Goal: Use online tool/utility: Utilize a website feature to perform a specific function

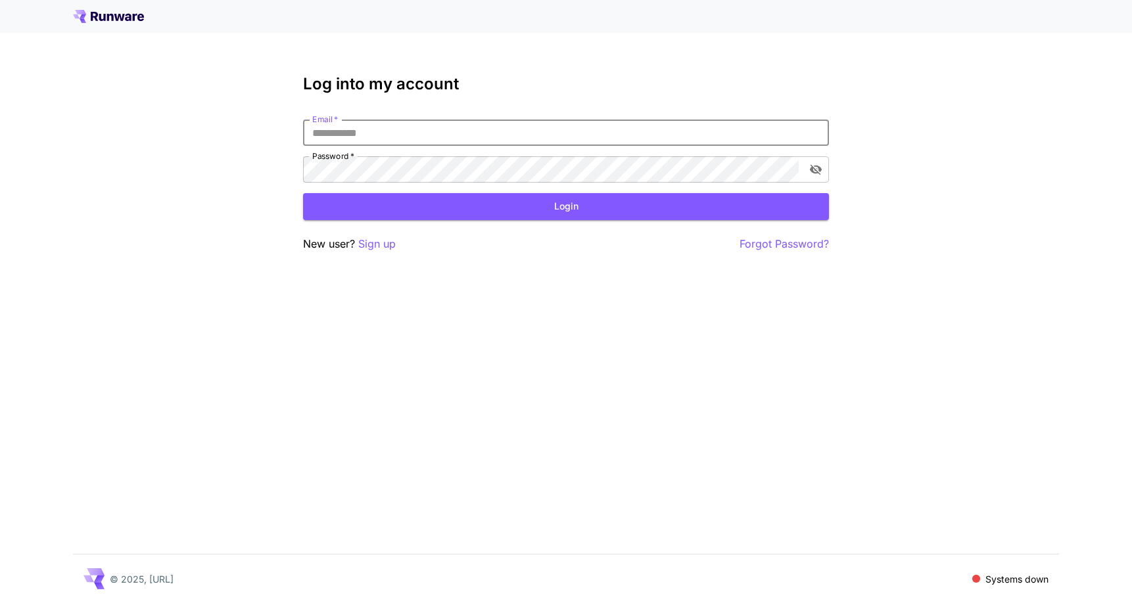
type input "**********"
click at [529, 218] on button "Login" at bounding box center [566, 206] width 526 height 27
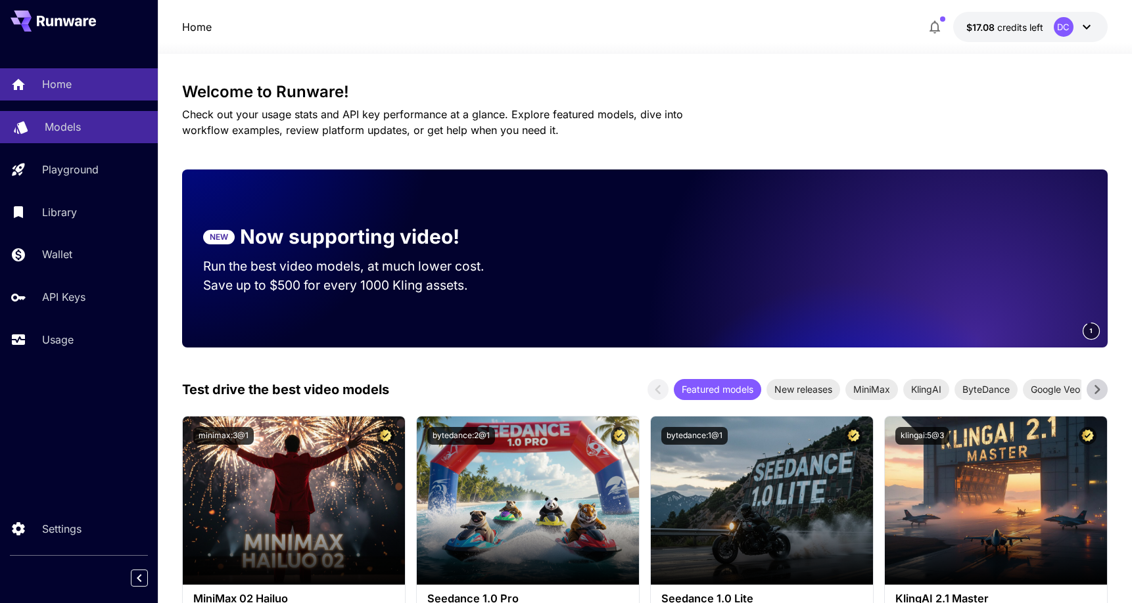
click at [64, 129] on p "Models" at bounding box center [63, 127] width 36 height 16
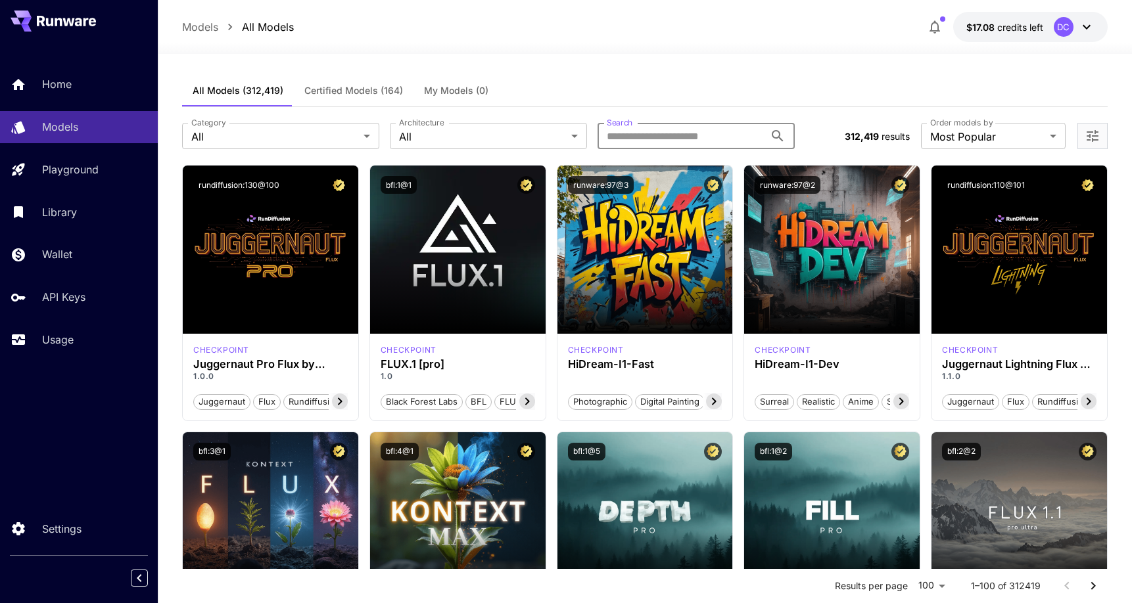
click at [656, 137] on input "Search" at bounding box center [681, 136] width 167 height 26
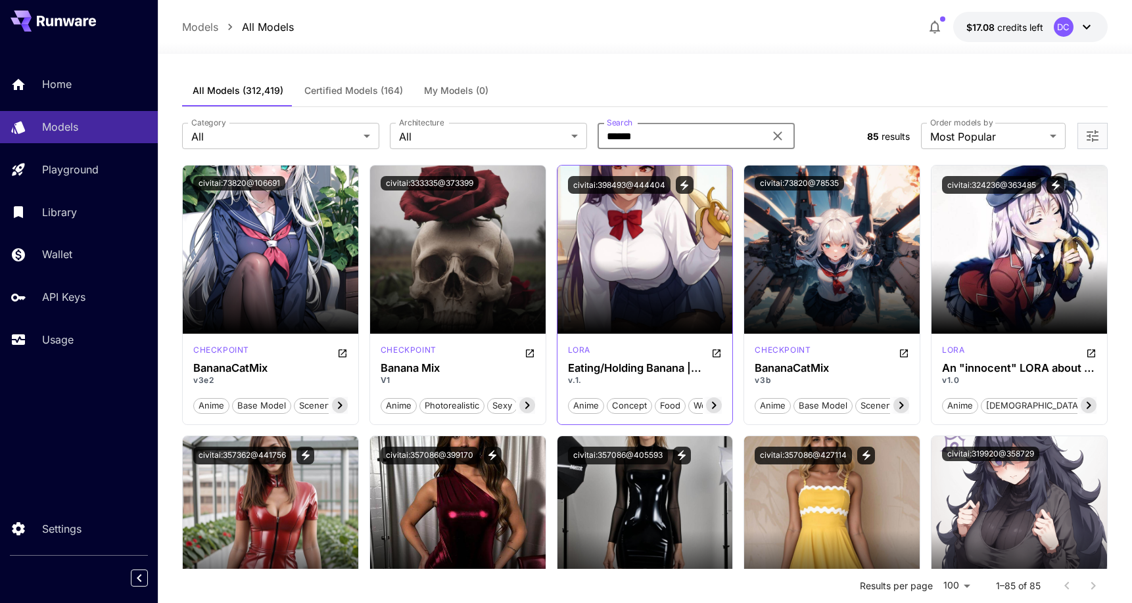
type input "******"
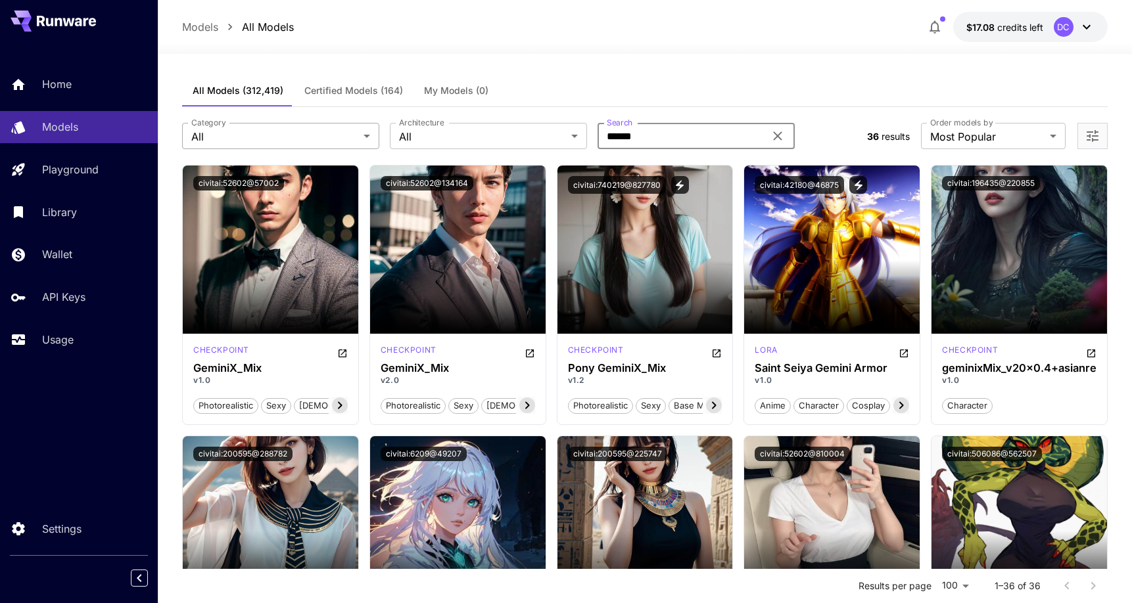
click at [665, 133] on input "******" at bounding box center [681, 136] width 167 height 26
click at [768, 132] on div "****** Search" at bounding box center [696, 136] width 197 height 26
click at [787, 137] on div "****** Search" at bounding box center [696, 136] width 197 height 26
click at [350, 87] on span "Certified Models (164)" at bounding box center [353, 91] width 99 height 12
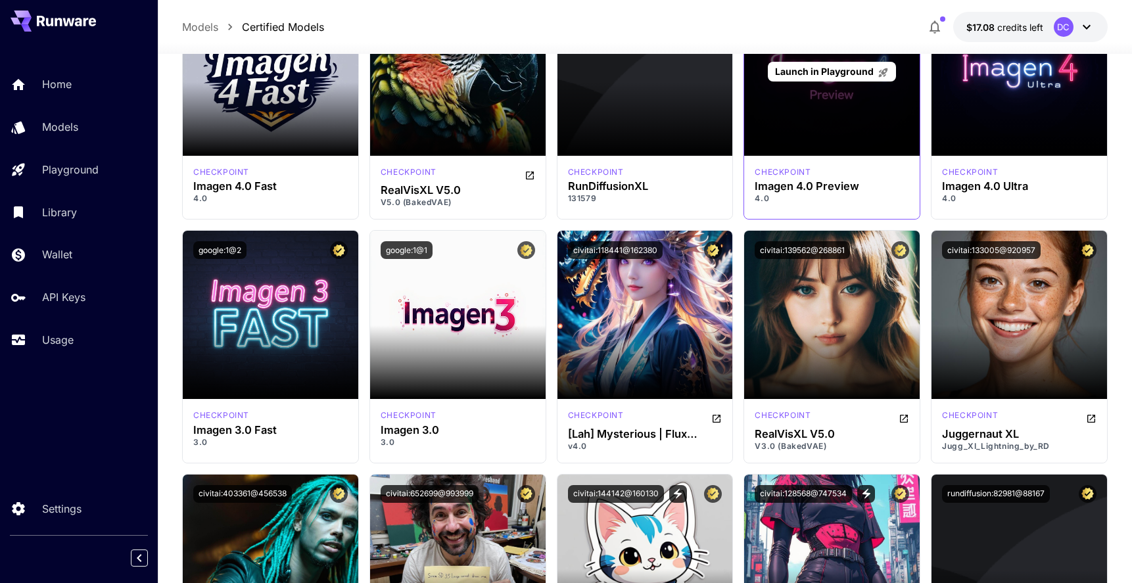
scroll to position [2802, 0]
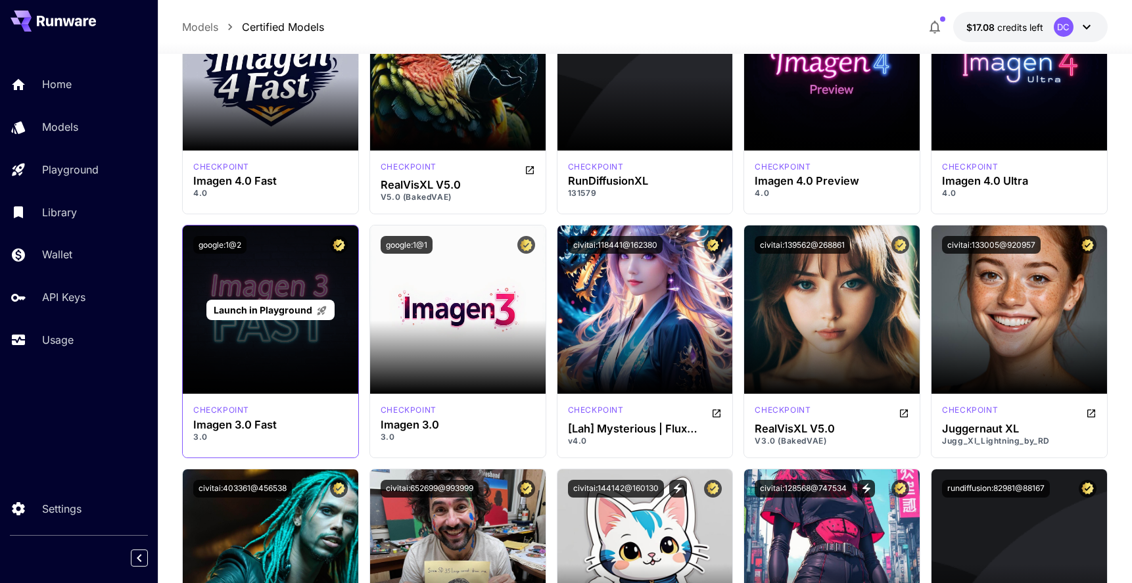
click at [284, 283] on div "Launch in Playground" at bounding box center [271, 309] width 176 height 168
click at [256, 307] on span "Launch in Playground" at bounding box center [263, 309] width 99 height 11
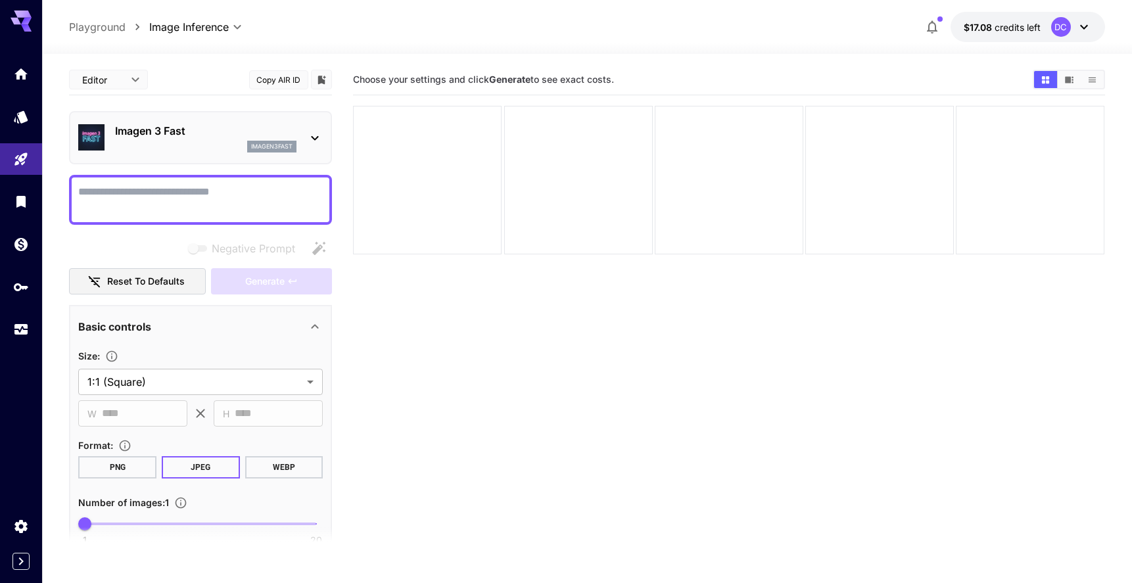
click at [106, 30] on p "Playground" at bounding box center [97, 27] width 57 height 16
click at [229, 202] on textarea "Negative Prompt" at bounding box center [200, 200] width 245 height 32
click at [248, 152] on div "imagen3fast" at bounding box center [271, 147] width 49 height 12
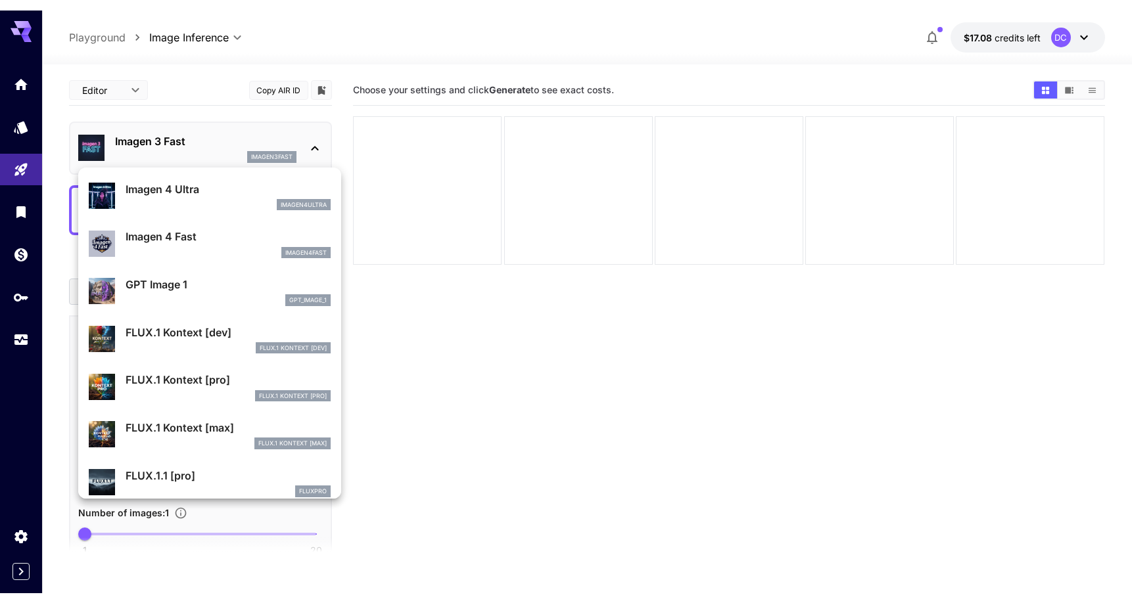
scroll to position [627, 0]
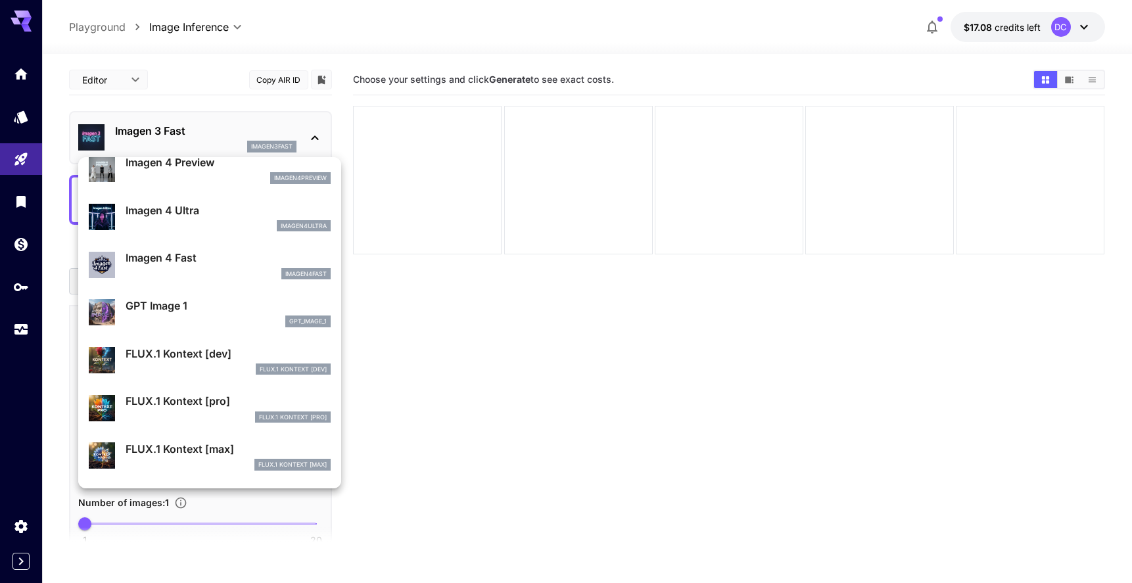
click at [452, 362] on div at bounding box center [566, 291] width 1132 height 583
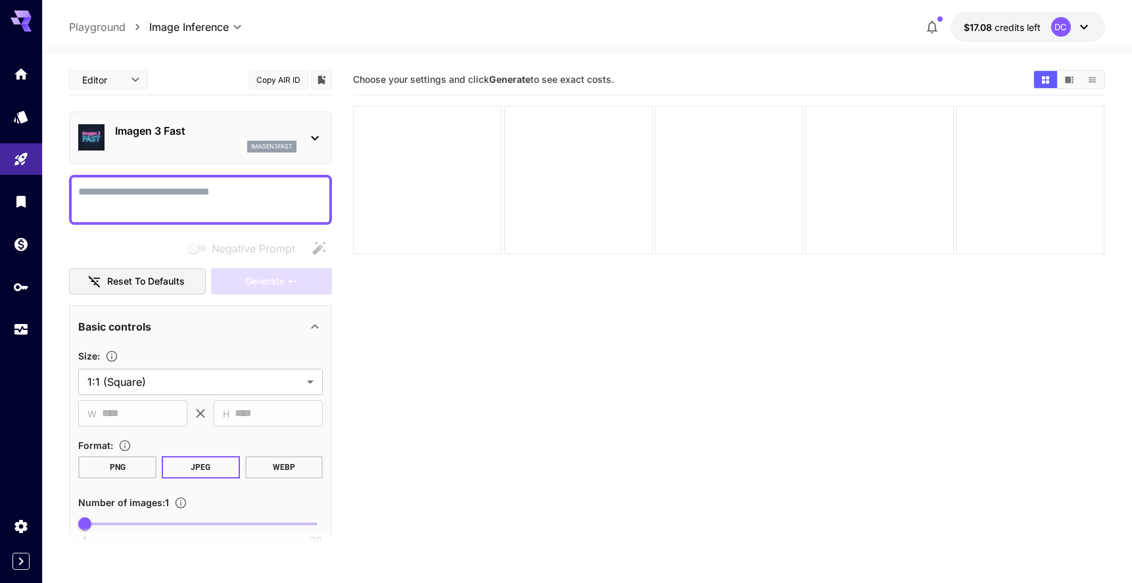
click at [141, 191] on textarea "Negative Prompt" at bounding box center [200, 200] width 245 height 32
click at [183, 147] on div "imagen3fast" at bounding box center [205, 147] width 181 height 12
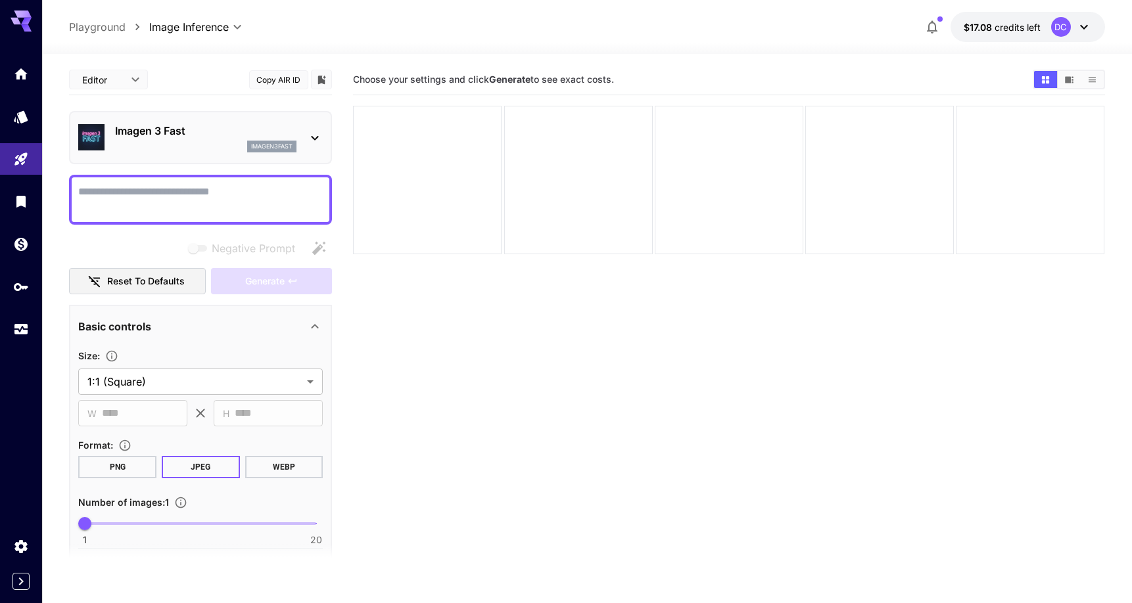
click at [216, 140] on div "Imagen 3 Fast imagen3fast" at bounding box center [205, 138] width 181 height 30
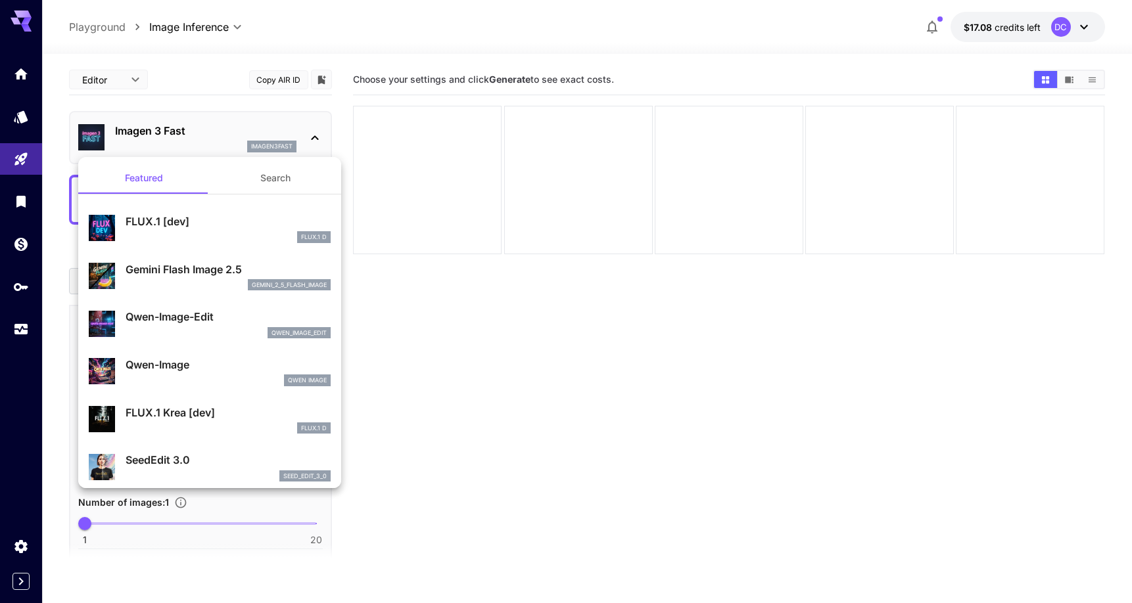
click at [216, 140] on div at bounding box center [566, 301] width 1132 height 603
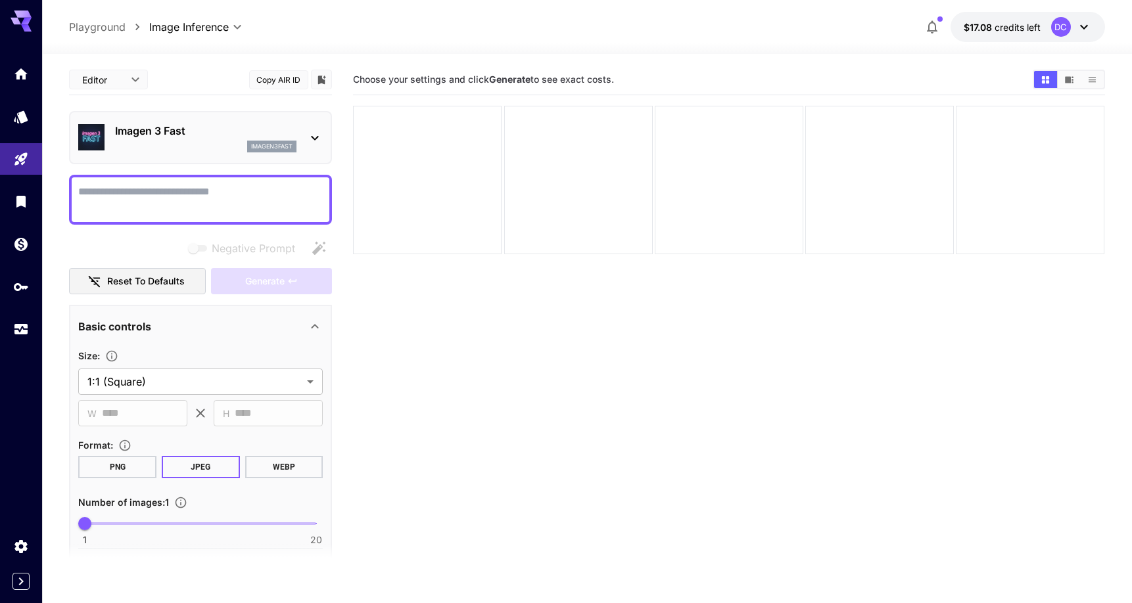
click at [188, 210] on textarea "Negative Prompt" at bounding box center [200, 200] width 245 height 32
click at [23, 327] on icon "Usage" at bounding box center [22, 327] width 13 height 7
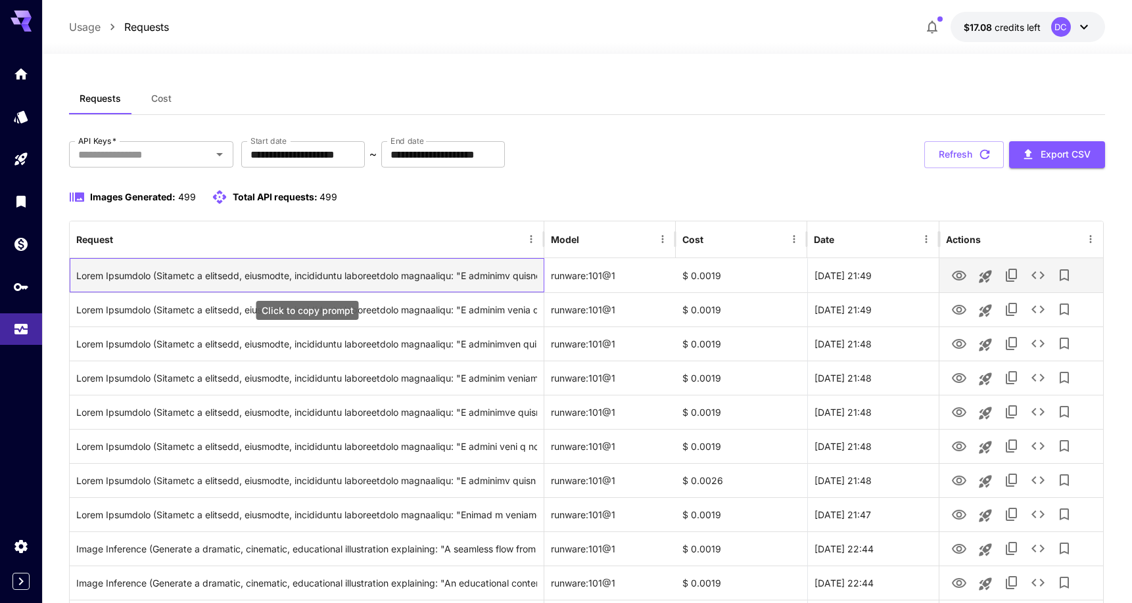
click at [482, 272] on div "Click to copy prompt" at bounding box center [306, 276] width 461 height 34
click at [498, 279] on div "Click to copy prompt" at bounding box center [306, 276] width 461 height 34
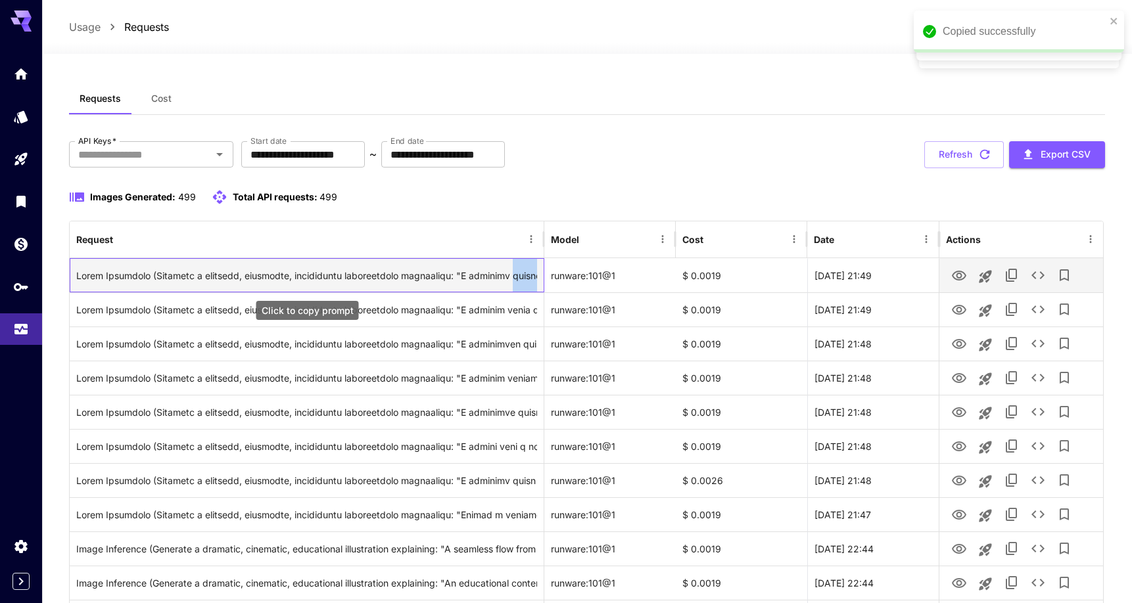
click at [521, 277] on div "Click to copy prompt" at bounding box center [306, 276] width 461 height 34
click at [472, 270] on div "Click to copy prompt" at bounding box center [306, 276] width 461 height 34
click at [492, 273] on div "Click to copy prompt" at bounding box center [306, 276] width 461 height 34
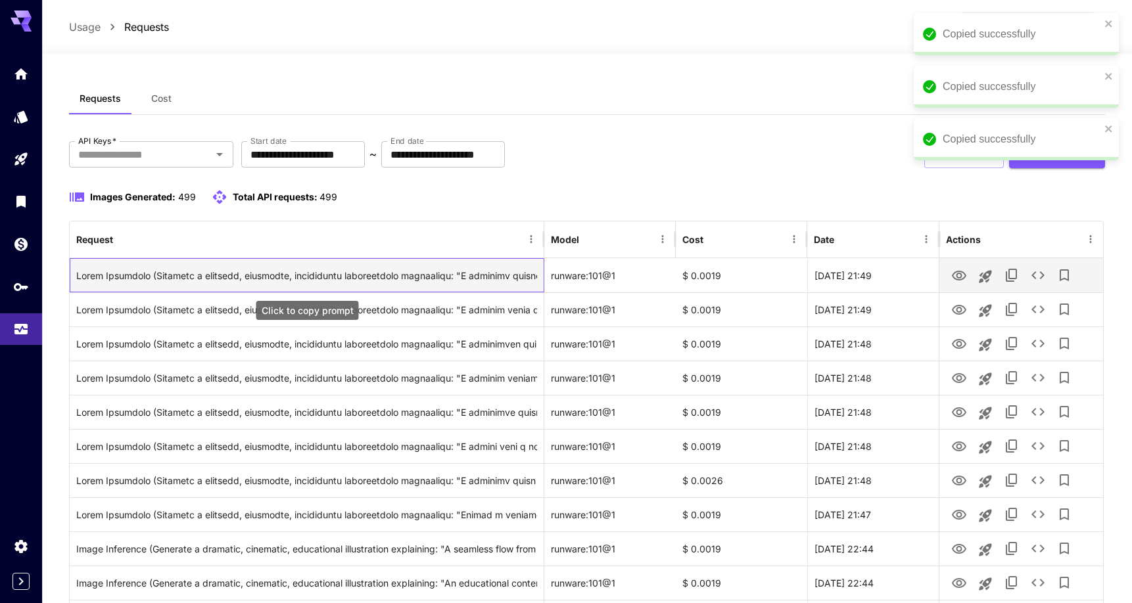
click at [501, 273] on div "Click to copy prompt" at bounding box center [306, 276] width 461 height 34
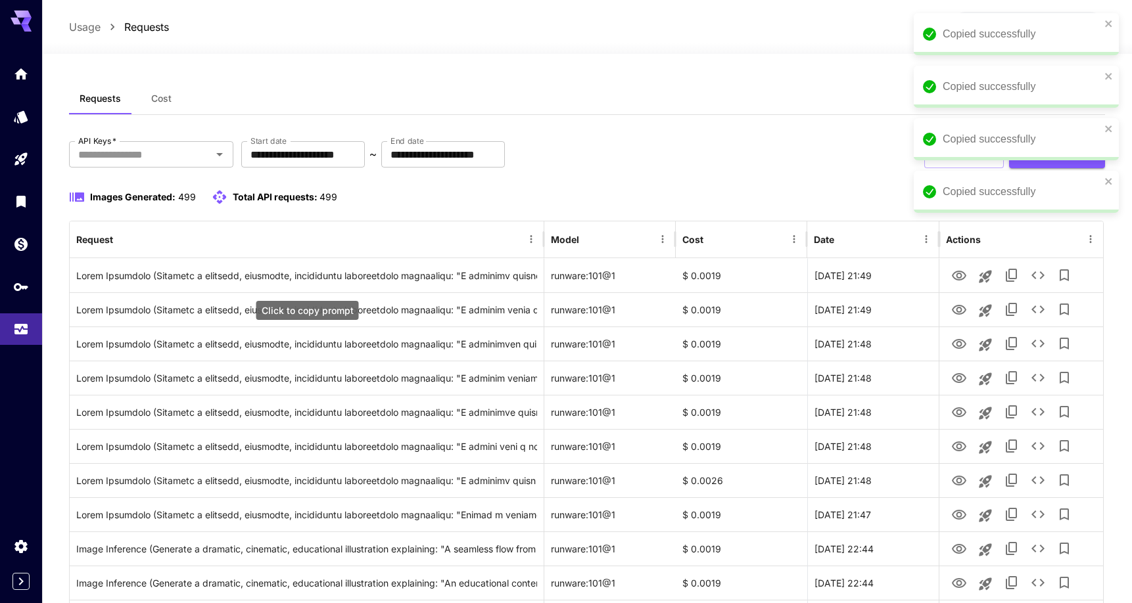
click at [309, 310] on div "Click to copy prompt" at bounding box center [307, 310] width 103 height 19
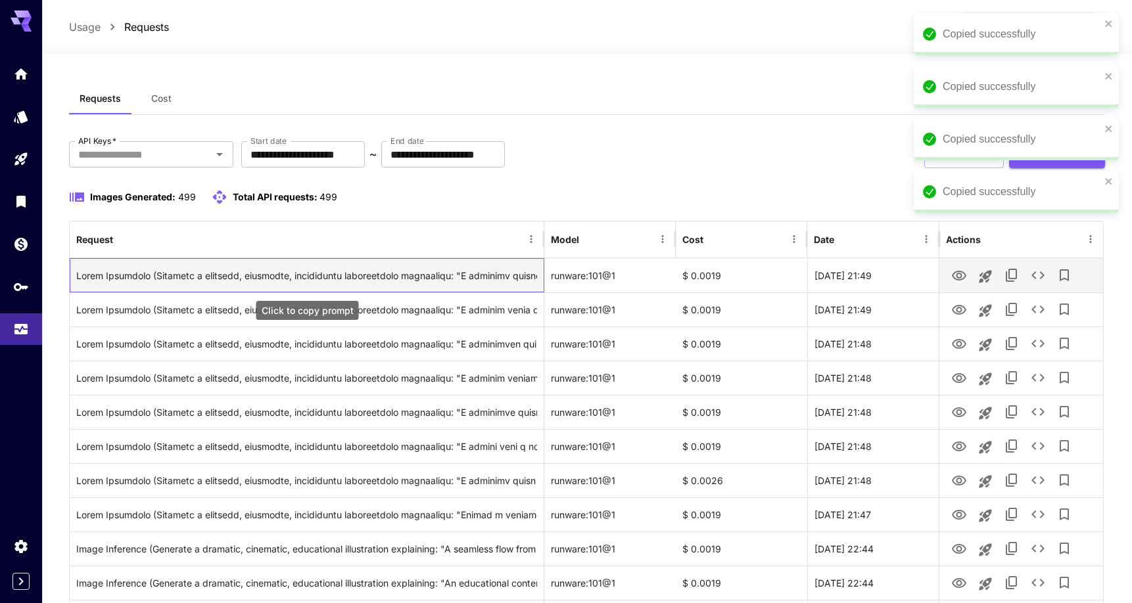
click at [316, 280] on div "Click to copy prompt" at bounding box center [306, 276] width 461 height 34
click at [322, 273] on div "Click to copy prompt" at bounding box center [306, 276] width 461 height 34
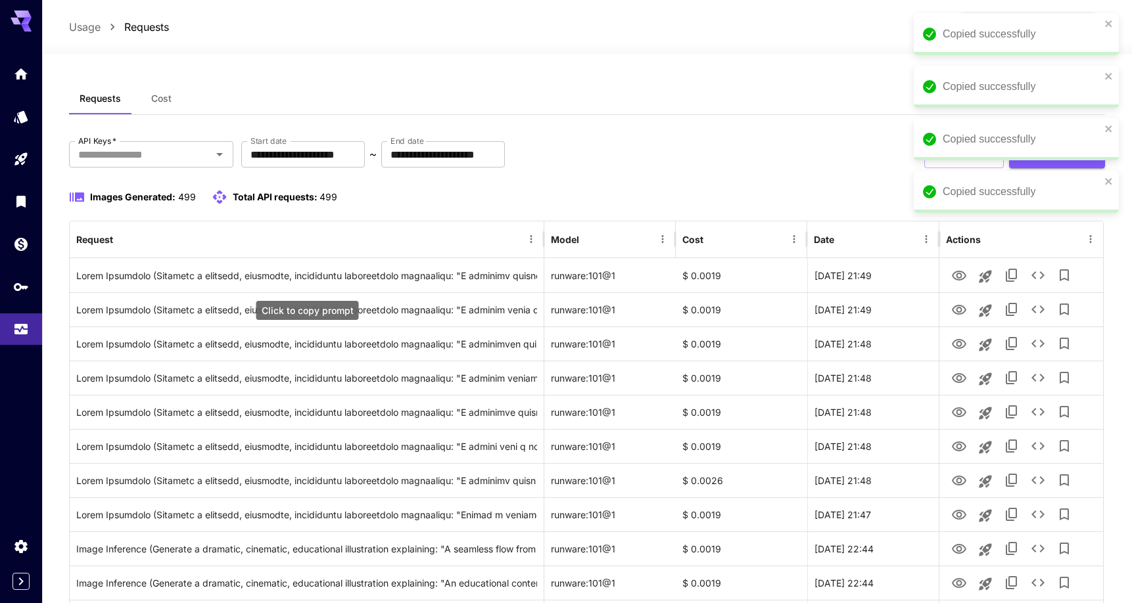
click at [294, 314] on div "Click to copy prompt" at bounding box center [307, 310] width 103 height 19
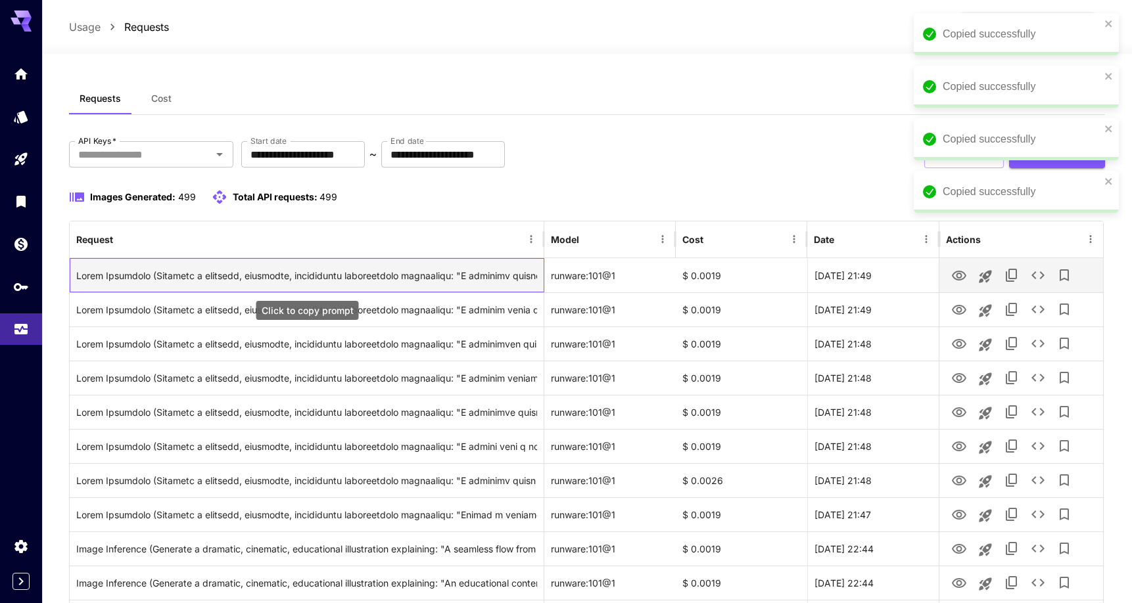
click at [344, 273] on div "Click to copy prompt" at bounding box center [306, 276] width 461 height 34
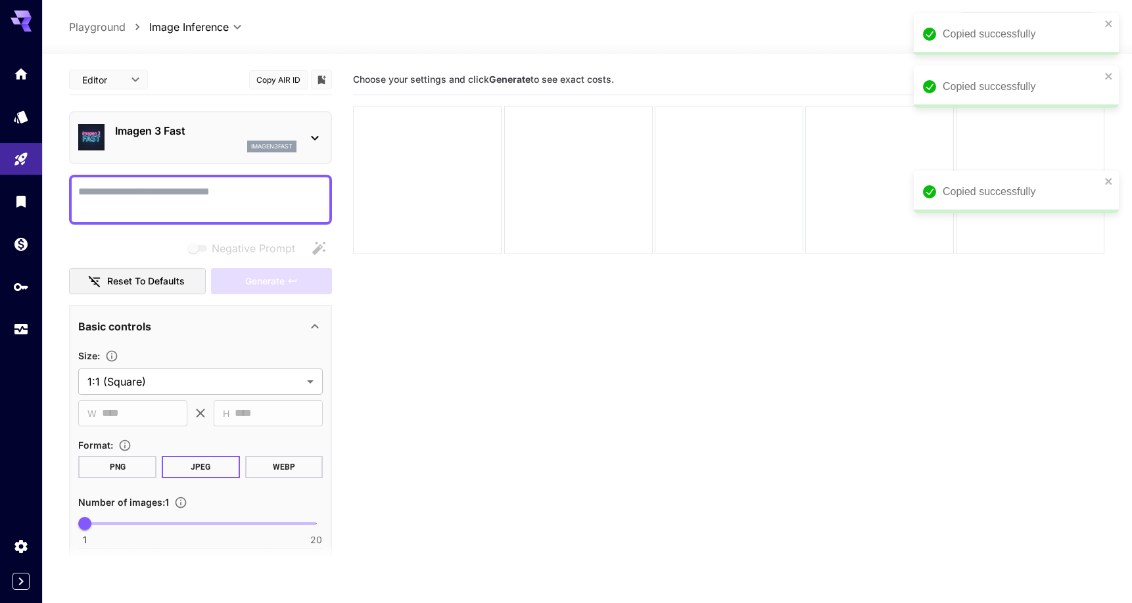
click at [152, 199] on textarea "Negative Prompt" at bounding box center [200, 200] width 245 height 32
paste textarea "**********"
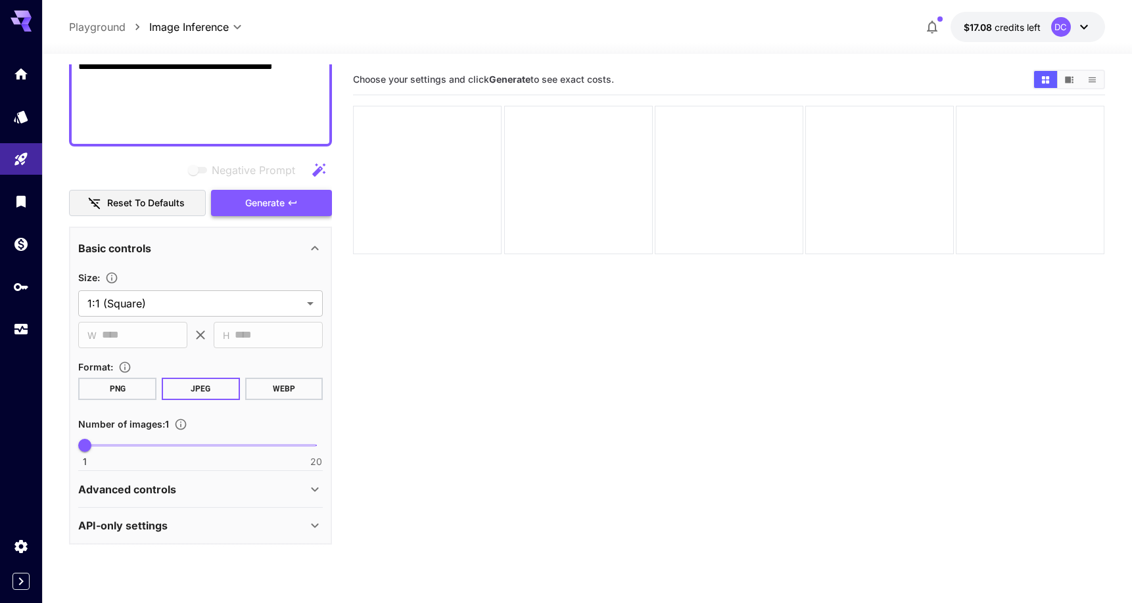
type textarea "**********"
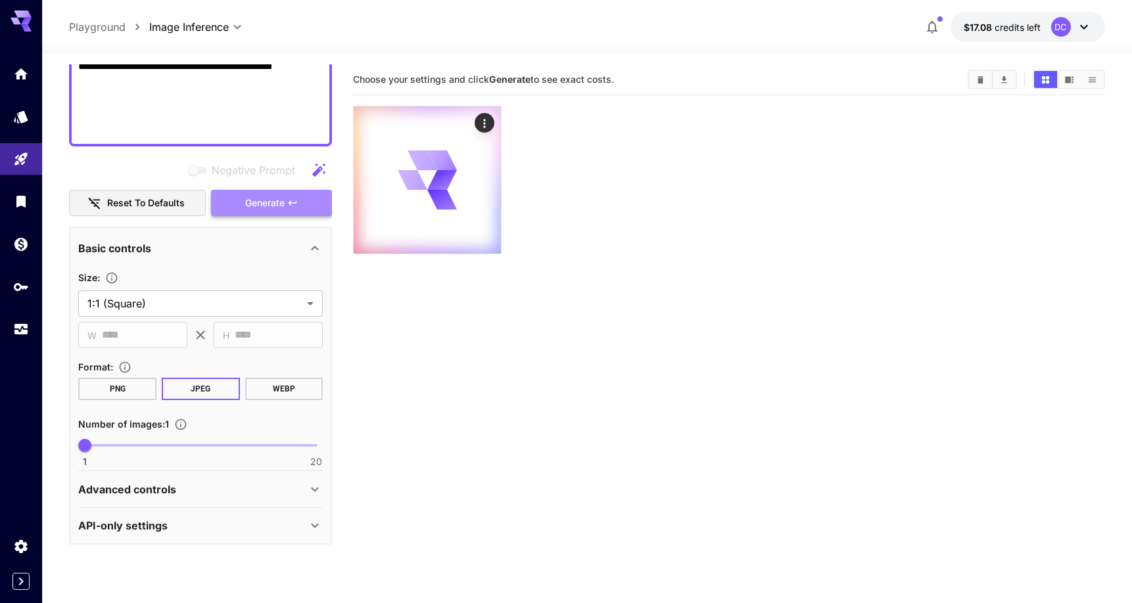
click at [297, 203] on icon "button" at bounding box center [292, 203] width 11 height 11
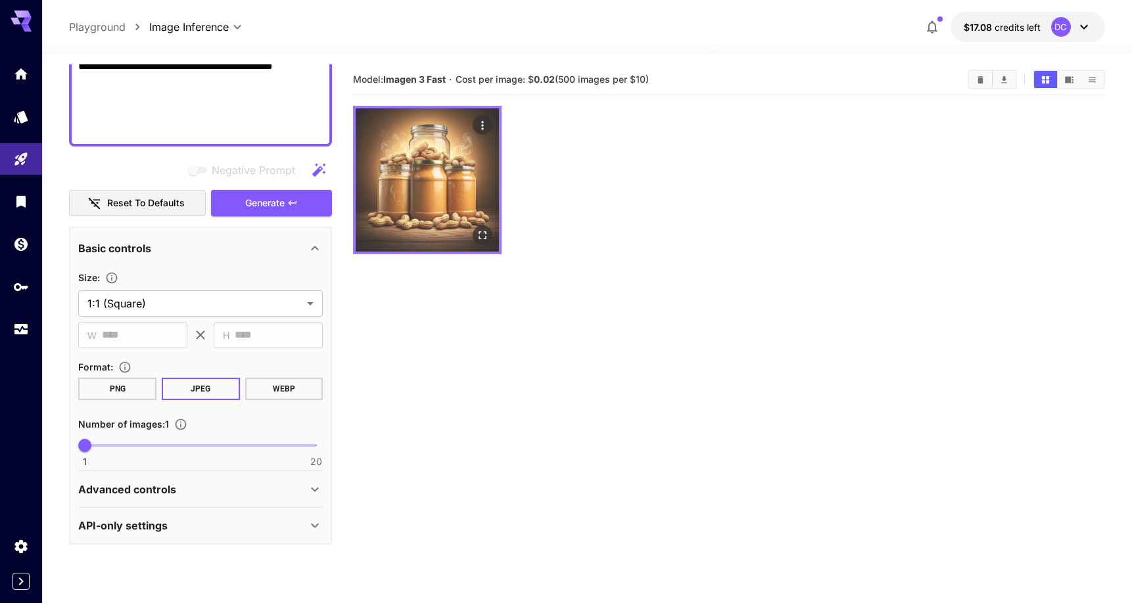
click at [429, 149] on img at bounding box center [427, 179] width 143 height 143
click at [484, 235] on icon "Open in fullscreen" at bounding box center [483, 235] width 13 height 13
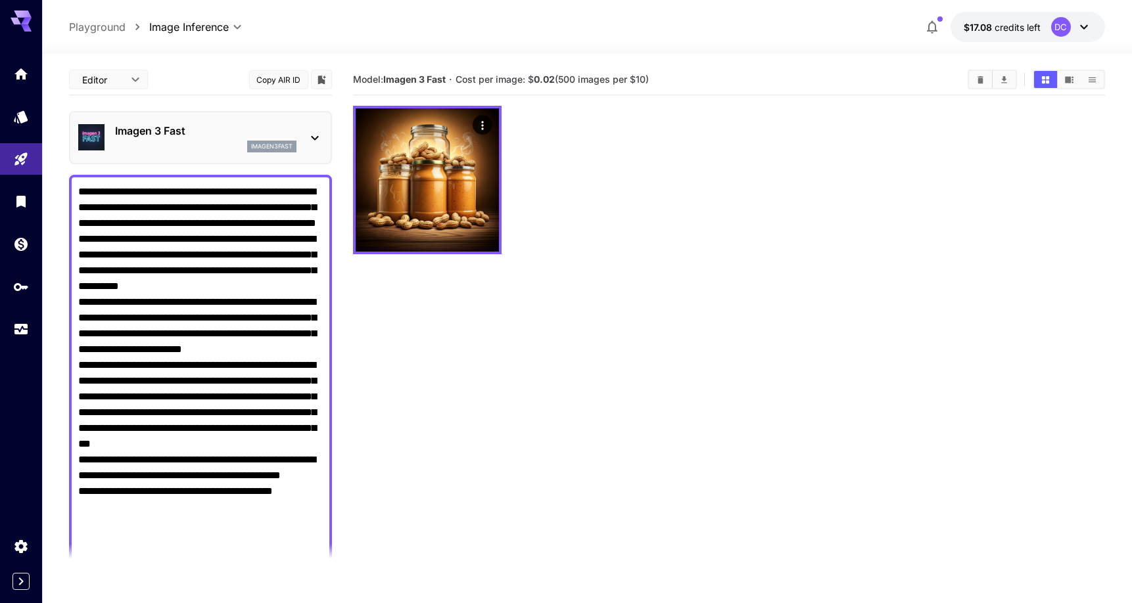
click at [142, 139] on div "Imagen 3 Fast imagen3fast" at bounding box center [205, 138] width 181 height 30
click at [423, 314] on section "Model: Imagen 3 Fast · Cost per image: $ 0.02 (500 images per $10)" at bounding box center [728, 365] width 751 height 603
click at [353, 439] on section "Model: Imagen 3 Fast · Cost per image: $ 0.02 (500 images per $10)" at bounding box center [728, 365] width 751 height 603
click at [216, 159] on div "Imagen 3 Fast imagen3fast" at bounding box center [200, 137] width 263 height 53
click at [237, 140] on div "Imagen 3 Fast imagen3fast" at bounding box center [205, 138] width 181 height 30
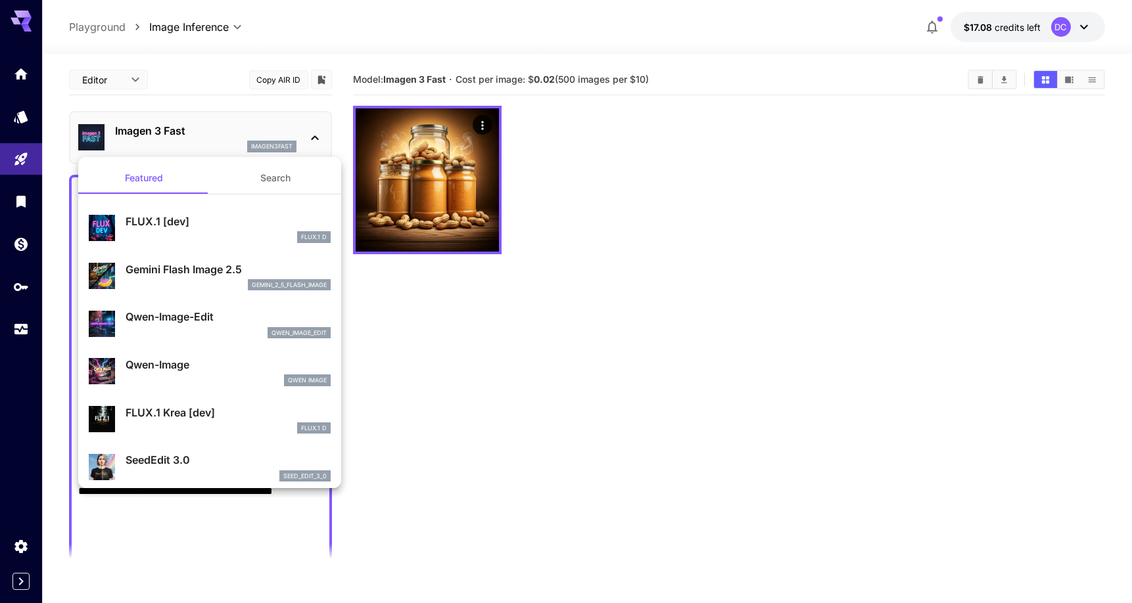
click at [27, 164] on div at bounding box center [566, 301] width 1132 height 603
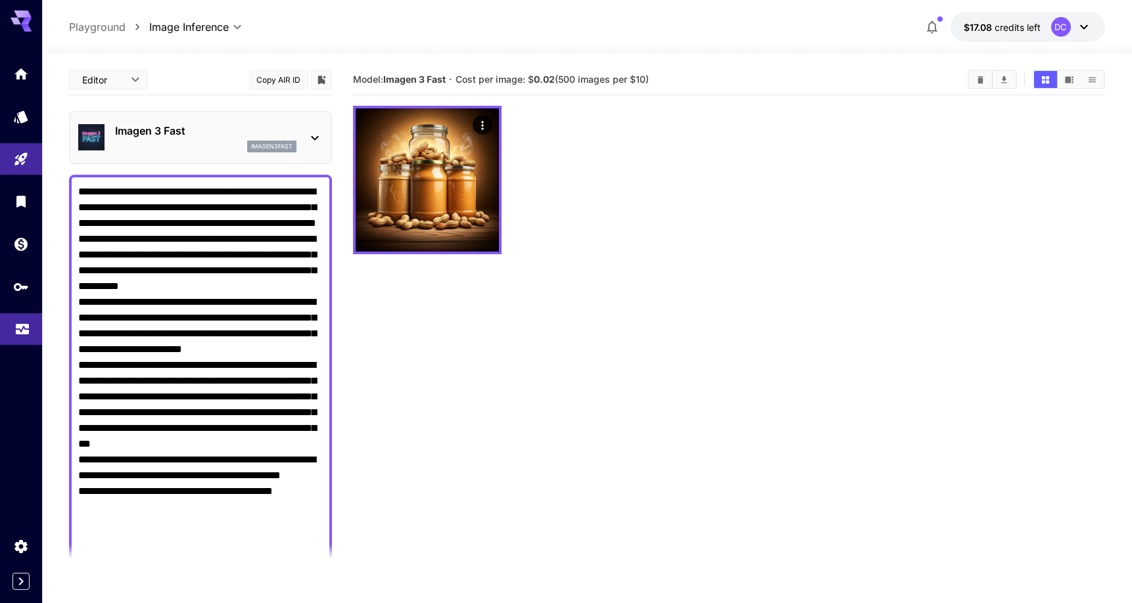
click at [18, 336] on link at bounding box center [21, 330] width 42 height 32
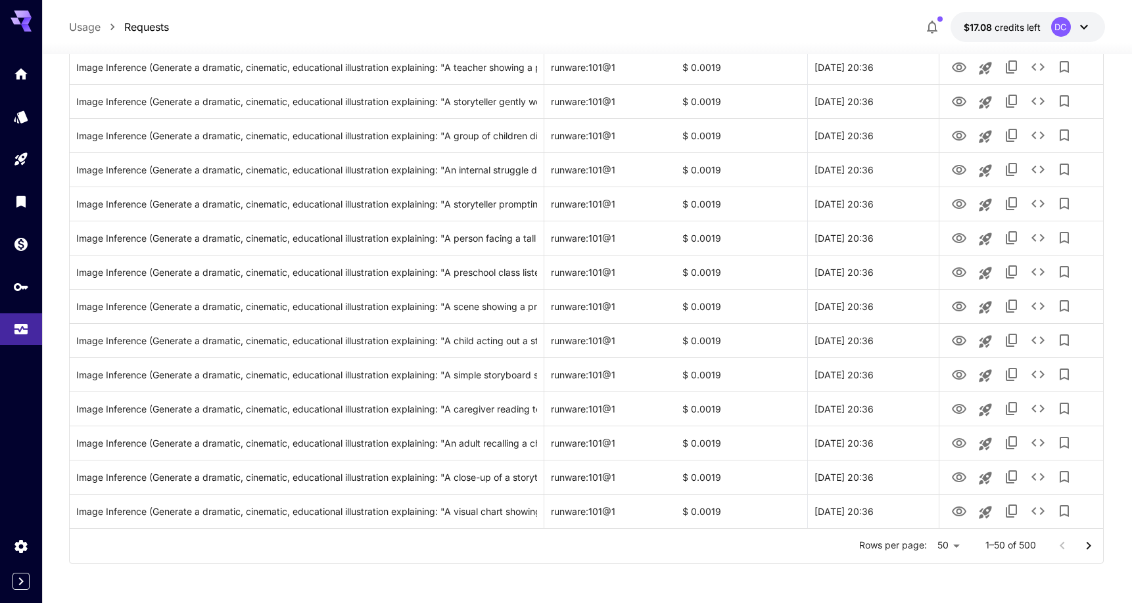
scroll to position [1438, 0]
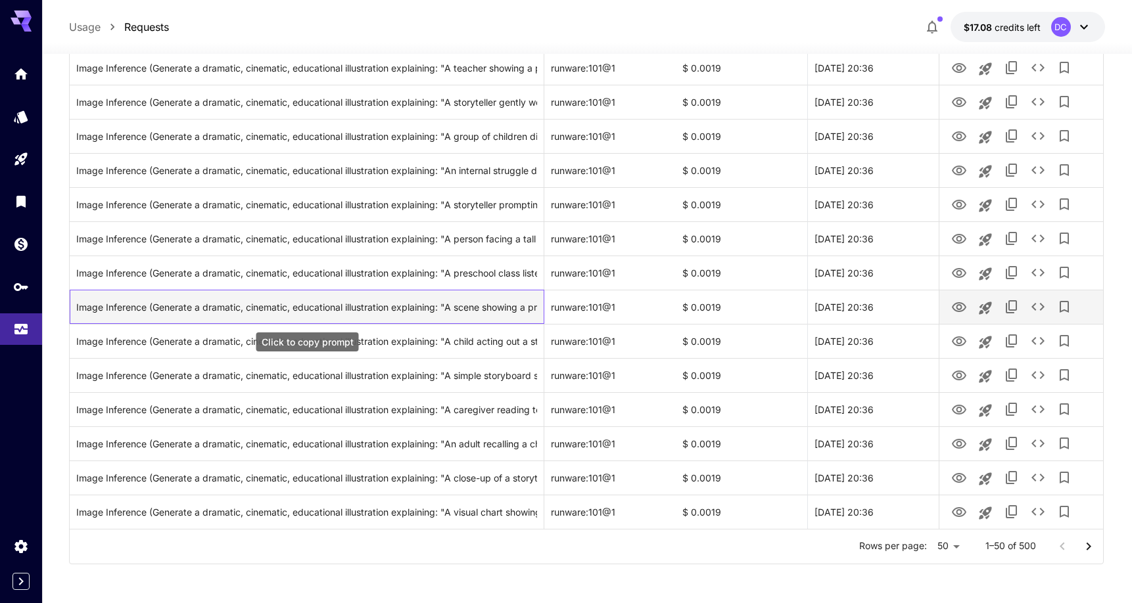
click at [475, 306] on div "Image Inference (Generate a dramatic, cinematic, educational illustration expla…" at bounding box center [306, 308] width 461 height 34
click at [488, 310] on div "Image Inference (Generate a dramatic, cinematic, educational illustration expla…" at bounding box center [306, 308] width 461 height 34
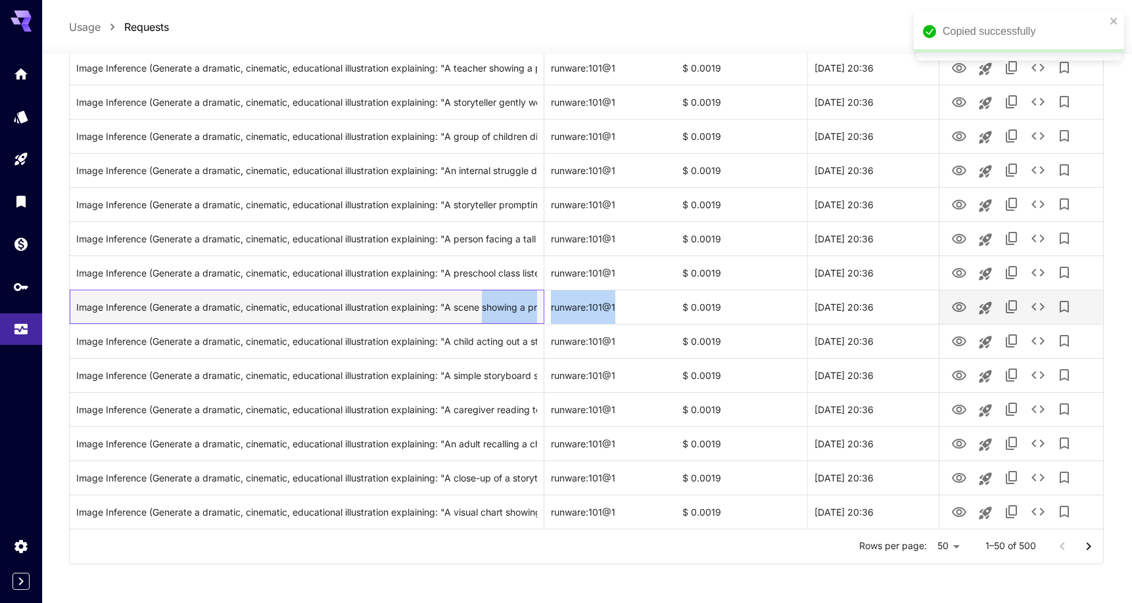
drag, startPoint x: 488, startPoint y: 310, endPoint x: 567, endPoint y: 321, distance: 79.7
click at [567, 321] on div "Image Inference (Generate a dramatic, cinematic, educational illustration expla…" at bounding box center [586, 307] width 1033 height 34
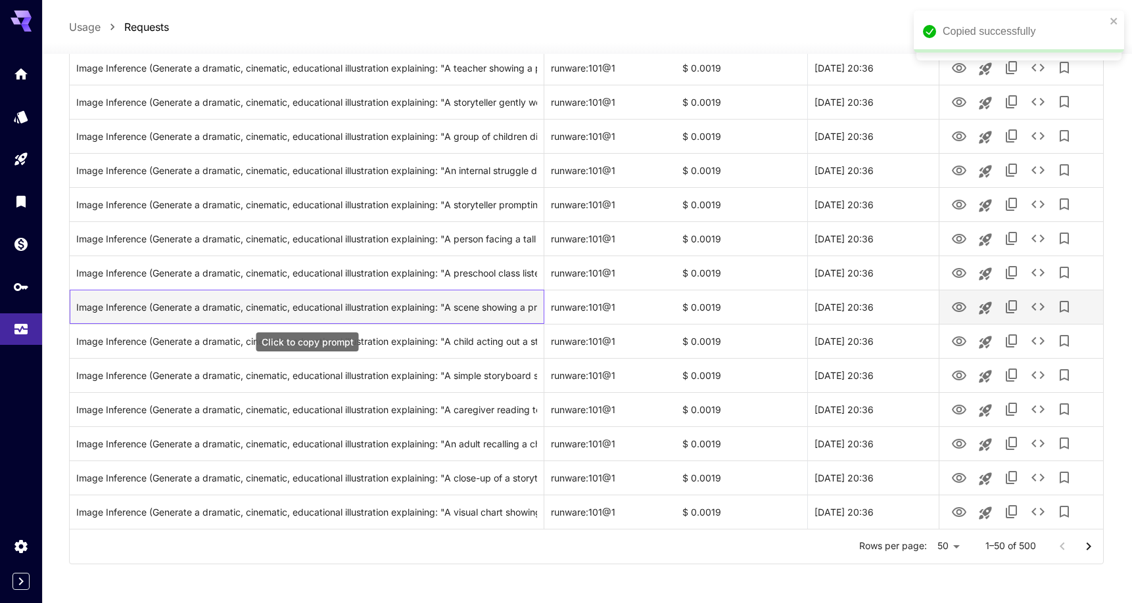
click at [483, 300] on div "Image Inference (Generate a dramatic, cinematic, educational illustration expla…" at bounding box center [306, 308] width 461 height 34
click at [484, 300] on div "Image Inference (Generate a dramatic, cinematic, educational illustration expla…" at bounding box center [306, 308] width 461 height 34
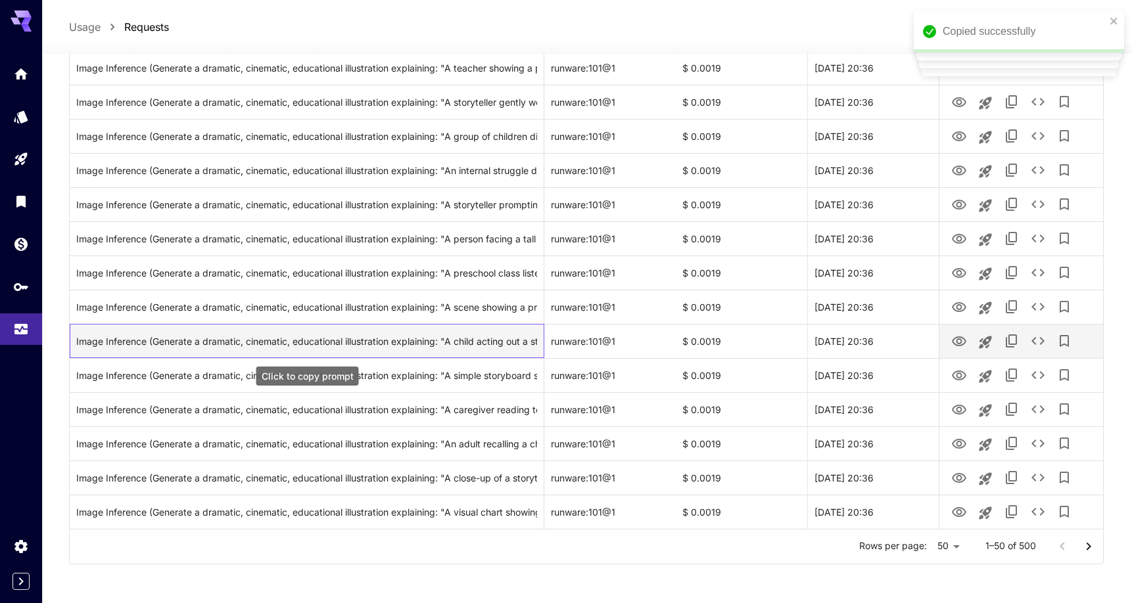
click at [460, 343] on div "Image Inference (Generate a dramatic, cinematic, educational illustration expla…" at bounding box center [306, 342] width 461 height 34
copy div "child"
click at [504, 350] on div "Image Inference (Generate a dramatic, cinematic, educational illustration expla…" at bounding box center [306, 342] width 461 height 34
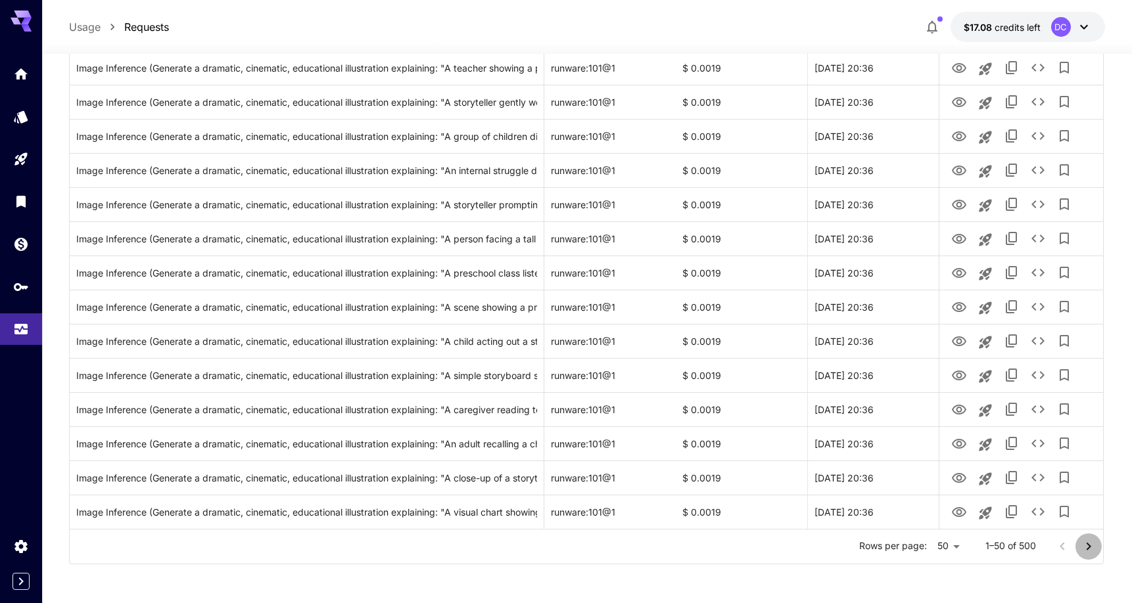
click at [1088, 546] on icon "Go to next page" at bounding box center [1089, 547] width 16 height 16
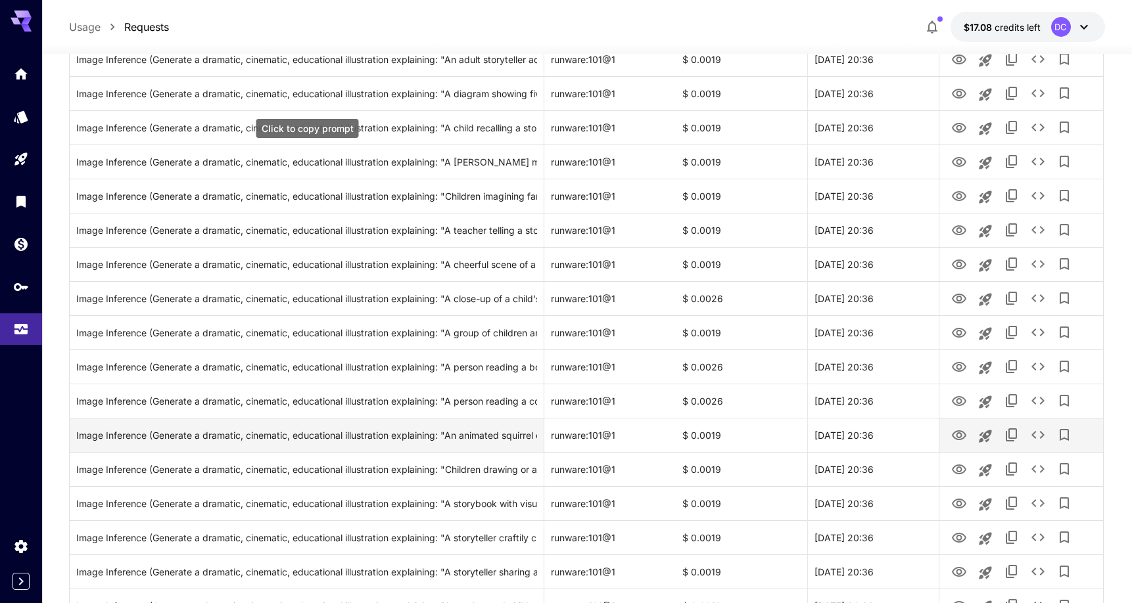
scroll to position [490, 0]
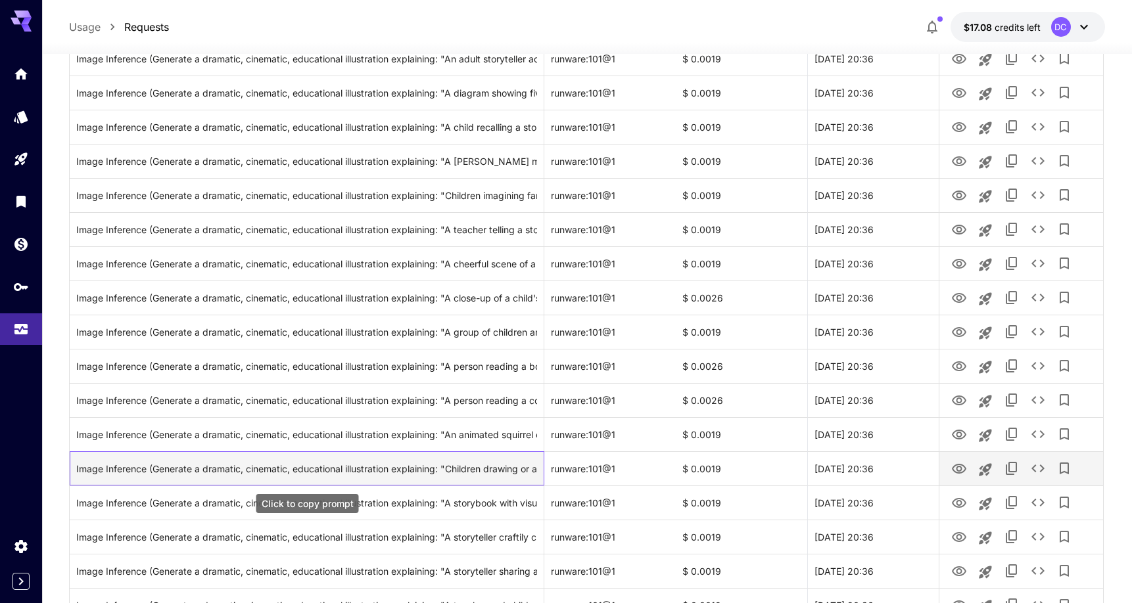
click at [481, 465] on div "Image Inference (Generate a dramatic, cinematic, educational illustration expla…" at bounding box center [306, 469] width 461 height 34
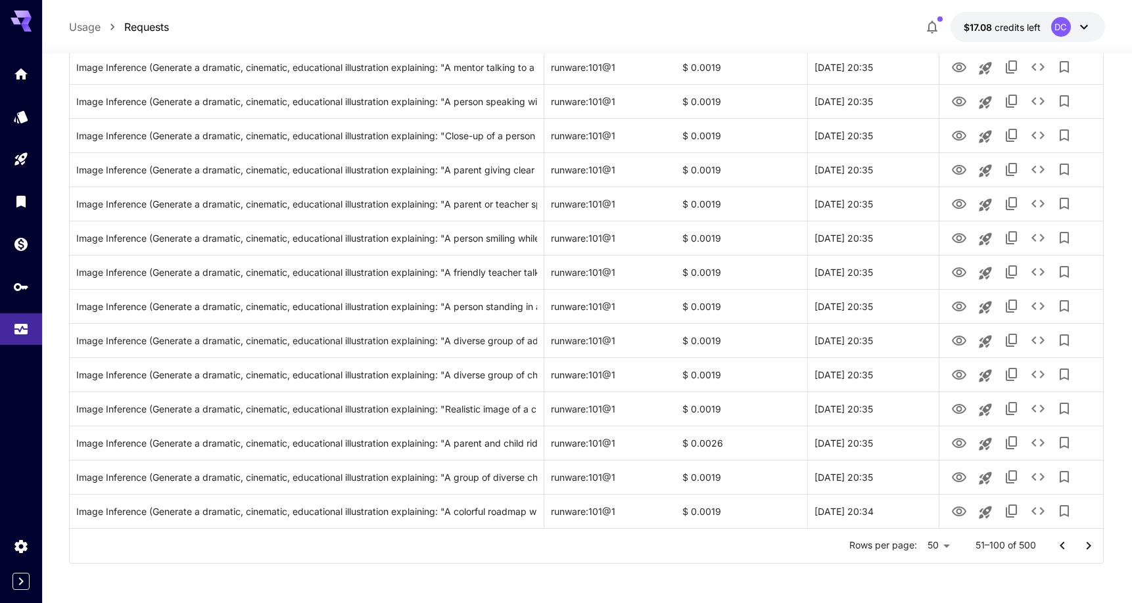
scroll to position [1438, 0]
click at [1091, 552] on icon "Go to next page" at bounding box center [1089, 547] width 16 height 16
click at [1089, 550] on icon "Go to next page" at bounding box center [1089, 547] width 16 height 16
click at [1065, 544] on icon "Go to previous page" at bounding box center [1062, 547] width 16 height 16
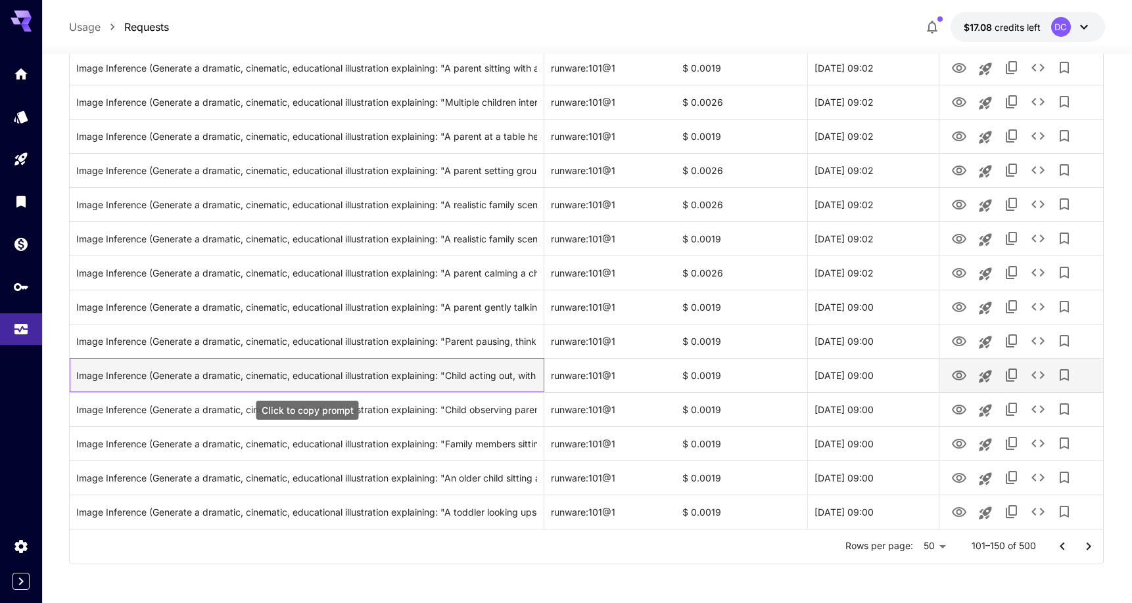
click at [497, 375] on div "Image Inference (Generate a dramatic, cinematic, educational illustration expla…" at bounding box center [306, 376] width 461 height 34
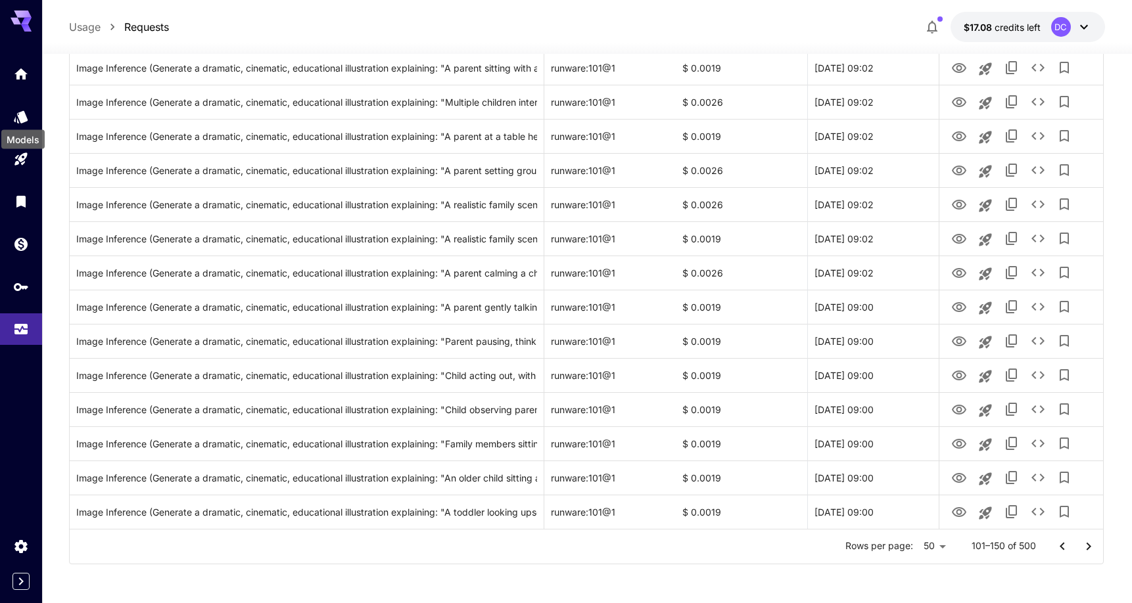
click at [21, 124] on div "Models" at bounding box center [23, 136] width 46 height 30
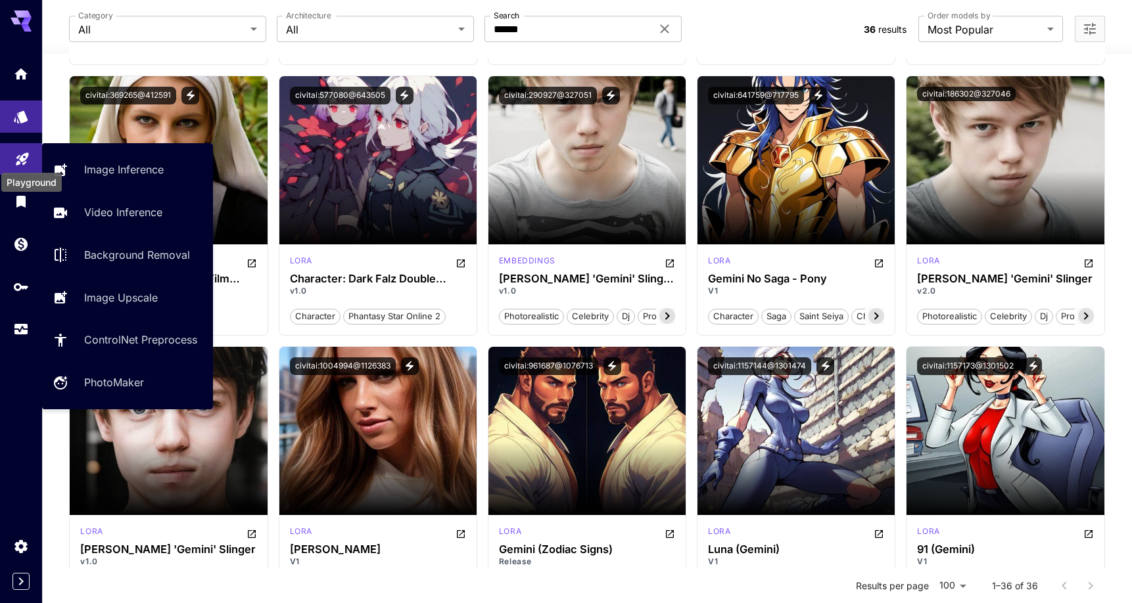
click at [16, 158] on icon "Playground" at bounding box center [22, 155] width 16 height 16
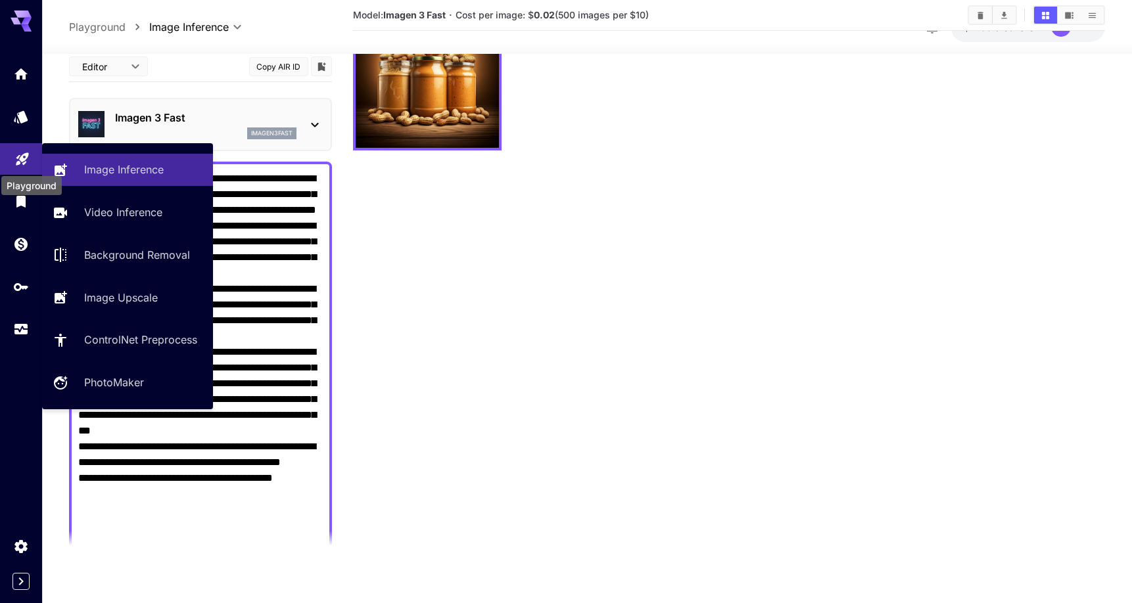
scroll to position [104, 0]
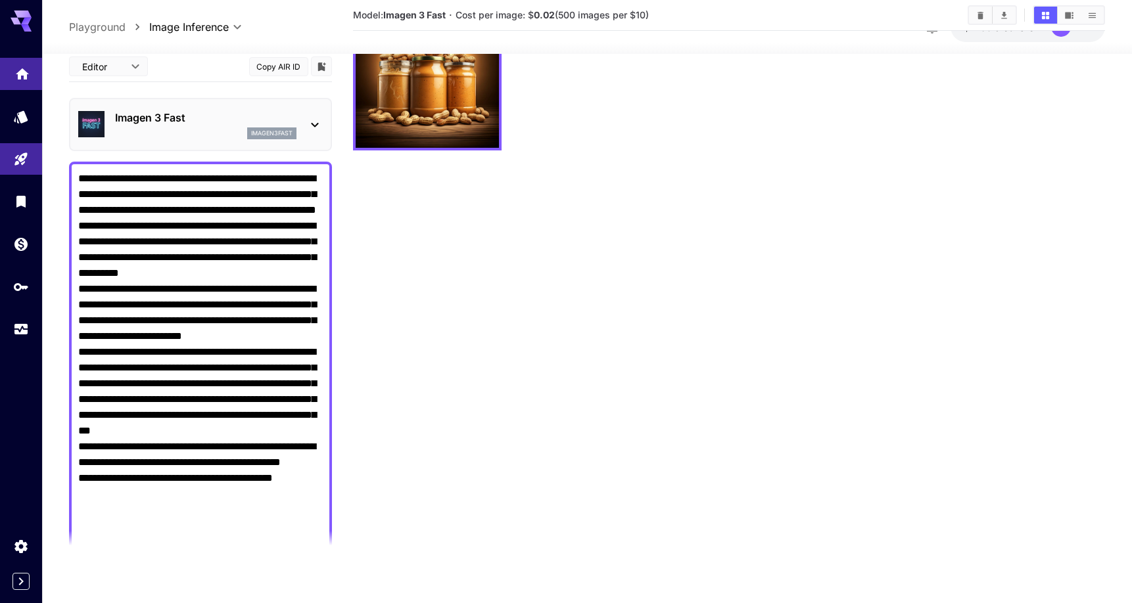
click at [20, 71] on icon "Home" at bounding box center [22, 69] width 13 height 11
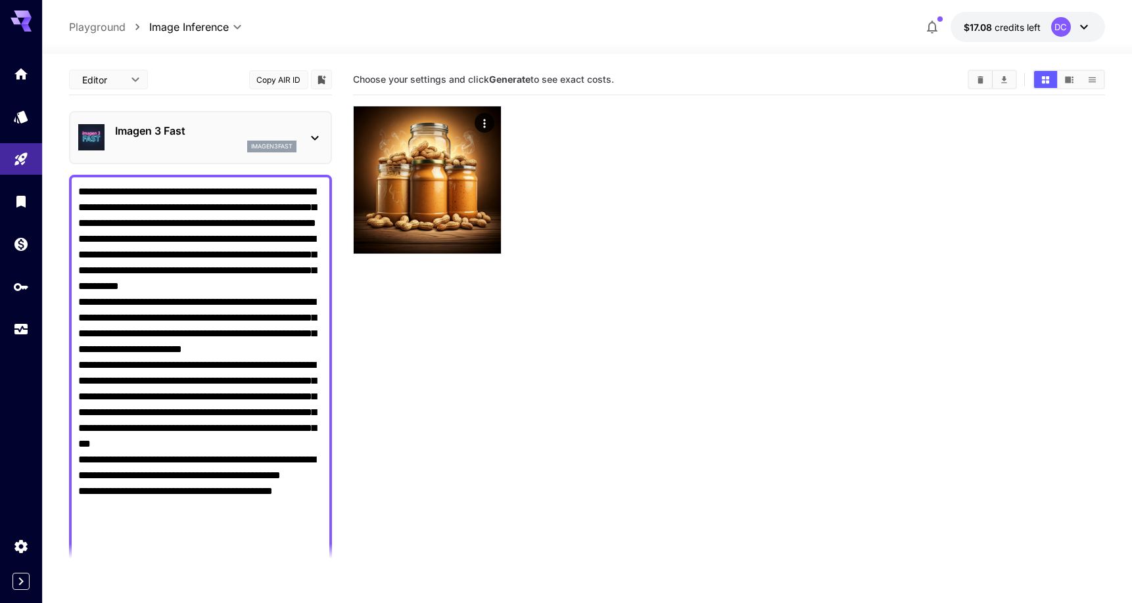
click at [155, 285] on textarea "Negative Prompt" at bounding box center [200, 373] width 245 height 379
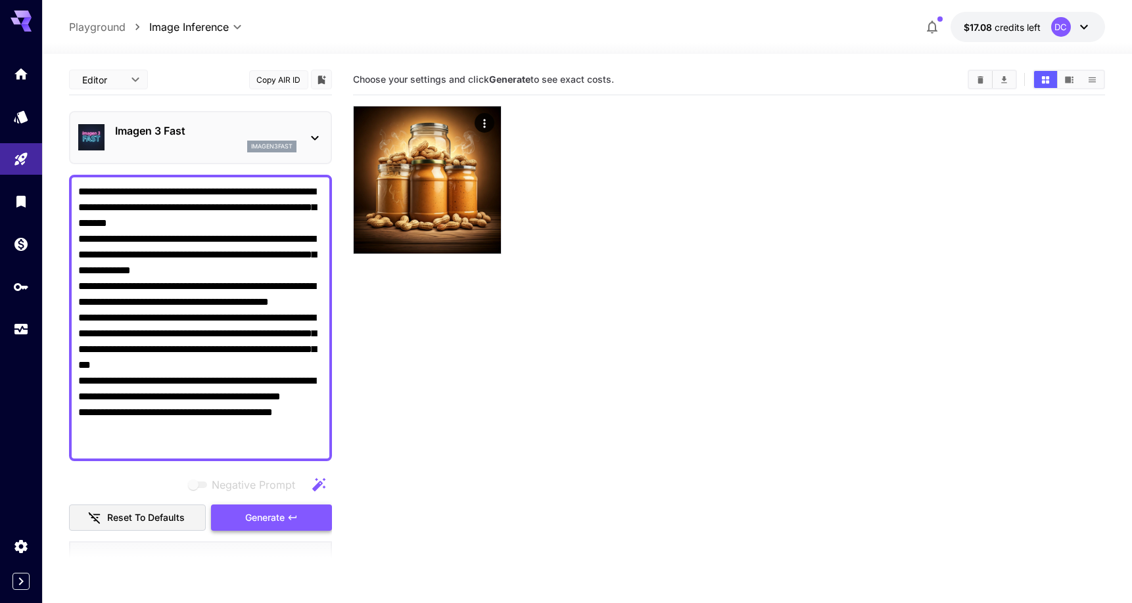
type textarea "**********"
click at [271, 515] on span "Generate" at bounding box center [264, 518] width 39 height 16
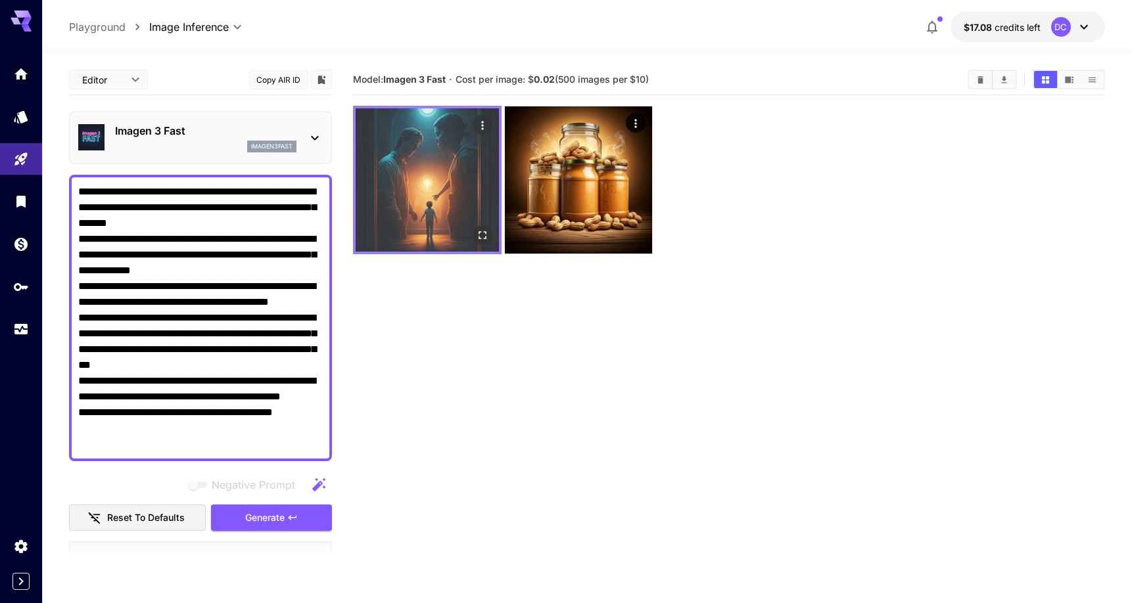
click at [417, 185] on img at bounding box center [427, 179] width 143 height 143
click at [483, 236] on icon "Open in fullscreen" at bounding box center [483, 235] width 13 height 13
click at [446, 199] on img at bounding box center [427, 179] width 143 height 143
click at [481, 222] on img at bounding box center [427, 179] width 143 height 143
click at [486, 236] on icon "Open in fullscreen" at bounding box center [483, 235] width 13 height 13
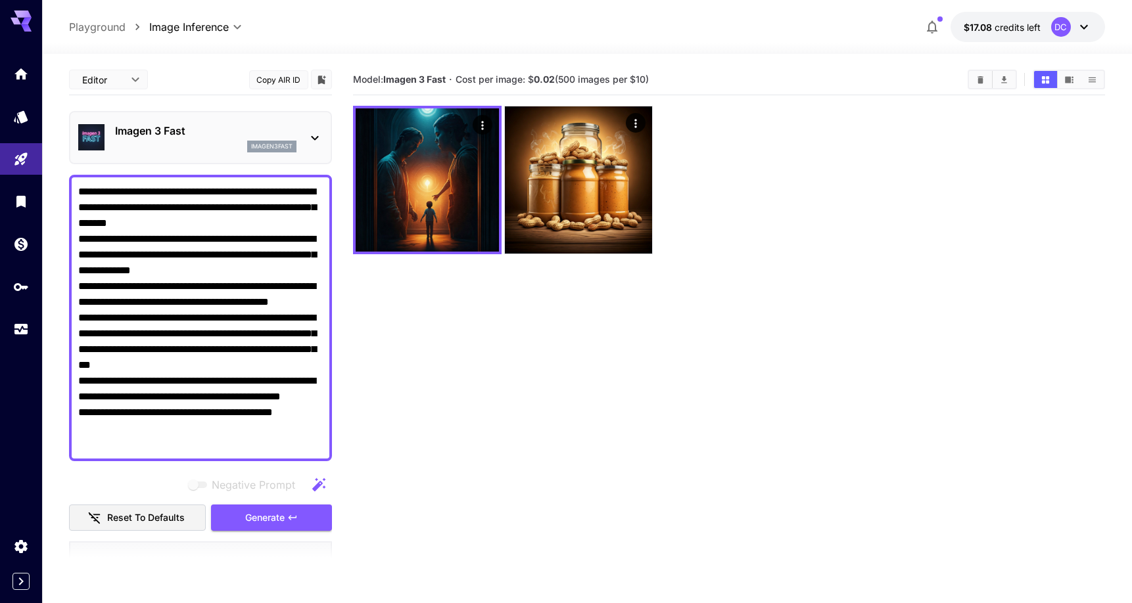
click at [222, 256] on textarea "**********" at bounding box center [200, 318] width 245 height 268
click at [551, 82] on b "0.02" at bounding box center [544, 79] width 21 height 11
drag, startPoint x: 551, startPoint y: 82, endPoint x: 536, endPoint y: 81, distance: 14.5
click at [536, 81] on b "0.02" at bounding box center [544, 79] width 21 height 11
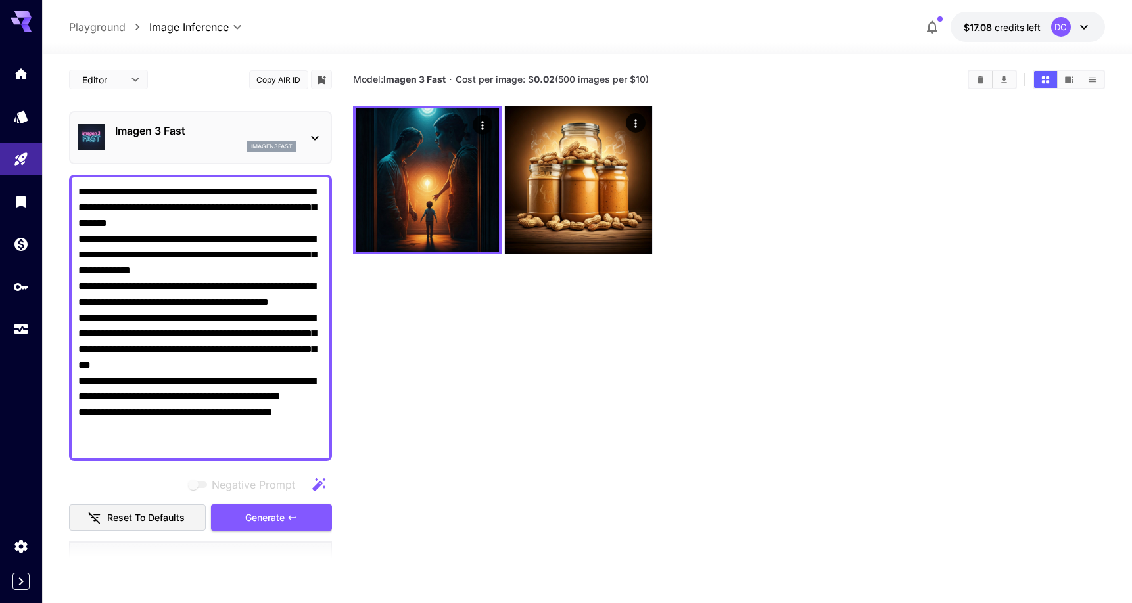
click at [529, 77] on span "Cost per image: $ 0.02 (500 images per $10)" at bounding box center [552, 79] width 193 height 11
drag, startPoint x: 531, startPoint y: 77, endPoint x: 555, endPoint y: 78, distance: 24.4
click at [555, 78] on span "Cost per image: $ 0.02 (500 images per $10)" at bounding box center [552, 79] width 193 height 11
click at [555, 78] on b "0.02" at bounding box center [544, 79] width 21 height 11
click at [151, 128] on p "Imagen 3 Fast" at bounding box center [205, 131] width 181 height 16
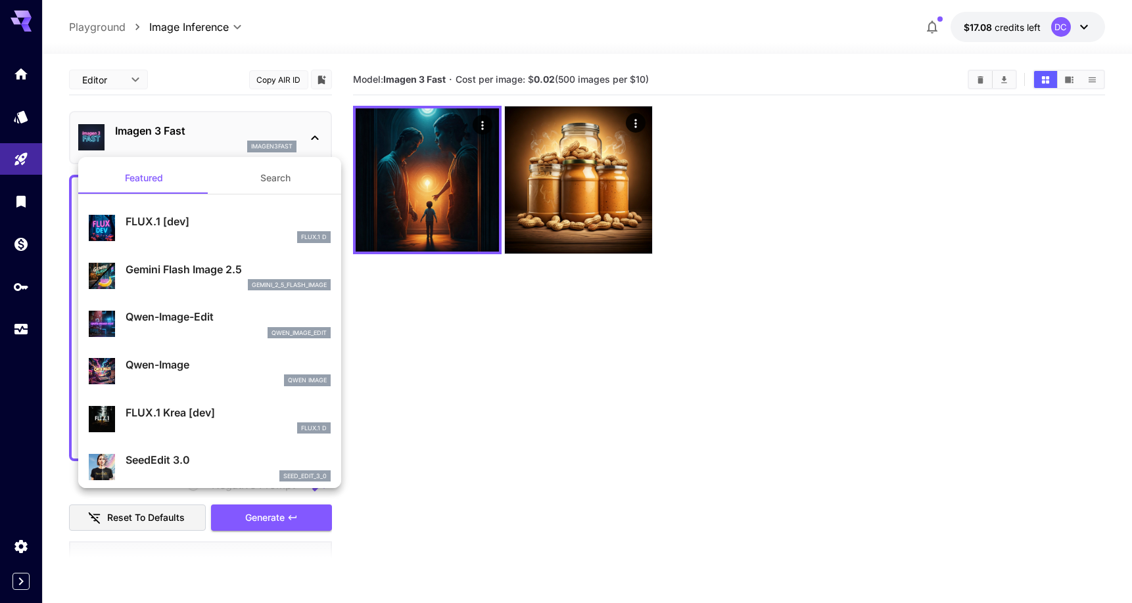
click at [179, 135] on div at bounding box center [566, 301] width 1132 height 603
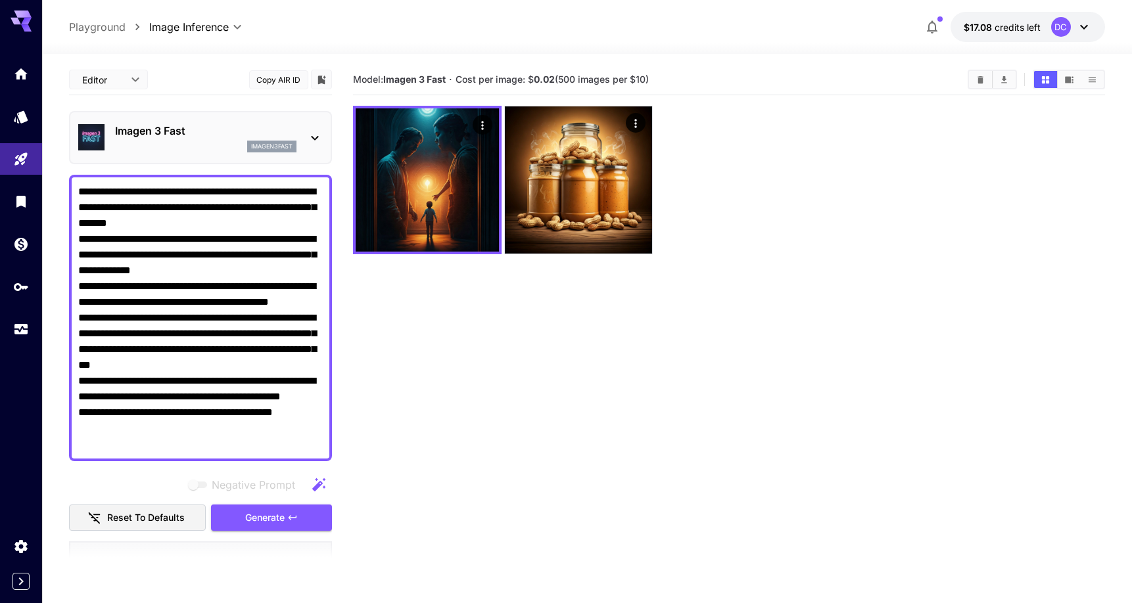
click at [193, 133] on p "Imagen 3 Fast" at bounding box center [205, 131] width 181 height 16
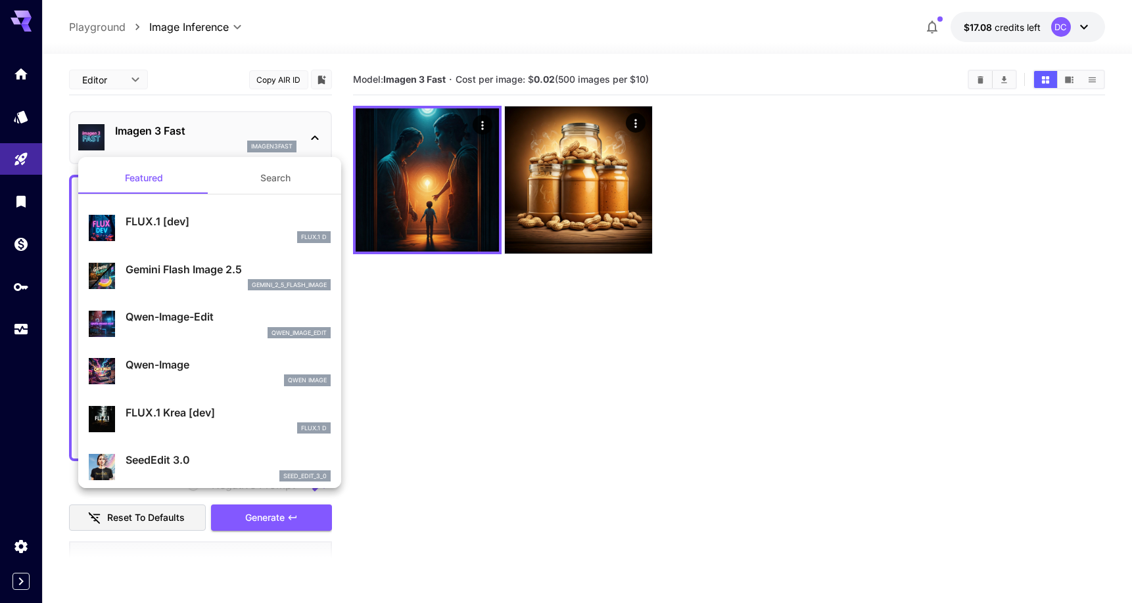
click at [262, 186] on button "Search" at bounding box center [275, 178] width 131 height 32
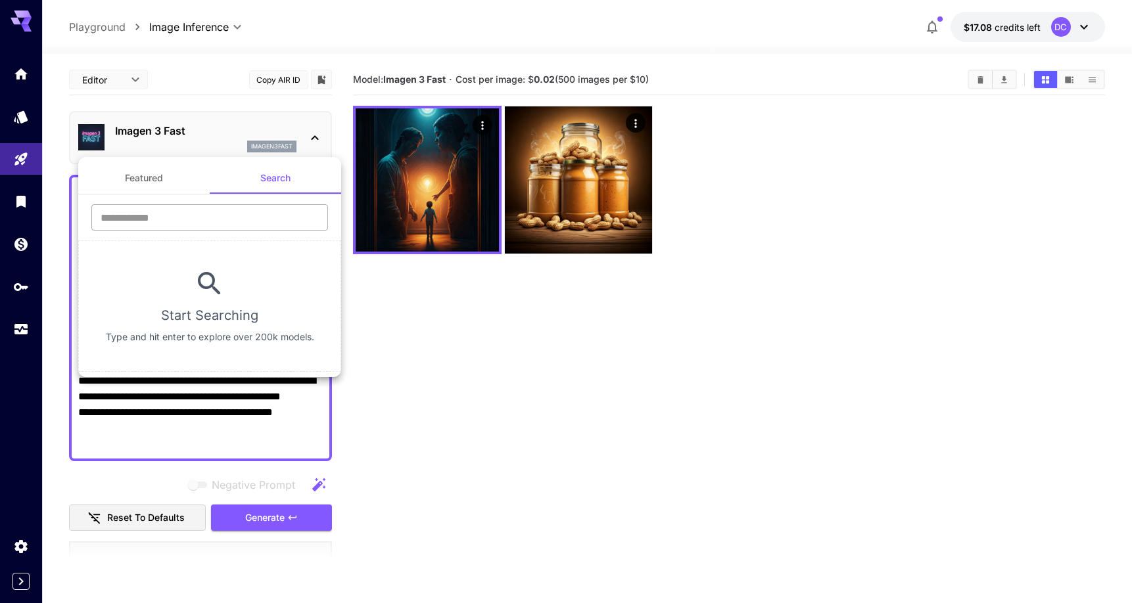
click at [216, 223] on input "text" at bounding box center [209, 217] width 237 height 26
type input "******"
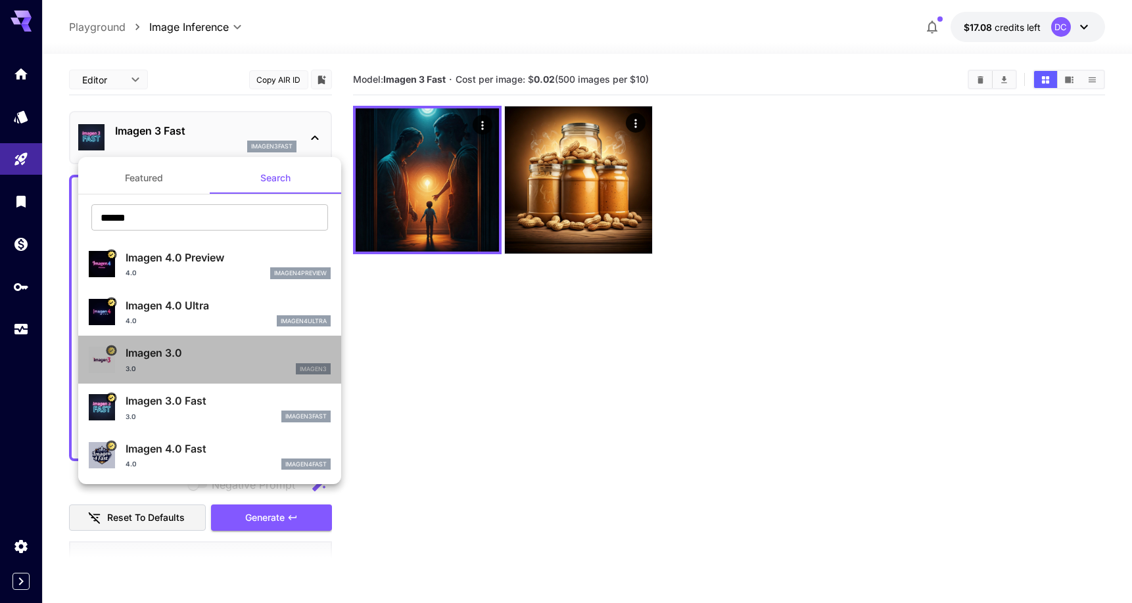
click at [229, 356] on p "Imagen 3.0" at bounding box center [228, 353] width 205 height 16
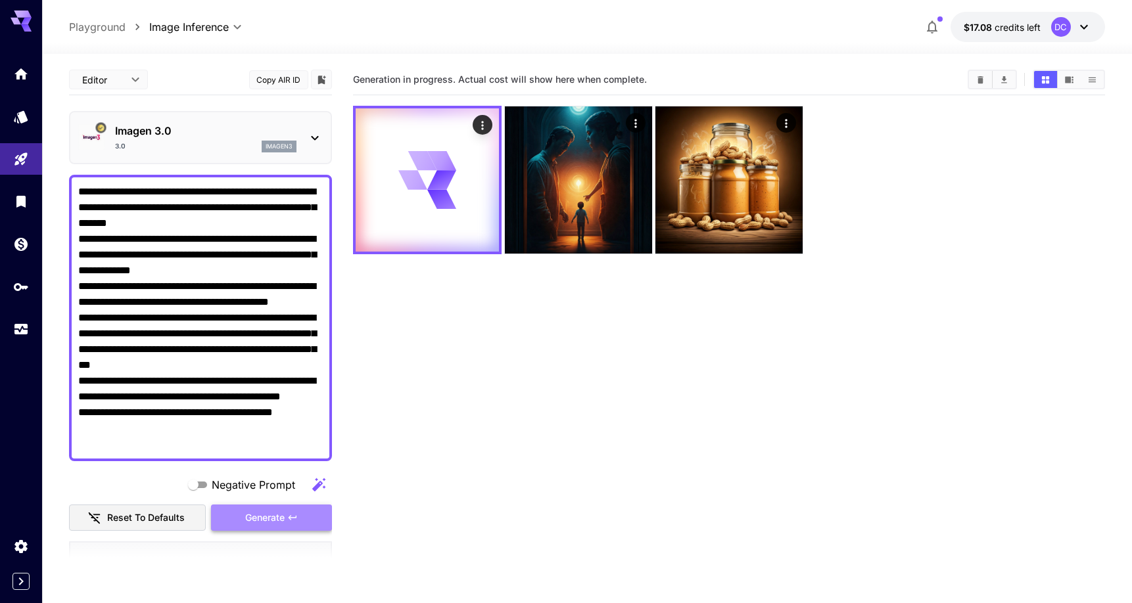
click at [287, 516] on button "Generate" at bounding box center [271, 518] width 121 height 27
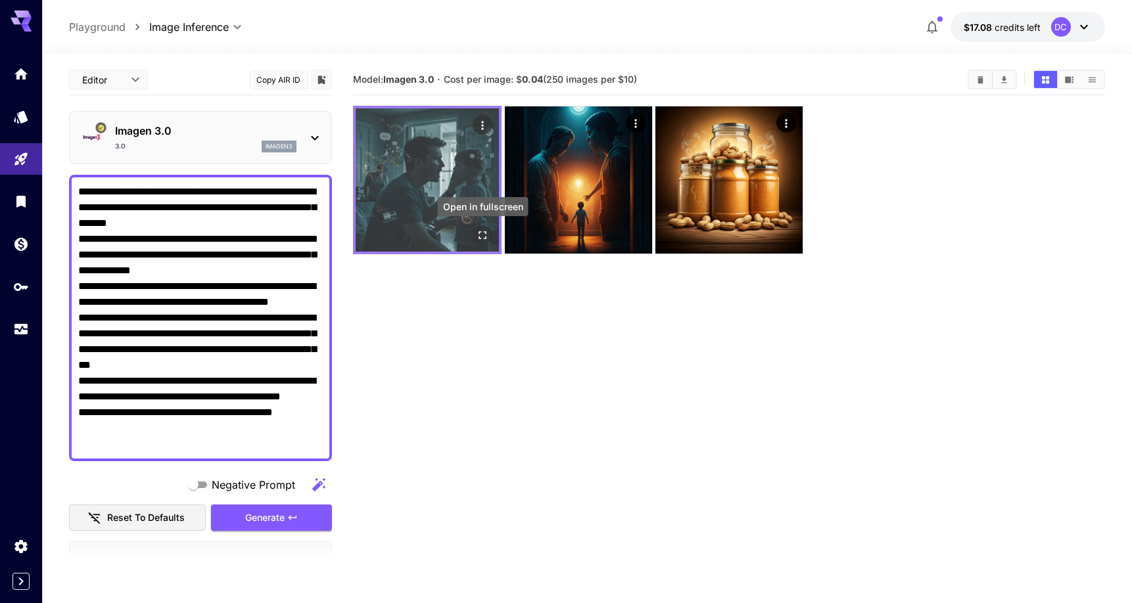
click at [483, 238] on icon "Open in fullscreen" at bounding box center [483, 235] width 13 height 13
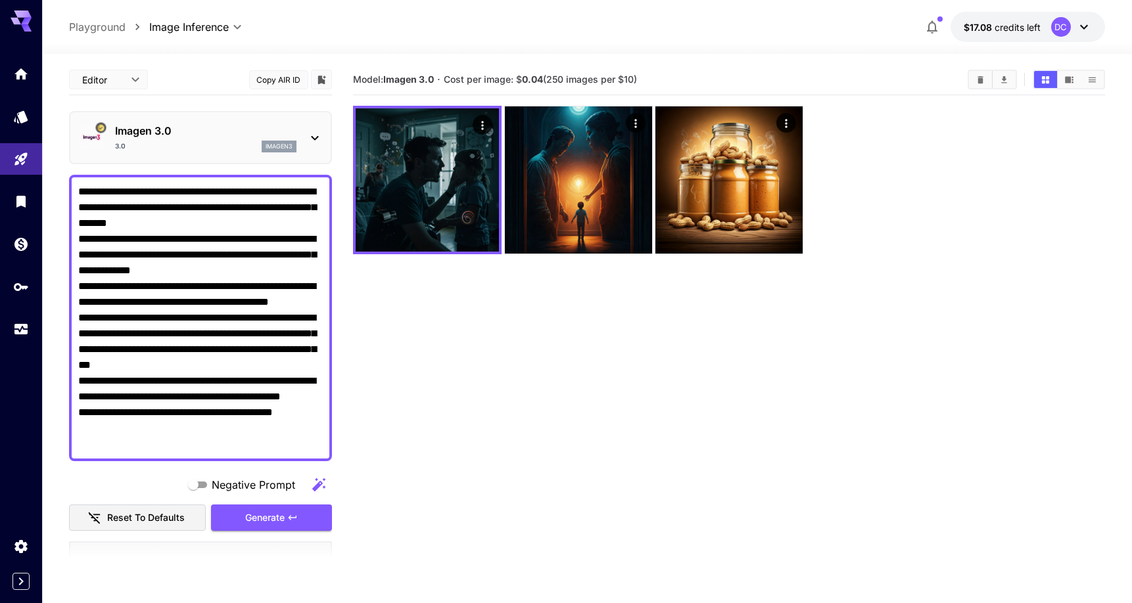
click at [178, 130] on p "Imagen 3.0" at bounding box center [205, 131] width 181 height 16
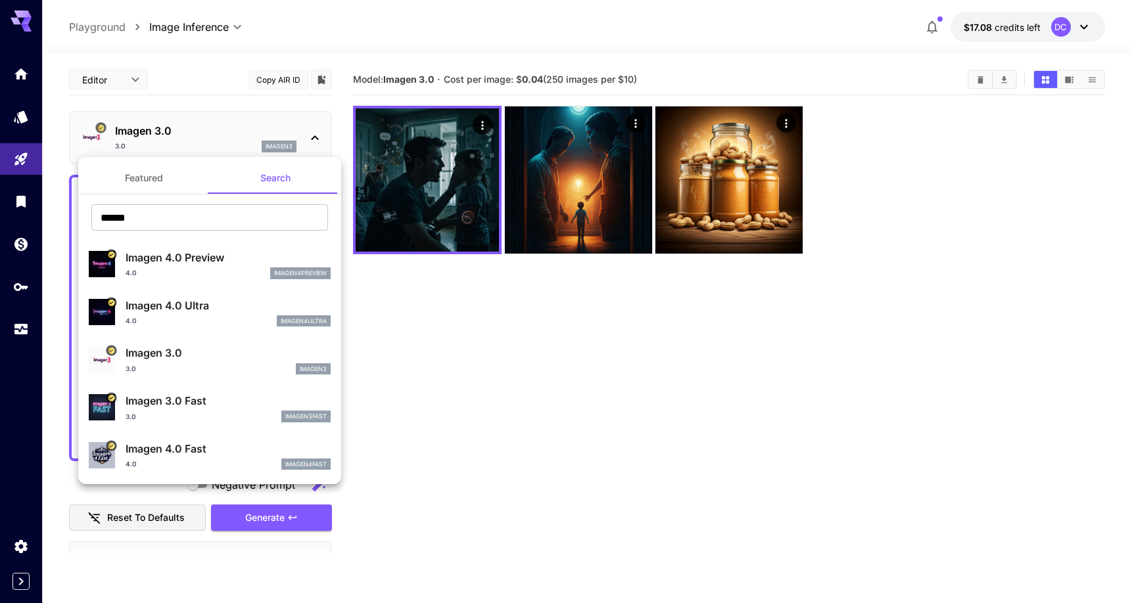
click at [221, 138] on div at bounding box center [566, 301] width 1132 height 603
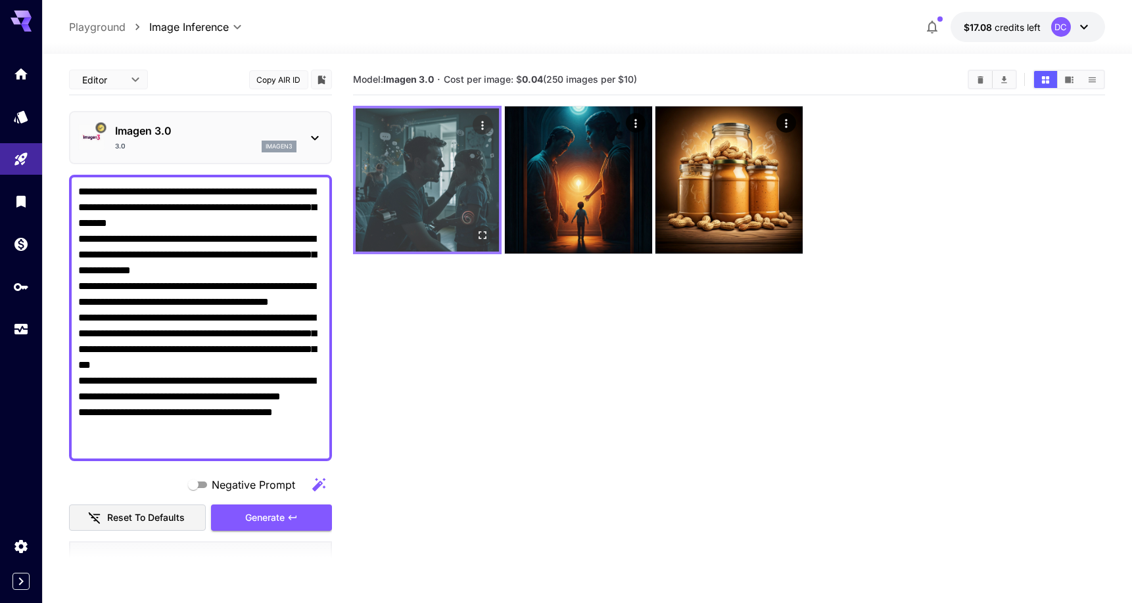
click at [395, 154] on img at bounding box center [427, 179] width 143 height 143
click at [432, 188] on img at bounding box center [427, 179] width 143 height 143
click at [484, 236] on icon "Open in fullscreen" at bounding box center [483, 235] width 13 height 13
click at [490, 236] on button "Open in fullscreen" at bounding box center [483, 235] width 20 height 20
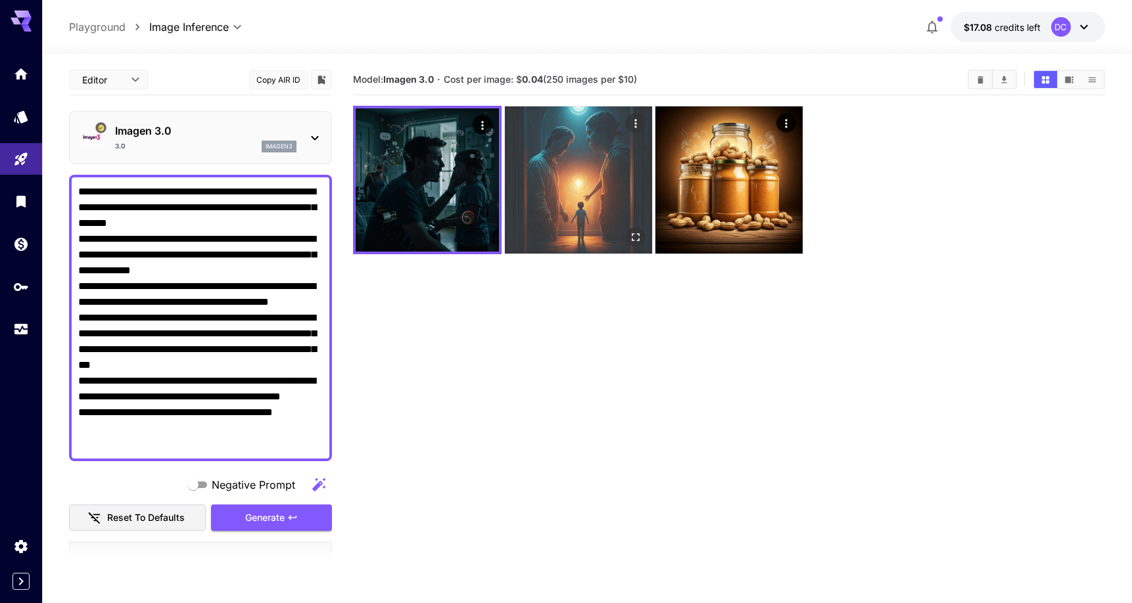
click at [647, 229] on img at bounding box center [578, 179] width 147 height 147
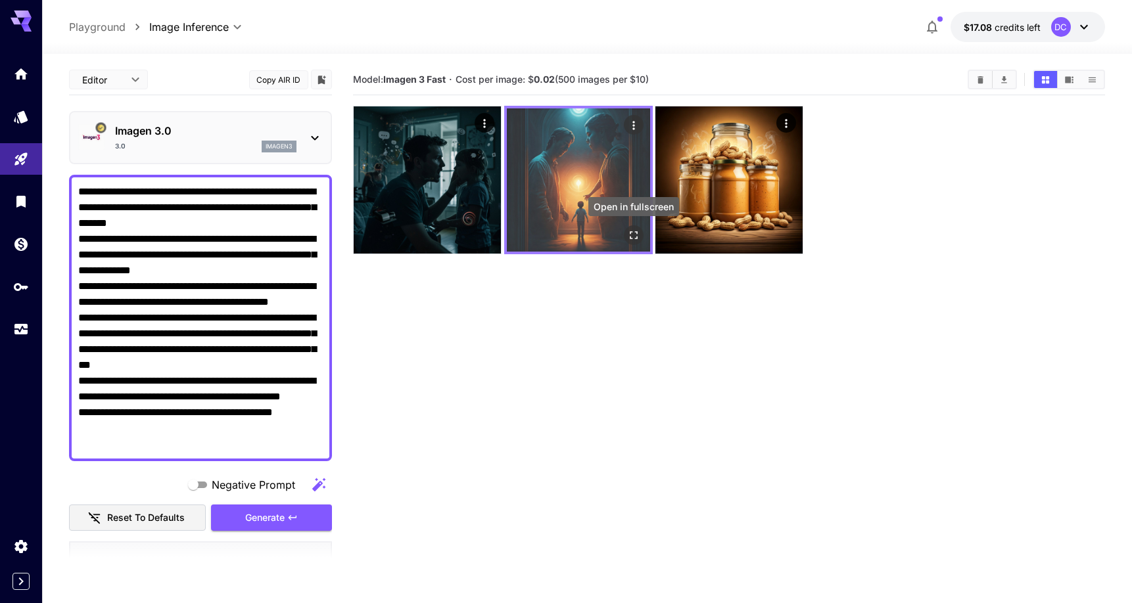
click at [638, 236] on icon "Open in fullscreen" at bounding box center [633, 235] width 13 height 13
click at [578, 239] on img at bounding box center [578, 179] width 143 height 143
click at [632, 233] on icon "Open in fullscreen" at bounding box center [633, 235] width 13 height 13
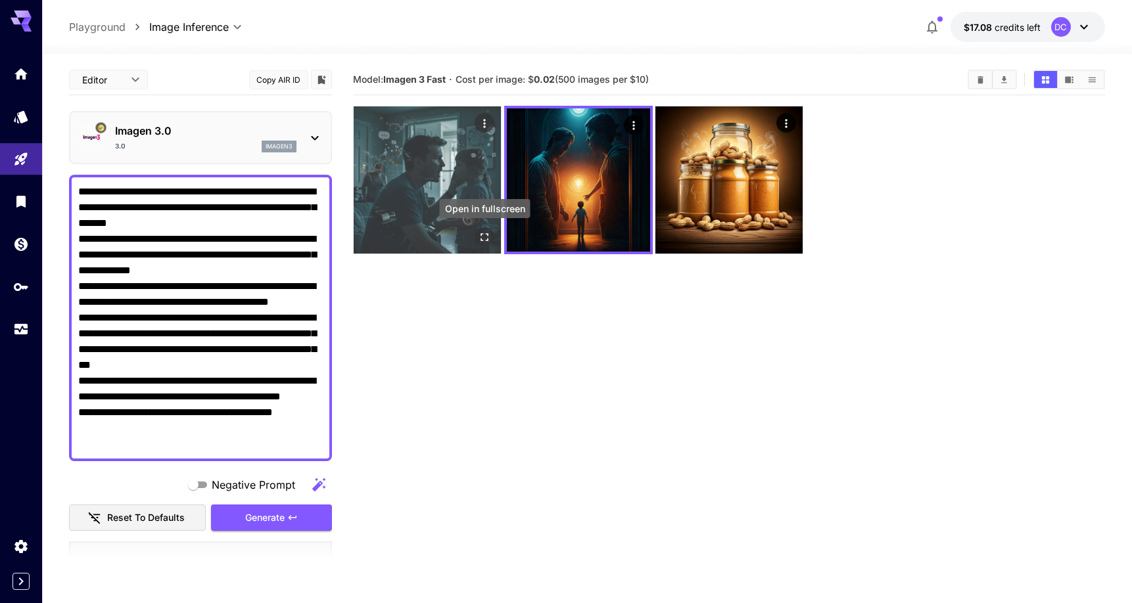
click at [484, 239] on icon "Open in fullscreen" at bounding box center [485, 237] width 13 height 13
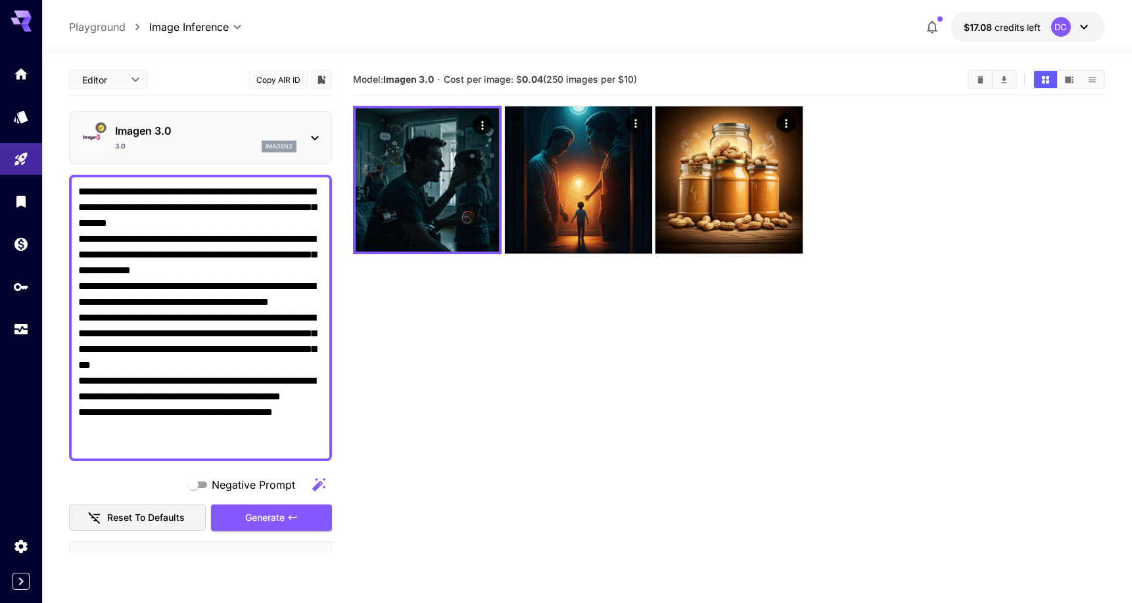
click at [283, 289] on textarea "**********" at bounding box center [200, 318] width 245 height 268
click at [304, 125] on div "Imagen 3.0 3.0 imagen3" at bounding box center [200, 138] width 245 height 40
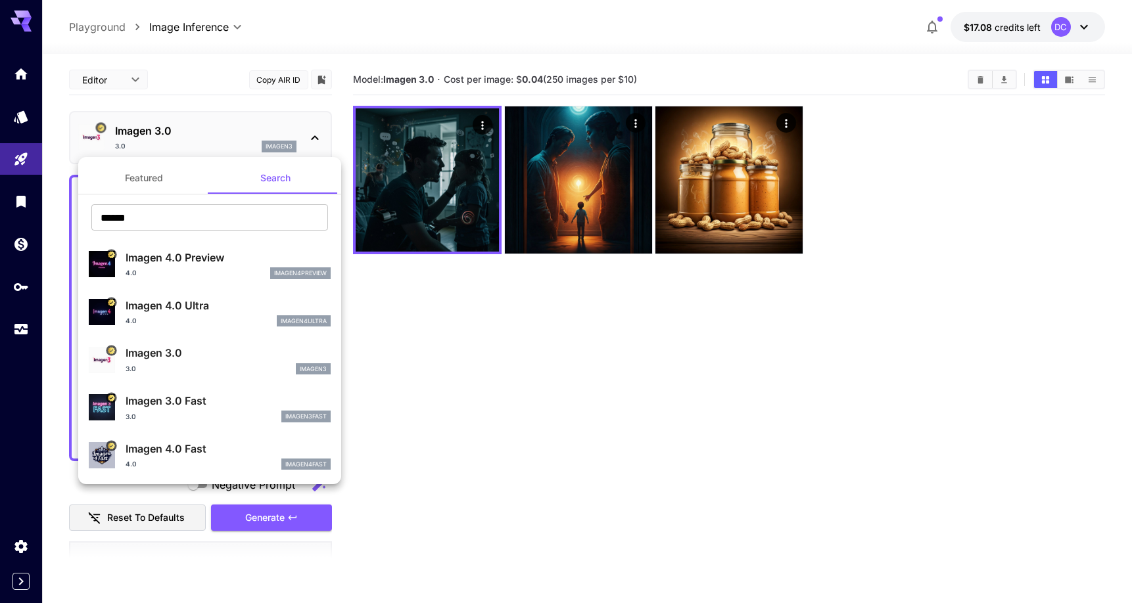
click at [379, 295] on div at bounding box center [566, 301] width 1132 height 603
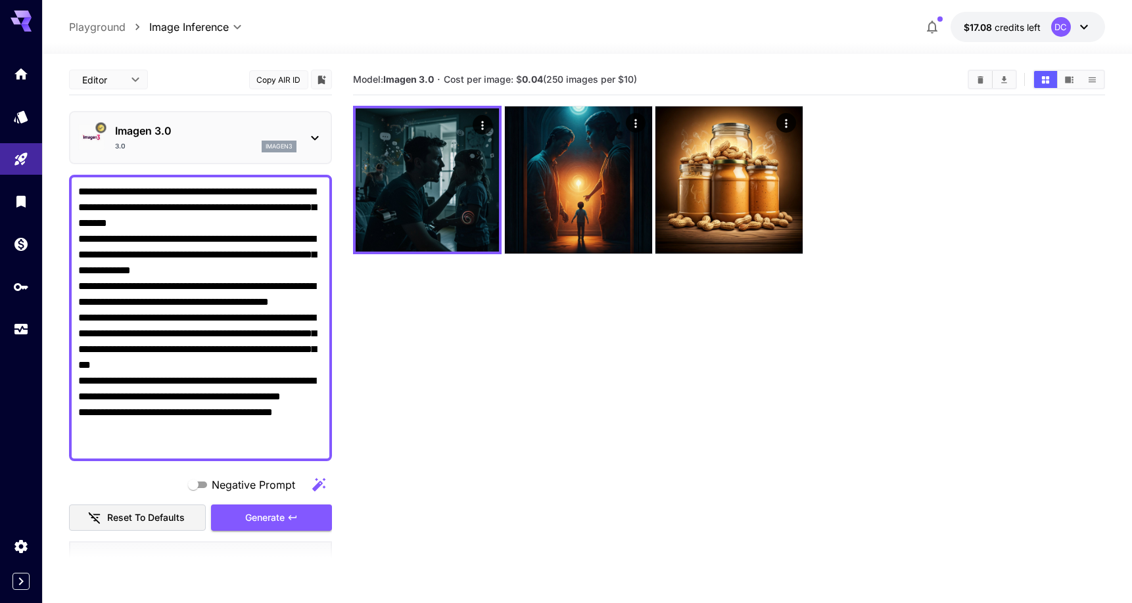
click at [188, 141] on div "3.0 imagen3" at bounding box center [205, 147] width 181 height 12
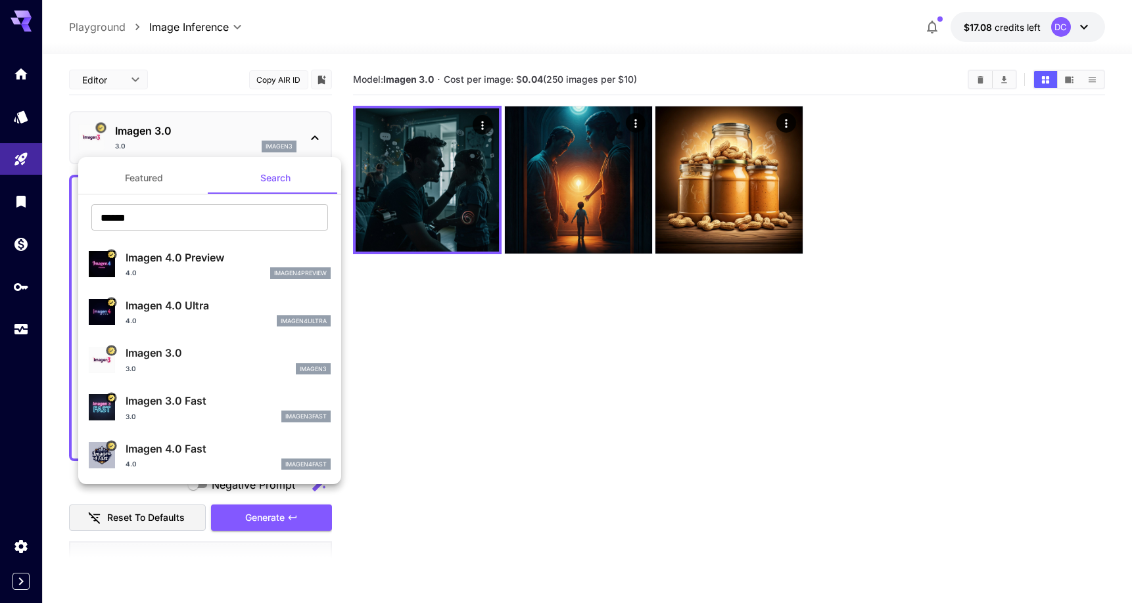
click at [155, 181] on button "Featured" at bounding box center [143, 178] width 131 height 32
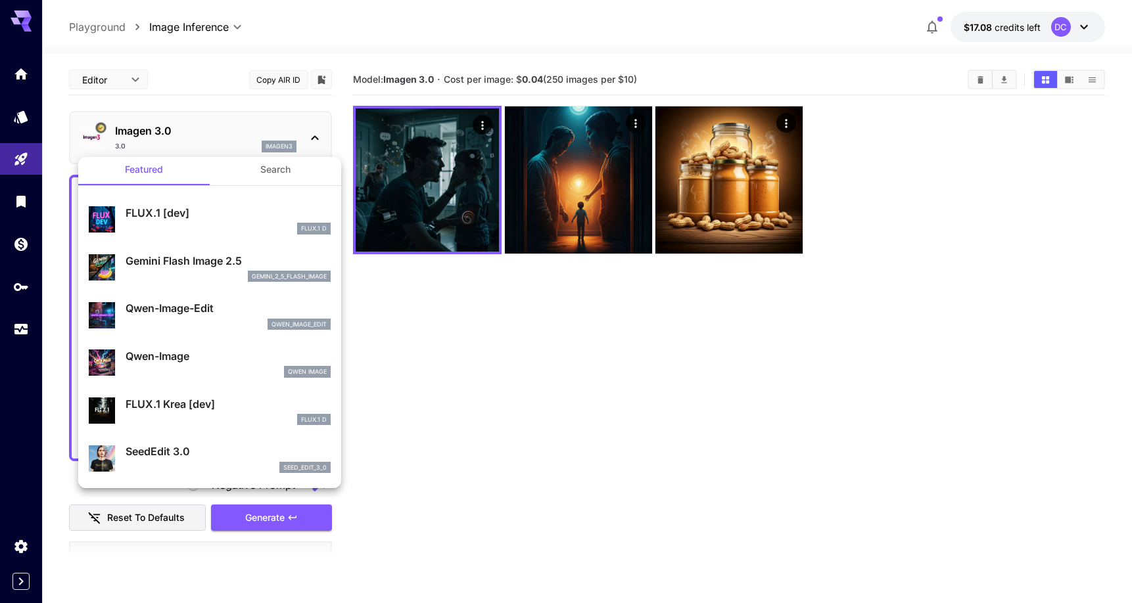
scroll to position [11, 0]
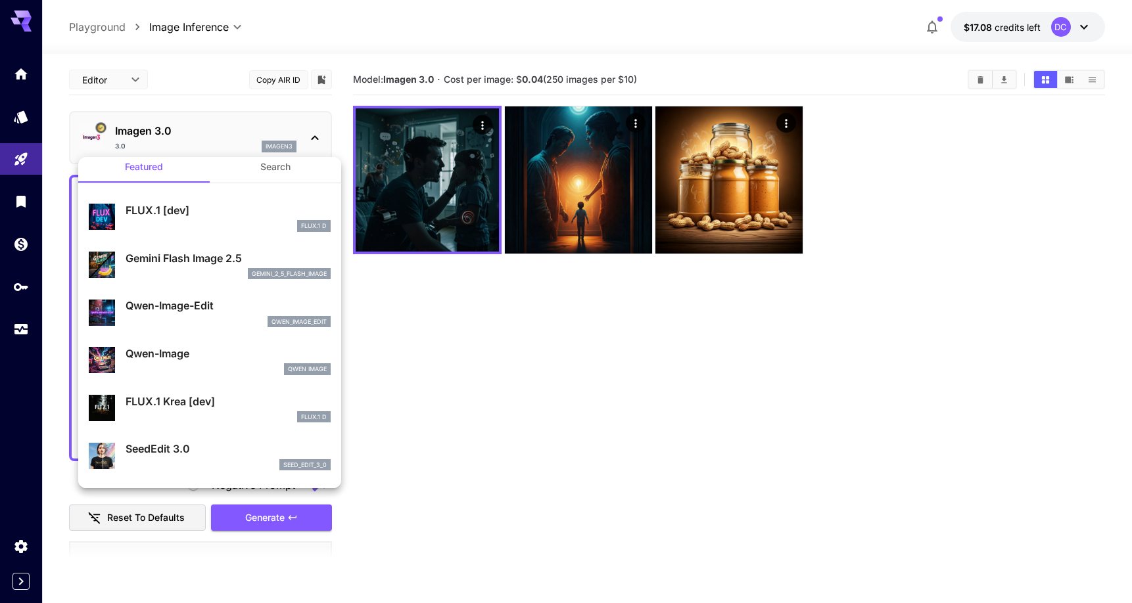
click at [214, 362] on div "Qwen-Image Qwen Image" at bounding box center [228, 361] width 205 height 30
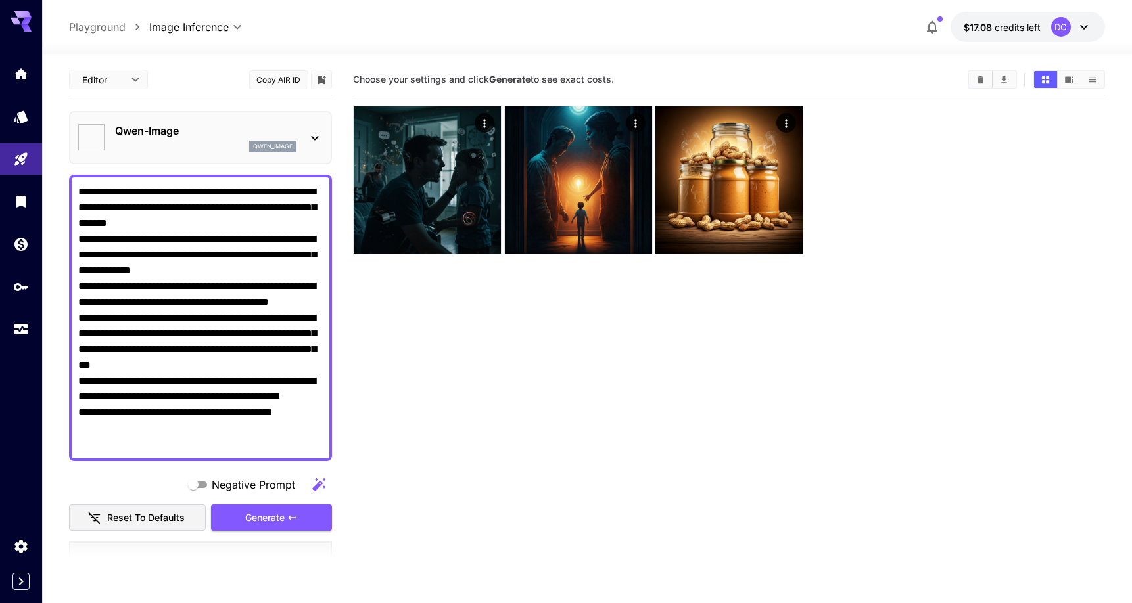
type input "**********"
click at [277, 520] on span "Generate" at bounding box center [264, 518] width 39 height 16
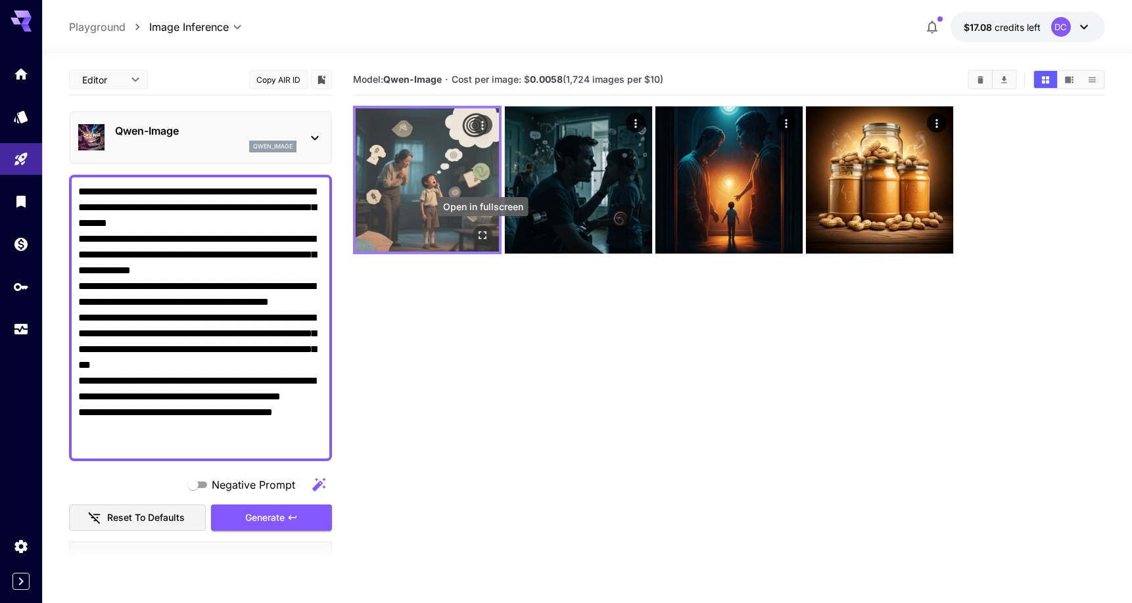
click at [482, 243] on button "Open in fullscreen" at bounding box center [483, 235] width 20 height 20
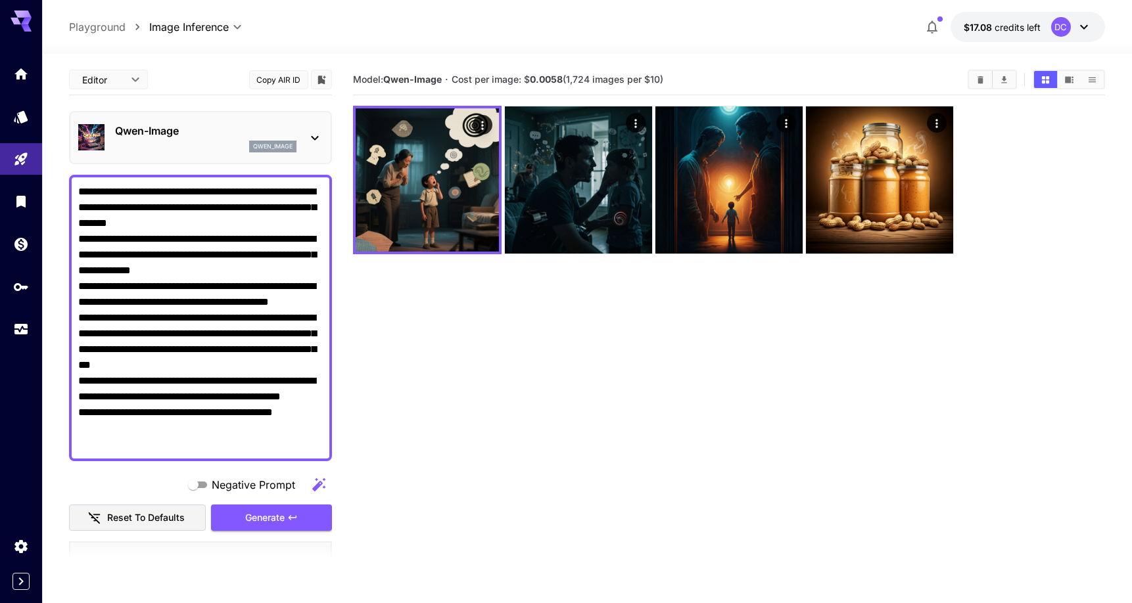
click at [222, 138] on p "Qwen-Image" at bounding box center [205, 131] width 181 height 16
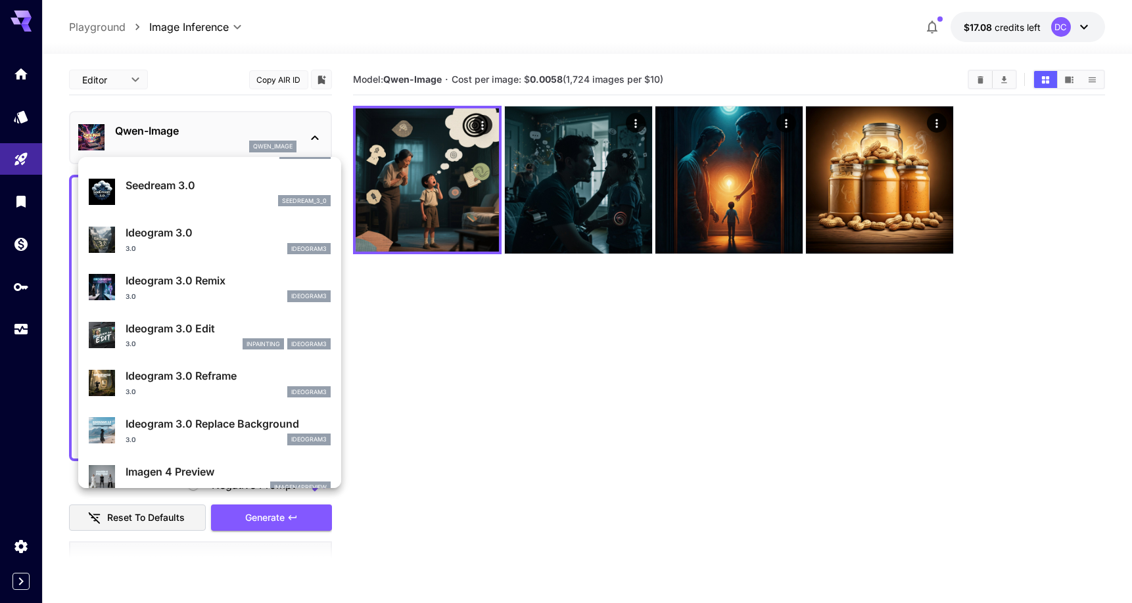
scroll to position [356, 0]
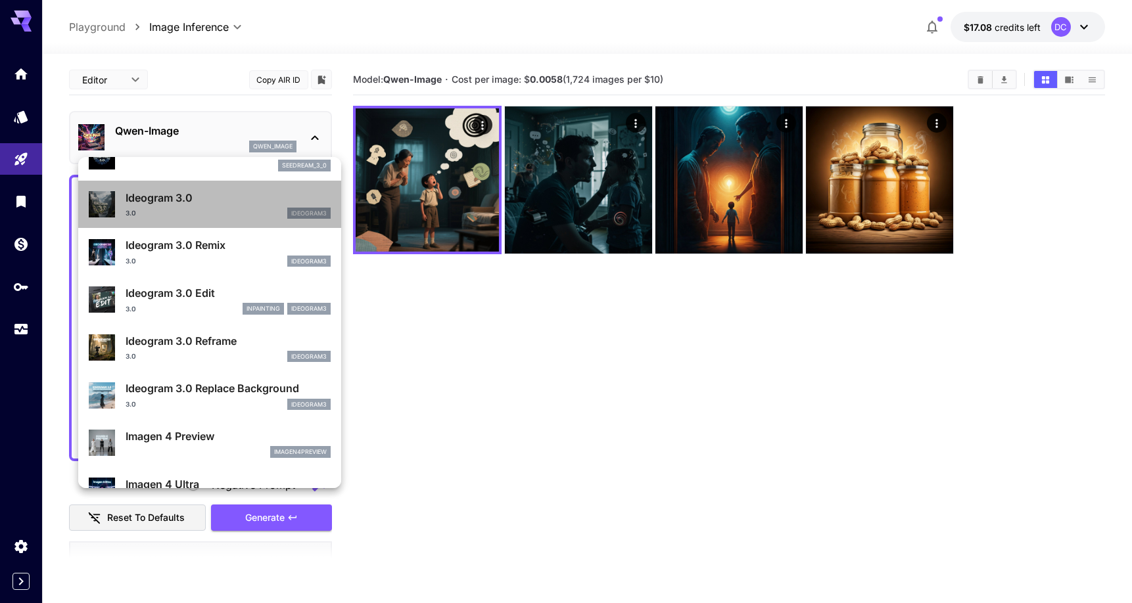
click at [243, 212] on div "3.0 ideogram3" at bounding box center [228, 214] width 205 height 12
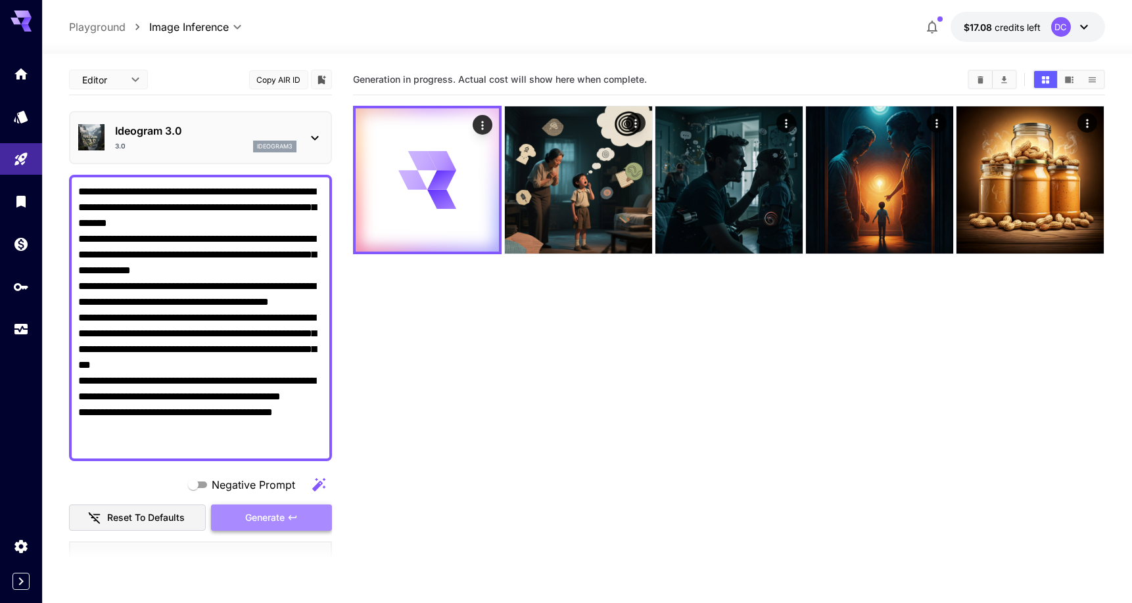
click at [252, 525] on span "Generate" at bounding box center [264, 518] width 39 height 16
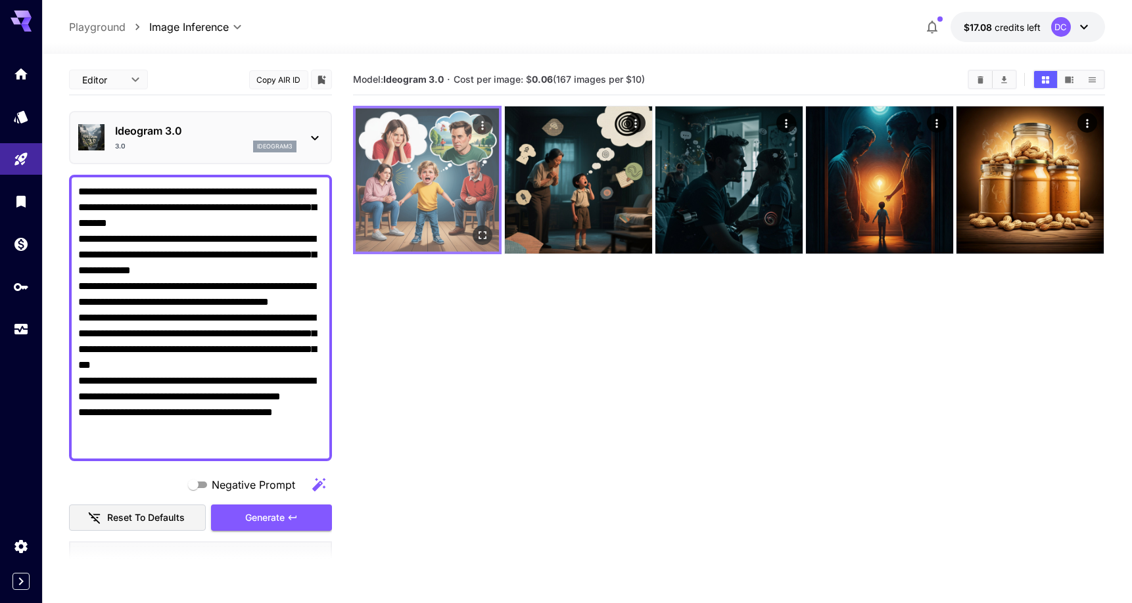
click at [413, 158] on img at bounding box center [427, 179] width 143 height 143
click at [483, 233] on icon "Open in fullscreen" at bounding box center [483, 235] width 13 height 13
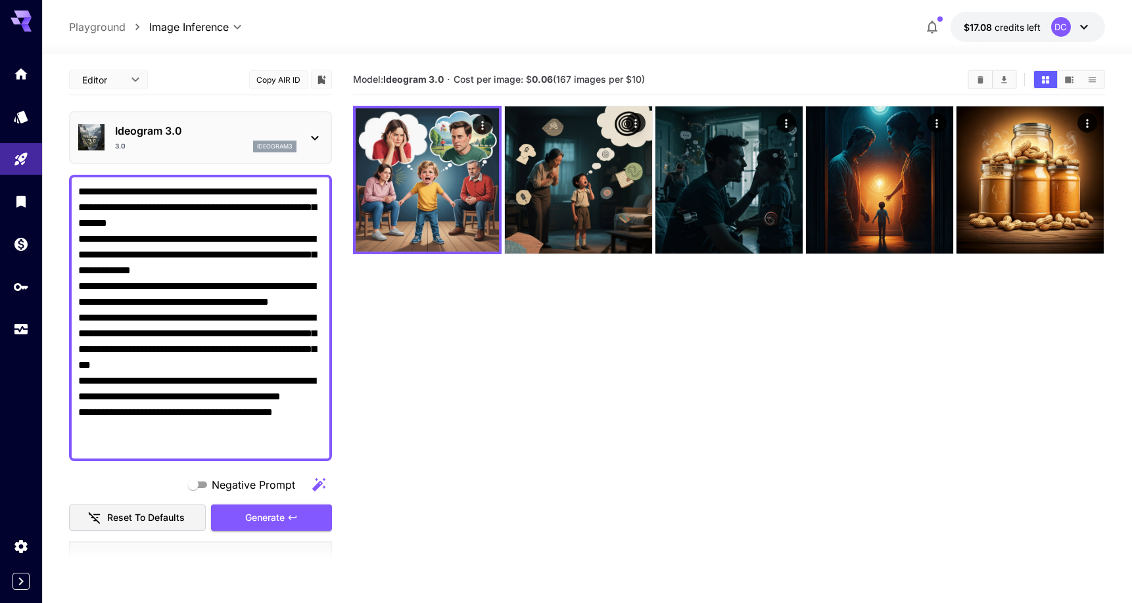
click at [280, 153] on div "Ideogram 3.0 3.0 ideogram3" at bounding box center [200, 138] width 245 height 40
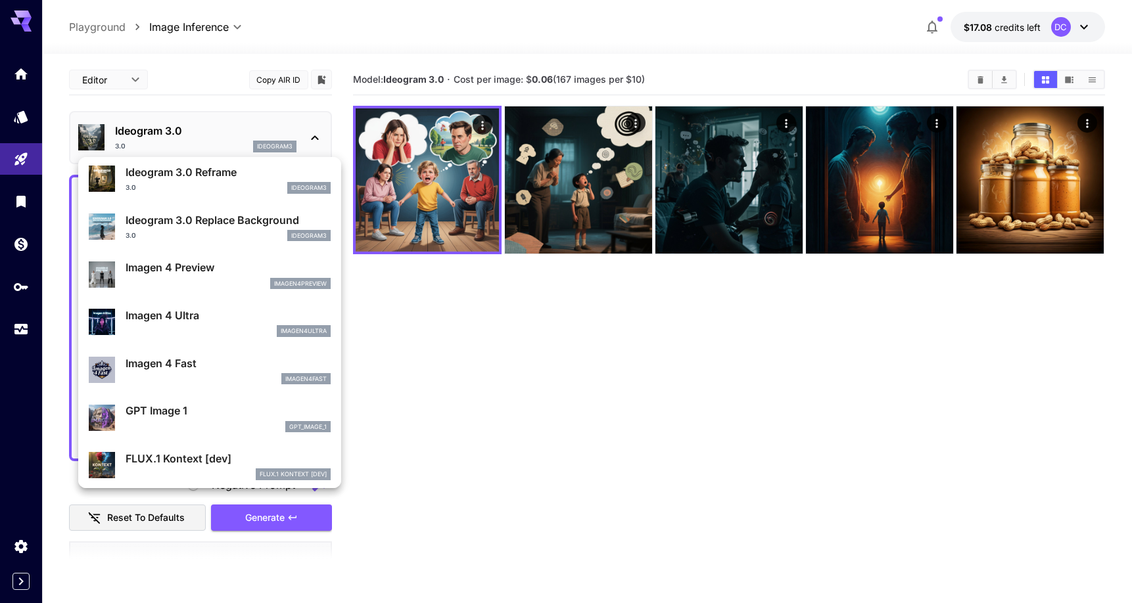
scroll to position [522, 0]
click at [218, 326] on div "imagen4ultra" at bounding box center [228, 332] width 205 height 12
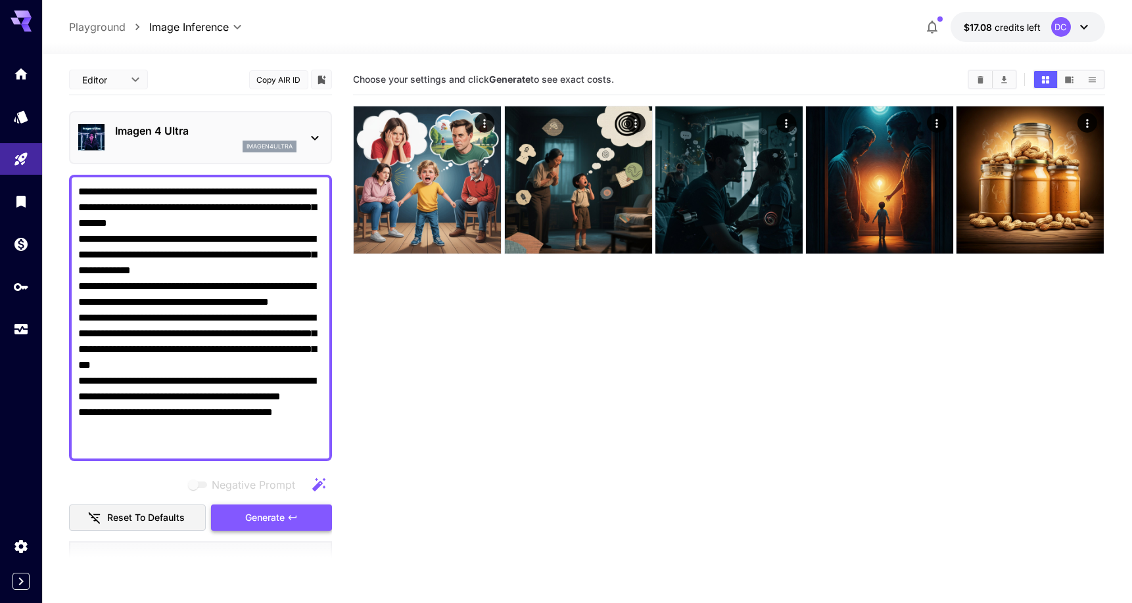
click at [281, 525] on span "Generate" at bounding box center [264, 518] width 39 height 16
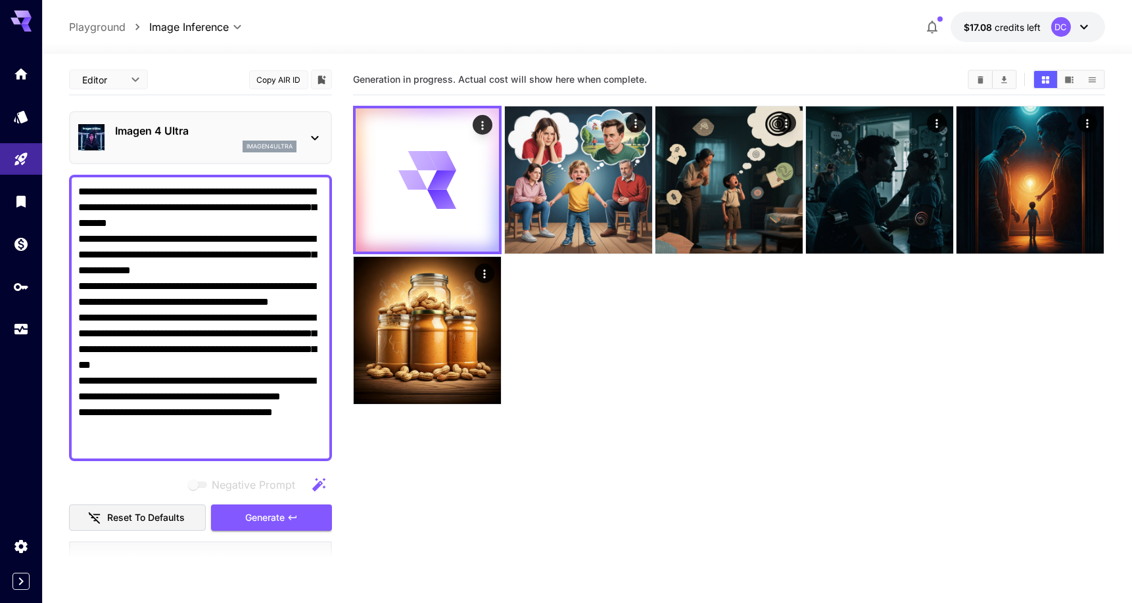
click at [287, 149] on p "imagen4ultra" at bounding box center [270, 146] width 46 height 9
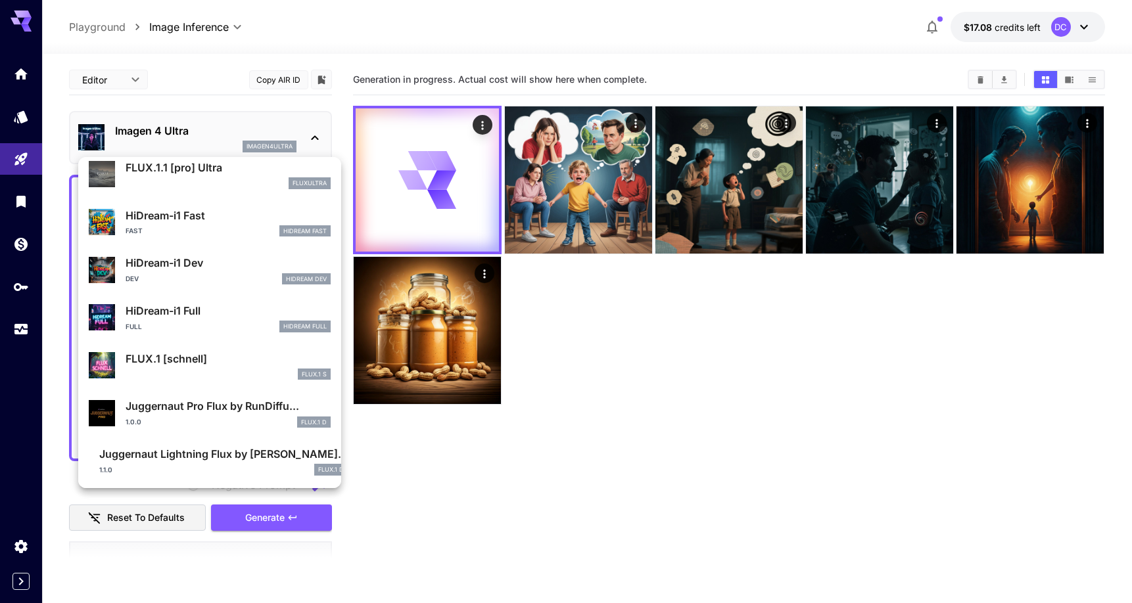
scroll to position [1000, 0]
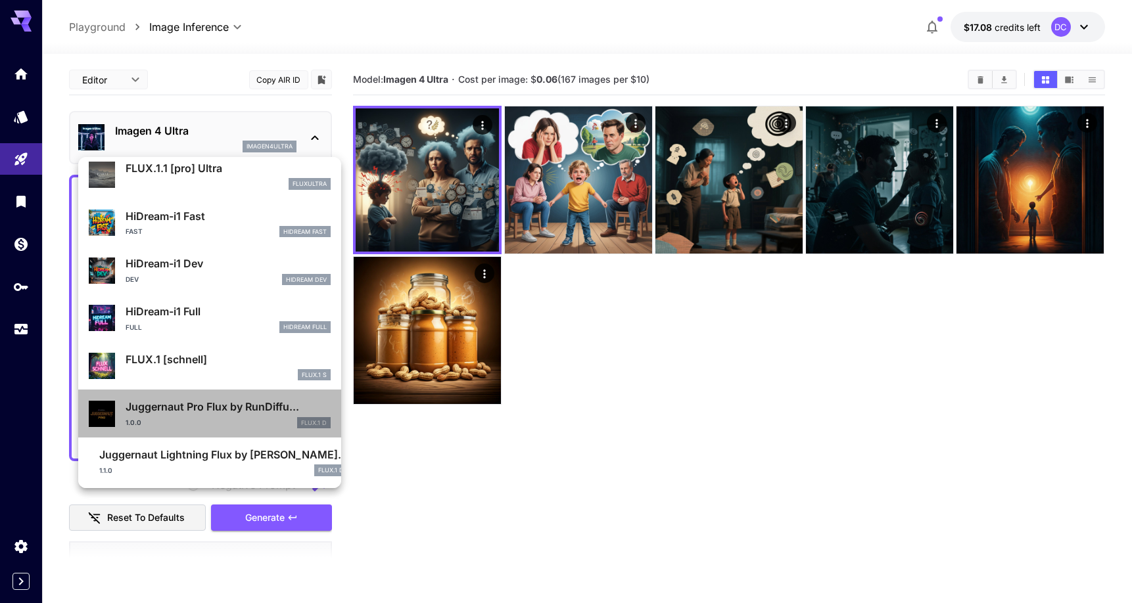
click at [239, 417] on div "1.0.0 FLUX.1 D" at bounding box center [228, 423] width 205 height 12
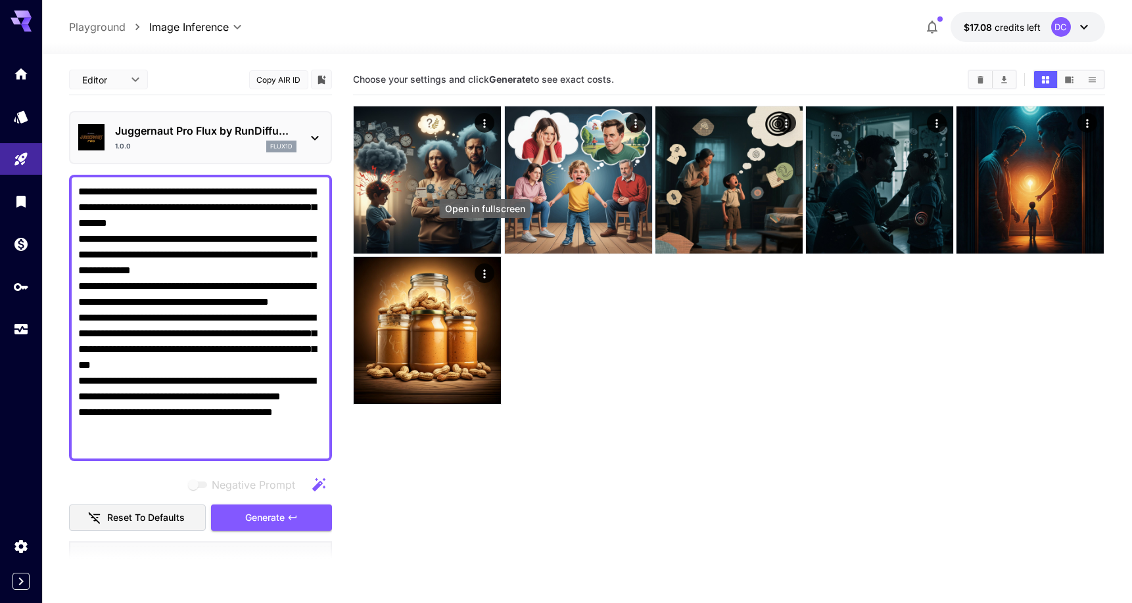
click at [462, 212] on div "Open in fullscreen" at bounding box center [485, 208] width 91 height 19
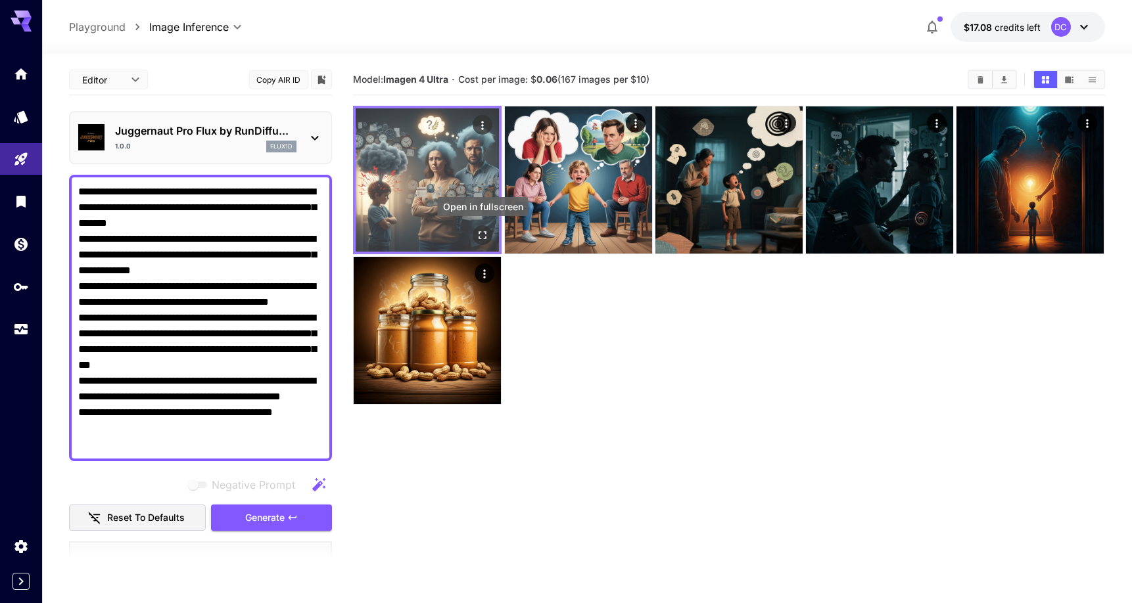
click at [481, 235] on icon "Open in fullscreen" at bounding box center [483, 235] width 13 height 13
click at [406, 160] on img at bounding box center [427, 179] width 143 height 143
click at [478, 234] on icon "Open in fullscreen" at bounding box center [483, 235] width 13 height 13
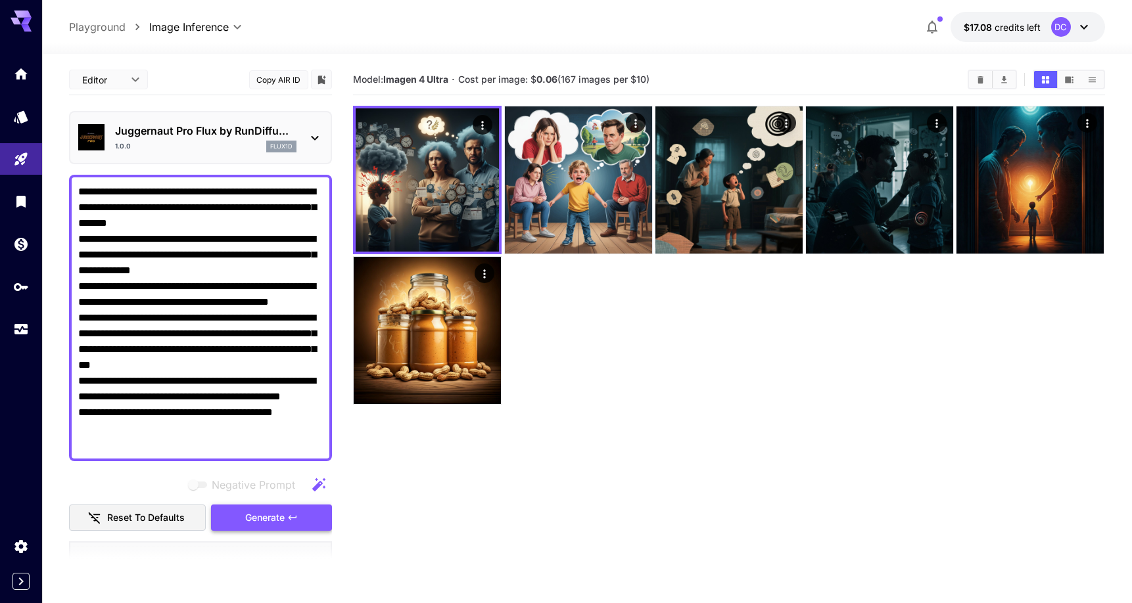
click at [300, 515] on button "Generate" at bounding box center [271, 518] width 121 height 27
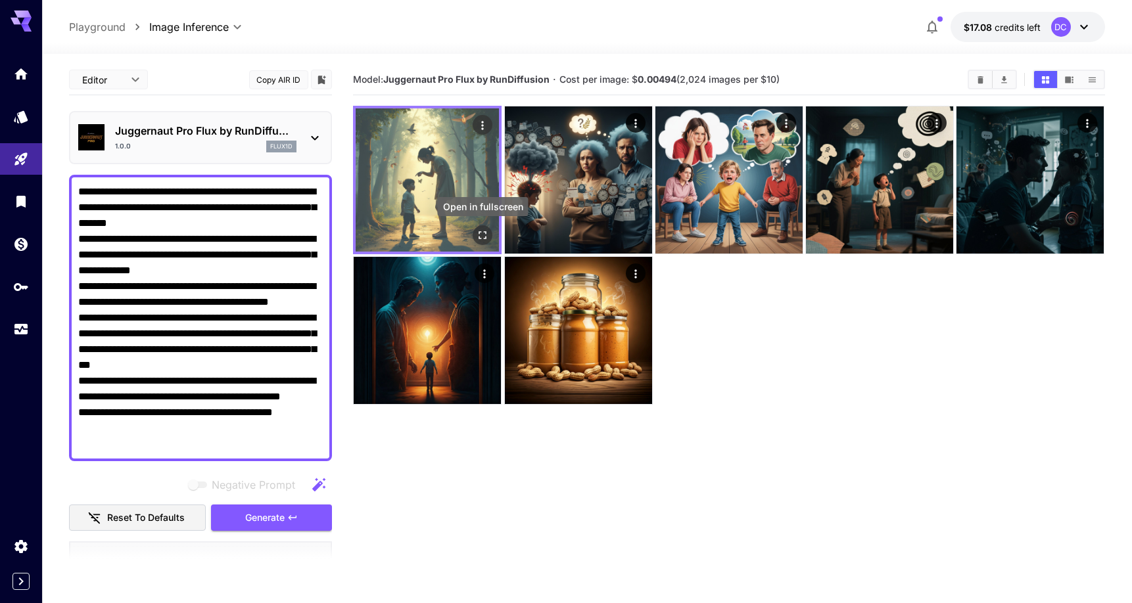
click at [482, 237] on icon "Open in fullscreen" at bounding box center [483, 235] width 13 height 13
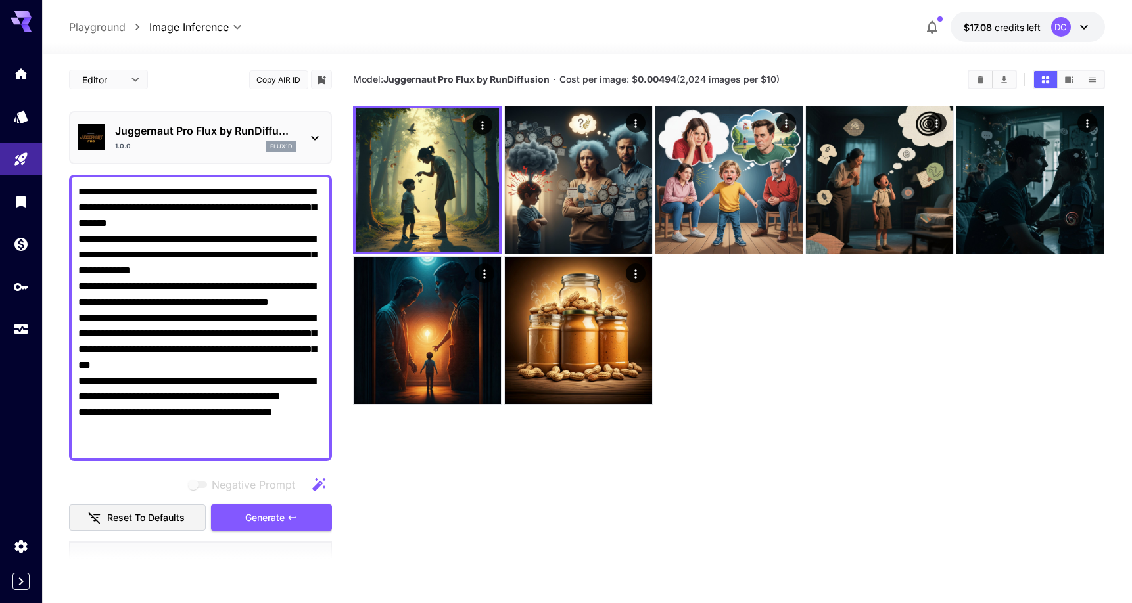
click at [296, 146] on div "flux1d" at bounding box center [281, 147] width 30 height 12
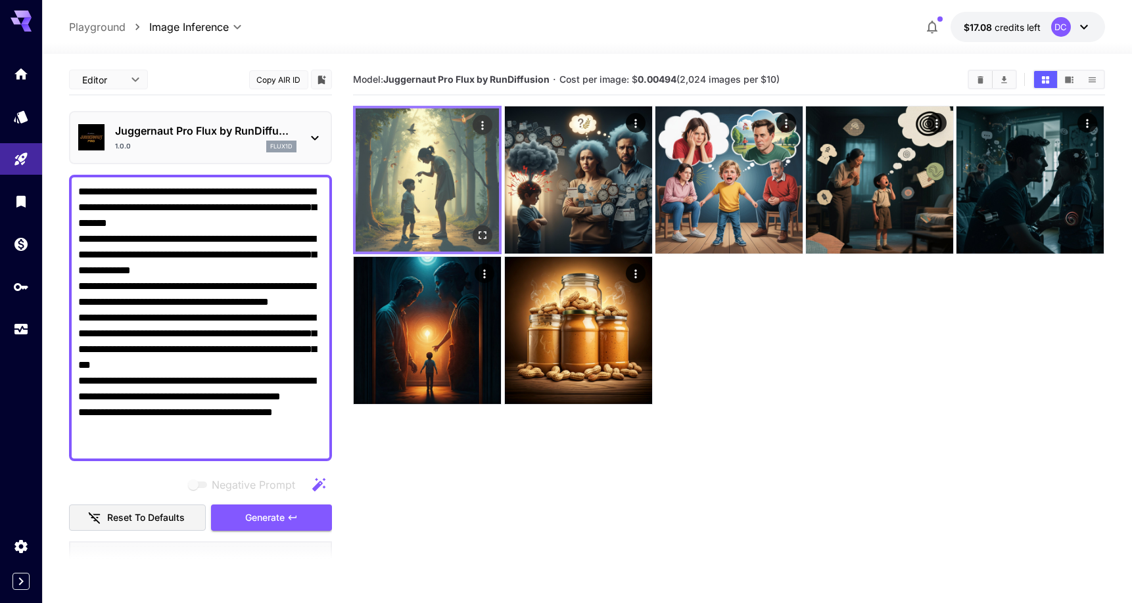
click at [446, 218] on img at bounding box center [427, 179] width 143 height 143
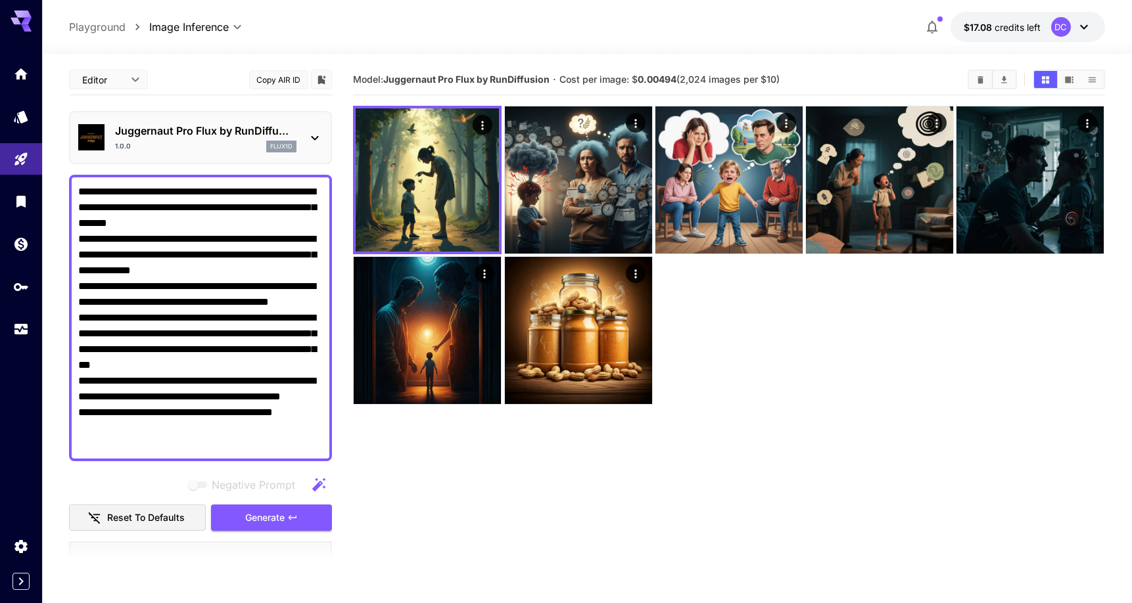
click at [271, 179] on div "**********" at bounding box center [200, 318] width 263 height 287
click at [290, 152] on div "flux1d" at bounding box center [281, 147] width 30 height 12
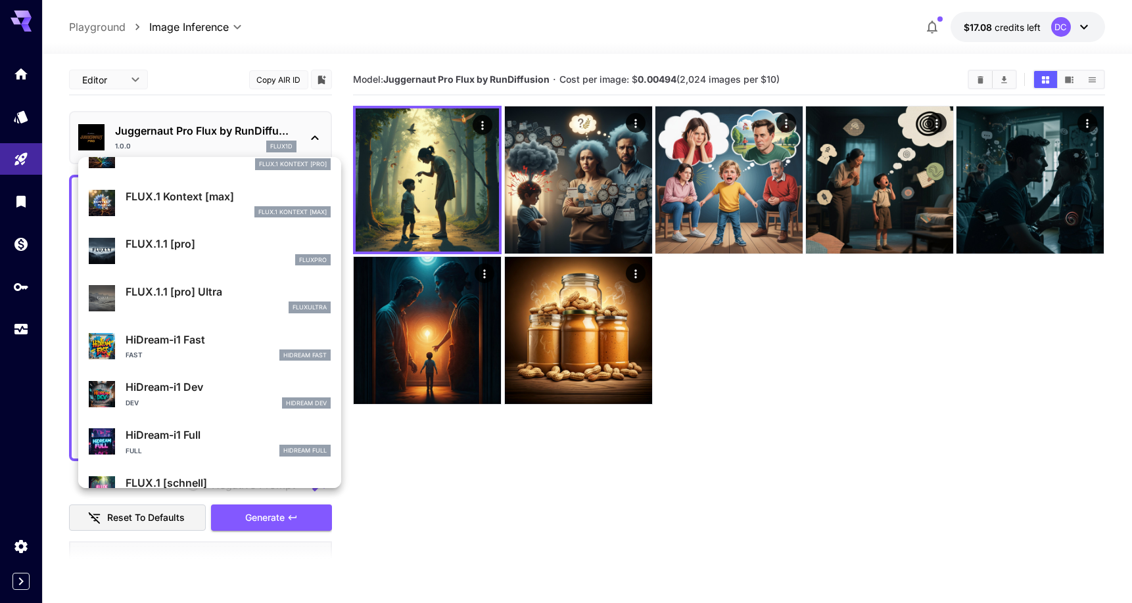
scroll to position [876, 0]
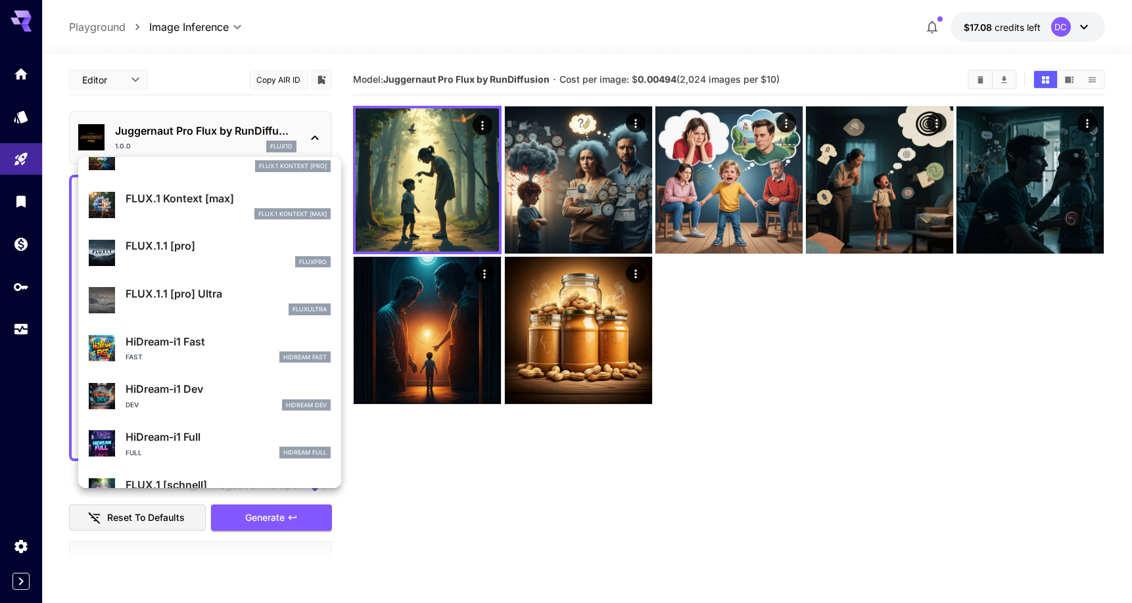
click at [225, 384] on p "HiDream-i1 Dev" at bounding box center [228, 389] width 205 height 16
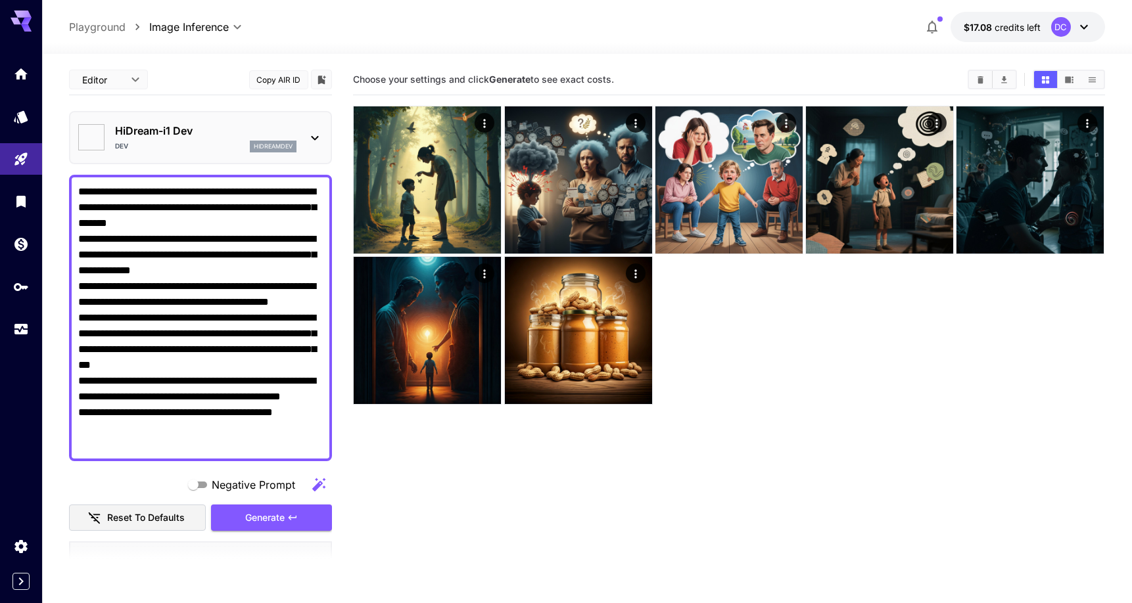
type input "**"
type input "*"
type input "*******"
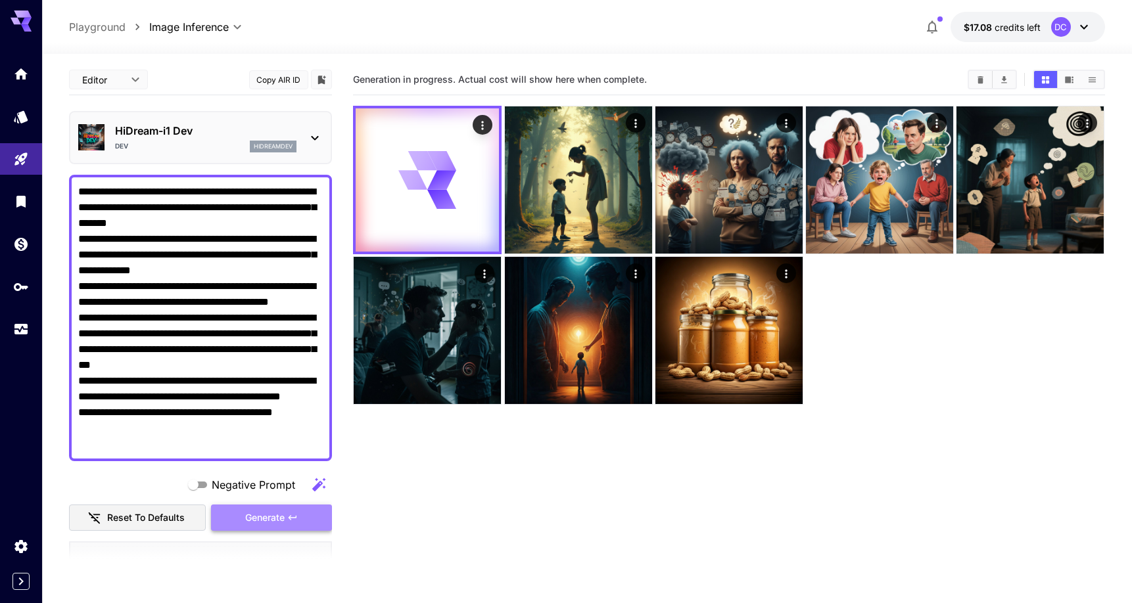
click at [291, 519] on icon "button" at bounding box center [293, 517] width 8 height 5
click at [312, 135] on icon at bounding box center [315, 138] width 16 height 16
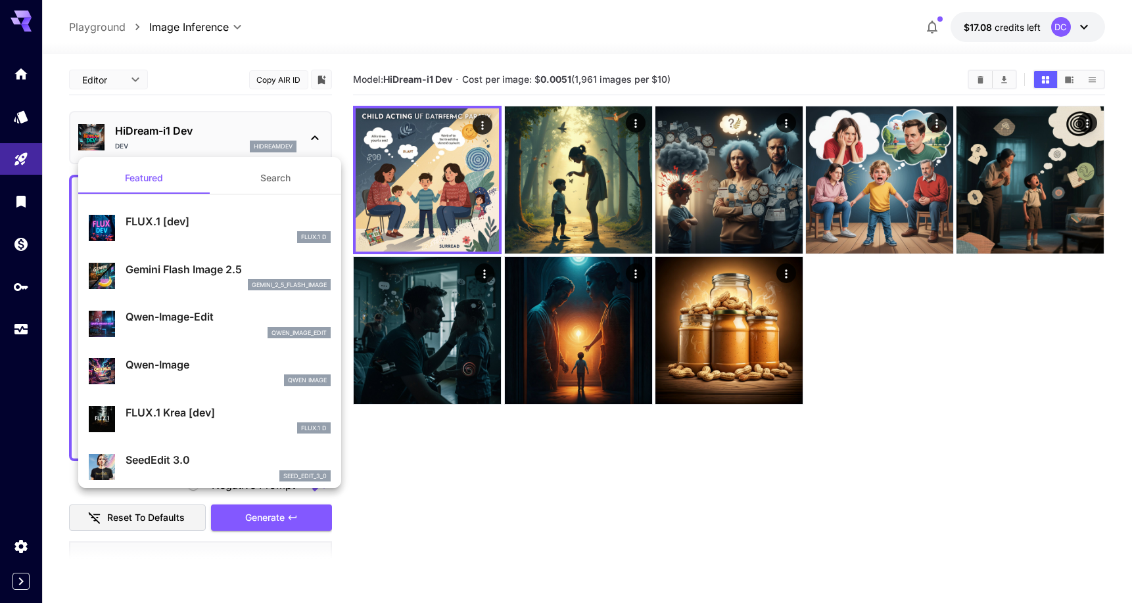
click at [231, 277] on div "Gemini Flash Image 2.5 gemini_2_5_flash_image" at bounding box center [228, 277] width 205 height 30
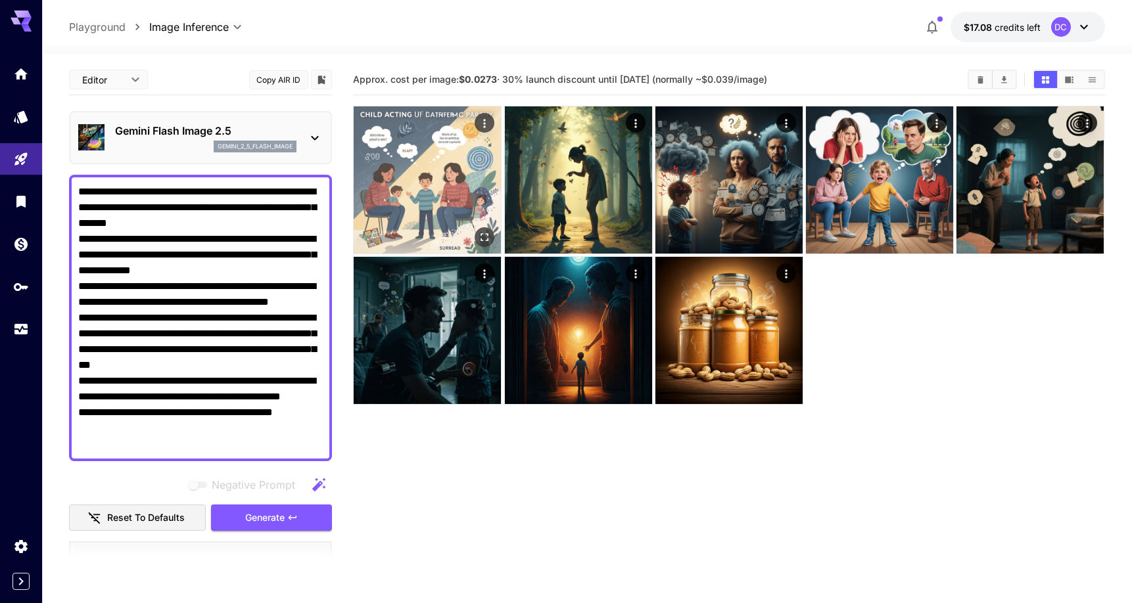
click at [465, 183] on img at bounding box center [427, 179] width 147 height 147
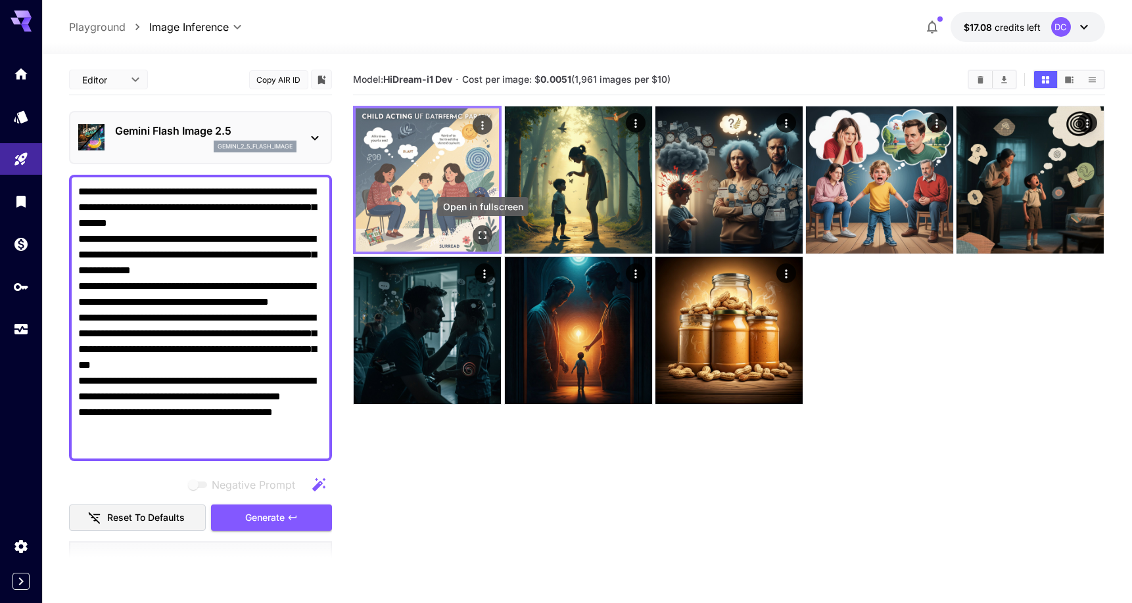
click at [484, 245] on button "Open in fullscreen" at bounding box center [483, 235] width 20 height 20
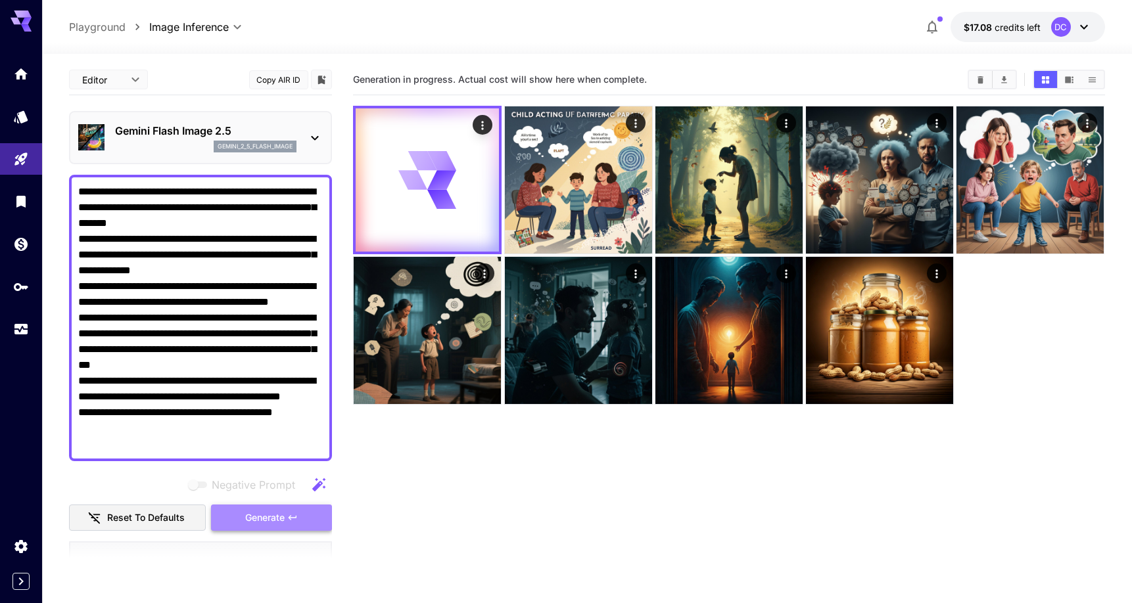
click at [270, 506] on button "Generate" at bounding box center [271, 518] width 121 height 27
click at [164, 130] on p "Gemini Flash Image 2.5" at bounding box center [205, 131] width 181 height 16
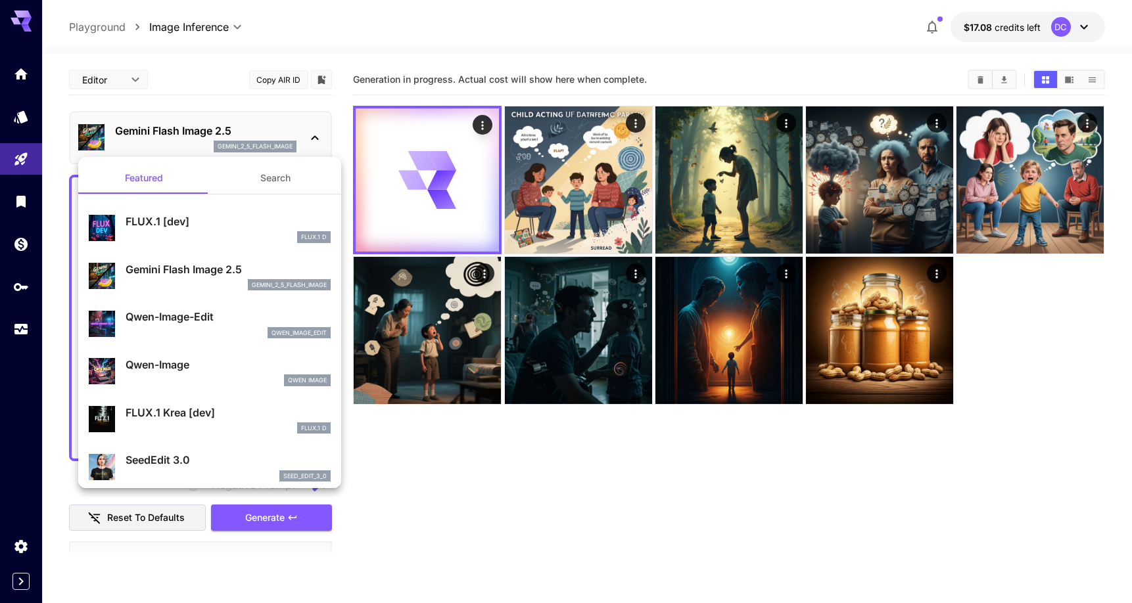
click at [166, 131] on div at bounding box center [566, 301] width 1132 height 603
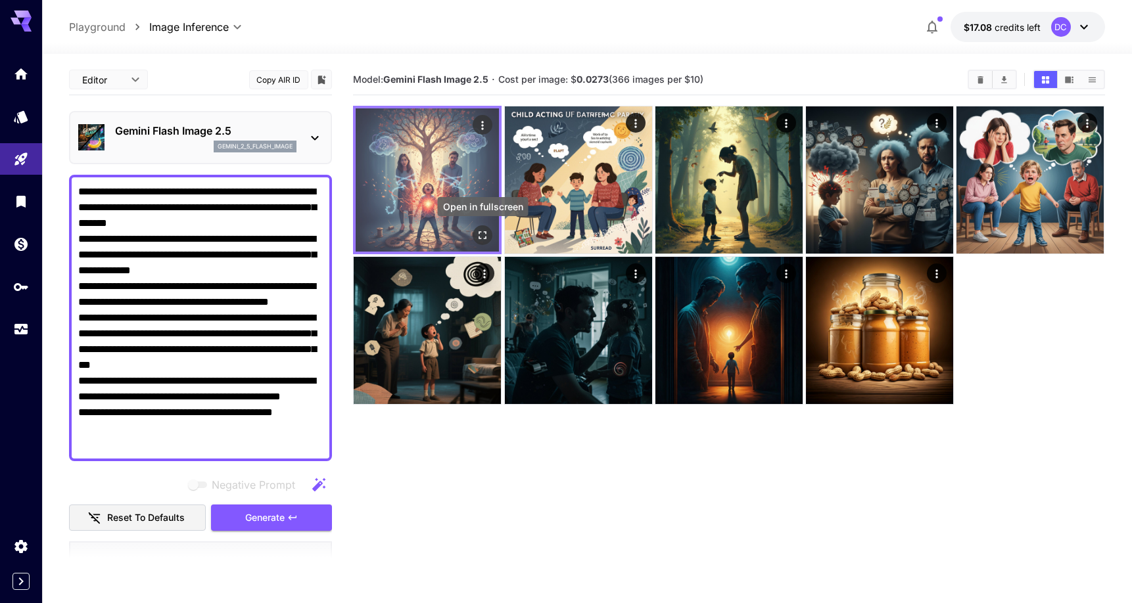
click at [484, 236] on icon "Open in fullscreen" at bounding box center [483, 235] width 13 height 13
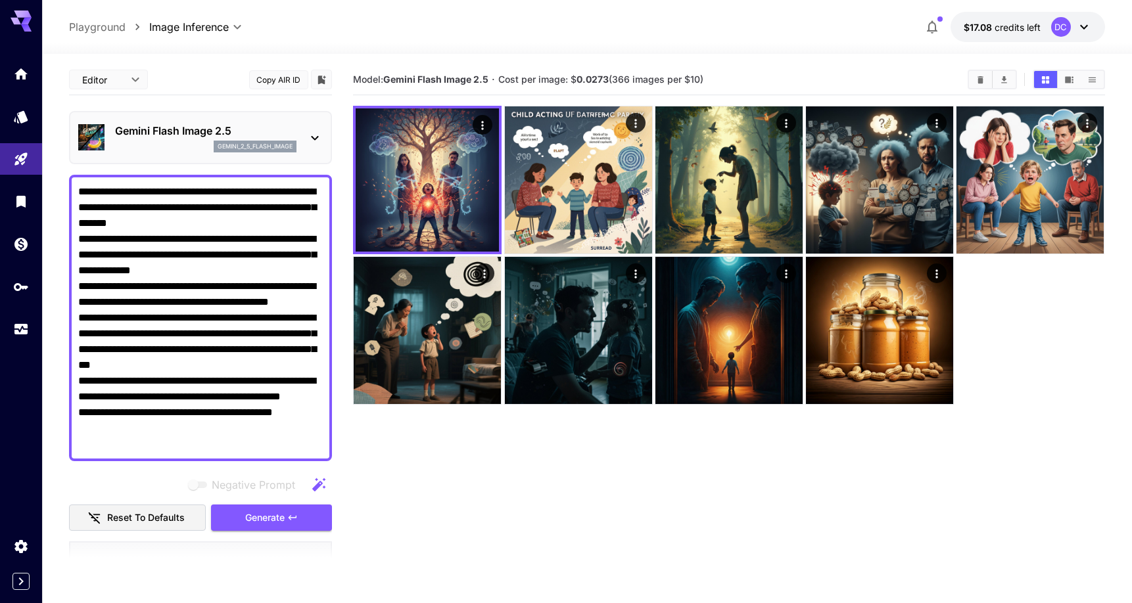
click at [284, 252] on textarea "**********" at bounding box center [200, 318] width 245 height 268
paste textarea "**********"
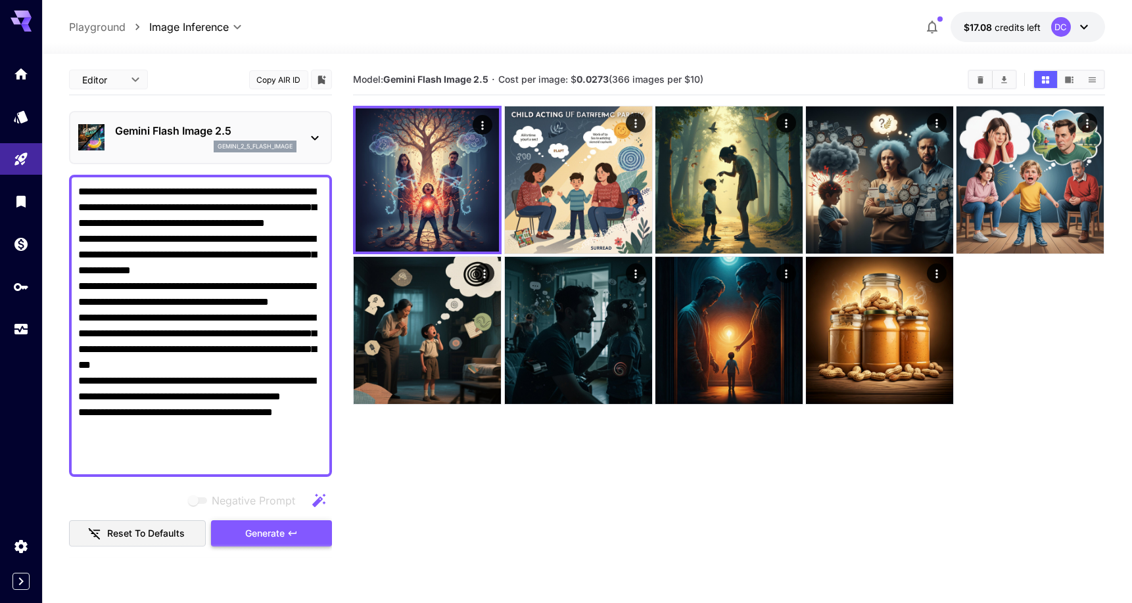
type textarea "**********"
click at [249, 529] on span "Generate" at bounding box center [264, 534] width 39 height 16
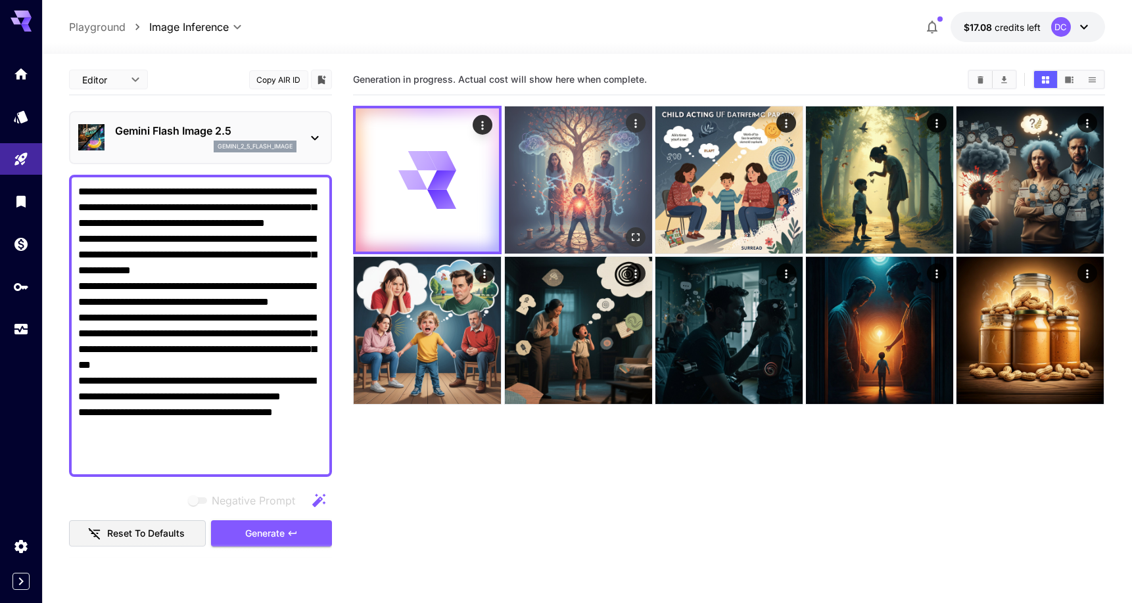
click at [569, 160] on img at bounding box center [578, 179] width 147 height 147
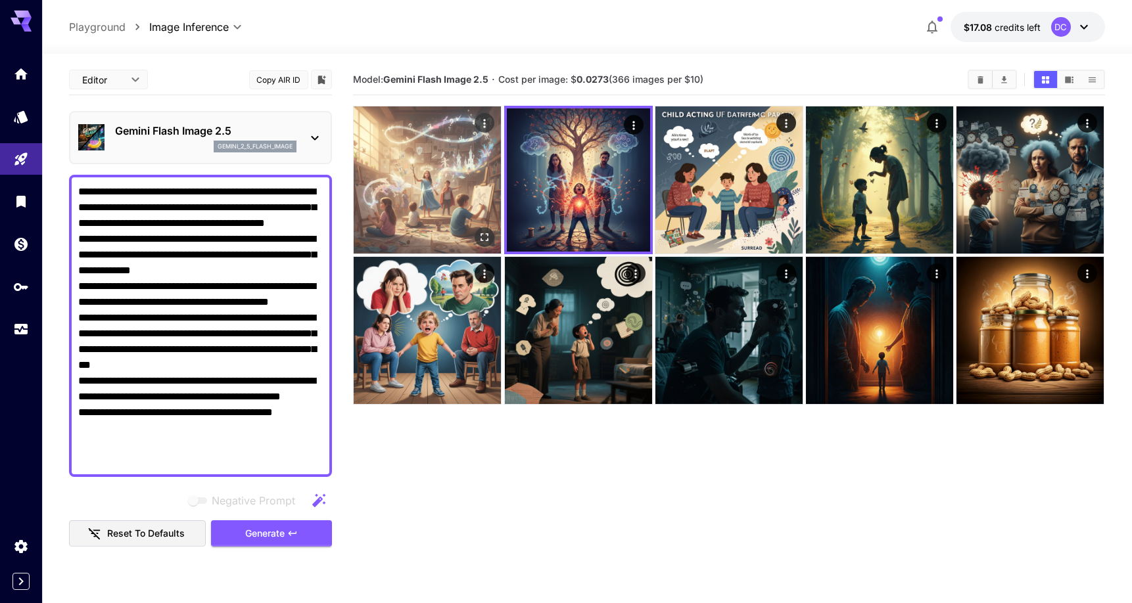
click at [450, 166] on img at bounding box center [427, 179] width 147 height 147
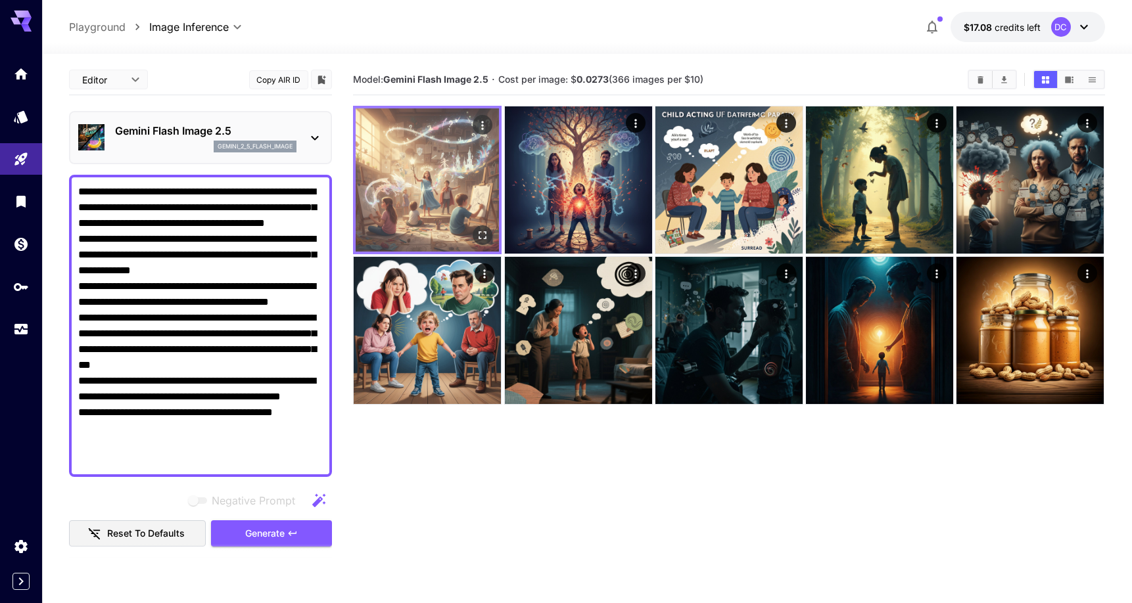
click at [485, 233] on icon "Open in fullscreen" at bounding box center [483, 235] width 13 height 13
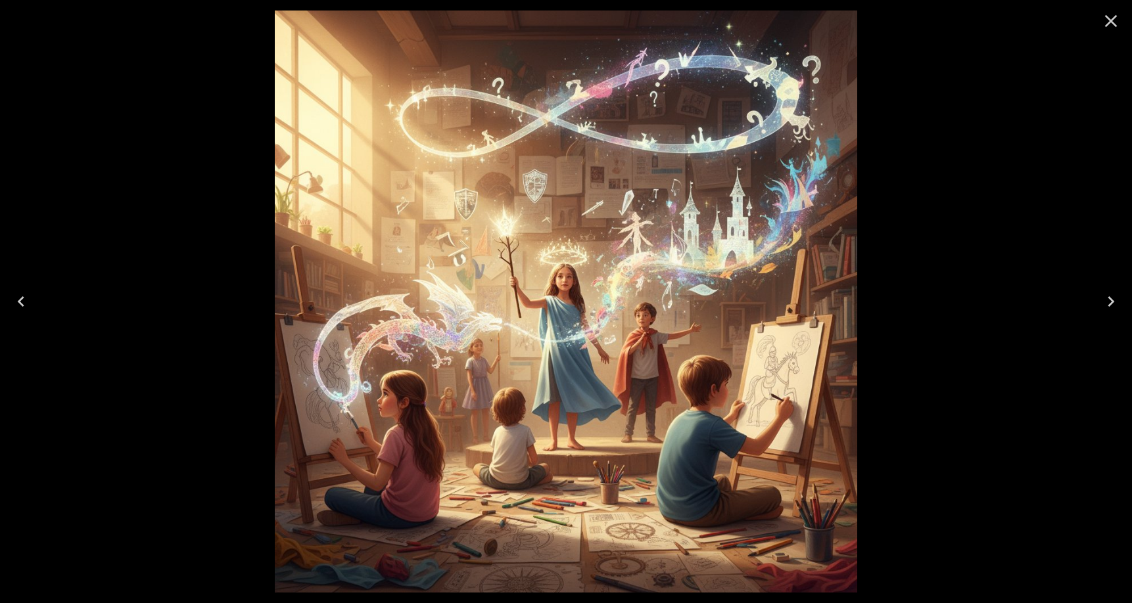
click at [546, 307] on img at bounding box center [566, 302] width 582 height 582
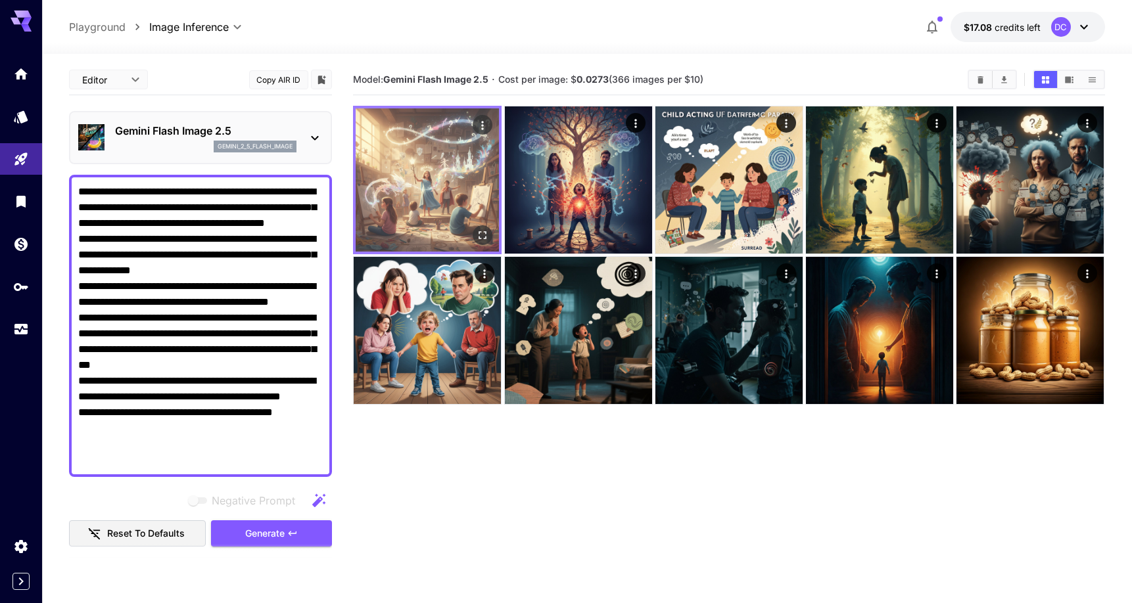
click at [438, 193] on img at bounding box center [427, 179] width 143 height 143
click at [481, 229] on icon "Open in fullscreen" at bounding box center [483, 235] width 13 height 13
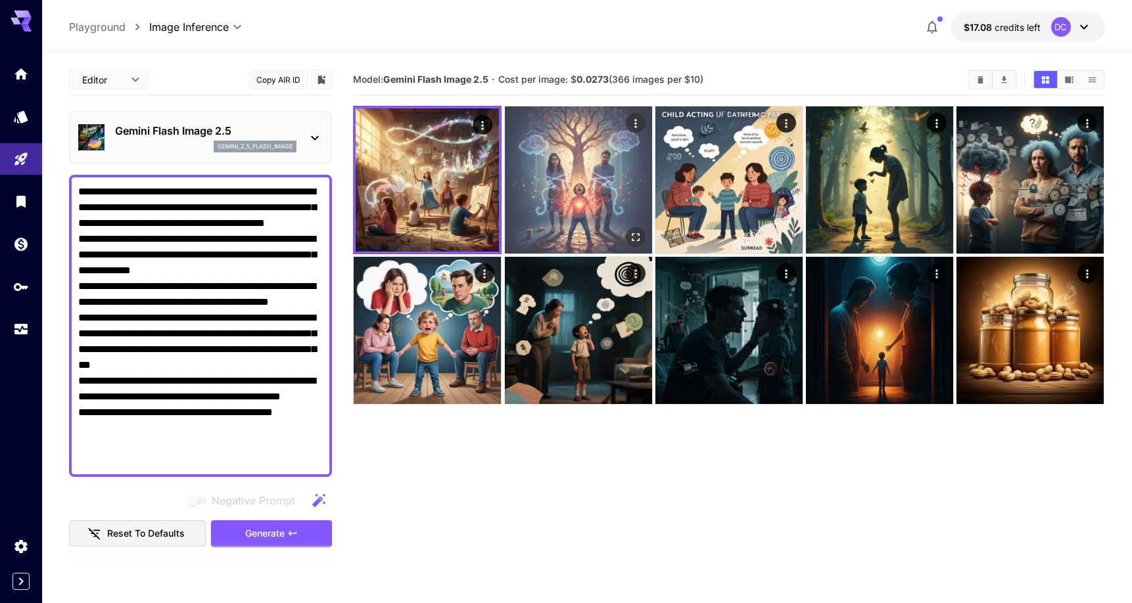
click at [569, 177] on img at bounding box center [578, 179] width 147 height 147
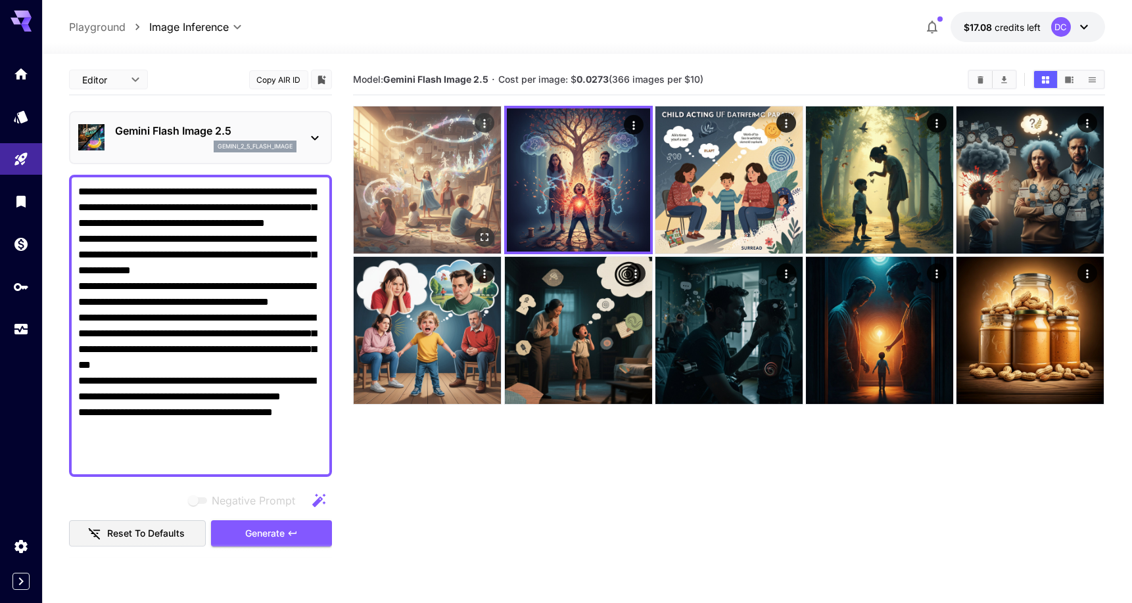
click at [454, 192] on img at bounding box center [427, 179] width 147 height 147
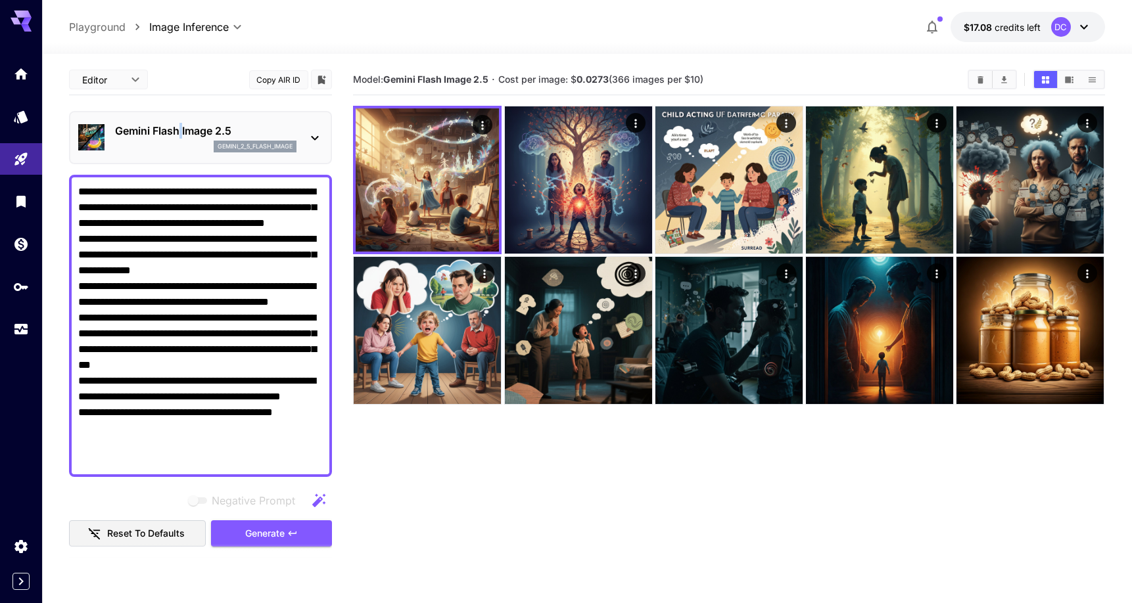
click at [182, 129] on p "Gemini Flash Image 2.5" at bounding box center [205, 131] width 181 height 16
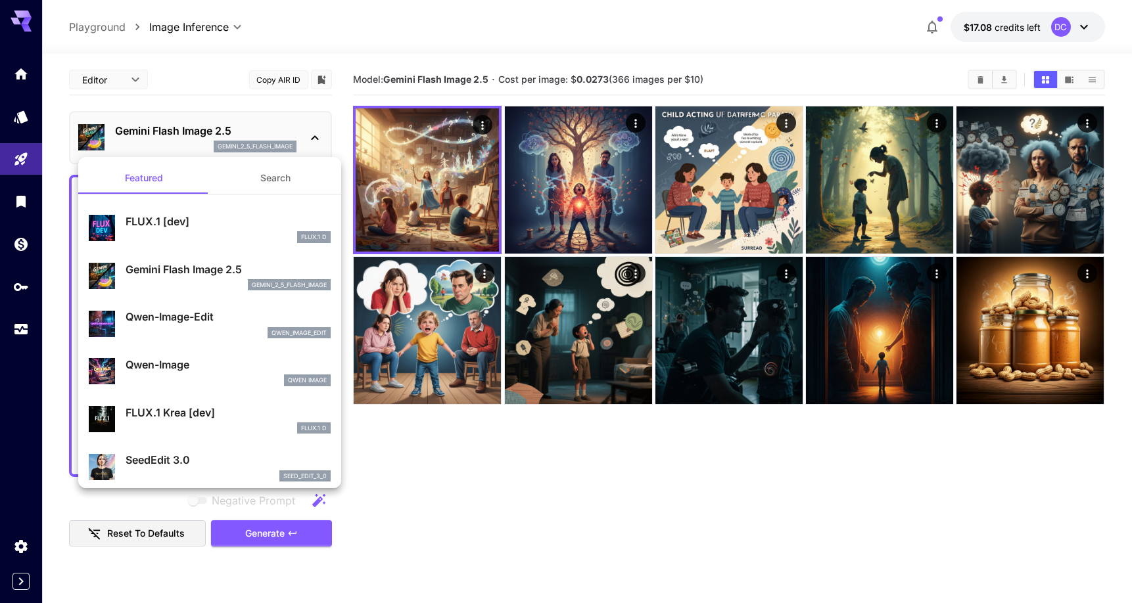
click at [229, 131] on div at bounding box center [566, 301] width 1132 height 603
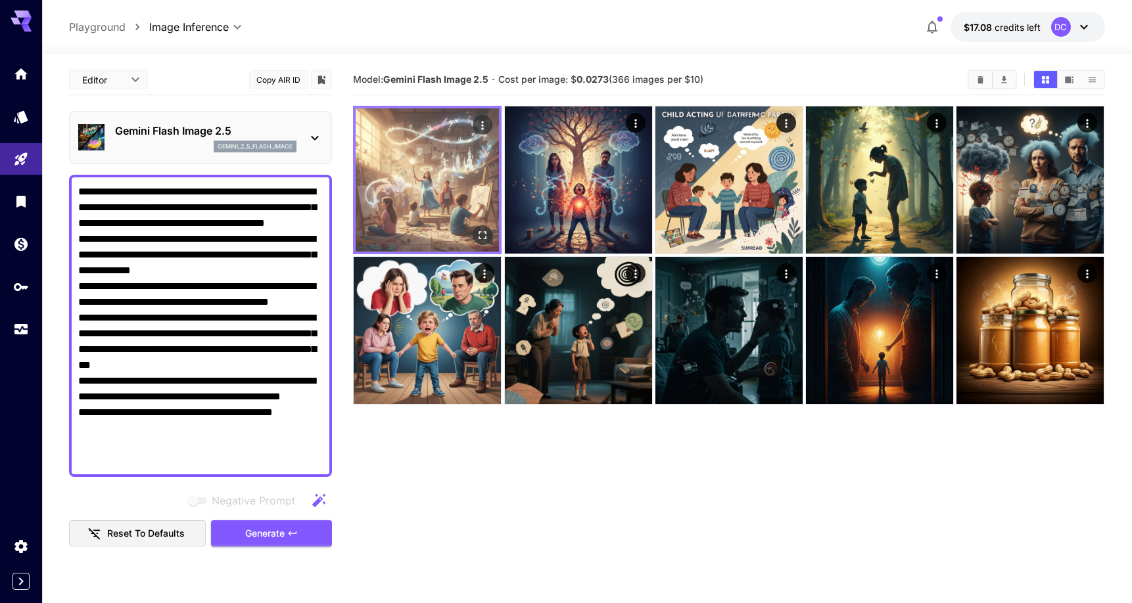
click at [421, 172] on img at bounding box center [427, 179] width 143 height 143
click at [484, 225] on button "Open in fullscreen" at bounding box center [483, 235] width 20 height 20
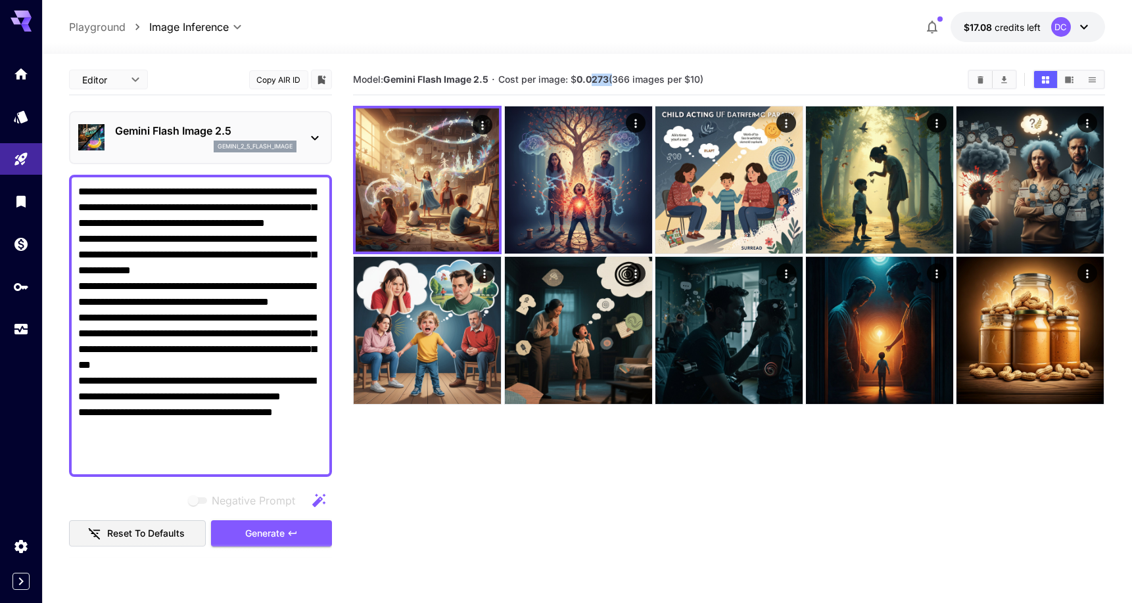
drag, startPoint x: 594, startPoint y: 78, endPoint x: 613, endPoint y: 79, distance: 19.1
click at [613, 79] on span "Cost per image: $ 0.0273 (366 images per $10)" at bounding box center [600, 79] width 205 height 11
click at [606, 81] on b "0.0273" at bounding box center [592, 79] width 32 height 11
drag, startPoint x: 607, startPoint y: 81, endPoint x: 588, endPoint y: 82, distance: 19.1
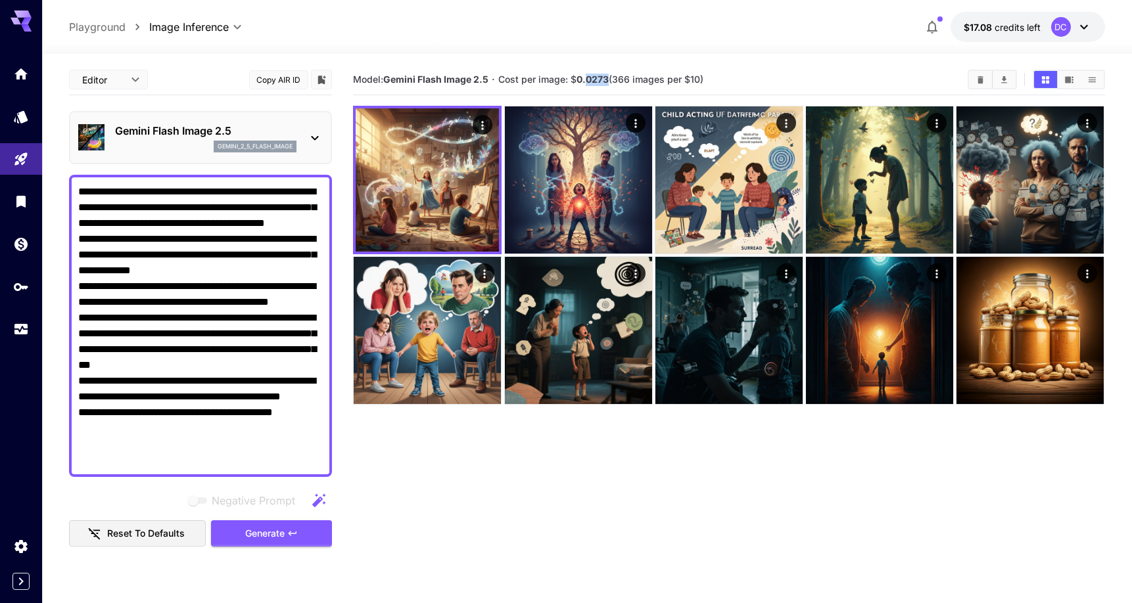
click at [588, 82] on b "0.0273" at bounding box center [592, 79] width 32 height 11
click at [594, 78] on b "0.0273" at bounding box center [592, 79] width 32 height 11
click at [596, 81] on b "0.0273" at bounding box center [592, 79] width 32 height 11
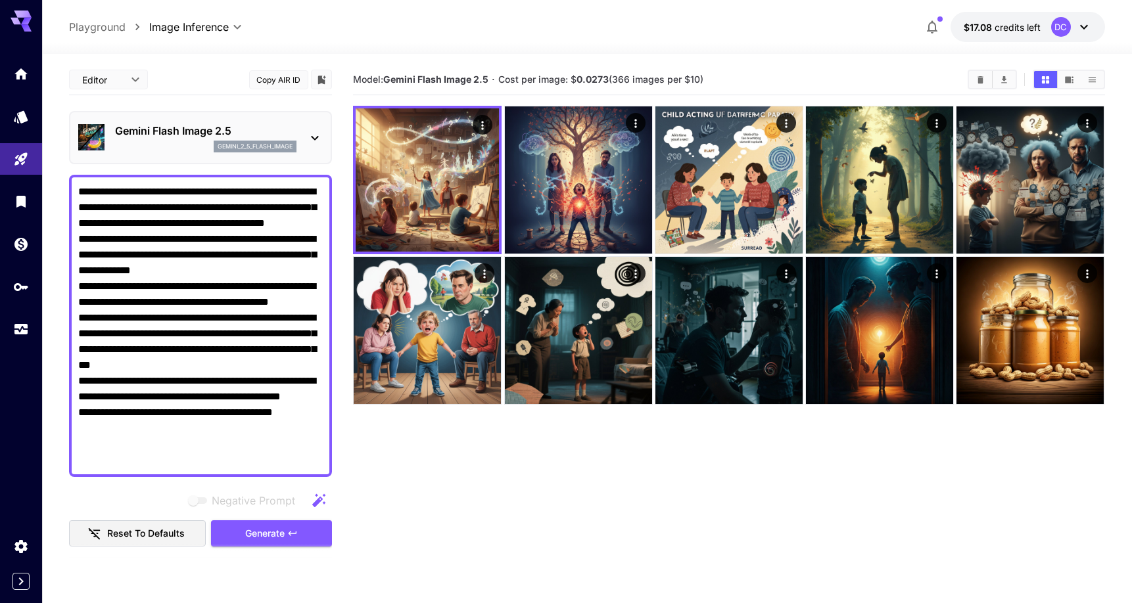
click at [586, 66] on div "Model: Gemini Flash Image 2.5 · Cost per image: $ 0.0273 (366 images per $10)" at bounding box center [728, 79] width 751 height 31
click at [273, 144] on p "gemini_2_5_flash_image" at bounding box center [255, 146] width 75 height 9
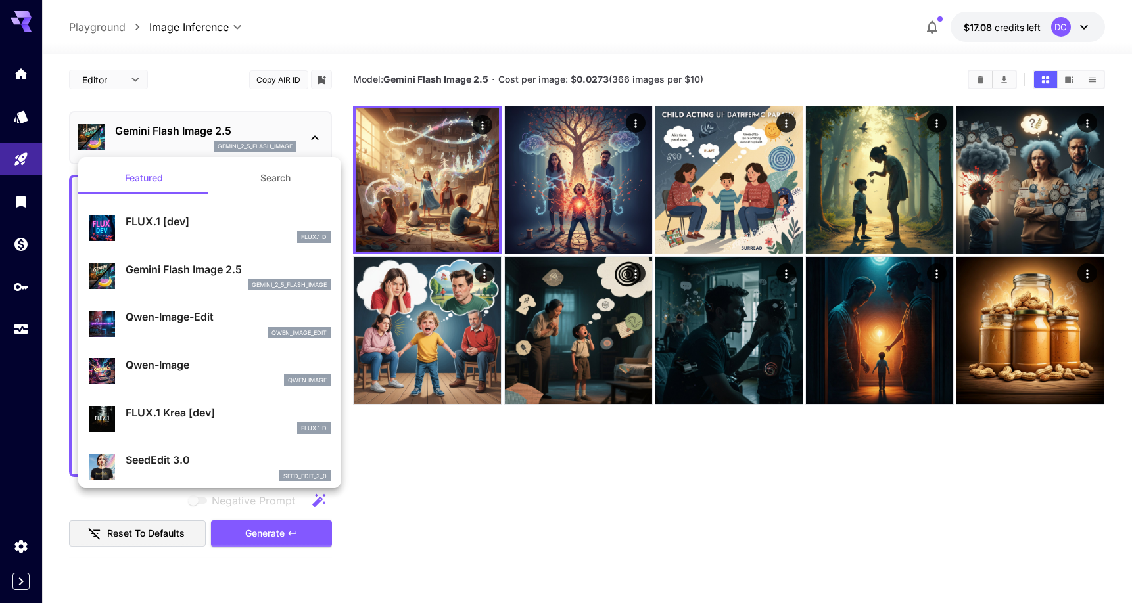
click at [438, 438] on div at bounding box center [566, 301] width 1132 height 603
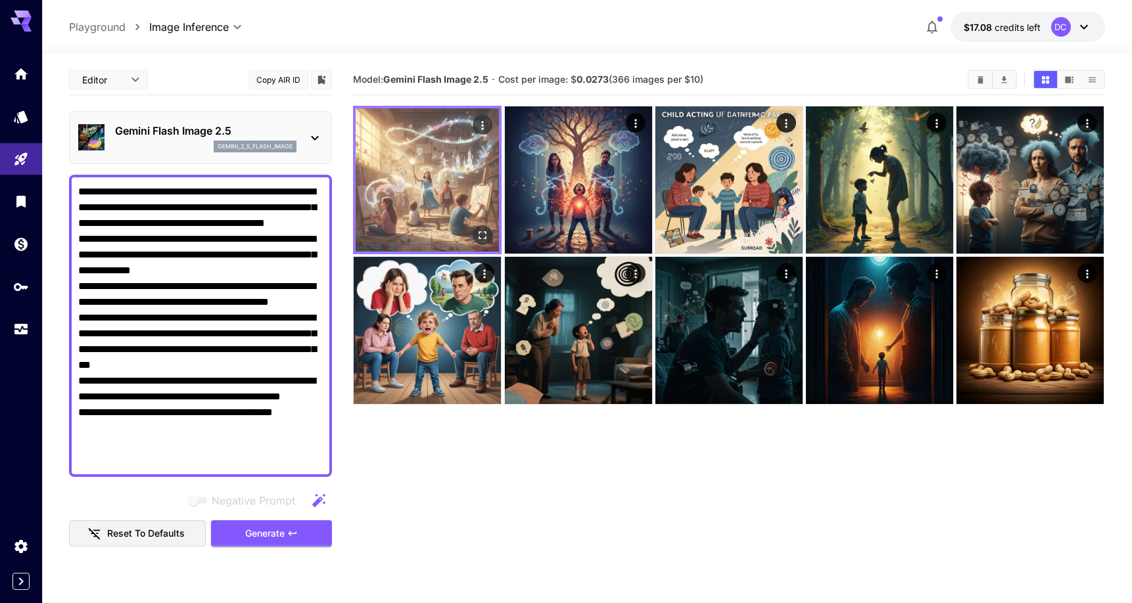
click at [410, 187] on img at bounding box center [427, 179] width 143 height 143
click at [482, 240] on icon "Open in fullscreen" at bounding box center [483, 235] width 13 height 13
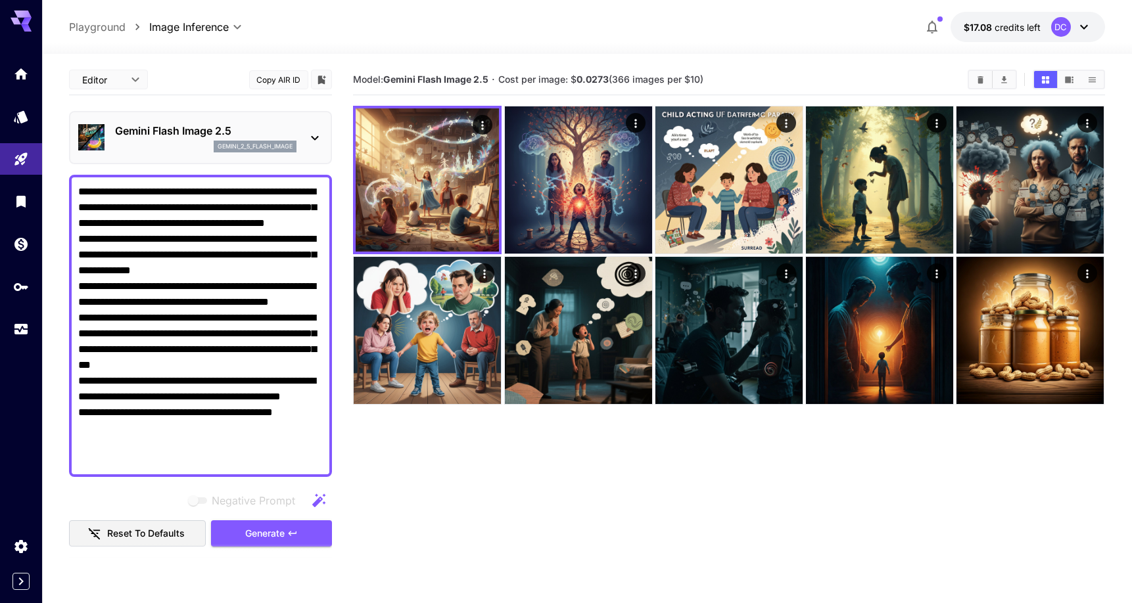
click at [593, 76] on b "0.0273" at bounding box center [592, 79] width 32 height 11
click at [606, 83] on b "0.0273" at bounding box center [592, 79] width 32 height 11
drag, startPoint x: 606, startPoint y: 83, endPoint x: 571, endPoint y: 79, distance: 35.7
click at [571, 79] on span "Cost per image: $ 0.0273 (366 images per $10)" at bounding box center [600, 79] width 205 height 11
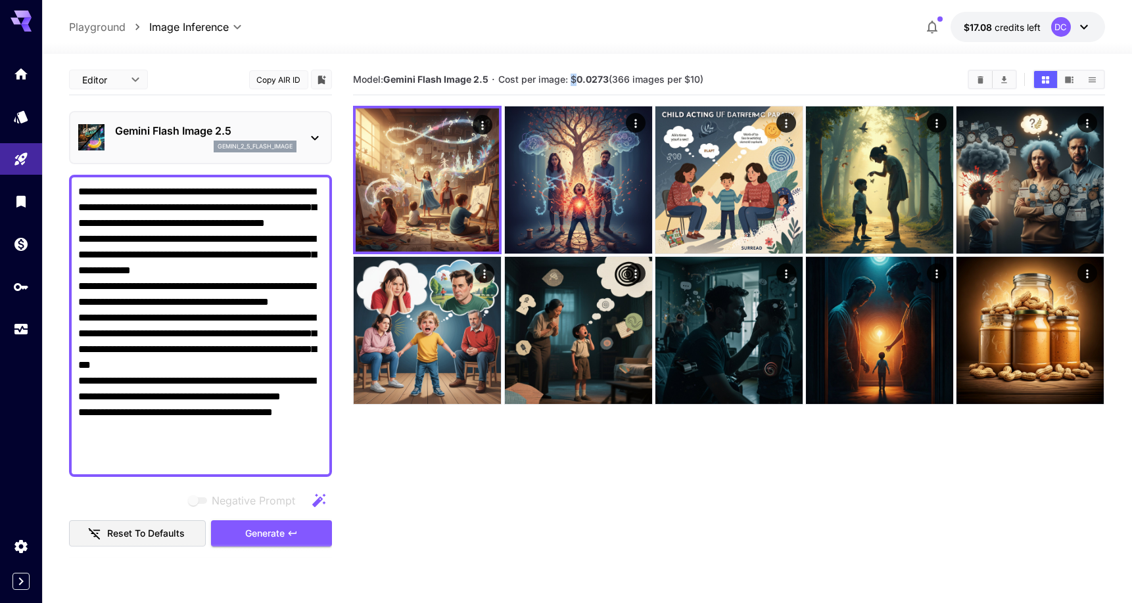
click at [571, 79] on span "Cost per image: $ 0.0273 (366 images per $10)" at bounding box center [600, 79] width 205 height 11
click at [601, 75] on b "0.0273" at bounding box center [592, 79] width 32 height 11
drag, startPoint x: 601, startPoint y: 75, endPoint x: 560, endPoint y: 78, distance: 40.9
click at [560, 78] on span "Cost per image: $ 0.0273 (366 images per $10)" at bounding box center [600, 79] width 205 height 11
click at [620, 81] on span "Cost per image: $ 0.0273 (366 images per $10)" at bounding box center [600, 79] width 205 height 11
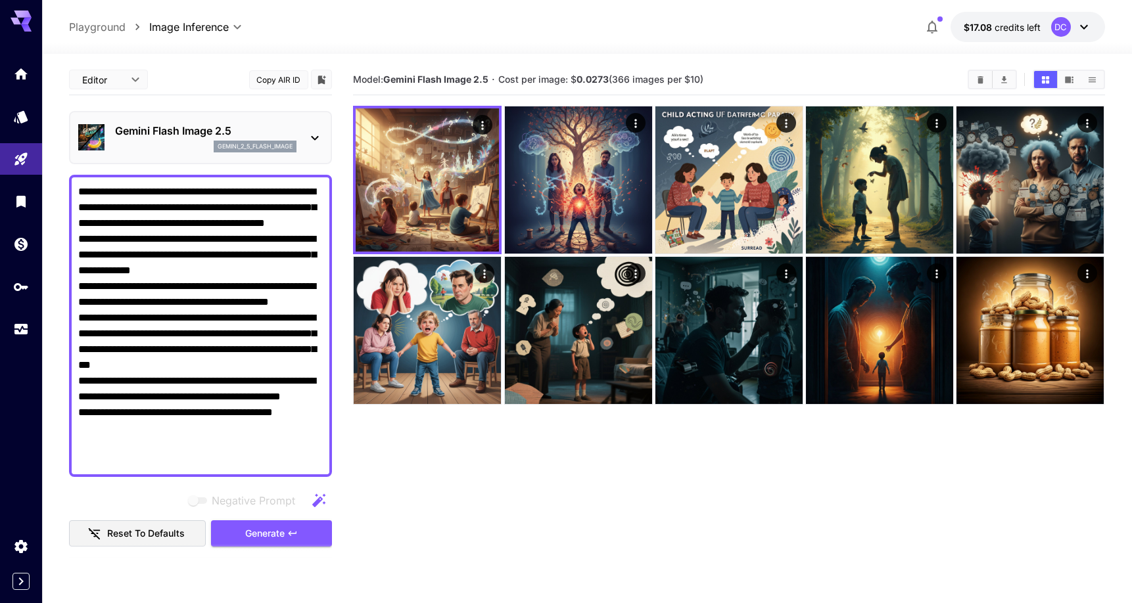
click at [618, 81] on span "Cost per image: $ 0.0273 (366 images per $10)" at bounding box center [600, 79] width 205 height 11
click at [623, 81] on span "Cost per image: $ 0.0273 (366 images per $10)" at bounding box center [600, 79] width 205 height 11
click at [691, 80] on span "Cost per image: $ 0.0273 (366 images per $10)" at bounding box center [600, 79] width 205 height 11
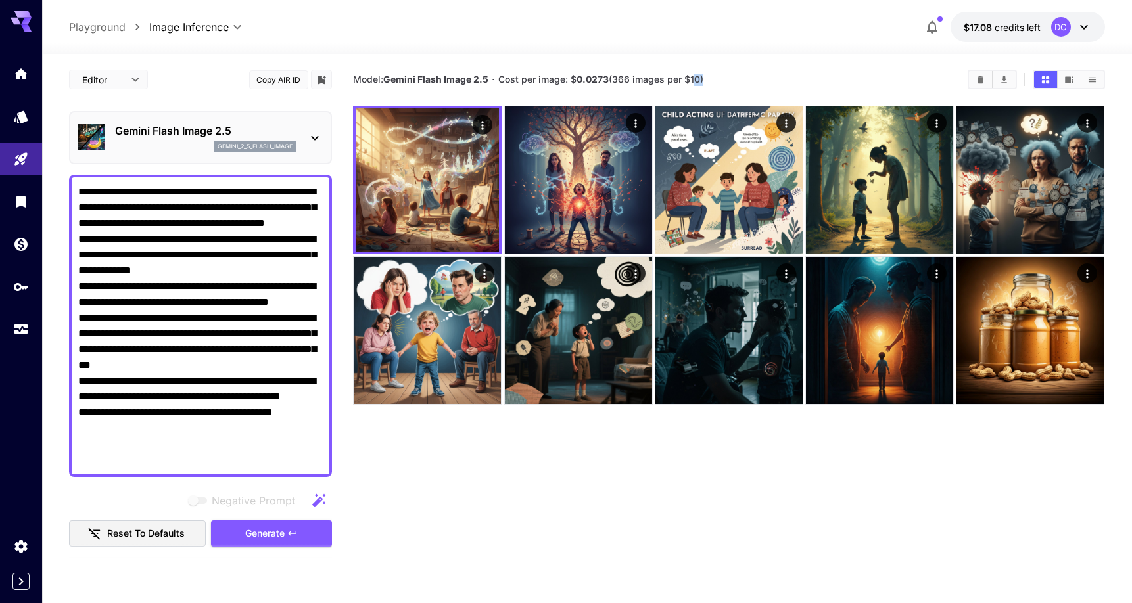
click at [691, 80] on span "Cost per image: $ 0.0273 (366 images per $10)" at bounding box center [600, 79] width 205 height 11
click at [701, 80] on span "Cost per image: $ 0.0273 (366 images per $10)" at bounding box center [600, 79] width 205 height 11
drag, startPoint x: 701, startPoint y: 80, endPoint x: 643, endPoint y: 79, distance: 58.5
click at [643, 79] on span "Cost per image: $ 0.0273 (366 images per $10)" at bounding box center [600, 79] width 205 height 11
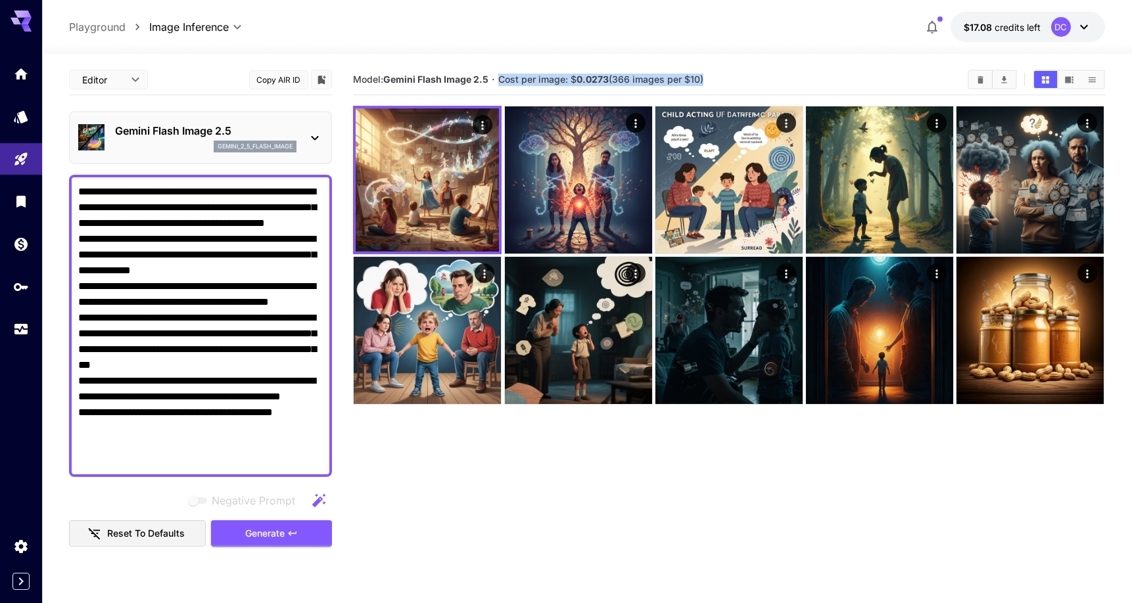
click at [643, 79] on span "Cost per image: $ 0.0273 (366 images per $10)" at bounding box center [600, 79] width 205 height 11
click at [622, 79] on span "Cost per image: $ 0.0273 (366 images per $10)" at bounding box center [600, 79] width 205 height 11
click at [692, 78] on span "Cost per image: $ 0.0273 (366 images per $10)" at bounding box center [600, 79] width 205 height 11
drag, startPoint x: 692, startPoint y: 78, endPoint x: 621, endPoint y: 77, distance: 70.3
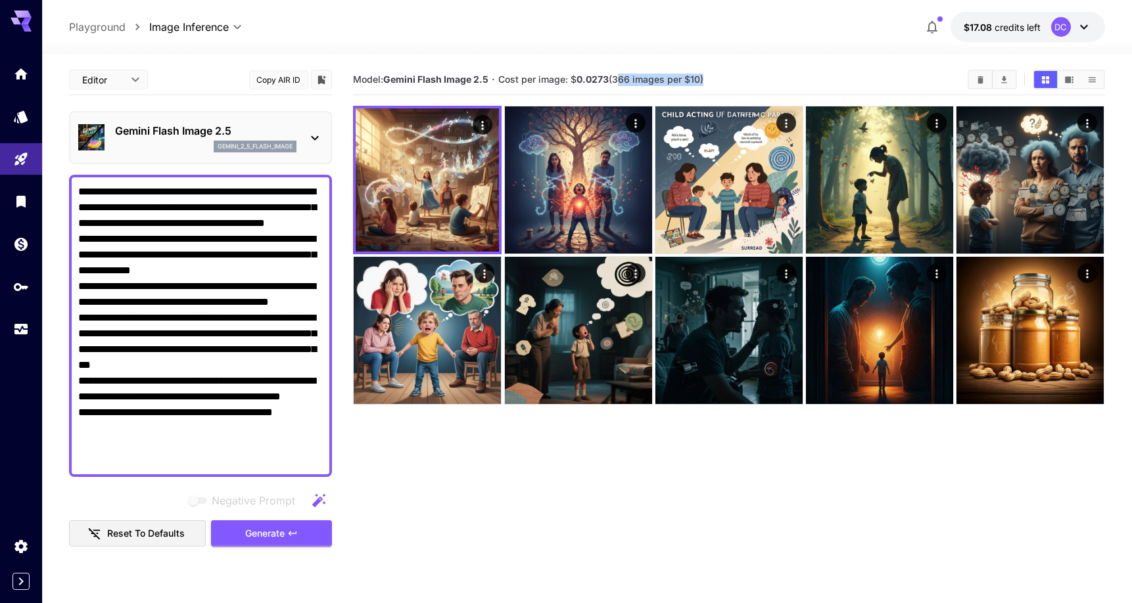
click at [621, 77] on span "Cost per image: $ 0.0273 (366 images per $10)" at bounding box center [600, 79] width 205 height 11
click at [646, 80] on span "Cost per image: $ 0.0273 (366 images per $10)" at bounding box center [600, 79] width 205 height 11
click at [618, 81] on span "Cost per image: $ 0.0273 (366 images per $10)" at bounding box center [600, 79] width 205 height 11
drag, startPoint x: 618, startPoint y: 81, endPoint x: 690, endPoint y: 82, distance: 72.3
click at [690, 82] on span "Cost per image: $ 0.0273 (366 images per $10)" at bounding box center [600, 79] width 205 height 11
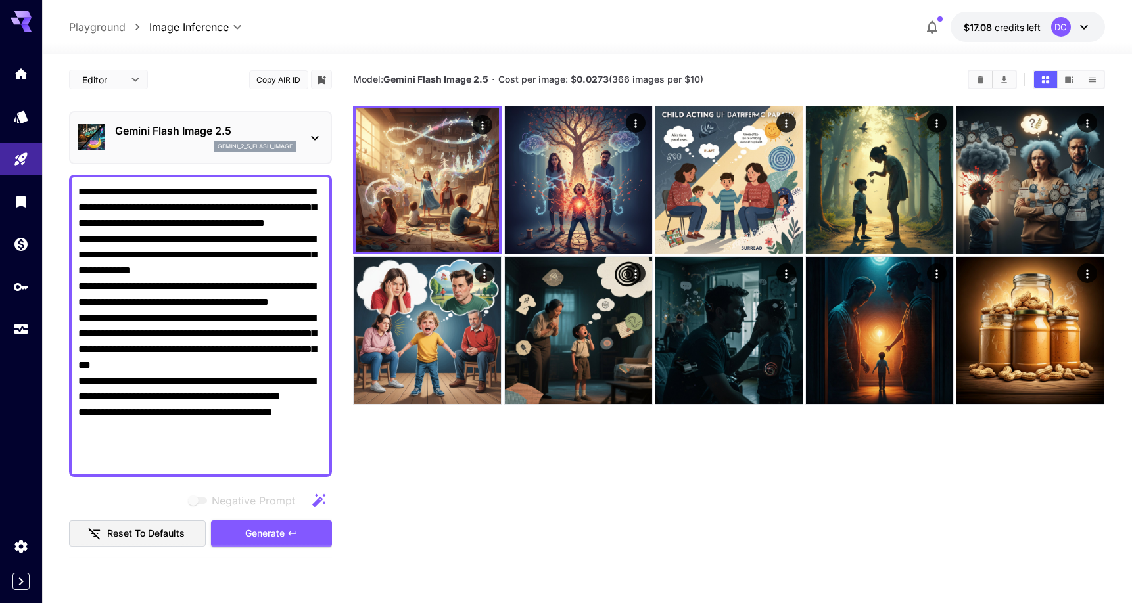
click at [283, 138] on p "Gemini Flash Image 2.5" at bounding box center [205, 131] width 181 height 16
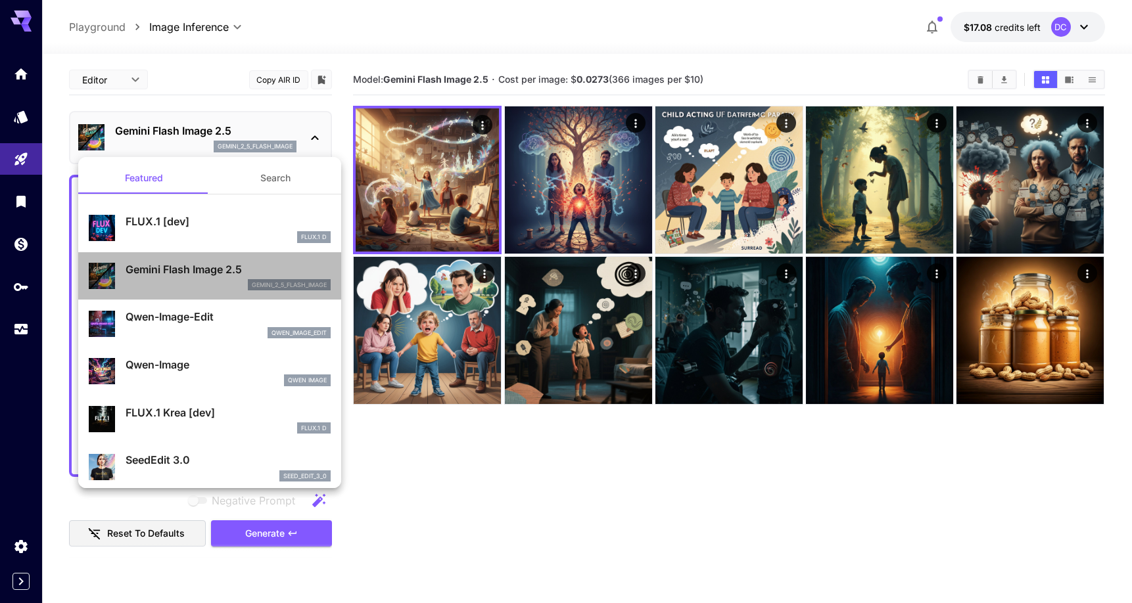
click at [312, 289] on div "gemini_2_5_flash_image" at bounding box center [289, 285] width 83 height 12
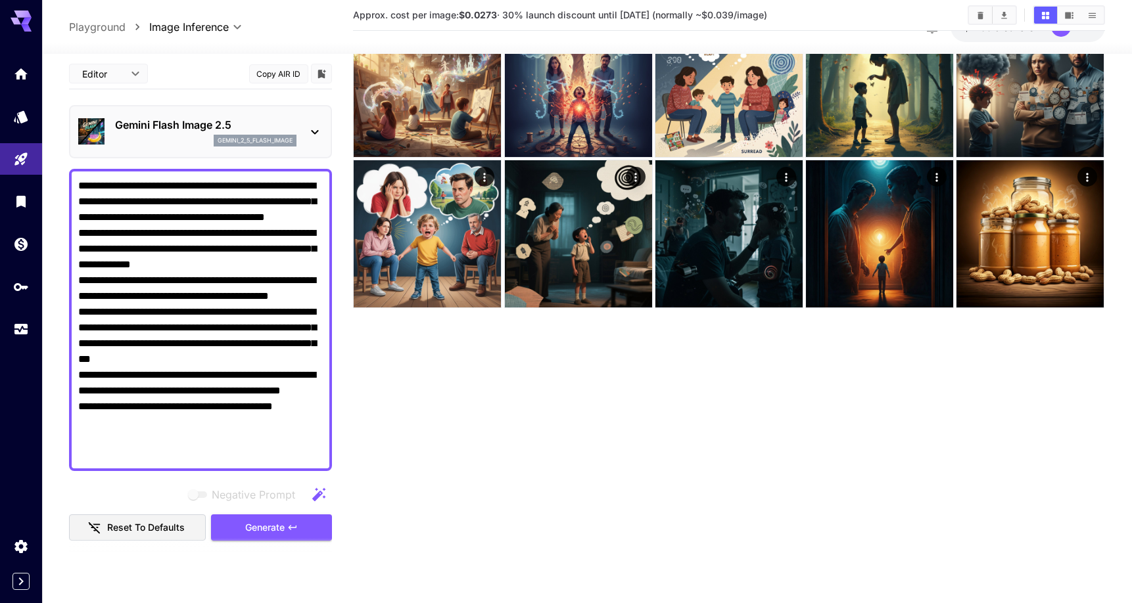
click at [136, 82] on body "**********" at bounding box center [566, 256] width 1132 height 707
click at [106, 122] on span "JSON" at bounding box center [109, 124] width 58 height 16
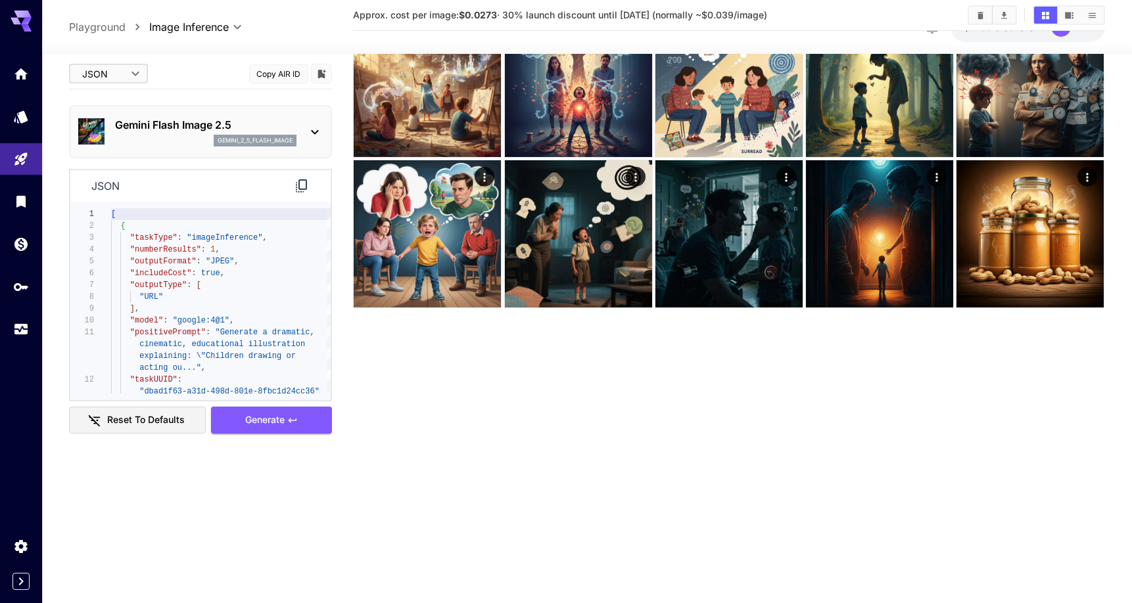
type input "****"
click at [120, 74] on body "**********" at bounding box center [566, 256] width 1132 height 707
click at [211, 291] on div at bounding box center [566, 301] width 1132 height 603
type textarea "**********"
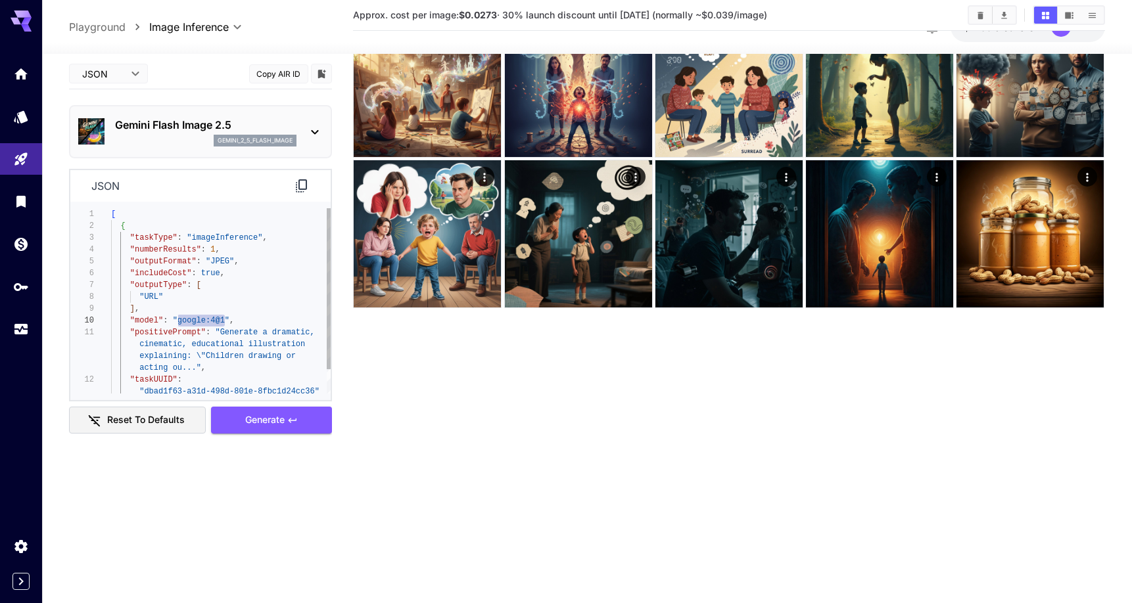
drag, startPoint x: 224, startPoint y: 320, endPoint x: 179, endPoint y: 320, distance: 45.4
click at [179, 320] on span ""google:4@1"" at bounding box center [201, 320] width 57 height 9
click at [454, 379] on section "Approx. cost per image: $0.0273 · 30% launch discount until 15th september (nor…" at bounding box center [728, 269] width 751 height 603
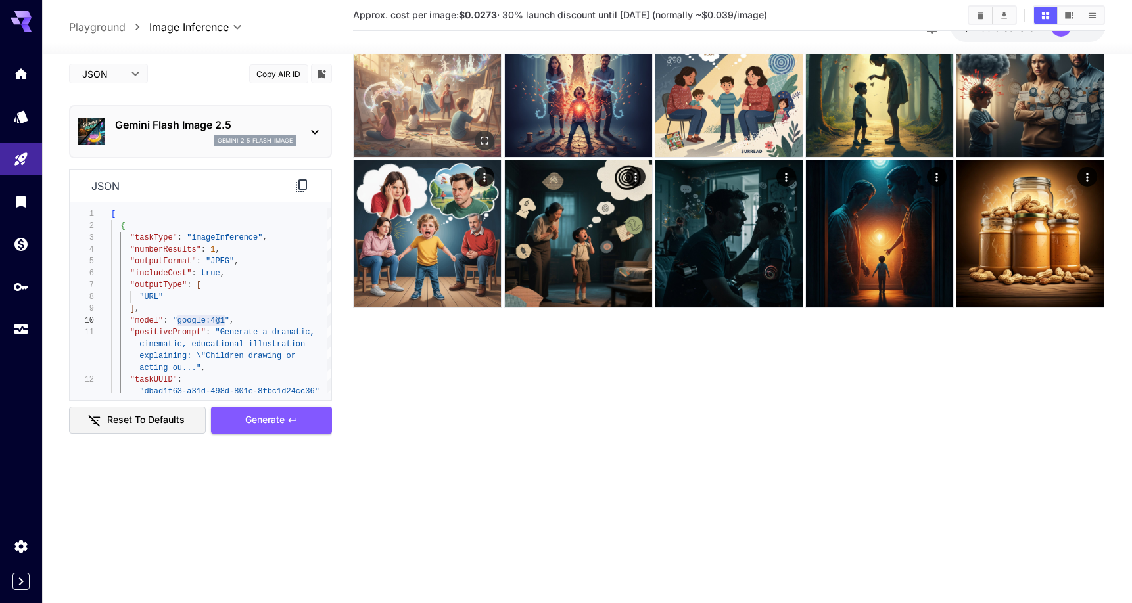
click at [477, 137] on button "Open in fullscreen" at bounding box center [485, 141] width 20 height 20
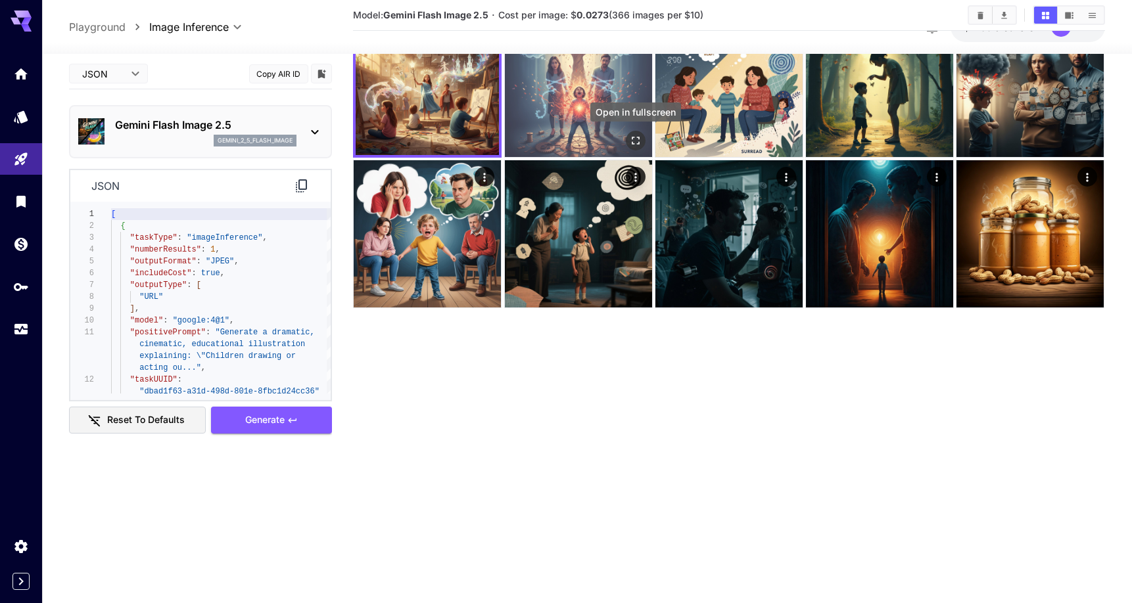
click at [628, 135] on button "Open in fullscreen" at bounding box center [636, 141] width 20 height 20
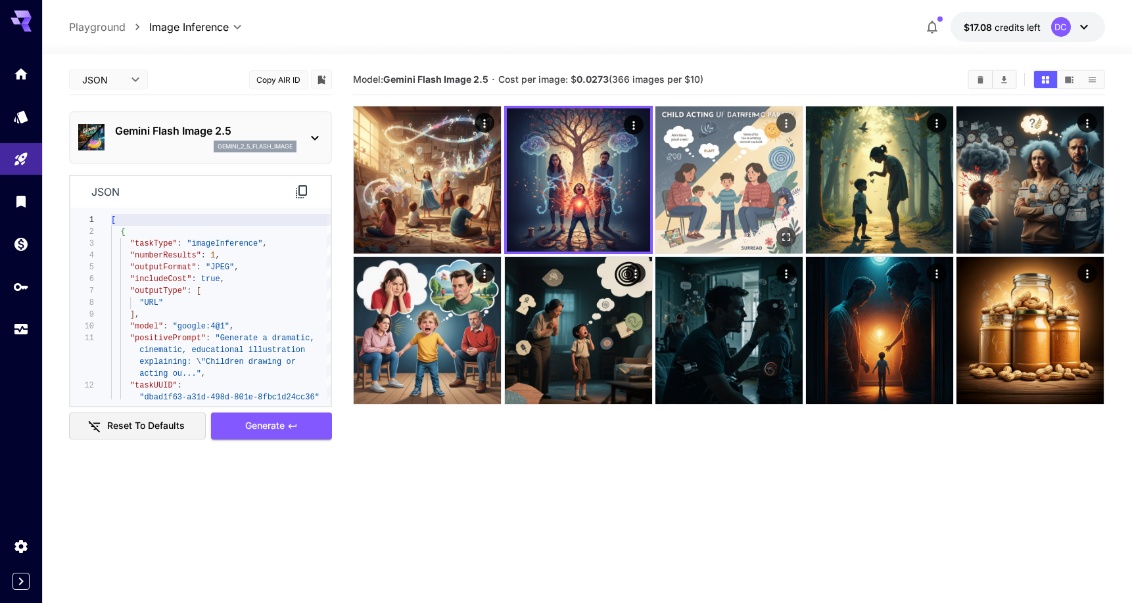
scroll to position [0, 0]
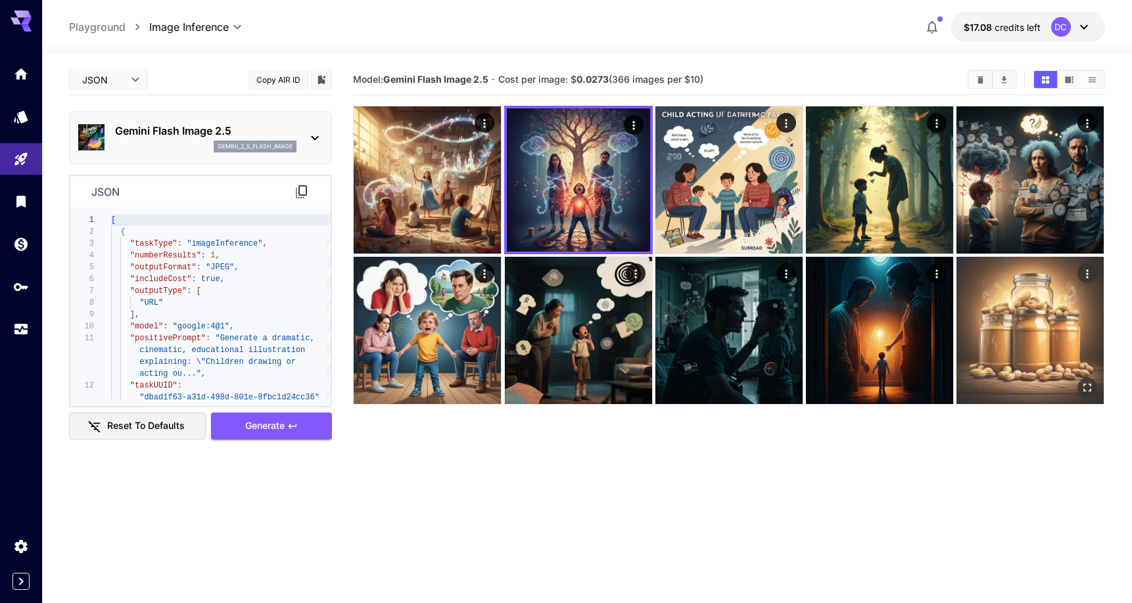
click at [1064, 321] on img at bounding box center [1029, 330] width 147 height 147
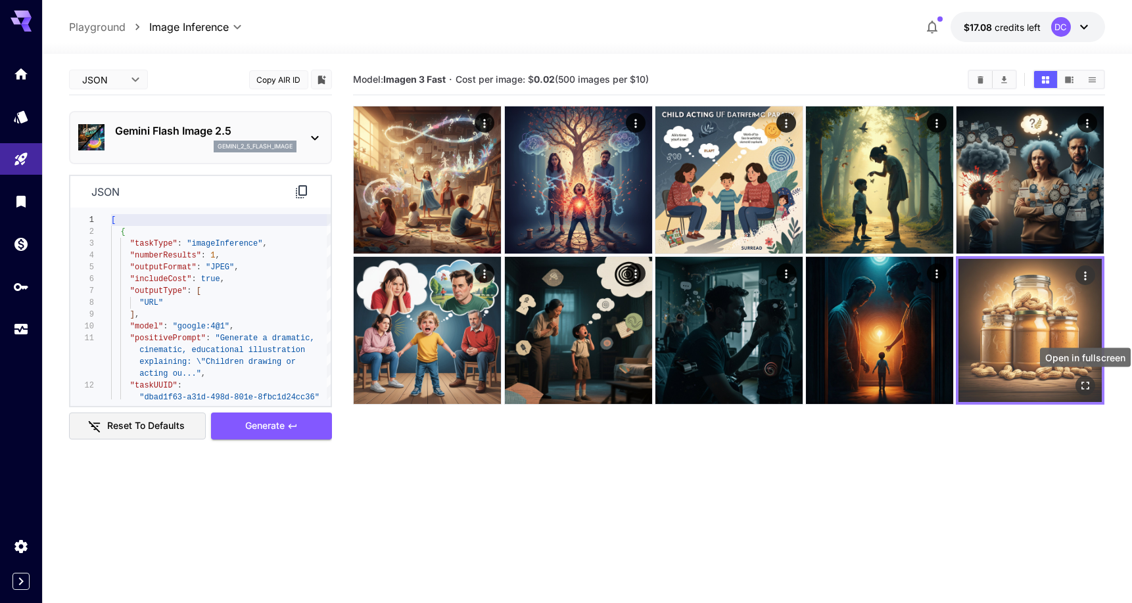
click at [1081, 387] on icon "Open in fullscreen" at bounding box center [1085, 385] width 13 height 13
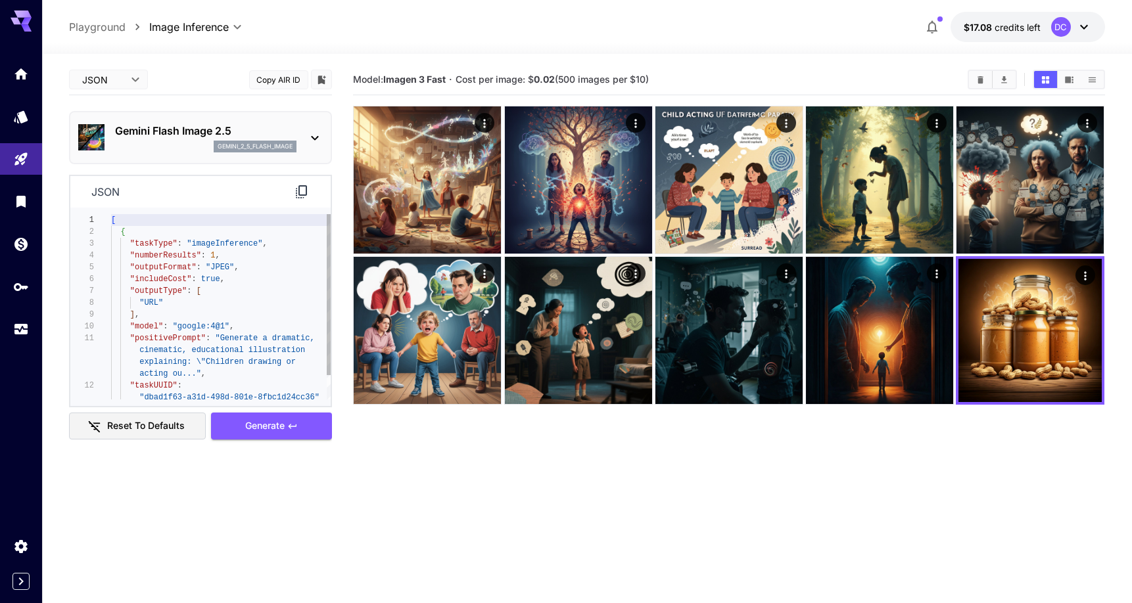
type textarea "**********"
click at [271, 283] on div ""includeCost" : true ," at bounding box center [221, 279] width 220 height 12
click at [120, 82] on body "**********" at bounding box center [566, 353] width 1132 height 707
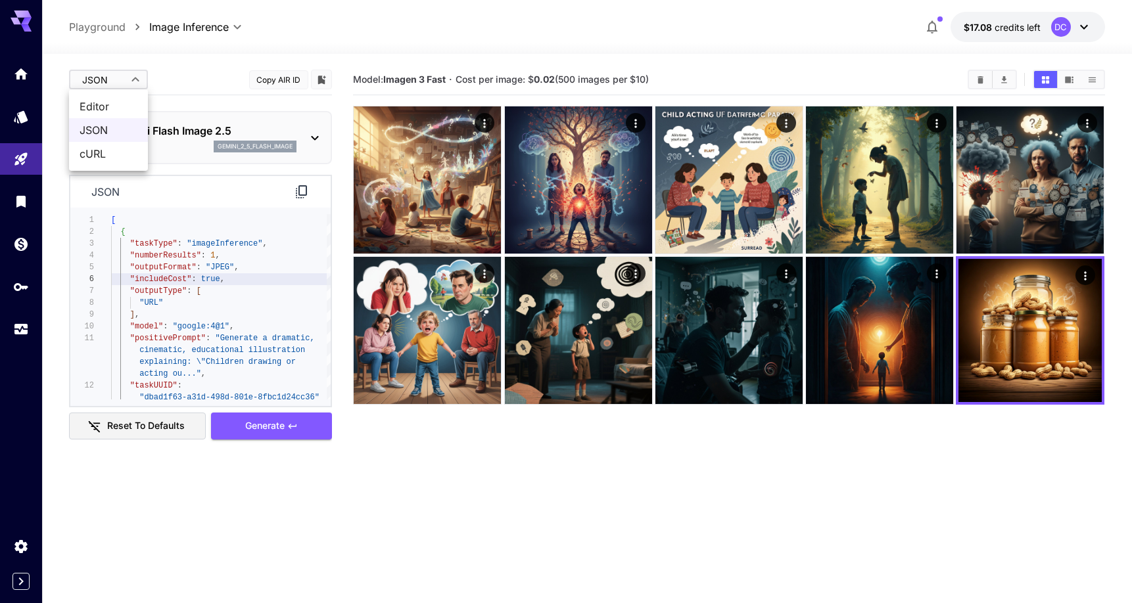
click at [116, 104] on span "Editor" at bounding box center [109, 107] width 58 height 16
type input "****"
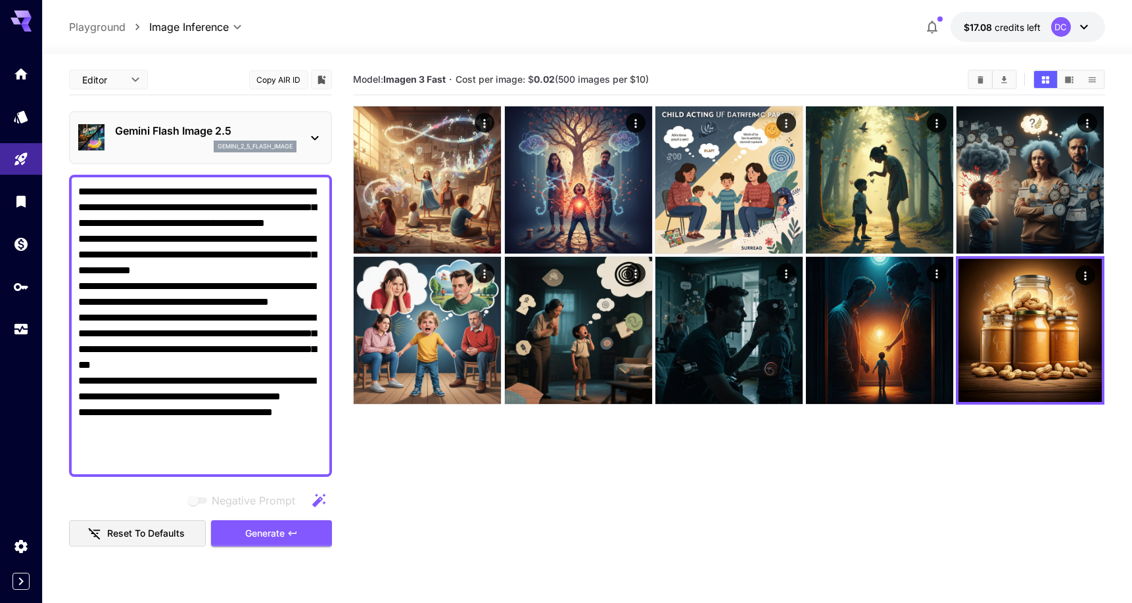
click at [258, 308] on textarea "**********" at bounding box center [200, 326] width 245 height 284
click at [273, 145] on p "gemini_2_5_flash_image" at bounding box center [255, 146] width 75 height 9
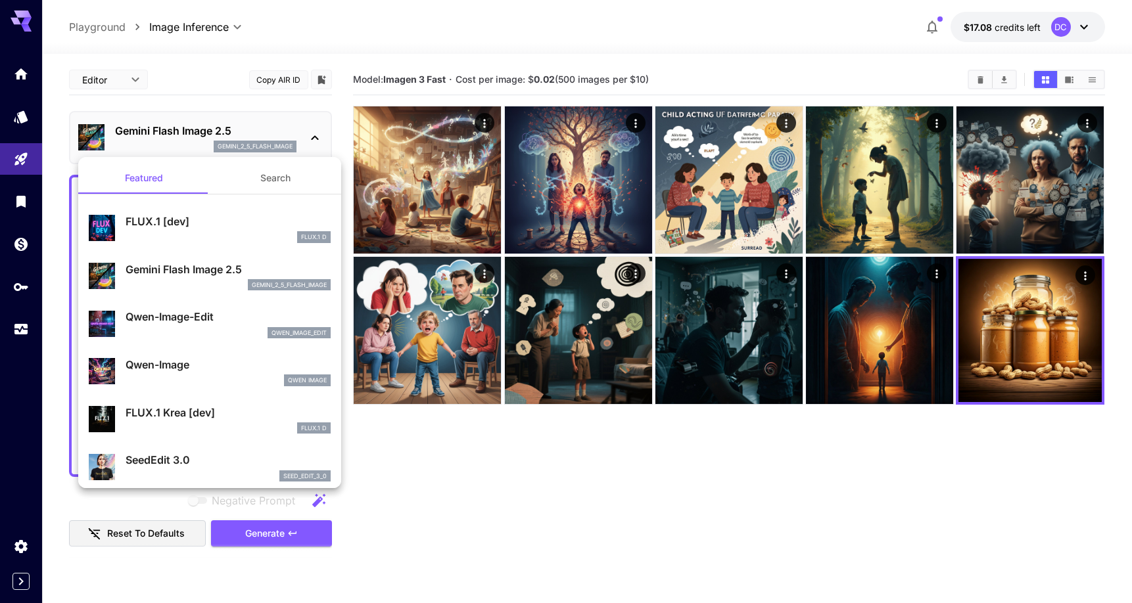
click at [270, 182] on button "Search" at bounding box center [275, 178] width 131 height 32
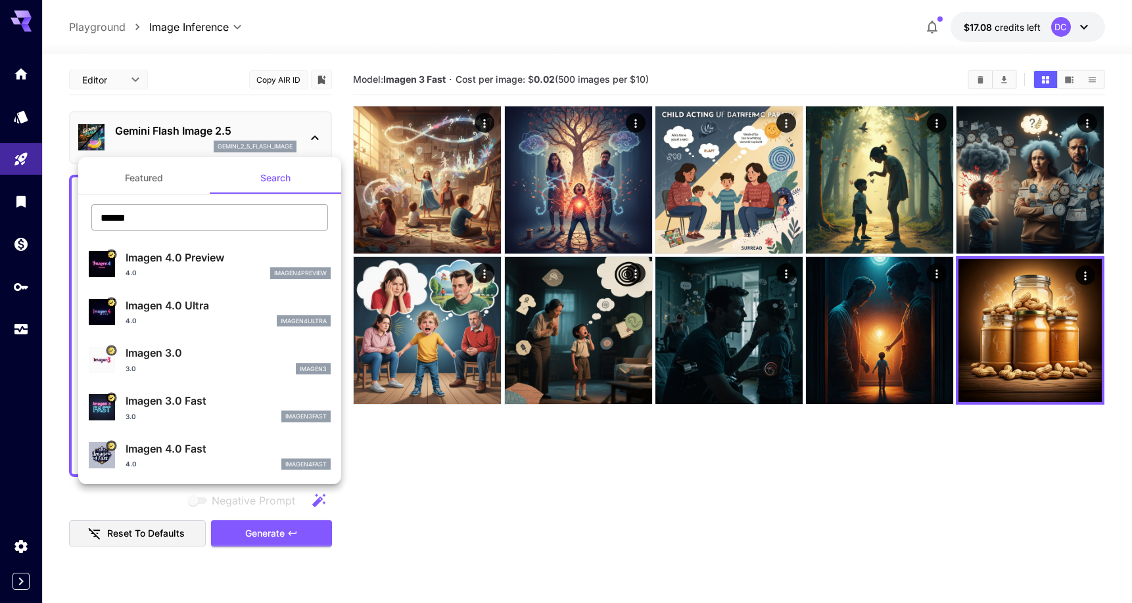
click at [223, 215] on input "******" at bounding box center [209, 217] width 237 height 26
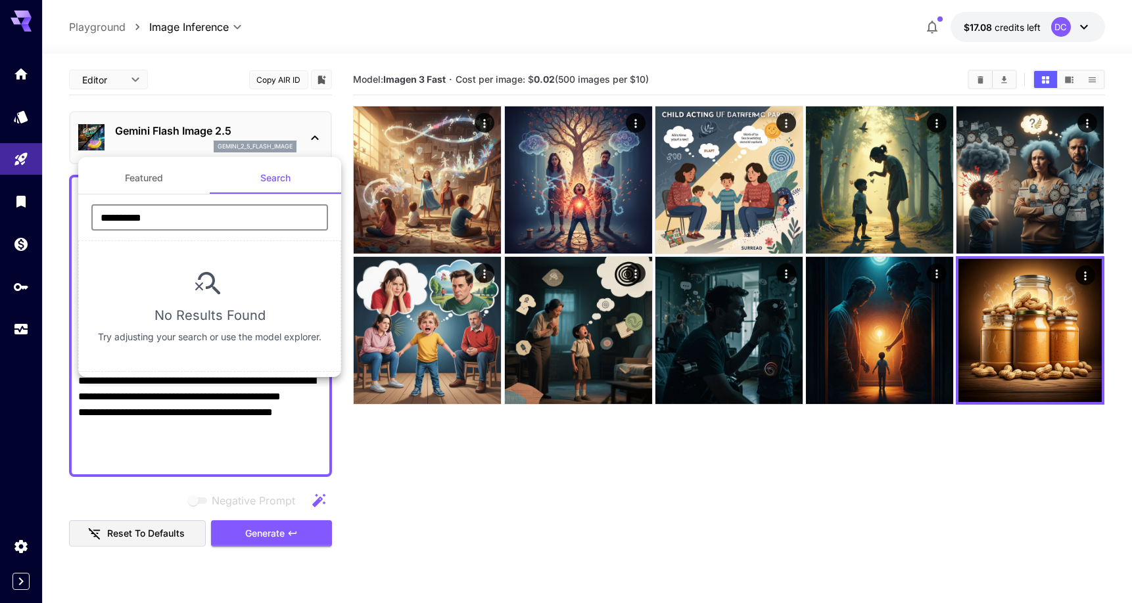
drag, startPoint x: 194, startPoint y: 226, endPoint x: 23, endPoint y: 191, distance: 174.4
click at [23, 191] on div "**********" at bounding box center [131, 197] width 263 height 394
drag, startPoint x: 160, startPoint y: 225, endPoint x: 101, endPoint y: 202, distance: 64.1
click at [101, 202] on section "**********" at bounding box center [209, 283] width 263 height 177
type input "******"
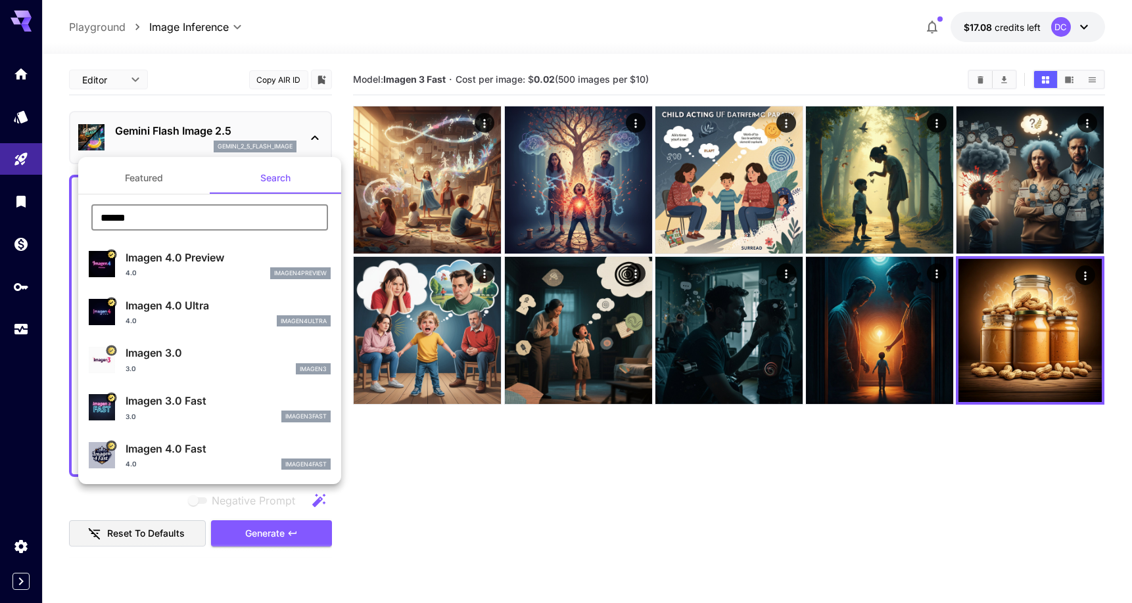
click at [217, 408] on div "Imagen 3.0 Fast 3.0 imagen3fast" at bounding box center [228, 408] width 205 height 30
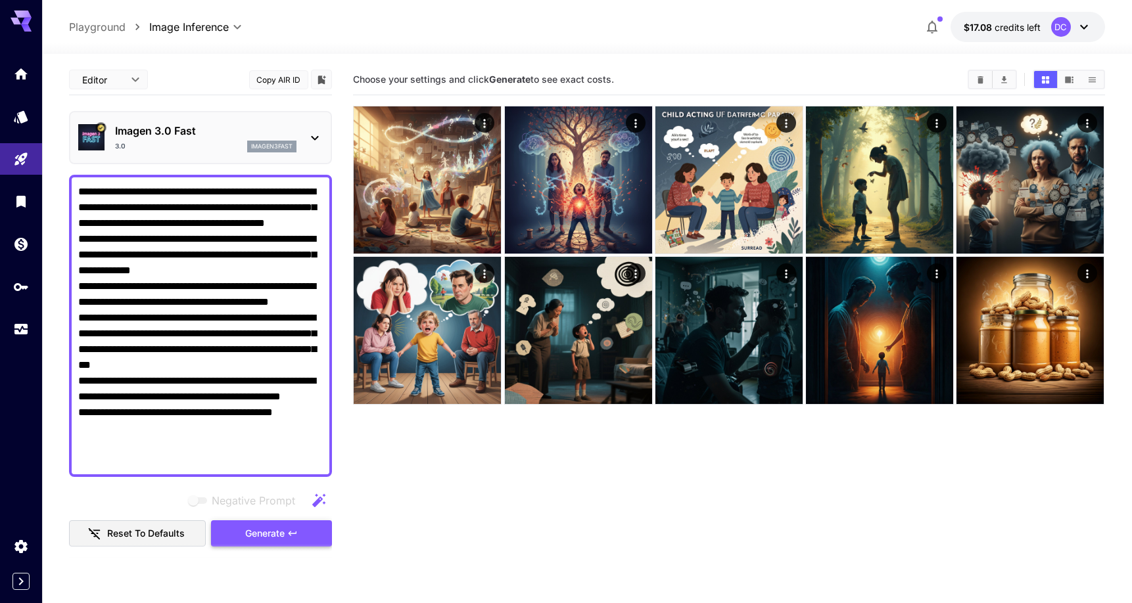
click at [270, 529] on span "Generate" at bounding box center [264, 534] width 39 height 16
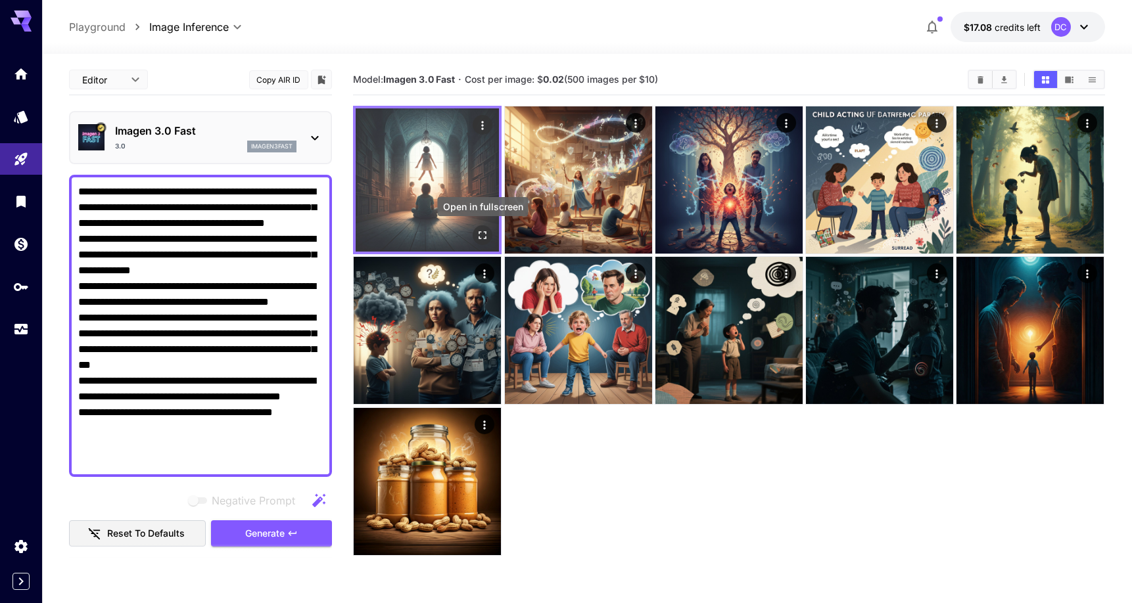
click at [481, 235] on icon "Open in fullscreen" at bounding box center [483, 235] width 13 height 13
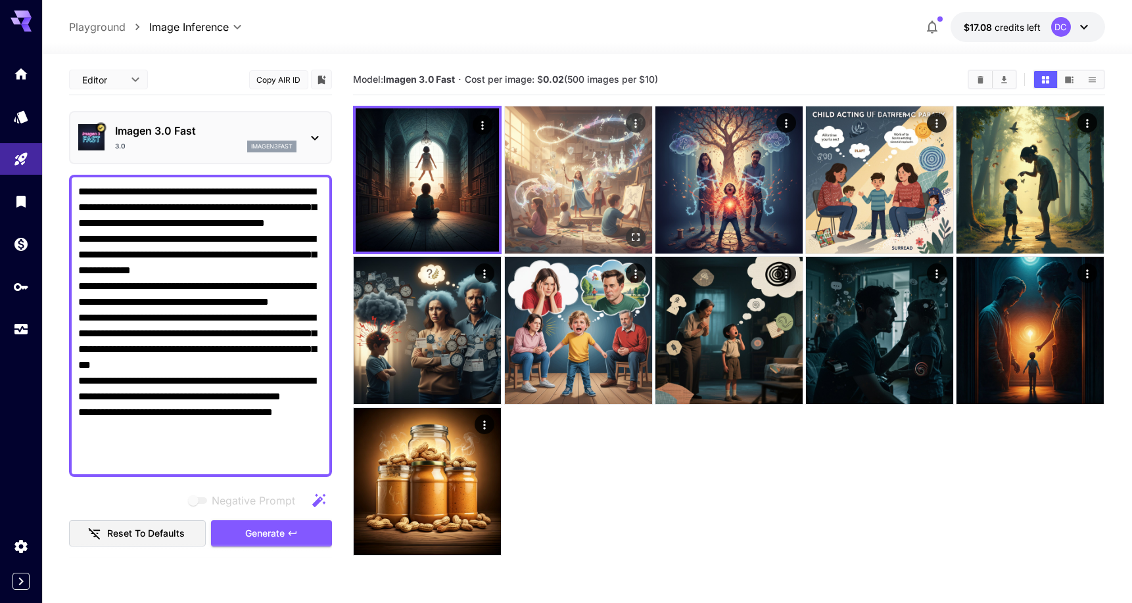
click at [570, 183] on img at bounding box center [578, 179] width 147 height 147
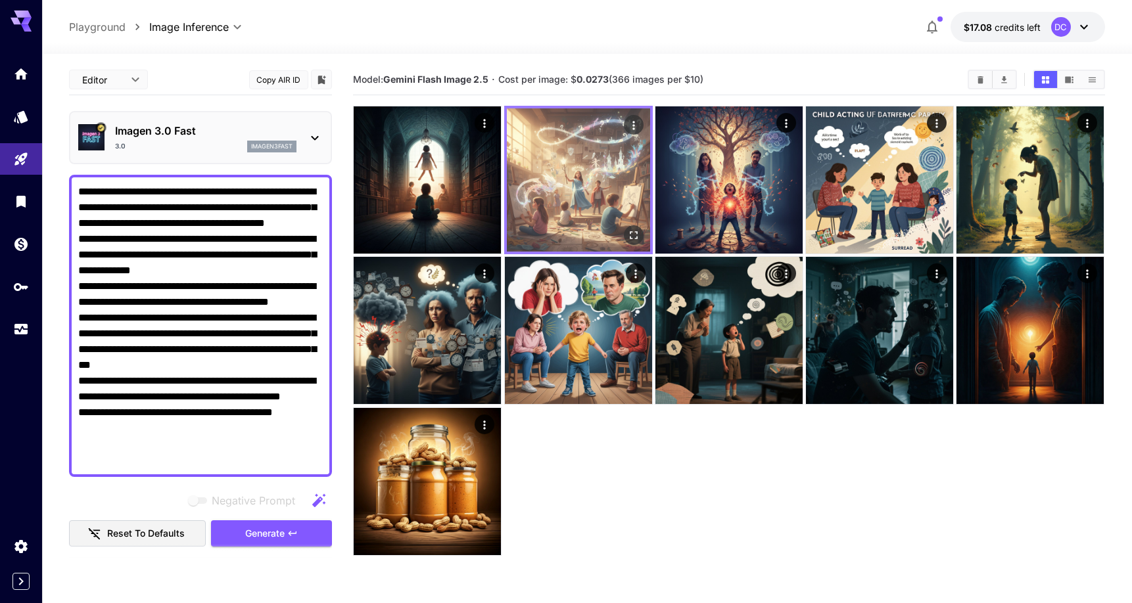
click at [632, 233] on icon "Open in fullscreen" at bounding box center [633, 235] width 13 height 13
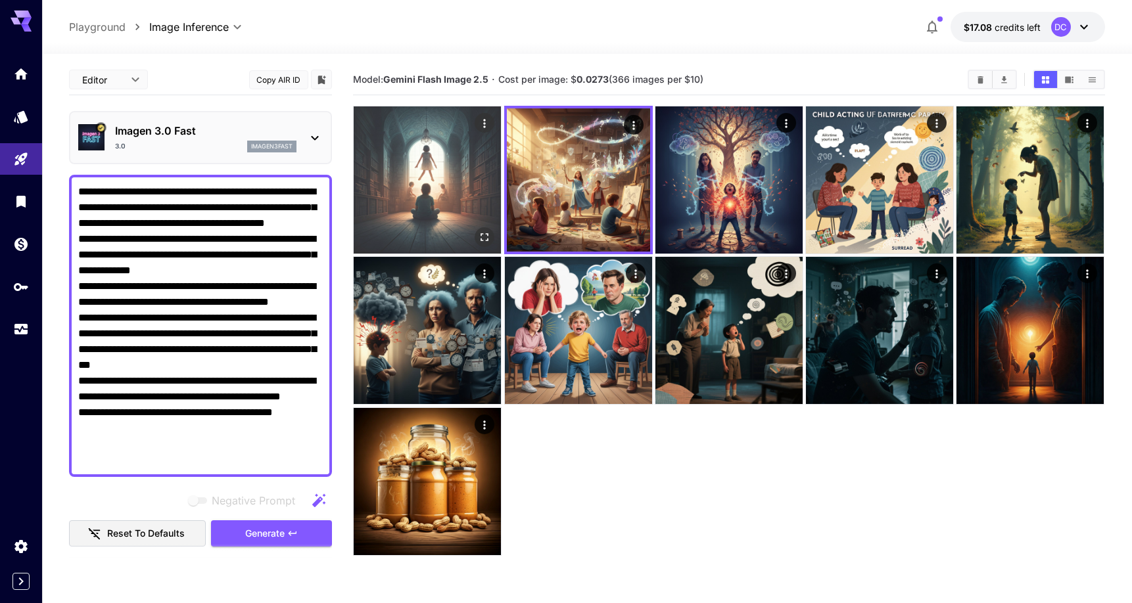
click at [418, 189] on img at bounding box center [427, 179] width 147 height 147
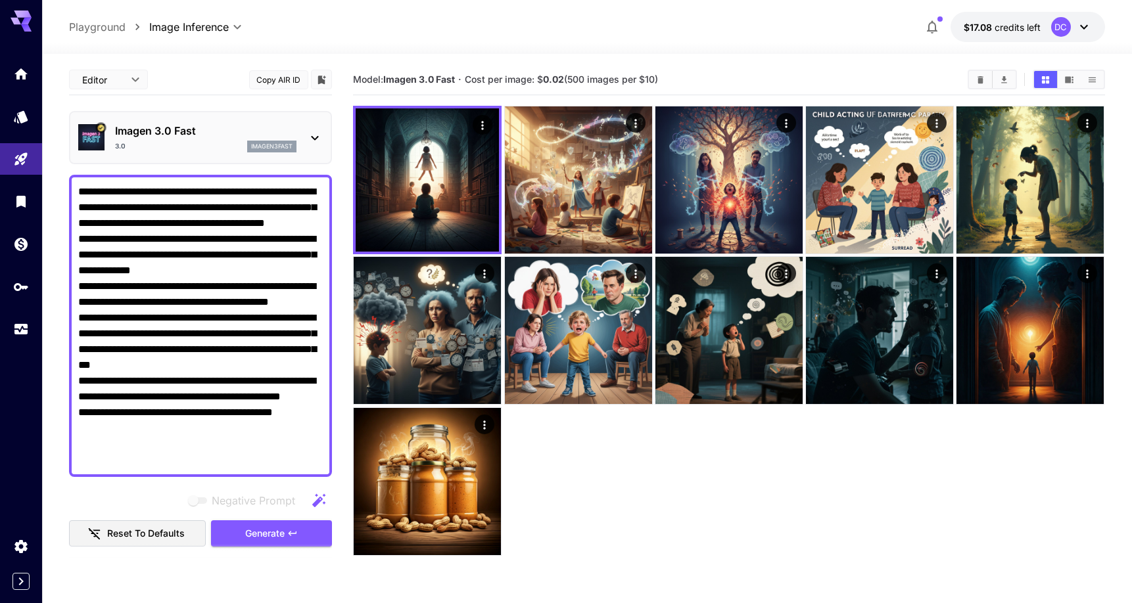
click at [240, 138] on p "Imagen 3.0 Fast" at bounding box center [205, 131] width 181 height 16
click at [263, 128] on p "Imagen 3.0 Fast" at bounding box center [205, 131] width 181 height 16
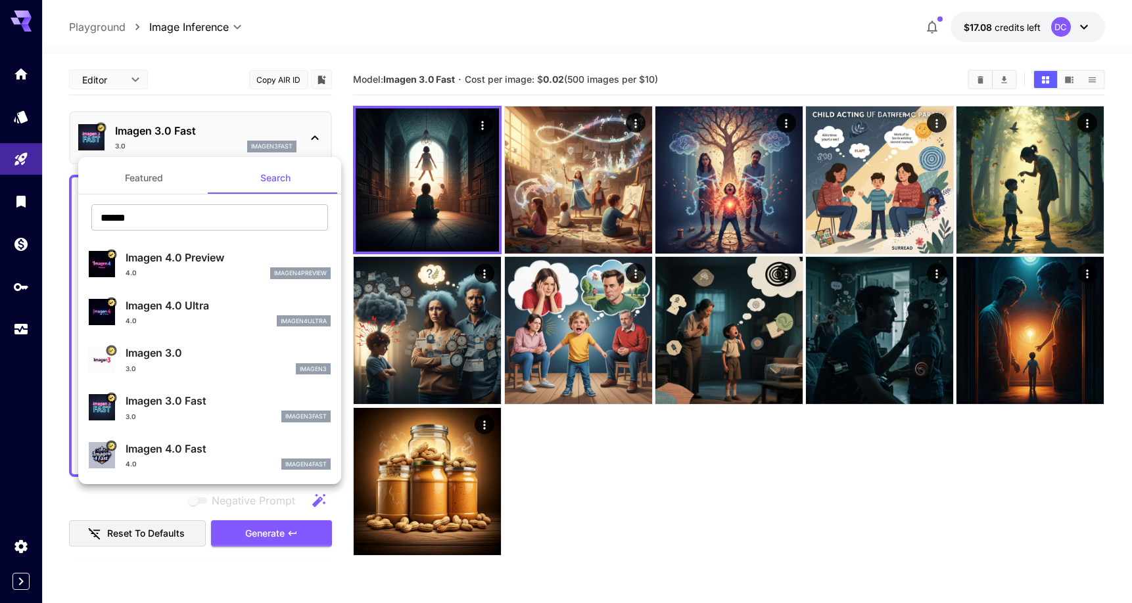
click at [263, 135] on div at bounding box center [566, 301] width 1132 height 603
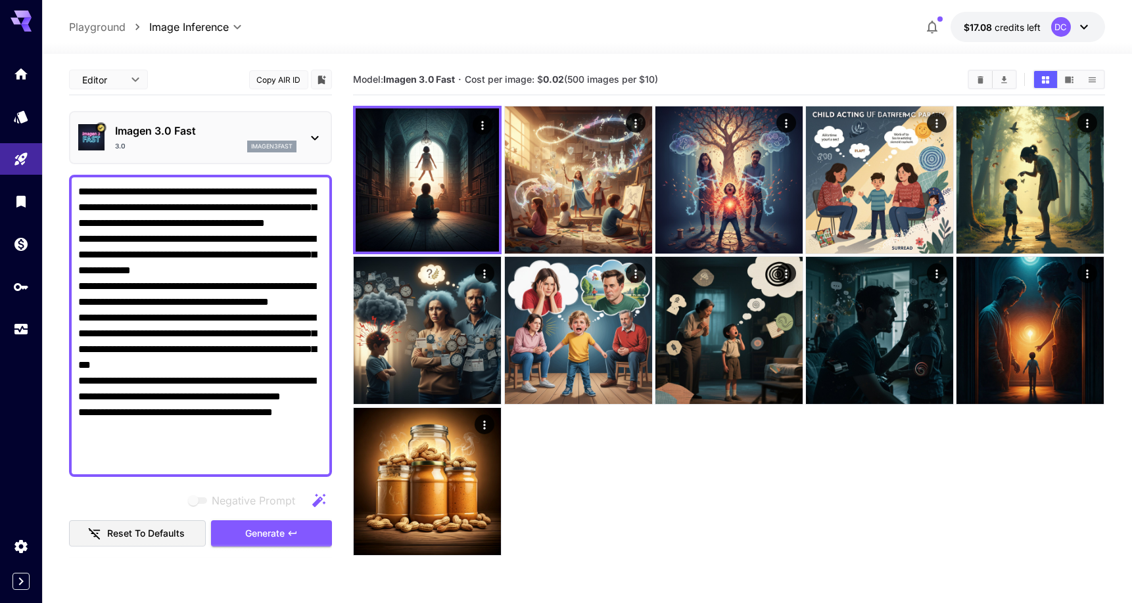
click at [260, 142] on div "imagen3fast" at bounding box center [271, 147] width 49 height 12
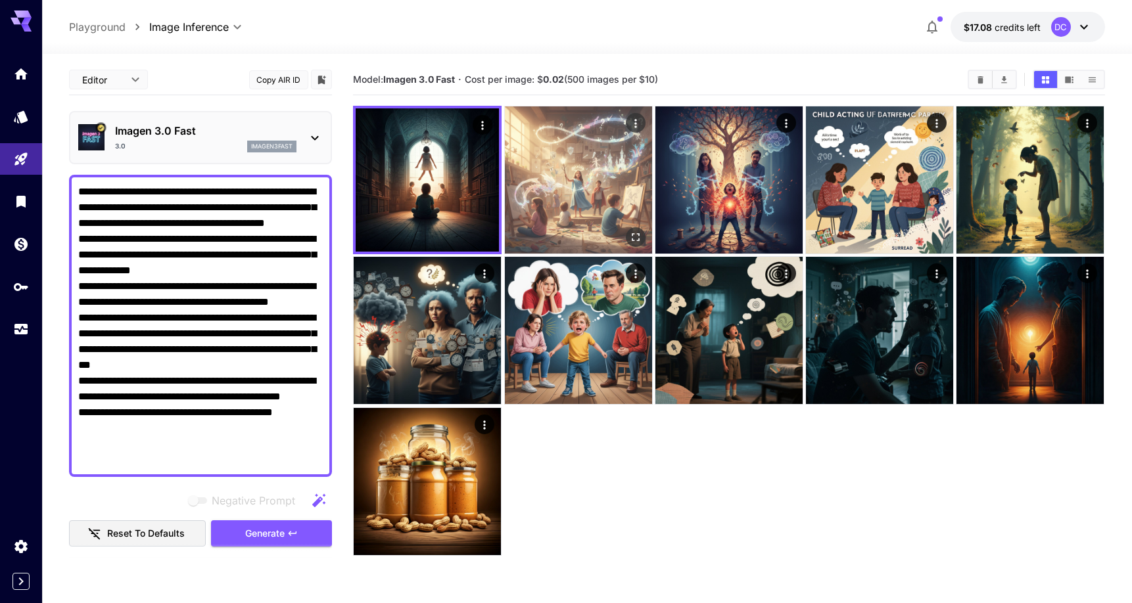
click at [546, 193] on img at bounding box center [578, 179] width 147 height 147
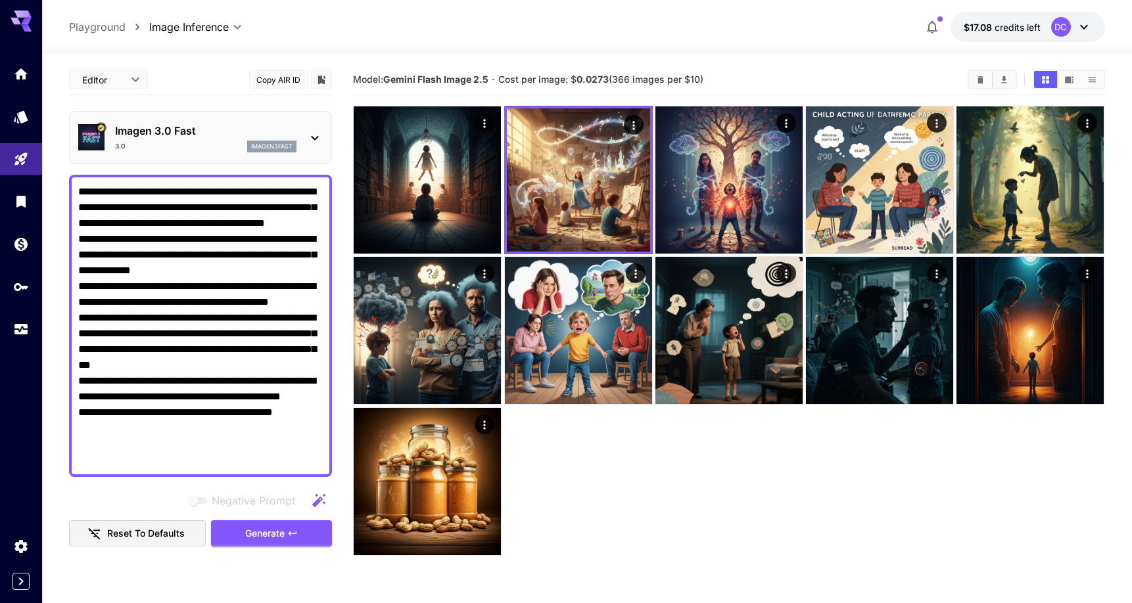
click at [200, 164] on div "Imagen 3.0 Fast 3.0 imagen3fast" at bounding box center [200, 137] width 263 height 53
click at [230, 143] on div "3.0 imagen3fast" at bounding box center [205, 147] width 181 height 12
click at [235, 146] on div "3.0 imagen3fast" at bounding box center [205, 147] width 181 height 12
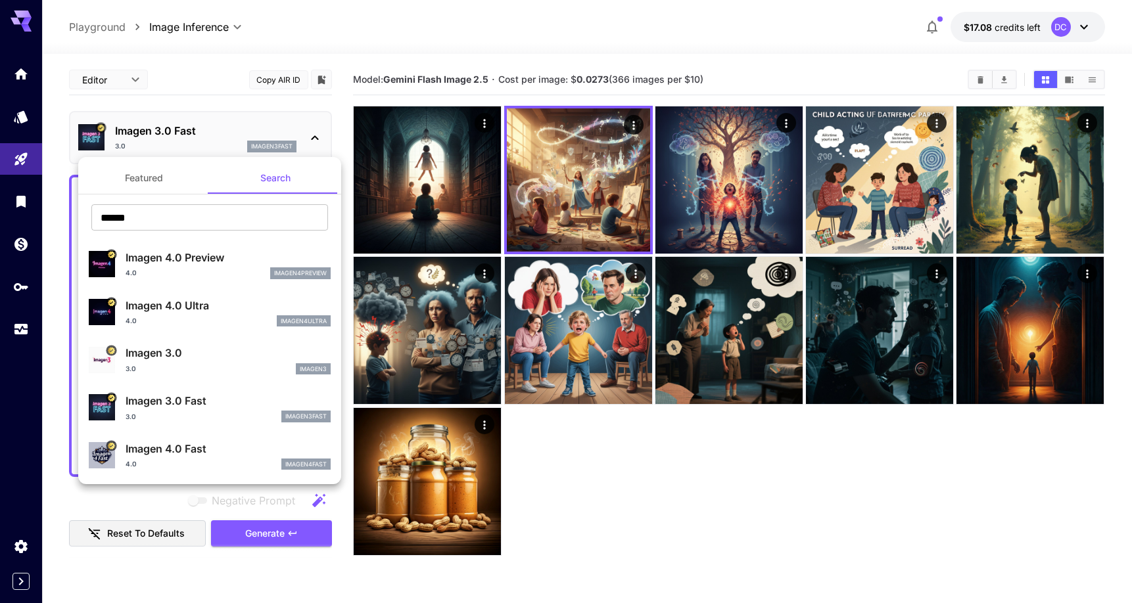
click at [235, 146] on div at bounding box center [566, 301] width 1132 height 603
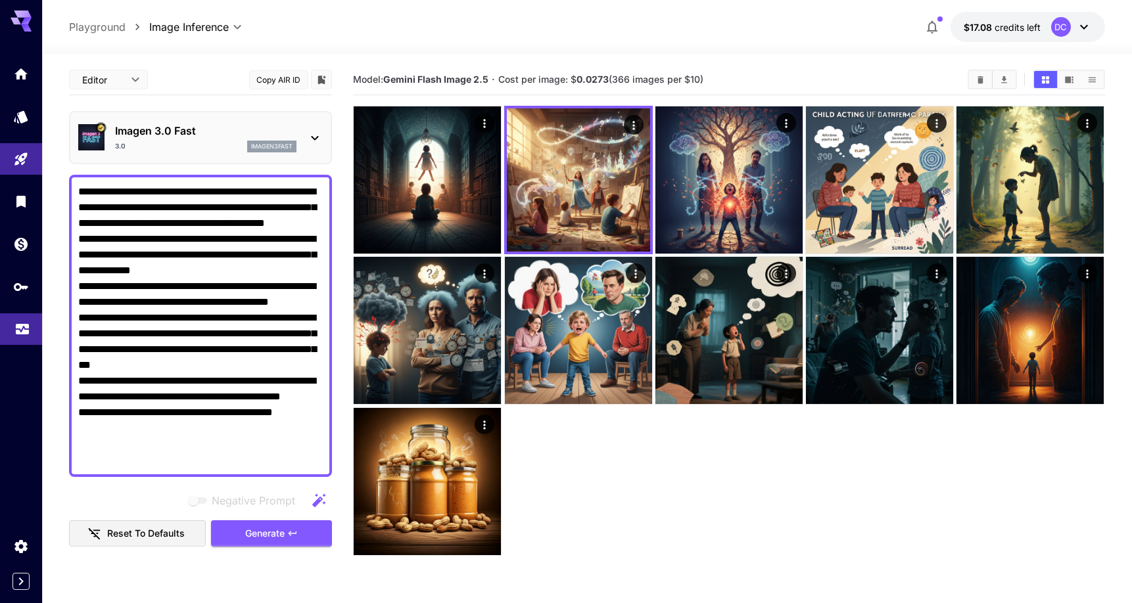
click at [18, 337] on link at bounding box center [21, 330] width 42 height 32
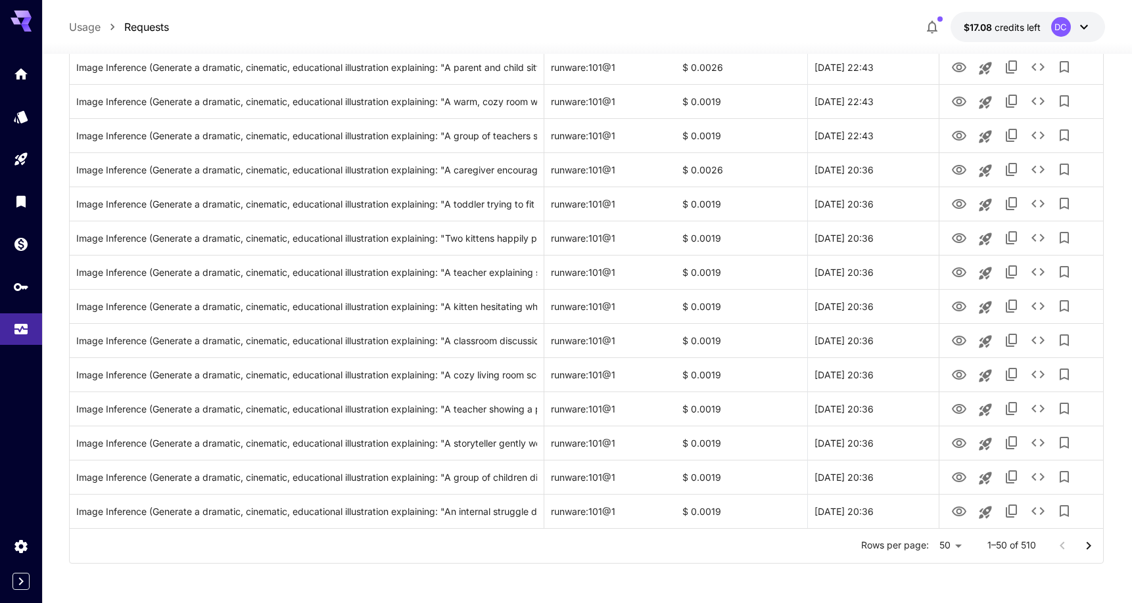
scroll to position [1438, 0]
click at [1087, 548] on icon "Go to next page" at bounding box center [1089, 547] width 16 height 16
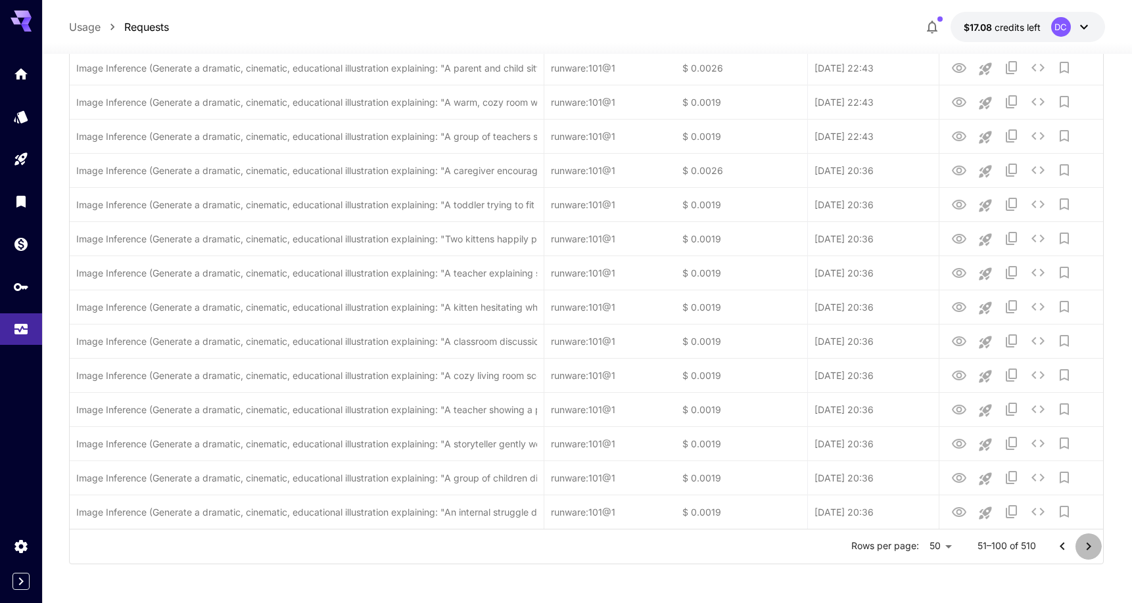
click at [1087, 548] on icon "Go to next page" at bounding box center [1089, 547] width 16 height 16
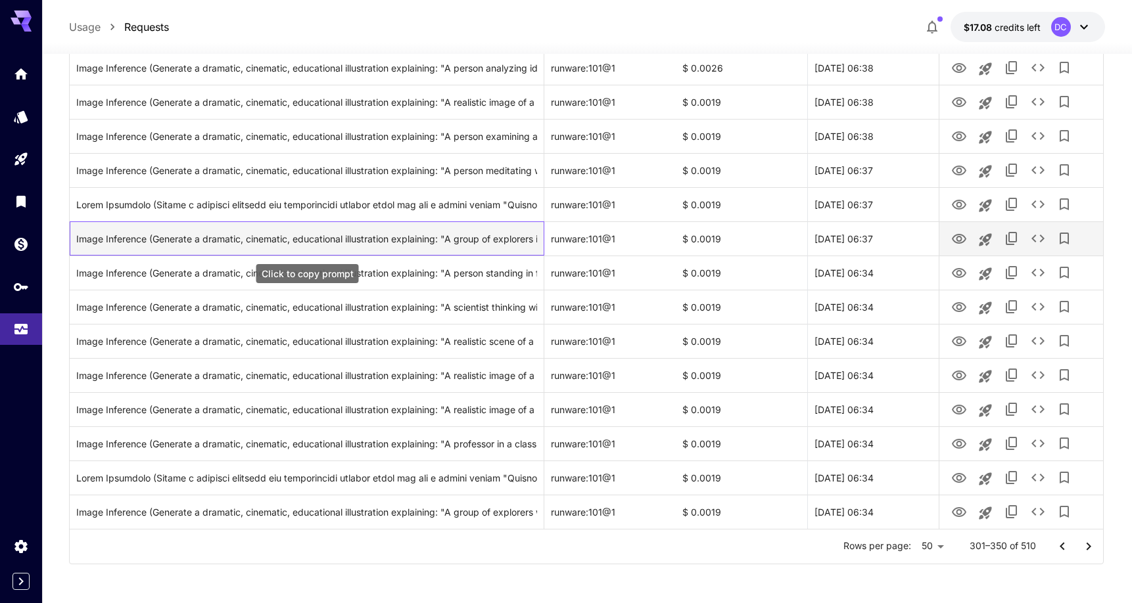
click at [511, 231] on div "Image Inference (Generate a dramatic, cinematic, educational illustration expla…" at bounding box center [306, 239] width 461 height 34
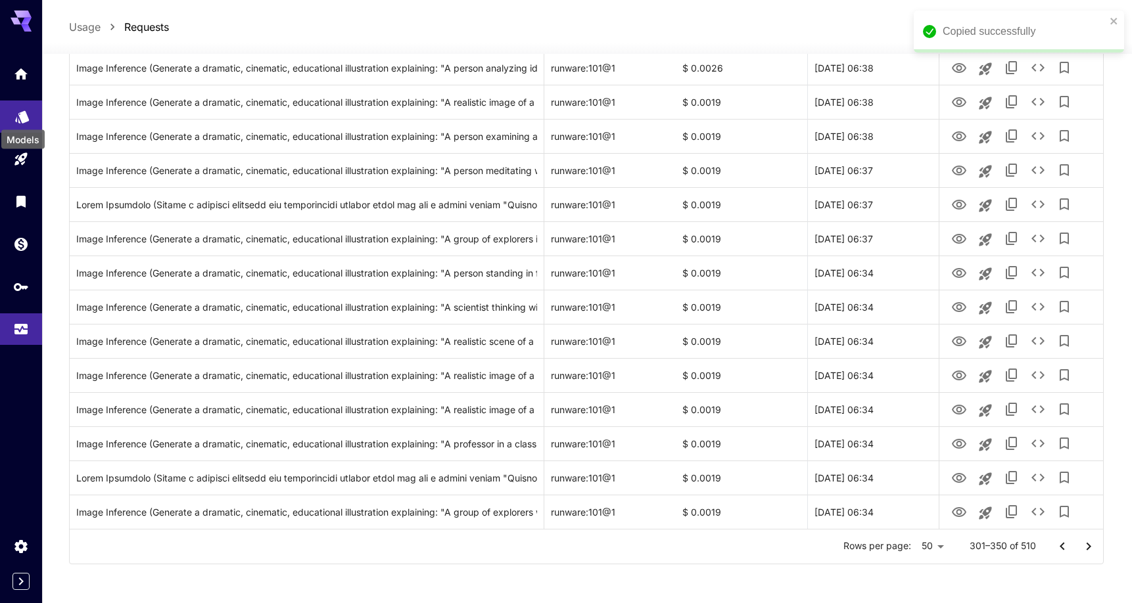
click at [16, 117] on icon "Models" at bounding box center [22, 112] width 14 height 12
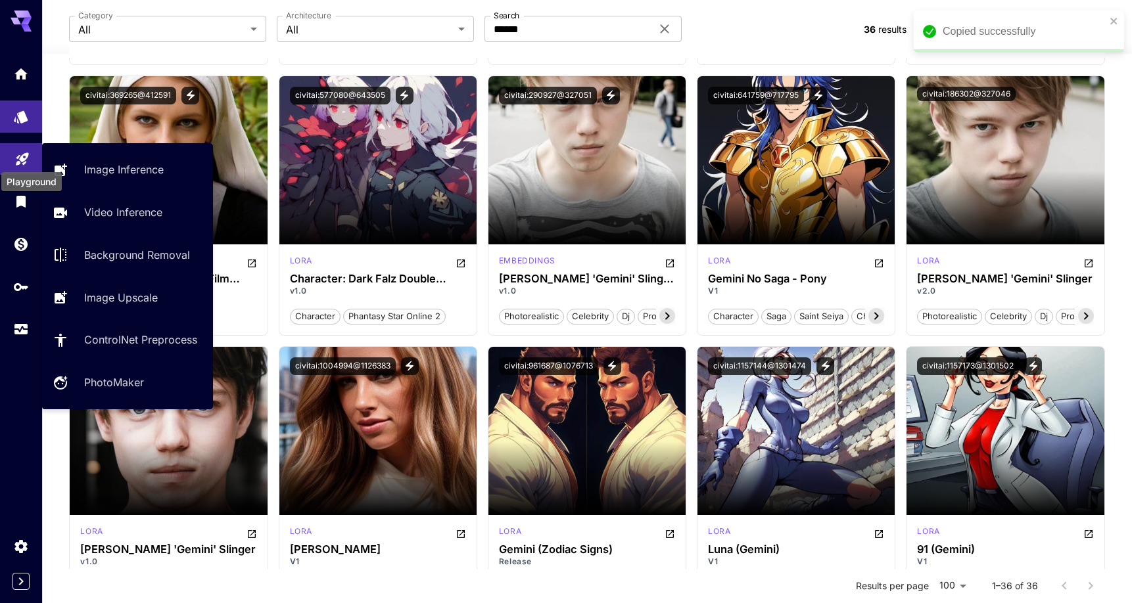
click at [22, 156] on icon "Playground" at bounding box center [22, 155] width 12 height 12
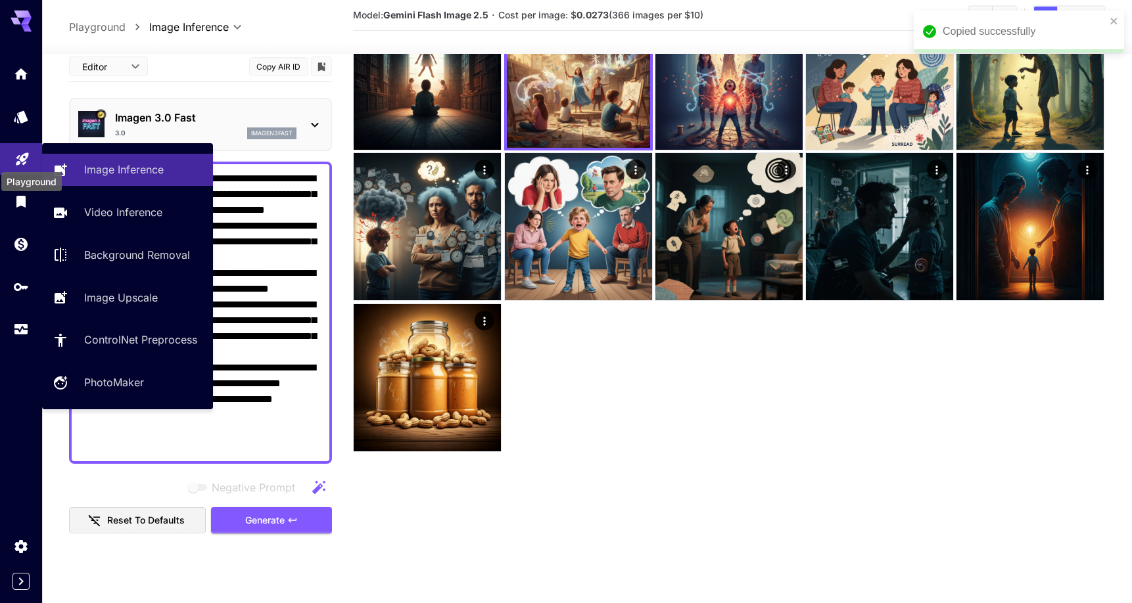
scroll to position [104, 0]
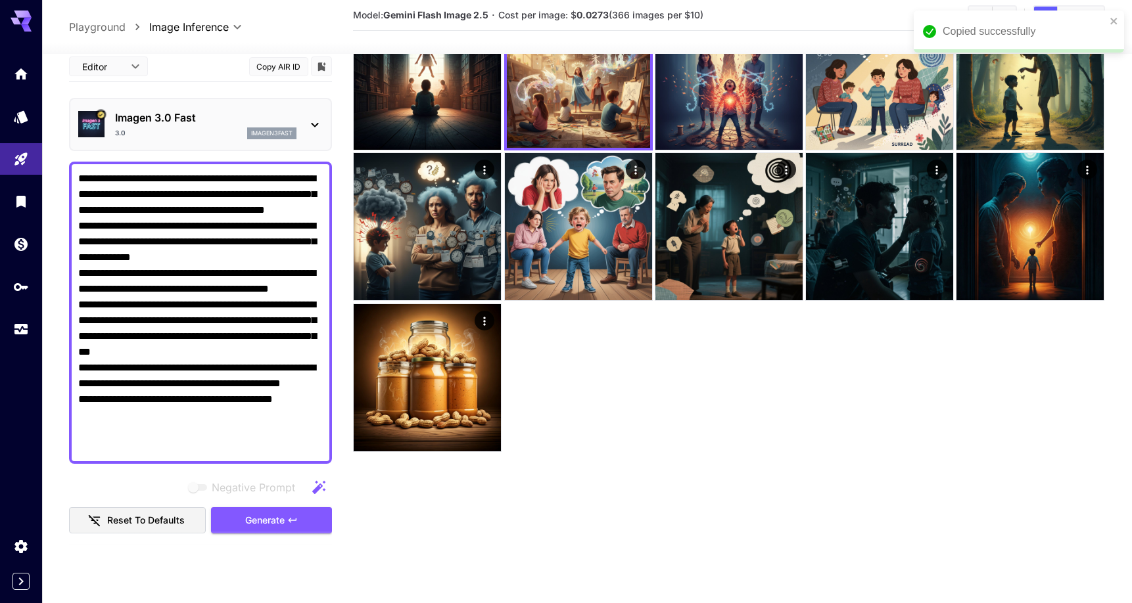
click at [284, 238] on textarea "**********" at bounding box center [200, 312] width 245 height 284
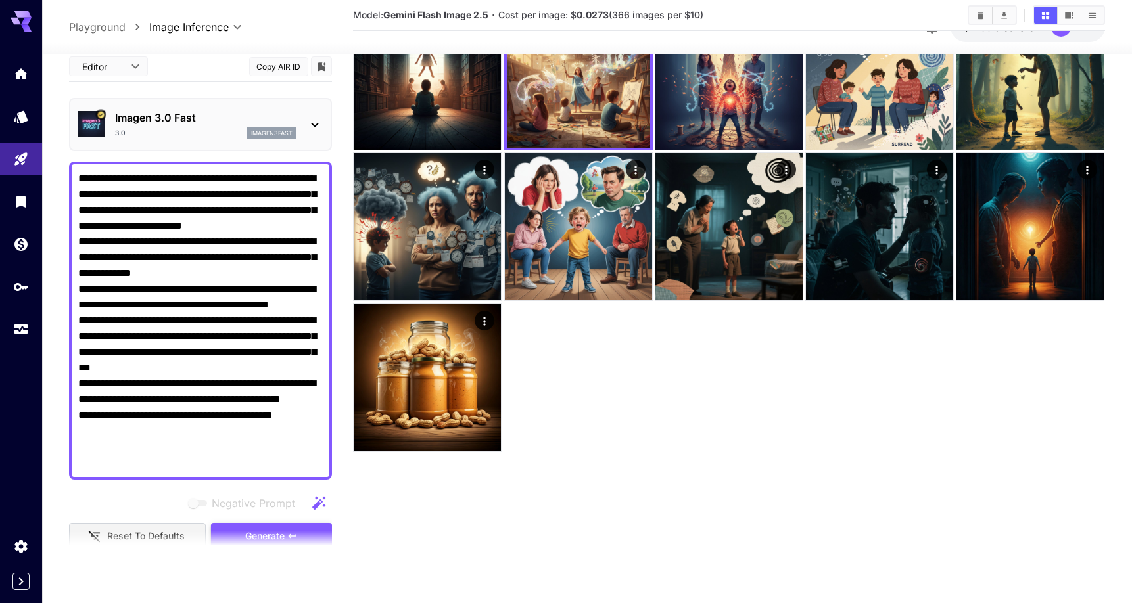
type textarea "**********"
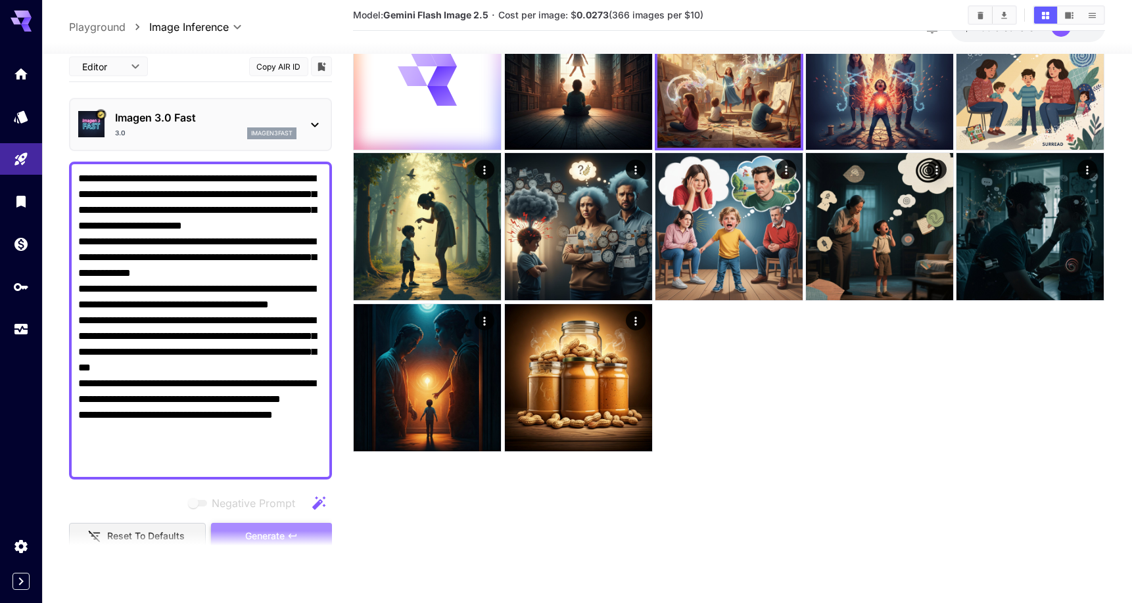
click at [310, 529] on button "Generate" at bounding box center [271, 536] width 121 height 27
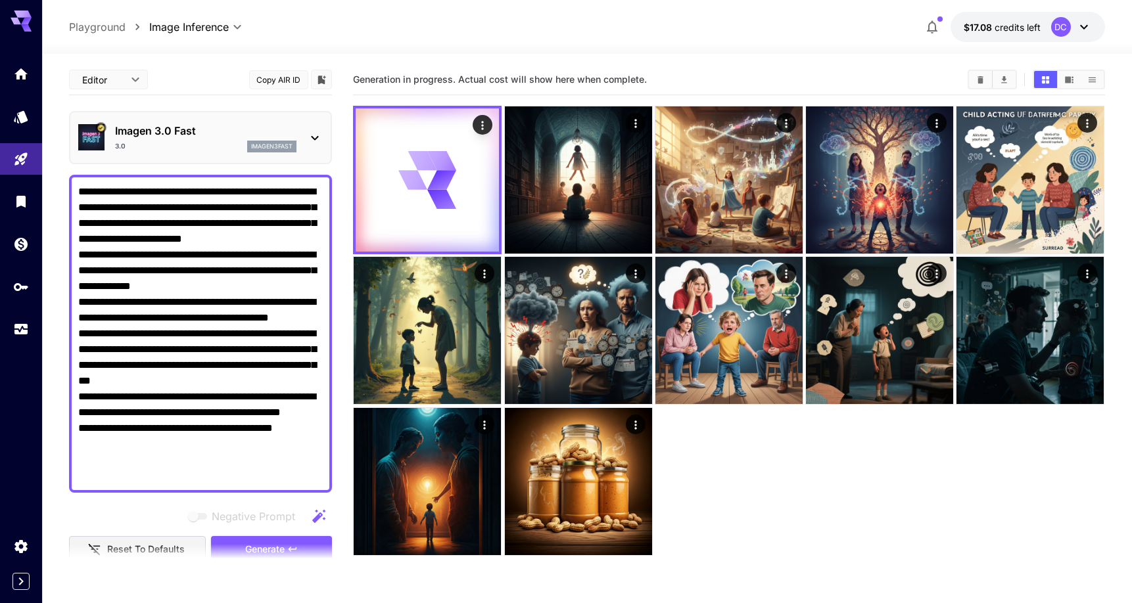
scroll to position [0, 0]
click at [156, 132] on p "Imagen 3.0 Fast" at bounding box center [205, 131] width 181 height 16
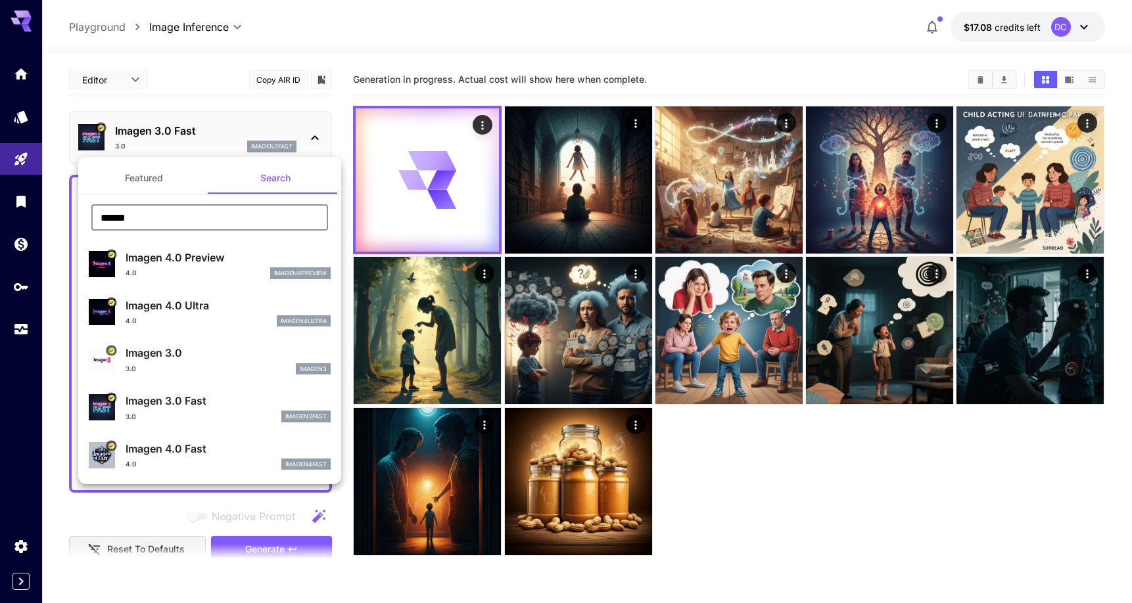
click at [189, 228] on input "******" at bounding box center [209, 217] width 237 height 26
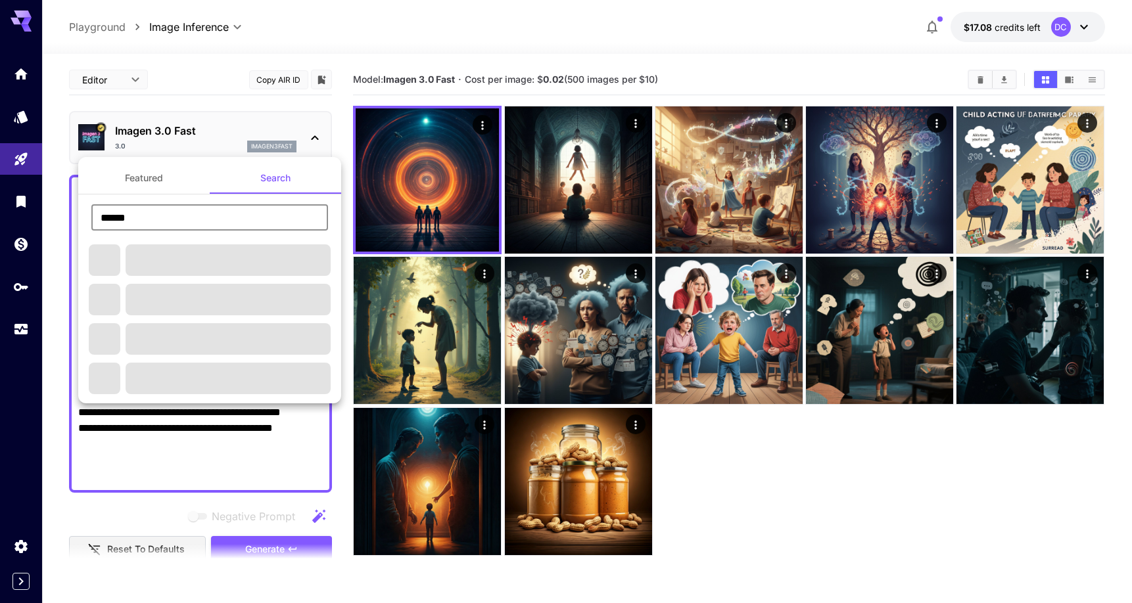
type input "******"
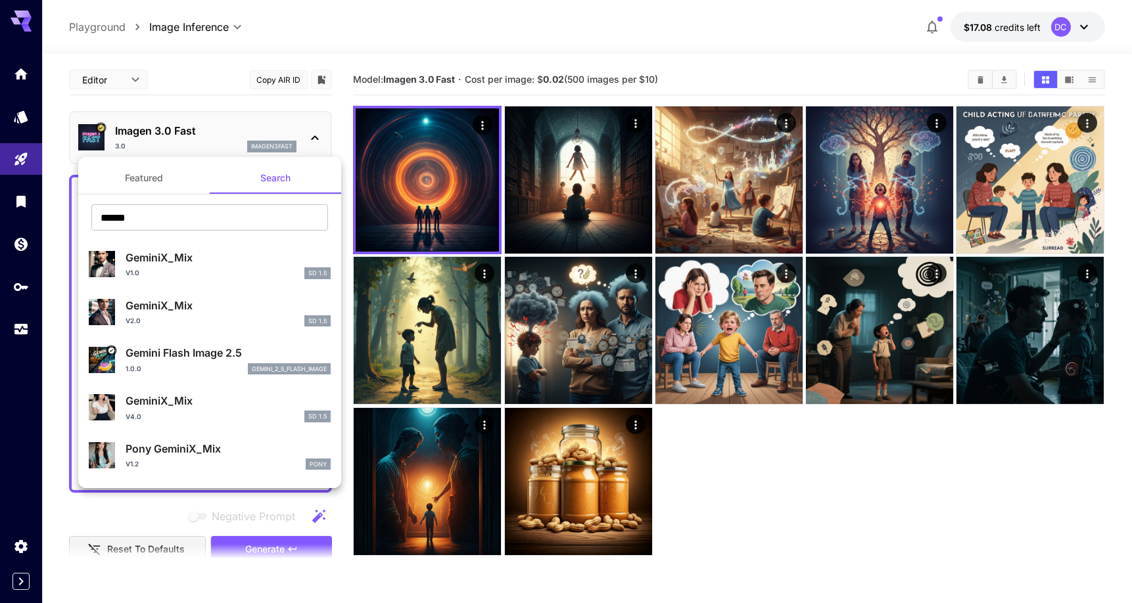
click at [405, 181] on div at bounding box center [566, 301] width 1132 height 603
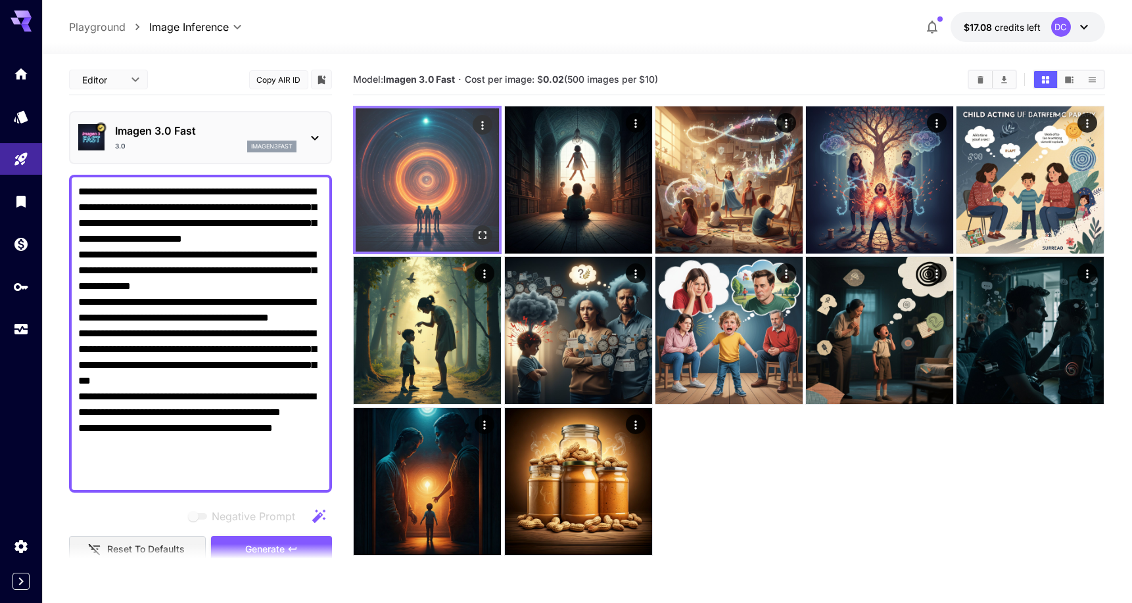
click at [450, 161] on img at bounding box center [427, 179] width 143 height 143
click at [484, 237] on icon "Open in fullscreen" at bounding box center [483, 235] width 13 height 13
click at [451, 210] on img at bounding box center [427, 179] width 143 height 143
click at [490, 229] on button "Open in fullscreen" at bounding box center [483, 235] width 20 height 20
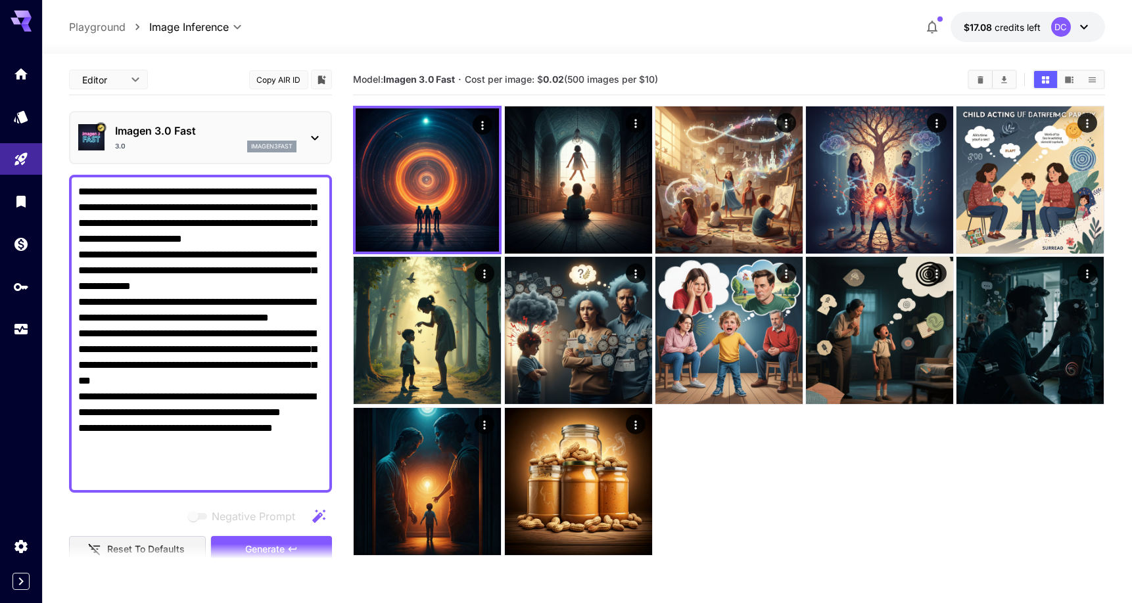
click at [207, 142] on div "3.0 imagen3fast" at bounding box center [205, 147] width 181 height 12
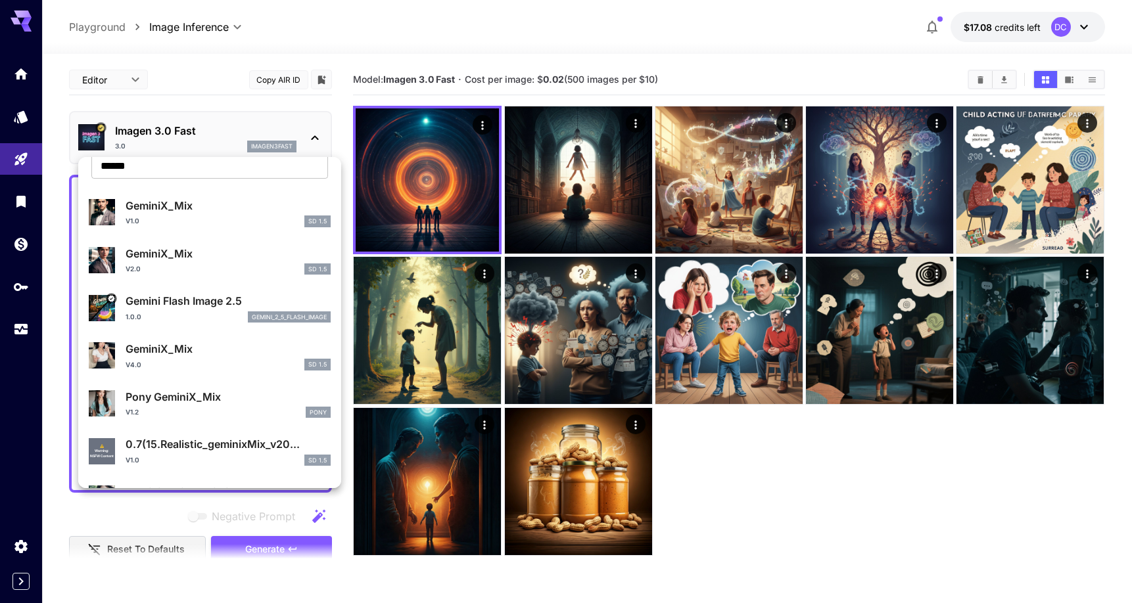
scroll to position [51, 0]
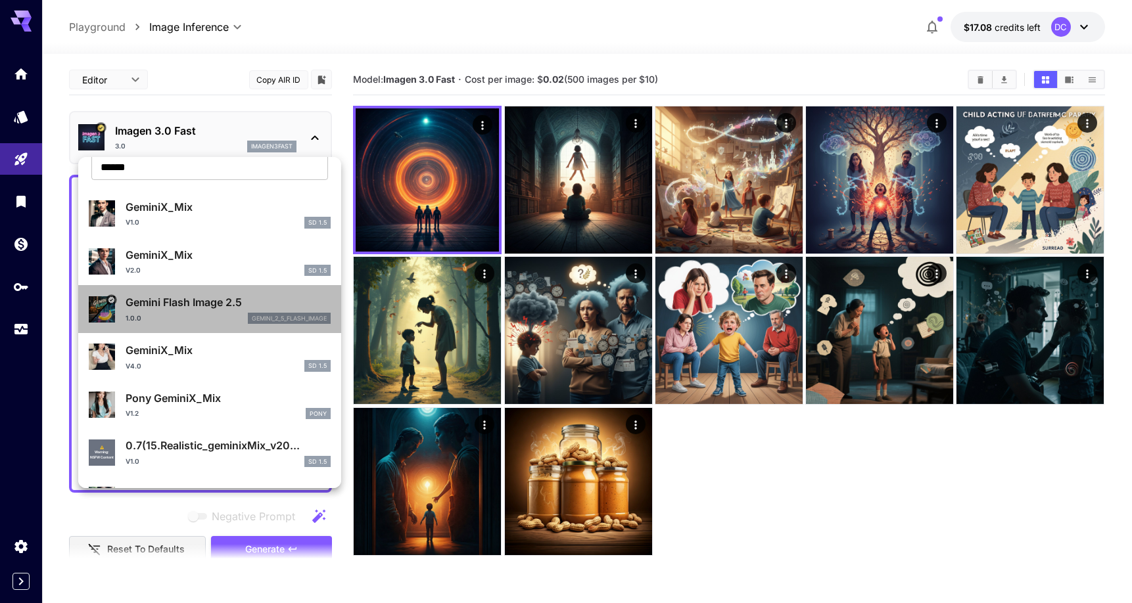
click at [225, 317] on div "1.0.0 gemini_2_5_flash_image" at bounding box center [228, 319] width 205 height 12
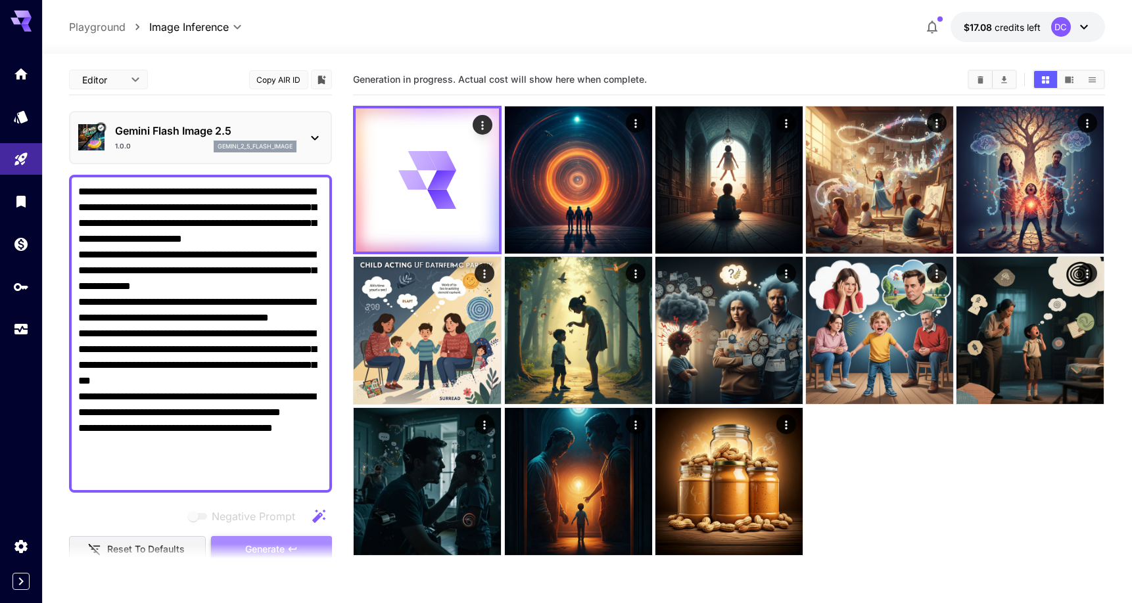
click at [297, 542] on button "Generate" at bounding box center [271, 549] width 121 height 27
click at [201, 133] on p "Gemini Flash Image 2.5" at bounding box center [205, 131] width 181 height 16
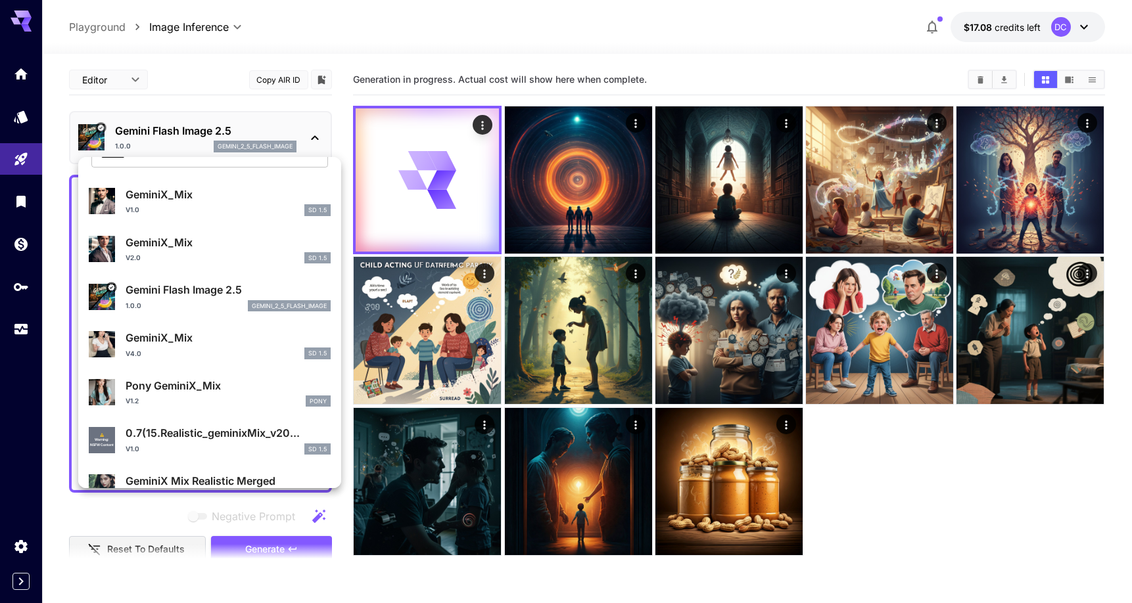
scroll to position [52, 0]
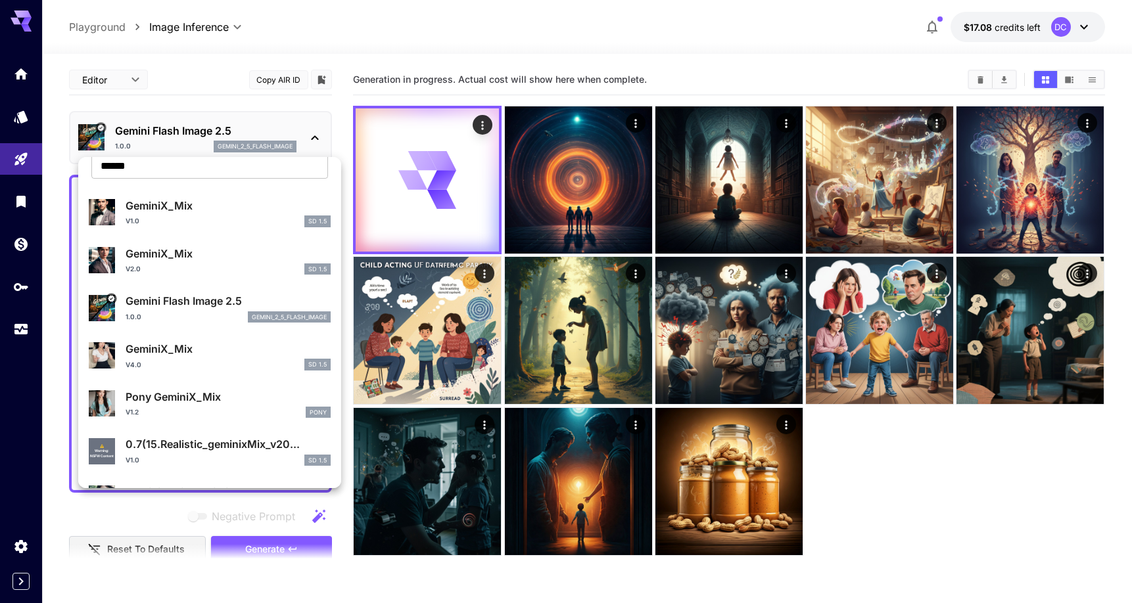
click at [248, 132] on div at bounding box center [566, 301] width 1132 height 603
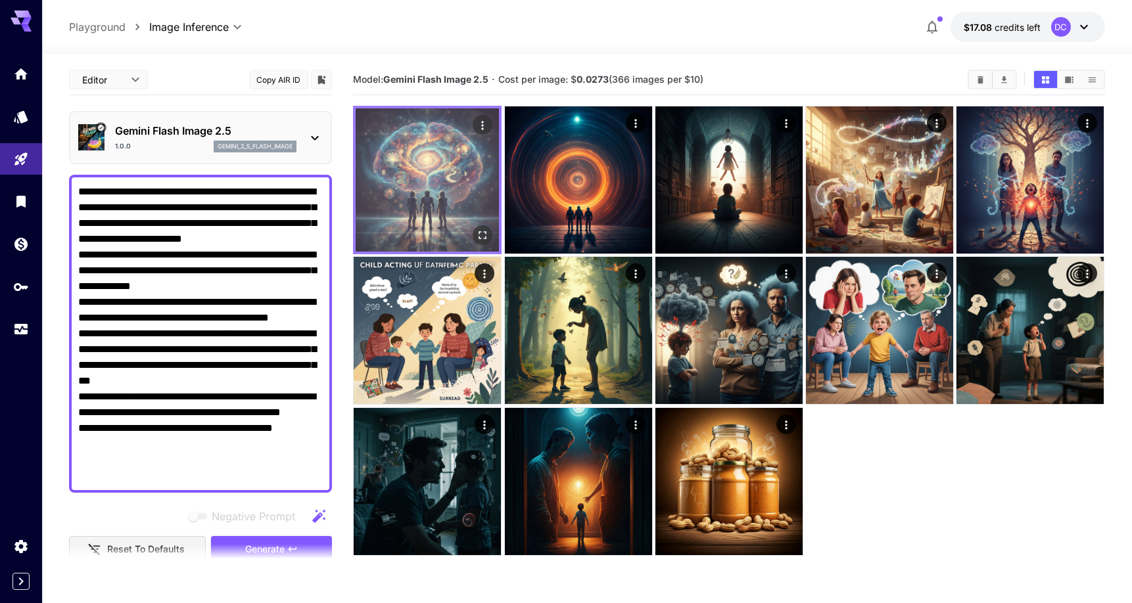
click at [419, 201] on img at bounding box center [427, 179] width 143 height 143
click at [486, 223] on img at bounding box center [427, 179] width 143 height 143
click at [486, 235] on icon "Open in fullscreen" at bounding box center [483, 235] width 13 height 13
click at [482, 239] on icon "Open in fullscreen" at bounding box center [483, 235] width 13 height 13
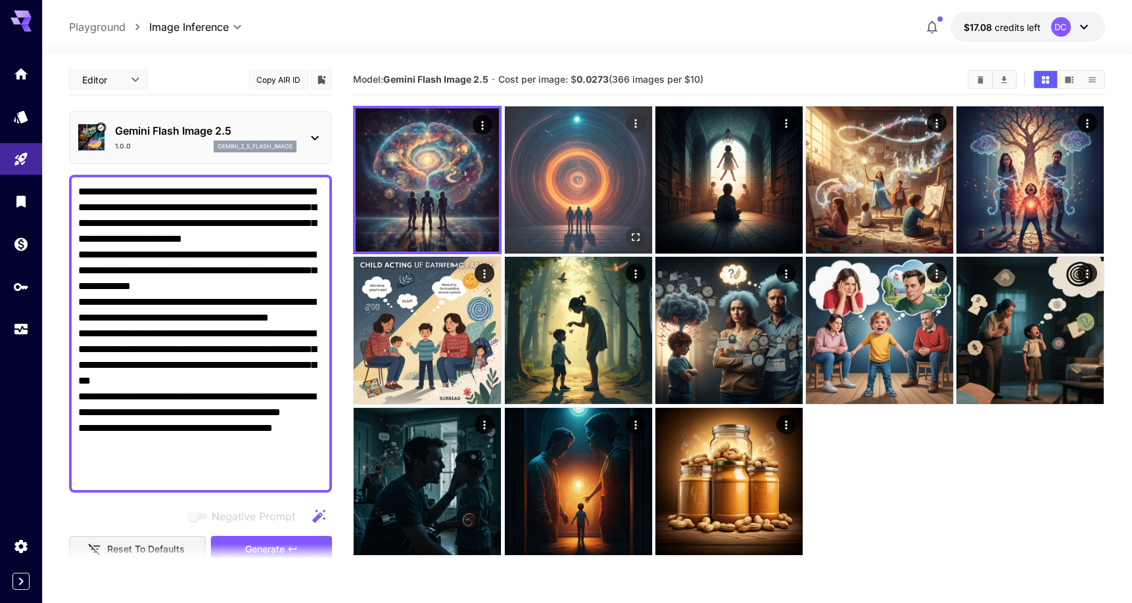
click at [579, 196] on img at bounding box center [578, 179] width 147 height 147
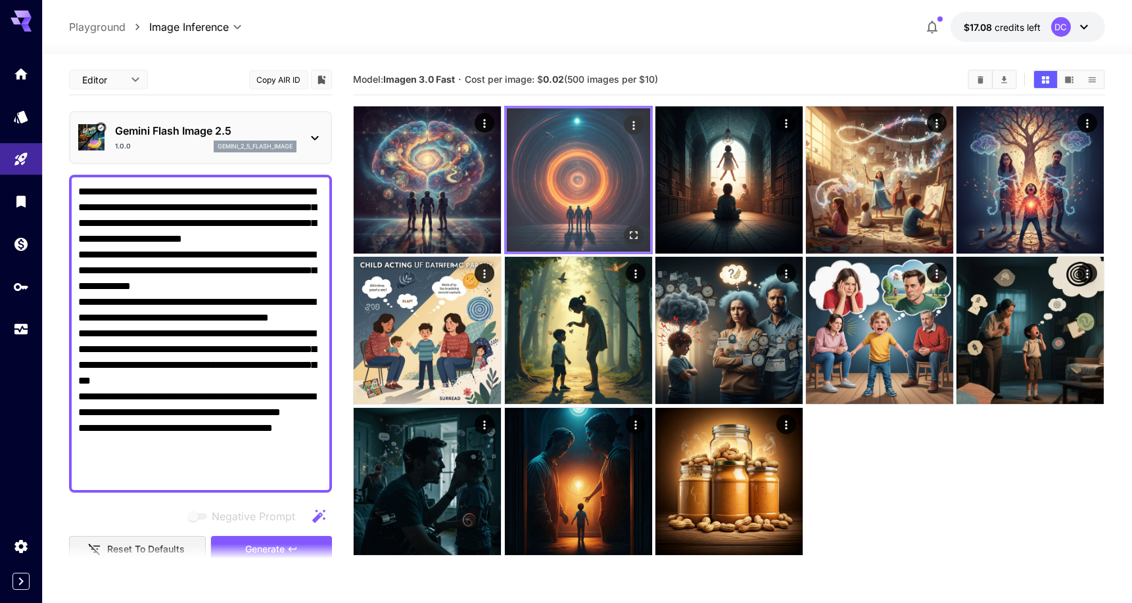
click at [630, 229] on icon "Open in fullscreen" at bounding box center [633, 235] width 13 height 13
click at [632, 126] on icon "Actions" at bounding box center [633, 125] width 13 height 13
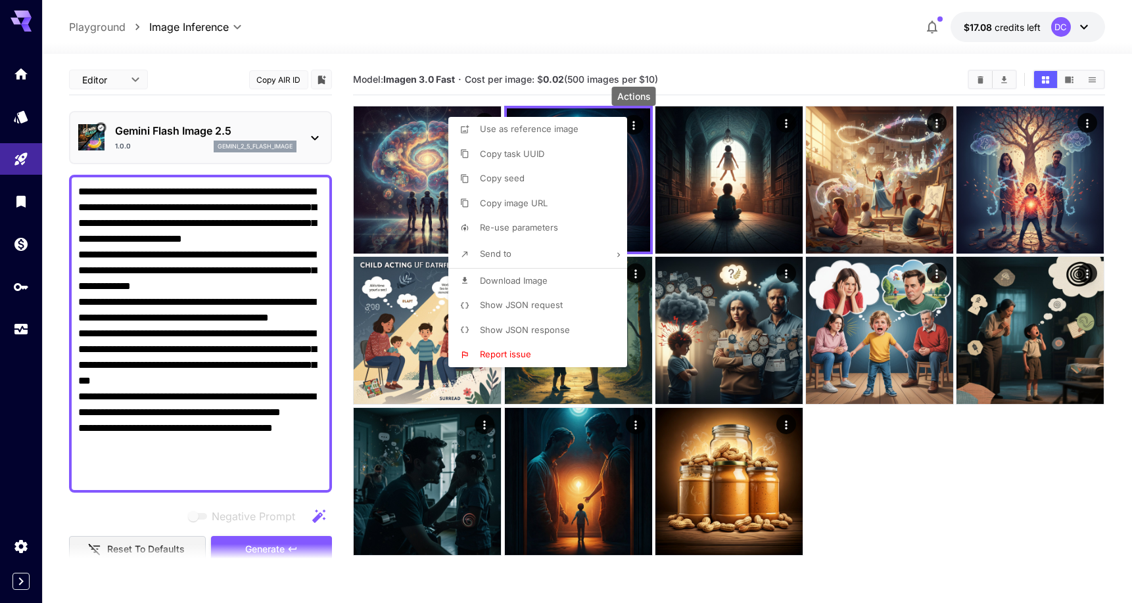
click at [638, 131] on div at bounding box center [566, 301] width 1132 height 603
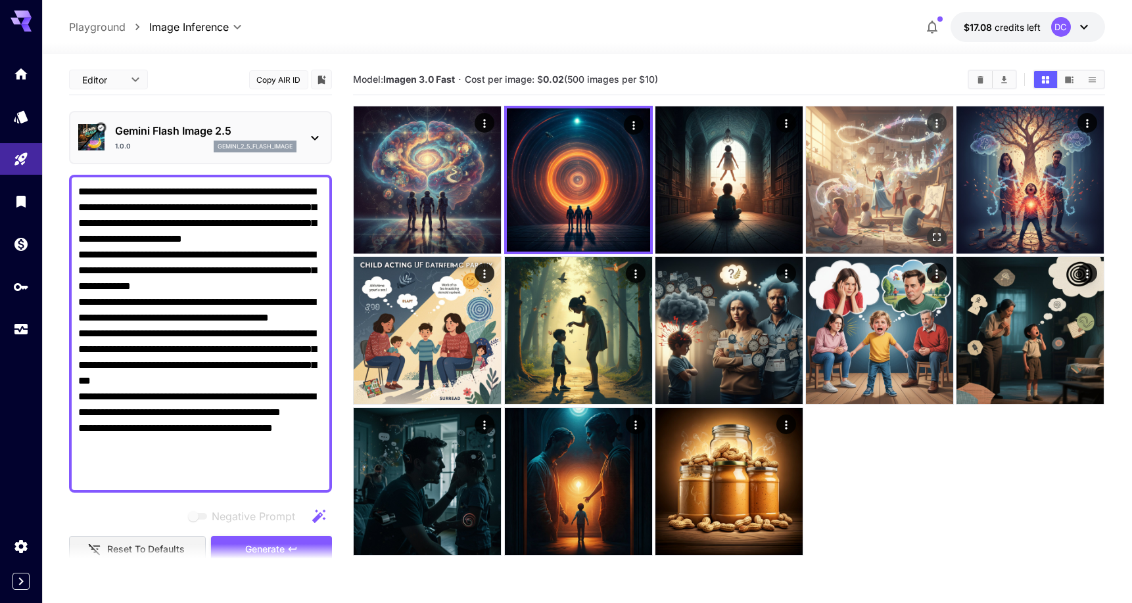
click at [908, 147] on img at bounding box center [879, 179] width 147 height 147
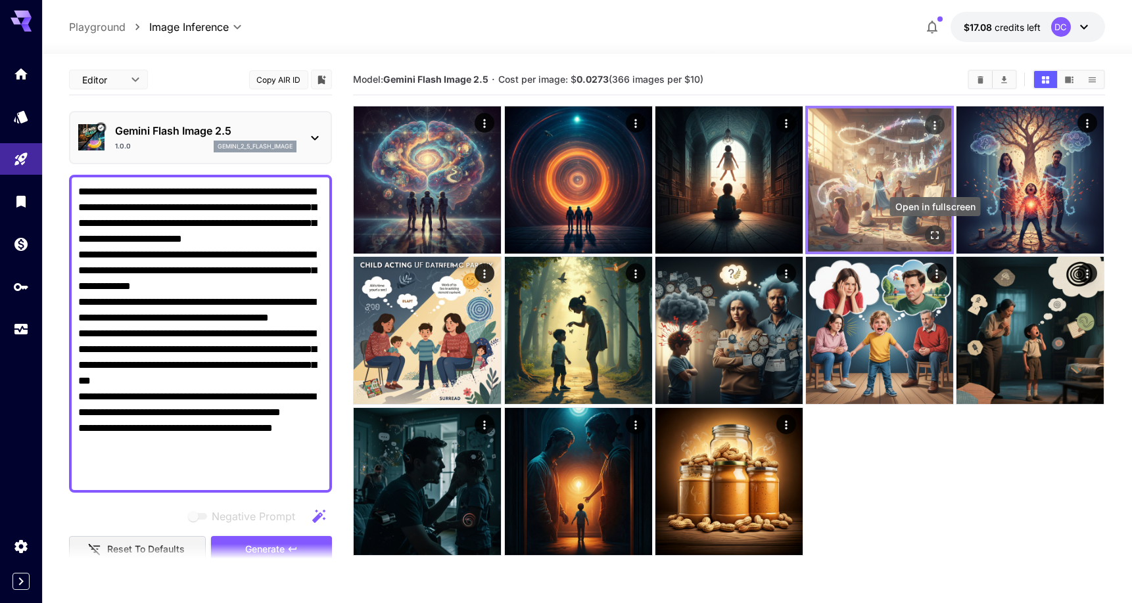
click at [939, 233] on icon "Open in fullscreen" at bounding box center [934, 235] width 13 height 13
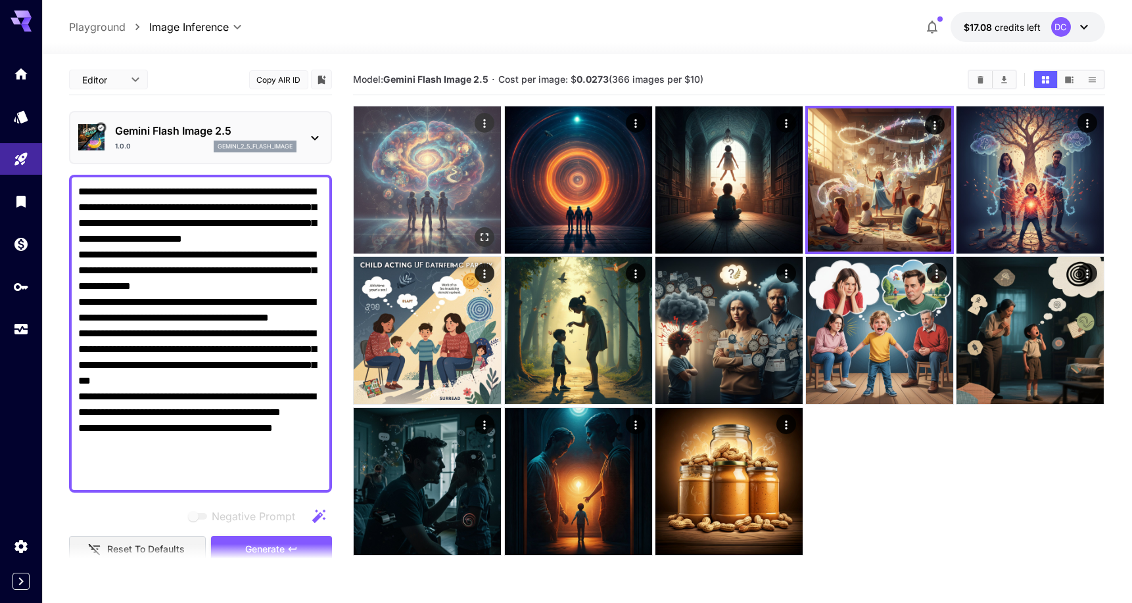
click at [390, 172] on img at bounding box center [427, 179] width 147 height 147
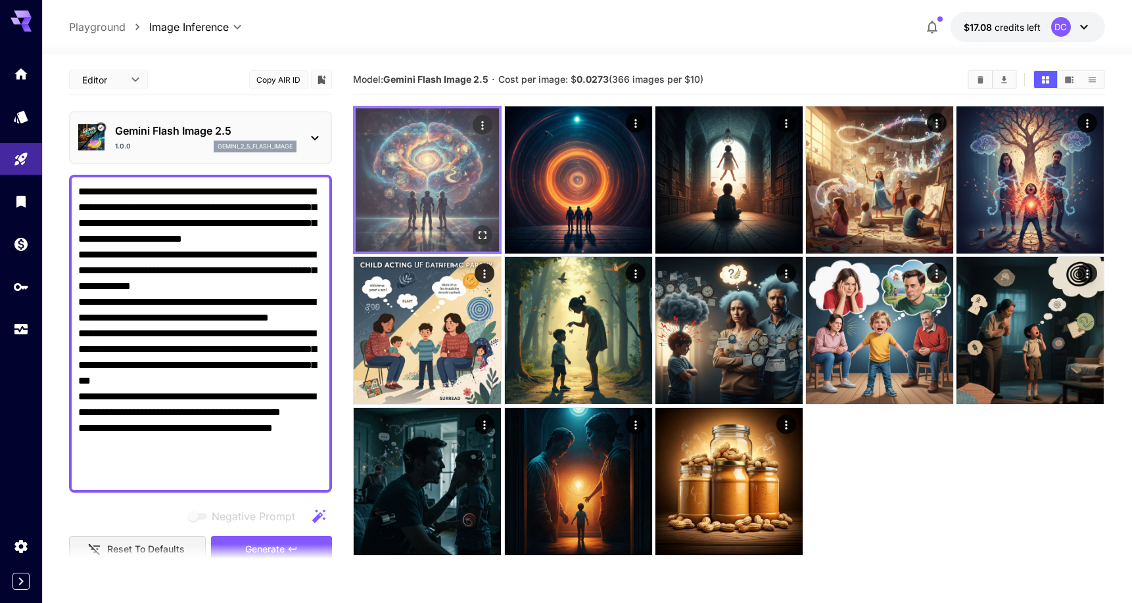
click at [483, 237] on icon "Open in fullscreen" at bounding box center [483, 235] width 13 height 13
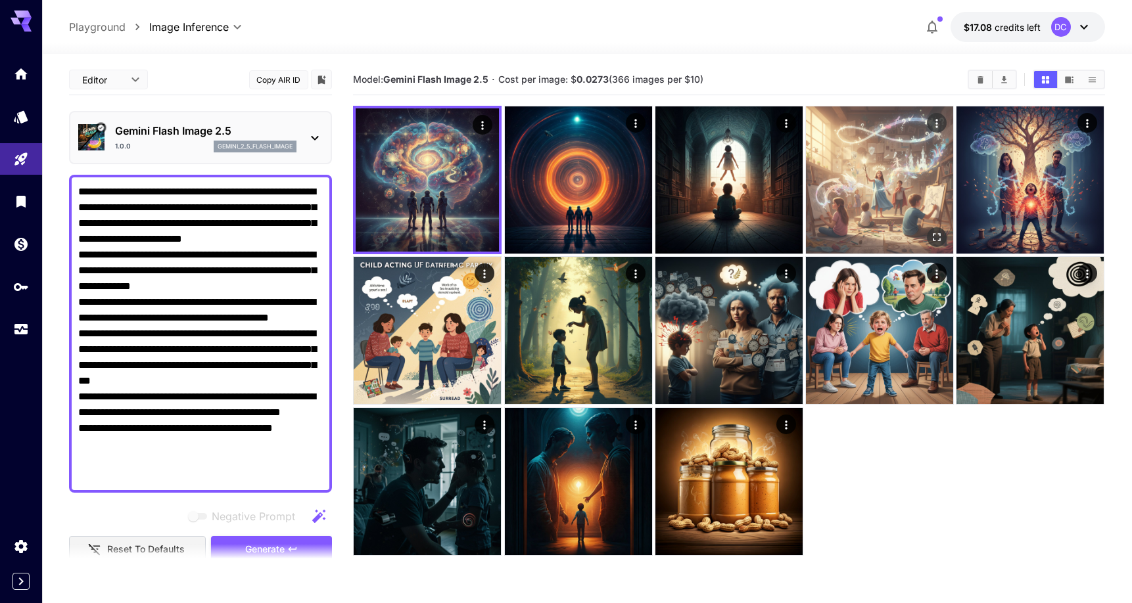
click at [857, 129] on img at bounding box center [879, 179] width 147 height 147
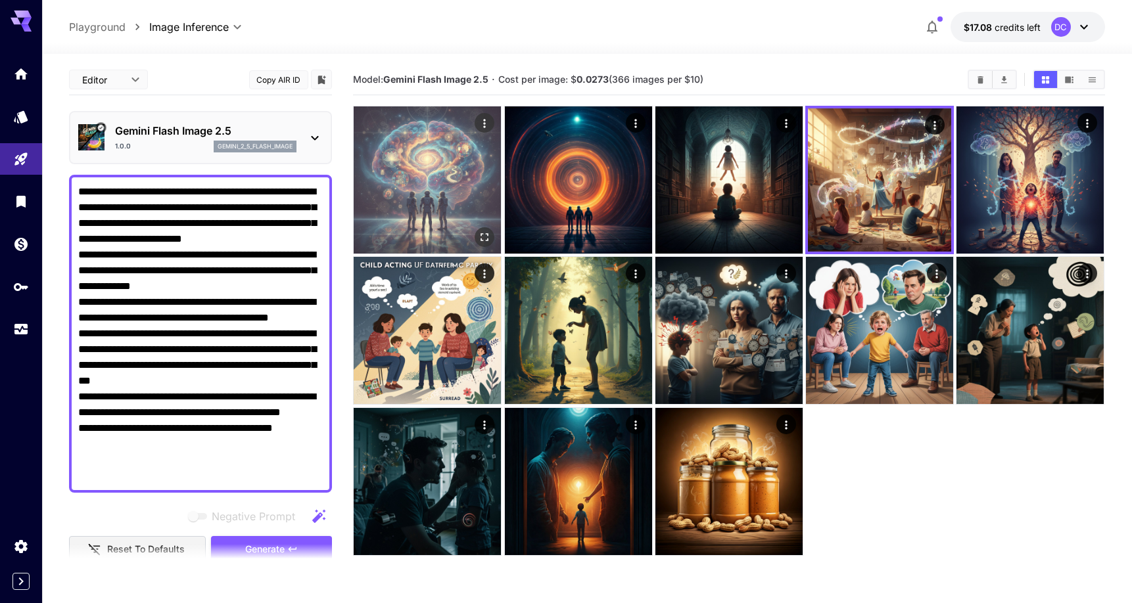
click at [400, 196] on img at bounding box center [427, 179] width 147 height 147
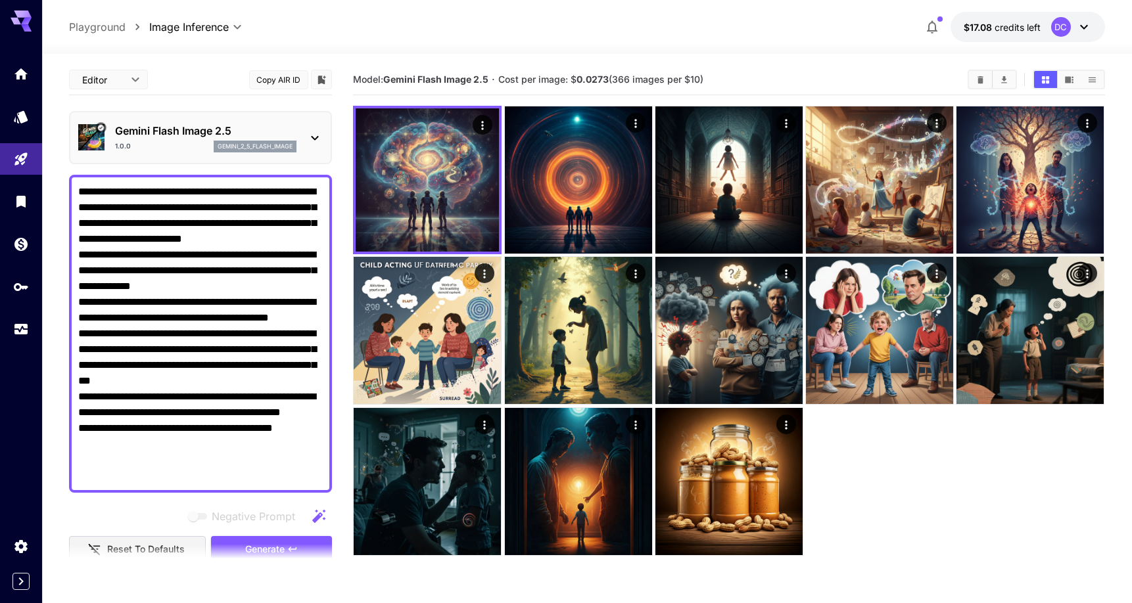
click at [296, 125] on p "Gemini Flash Image 2.5" at bounding box center [205, 131] width 181 height 16
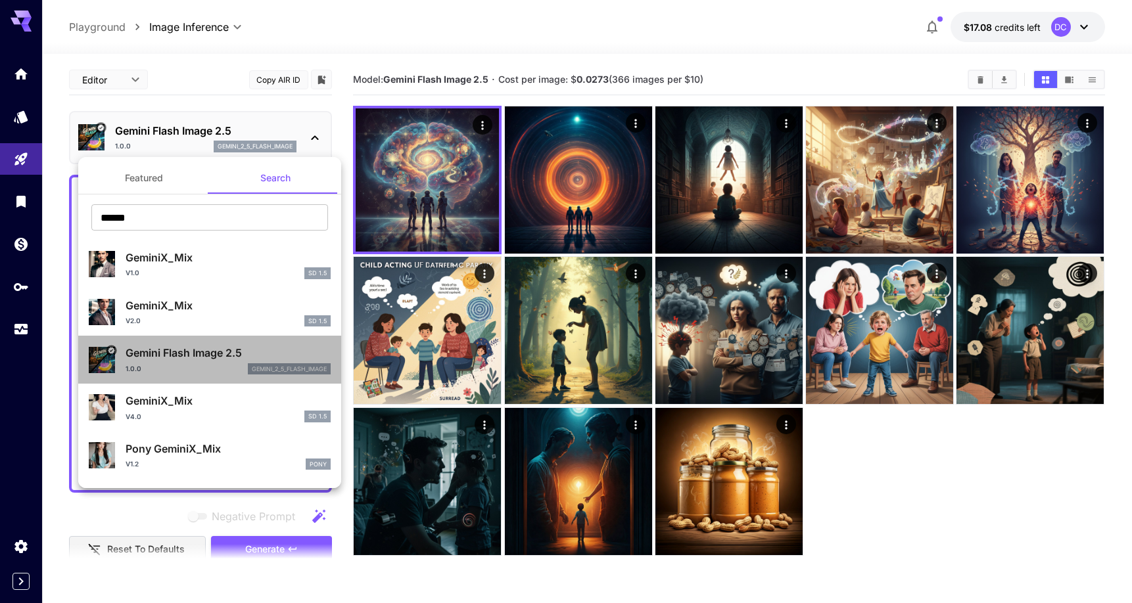
click at [209, 348] on p "Gemini Flash Image 2.5" at bounding box center [228, 353] width 205 height 16
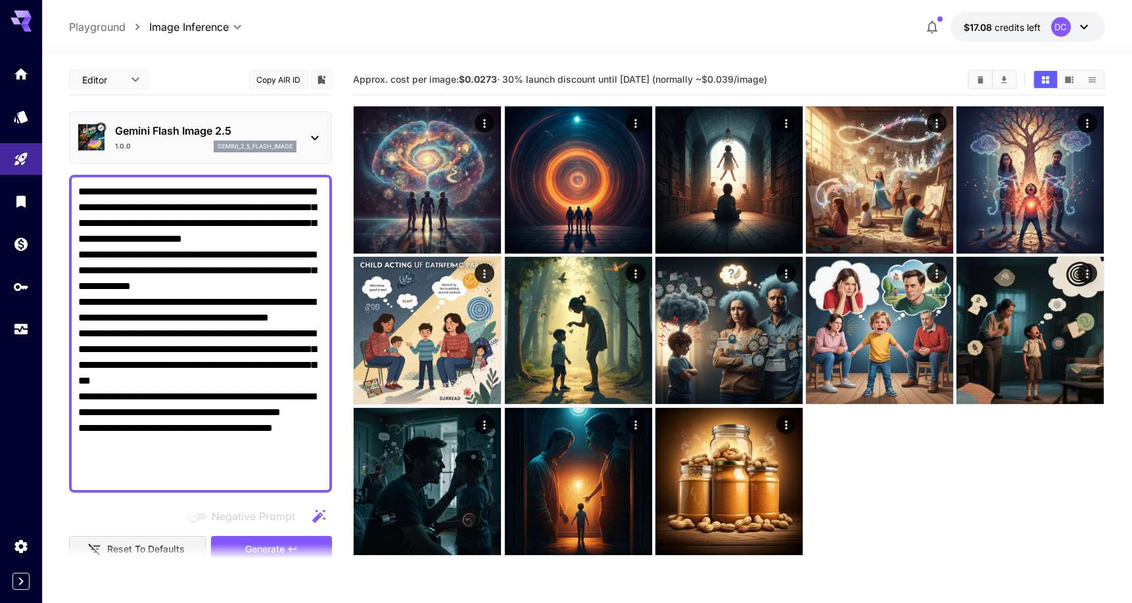
click at [485, 78] on b "$0.0273" at bounding box center [478, 79] width 38 height 11
click at [136, 82] on body "**********" at bounding box center [566, 353] width 1132 height 707
click at [231, 134] on p "Gemini Flash Image 2.5" at bounding box center [205, 131] width 181 height 16
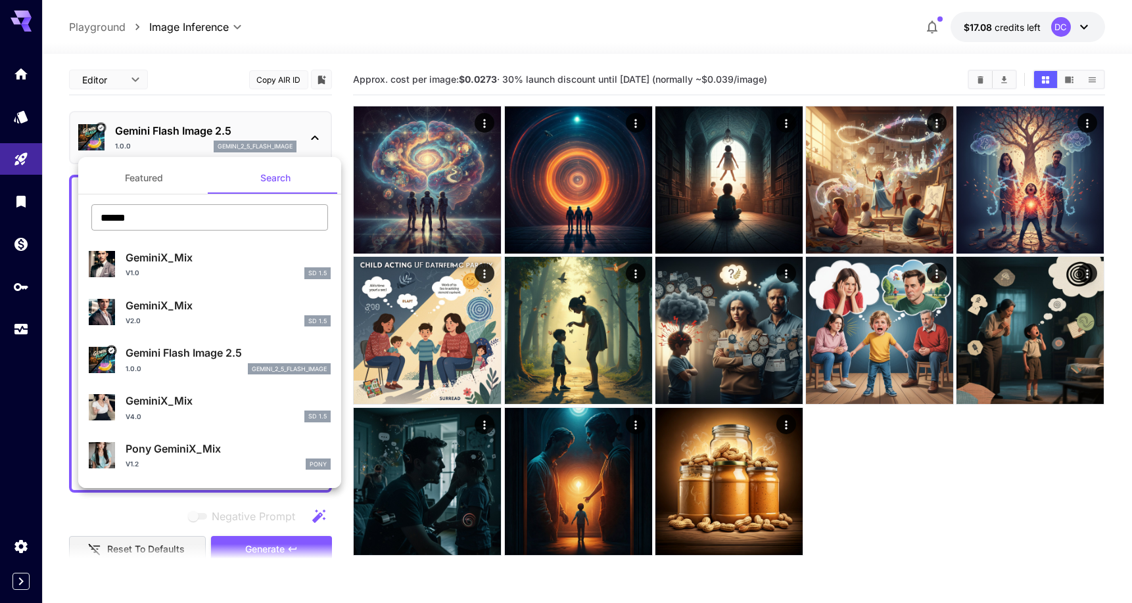
click at [223, 222] on input "******" at bounding box center [209, 217] width 237 height 26
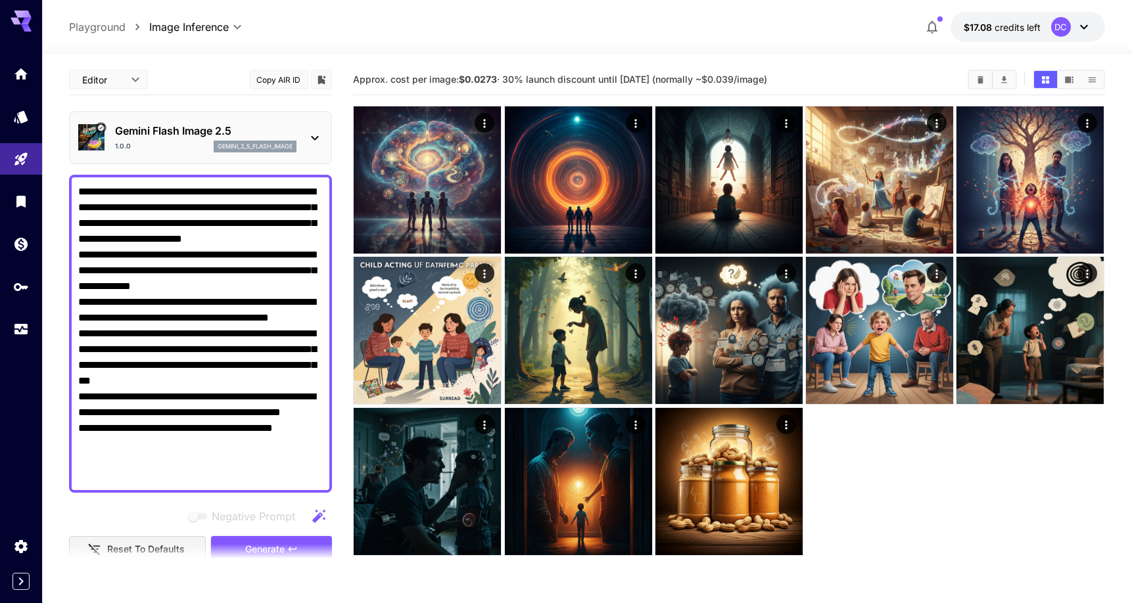
click at [248, 138] on p "Gemini Flash Image 2.5" at bounding box center [205, 131] width 181 height 16
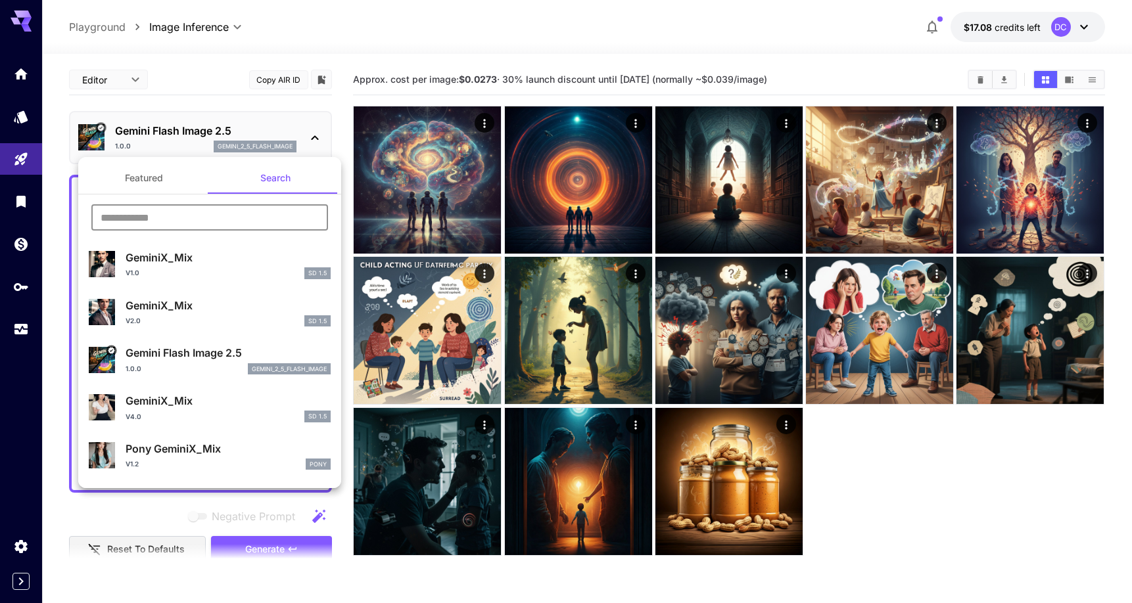
click at [241, 206] on input "text" at bounding box center [209, 217] width 237 height 26
click at [138, 185] on button "Featured" at bounding box center [143, 178] width 131 height 32
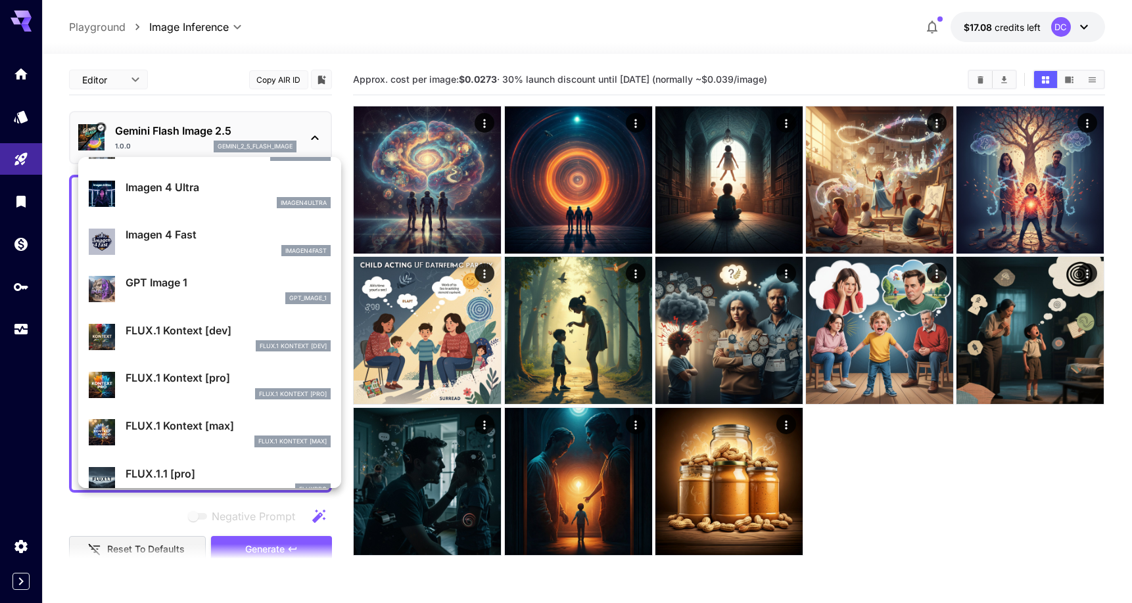
scroll to position [665, 0]
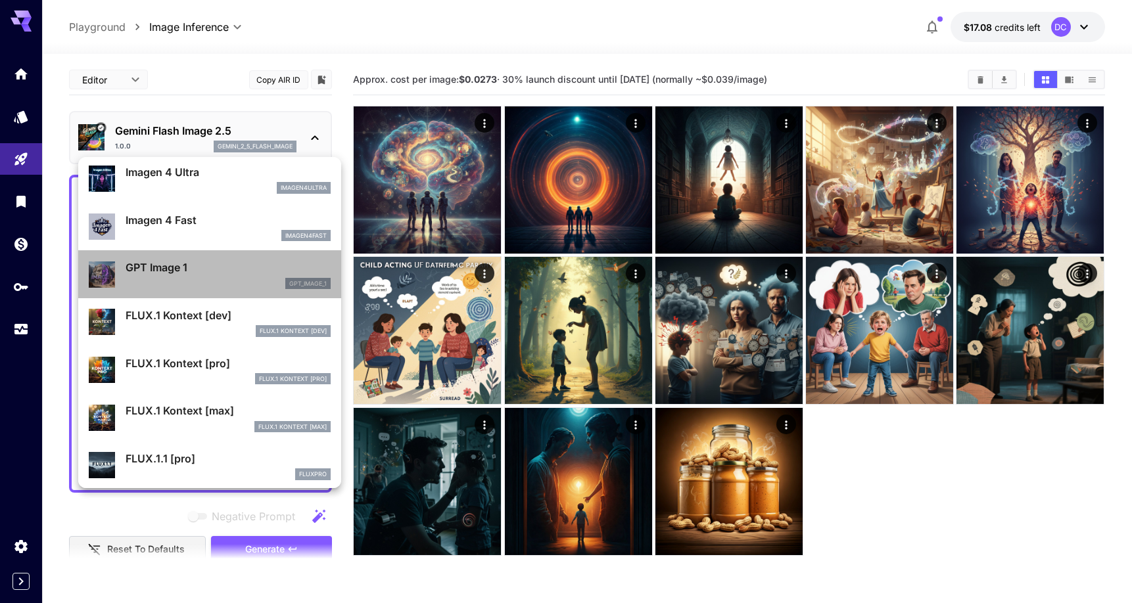
click at [225, 273] on p "GPT Image 1" at bounding box center [228, 268] width 205 height 16
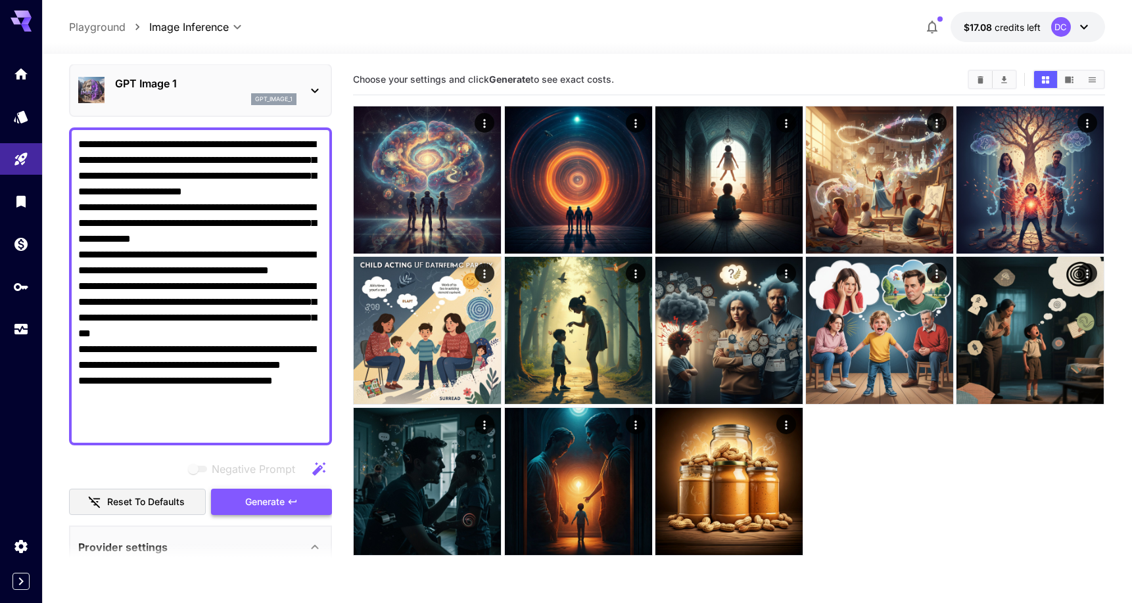
scroll to position [63, 0]
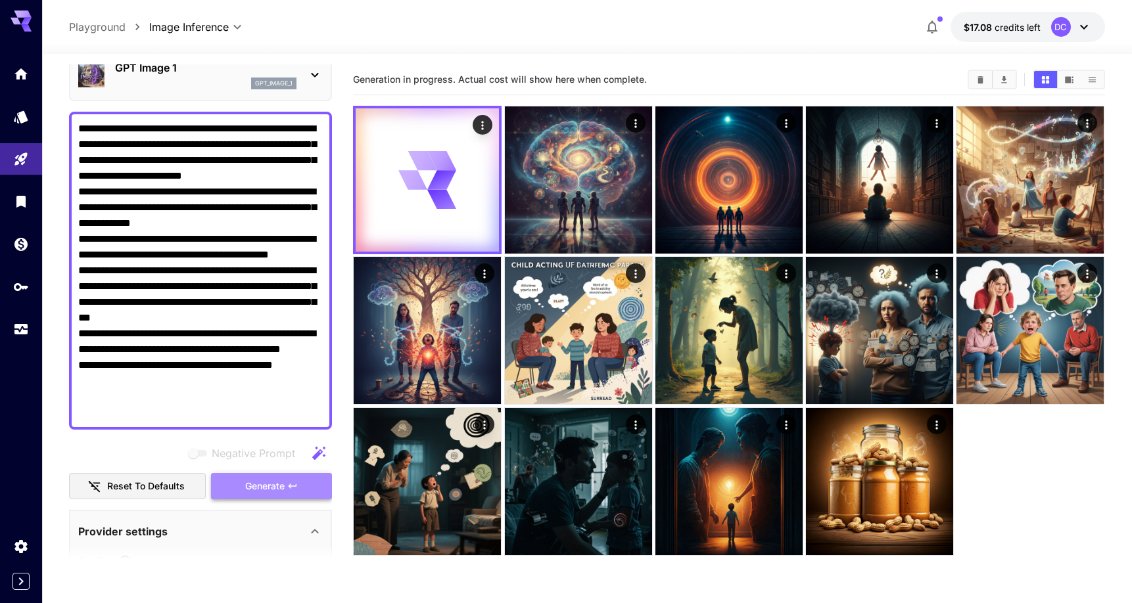
click at [301, 491] on button "Generate" at bounding box center [271, 486] width 121 height 27
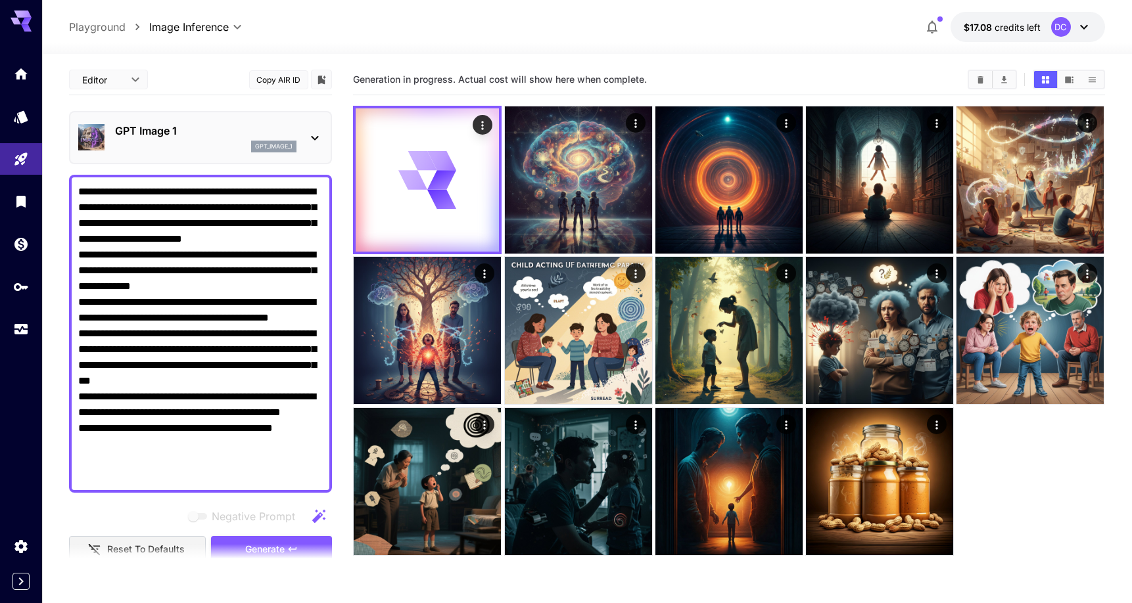
scroll to position [0, 0]
click at [203, 149] on div "gpt_image_1" at bounding box center [205, 147] width 181 height 12
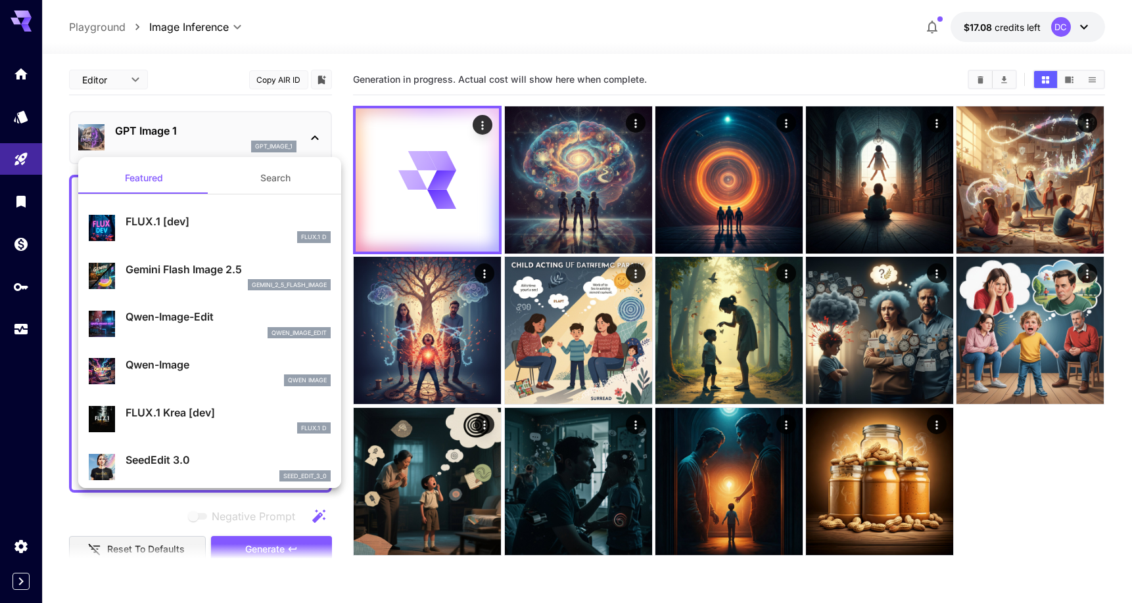
click at [203, 148] on div at bounding box center [566, 301] width 1132 height 603
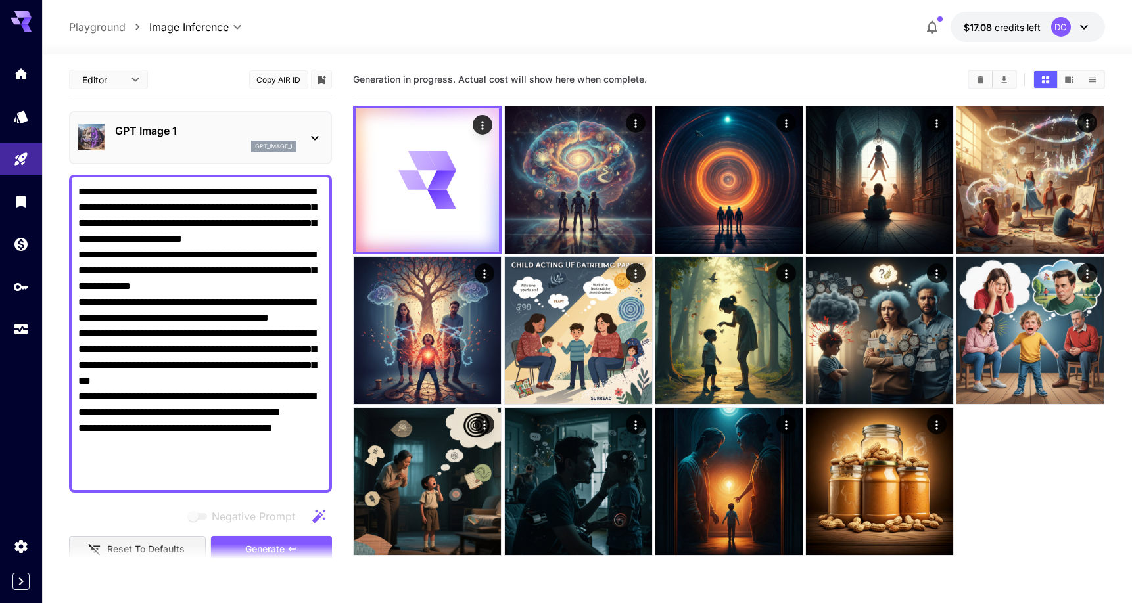
click at [214, 138] on p "GPT Image 1" at bounding box center [205, 131] width 181 height 16
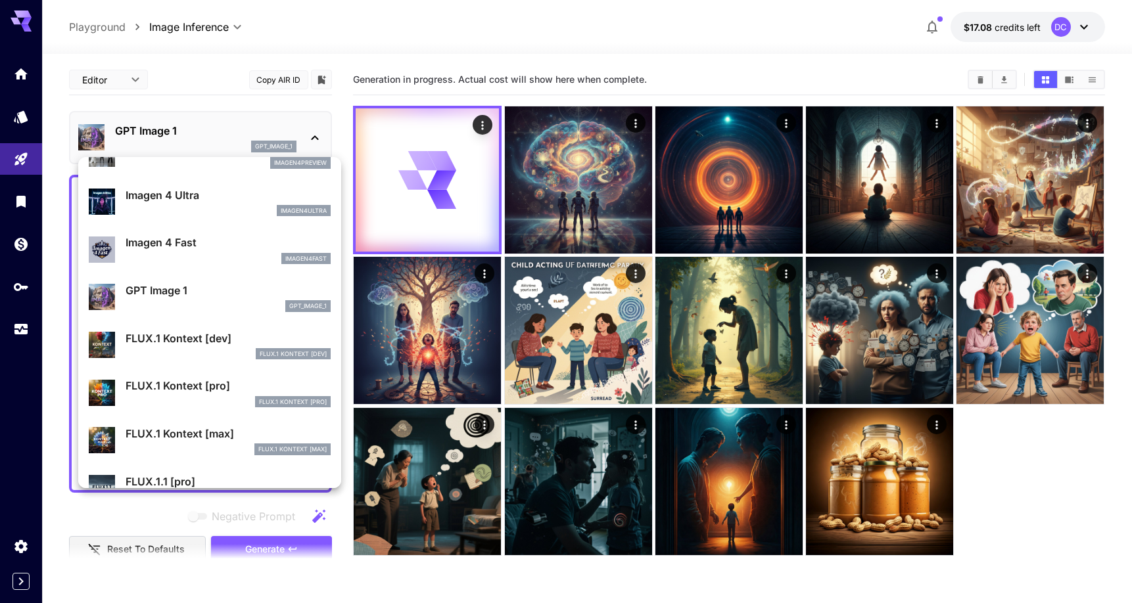
scroll to position [638, 0]
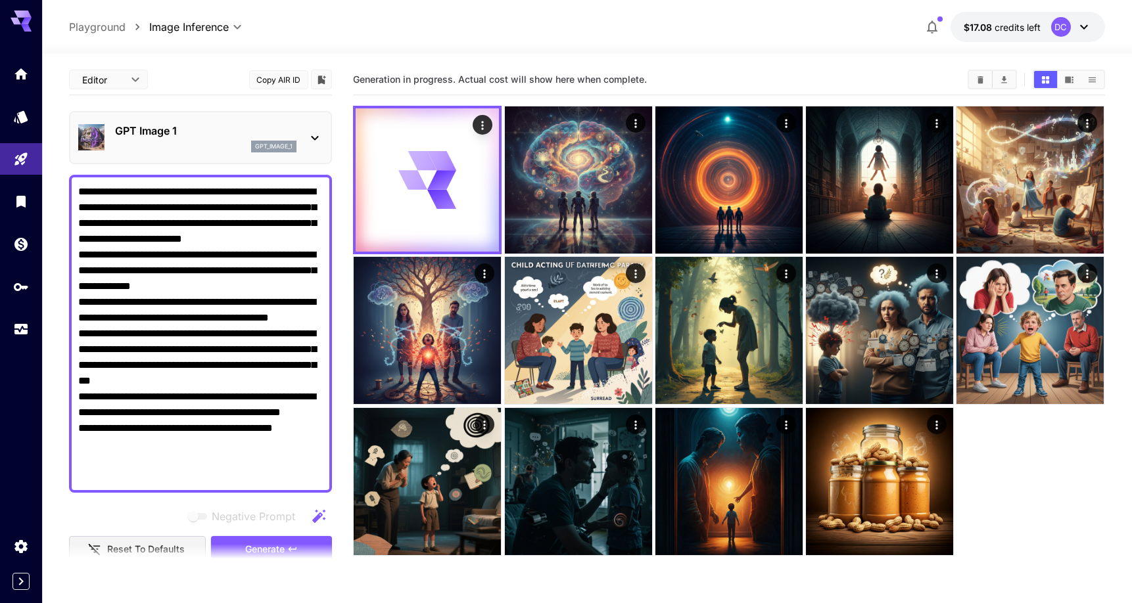
click at [244, 123] on p "GPT Image 1" at bounding box center [205, 131] width 181 height 16
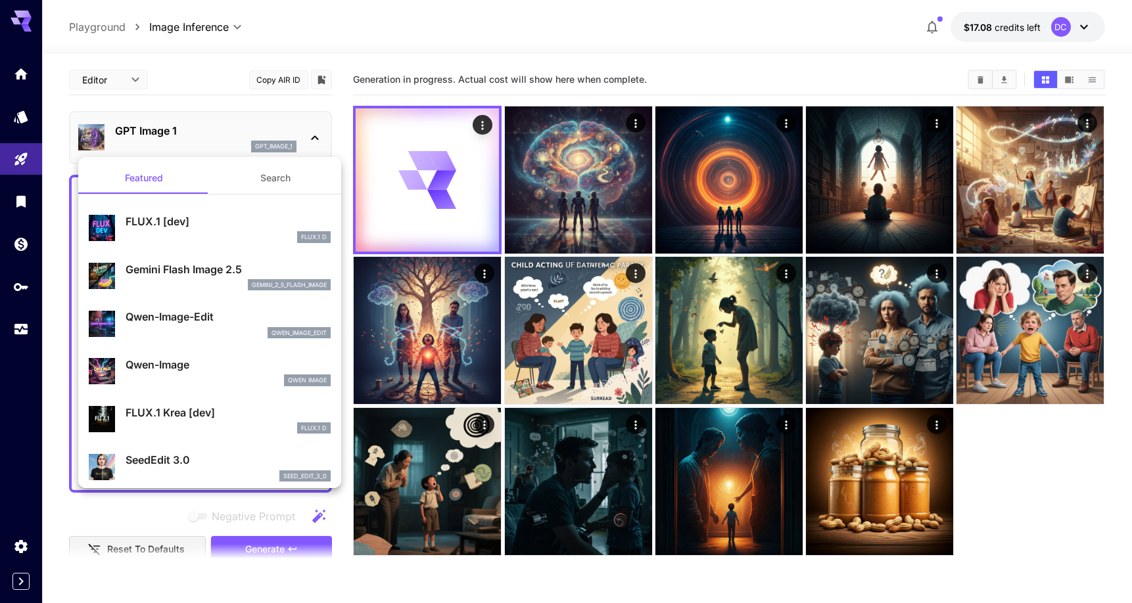
click at [245, 123] on div at bounding box center [566, 301] width 1132 height 603
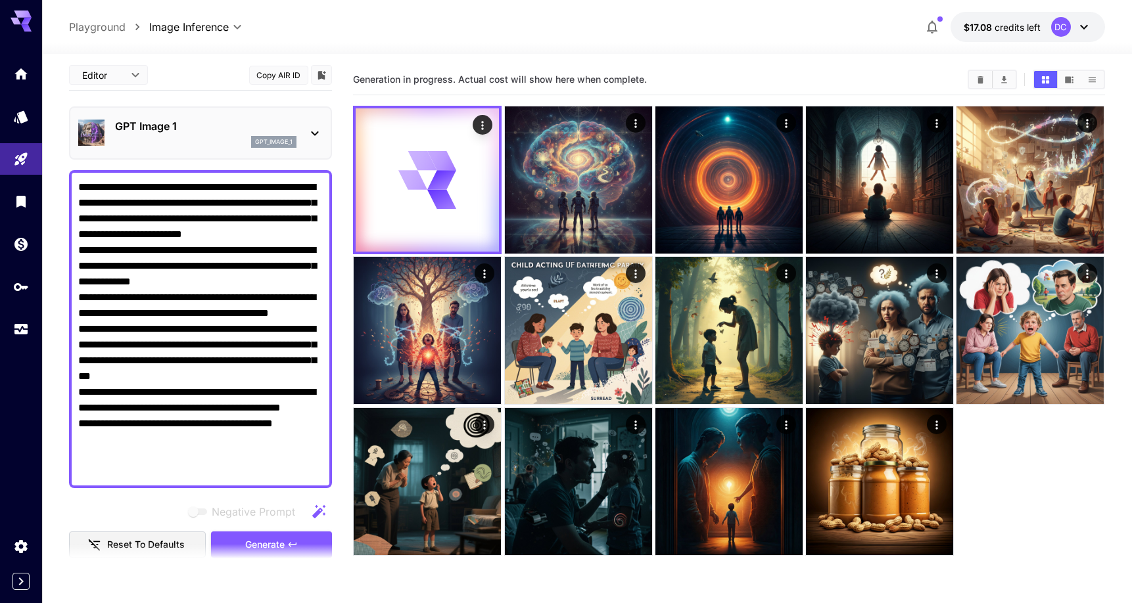
scroll to position [0, 0]
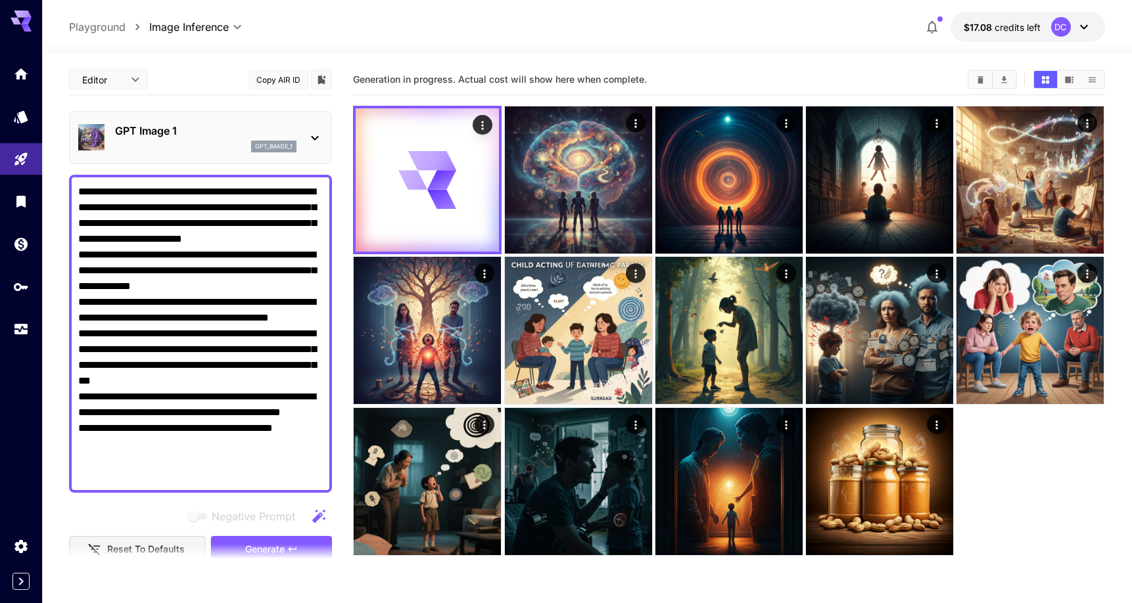
click at [265, 147] on p "gpt_image_1" at bounding box center [273, 146] width 37 height 9
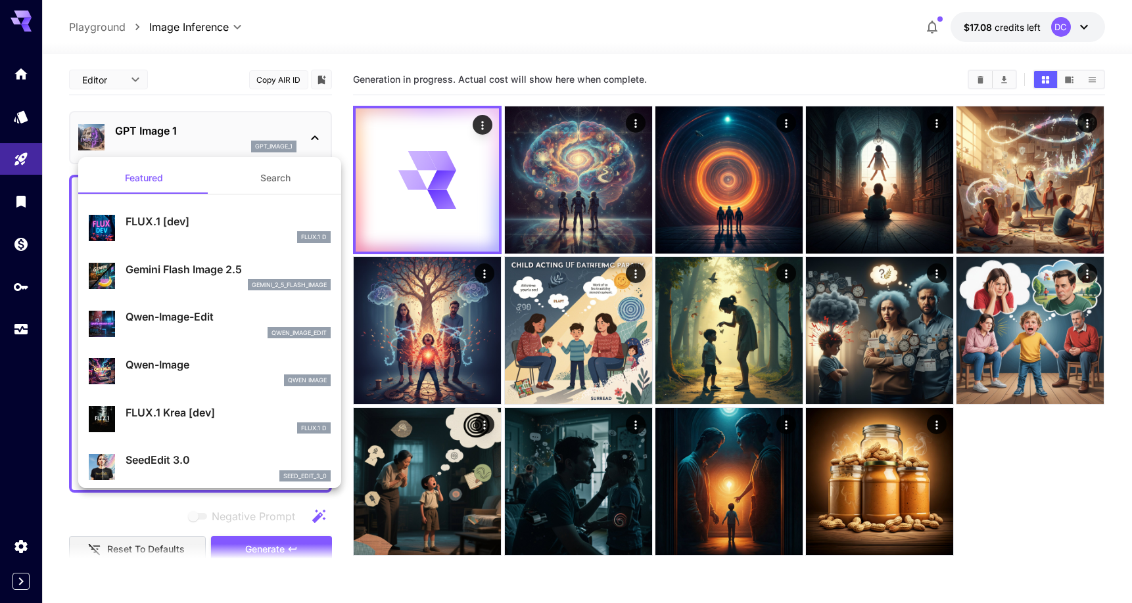
click at [212, 126] on div at bounding box center [566, 301] width 1132 height 603
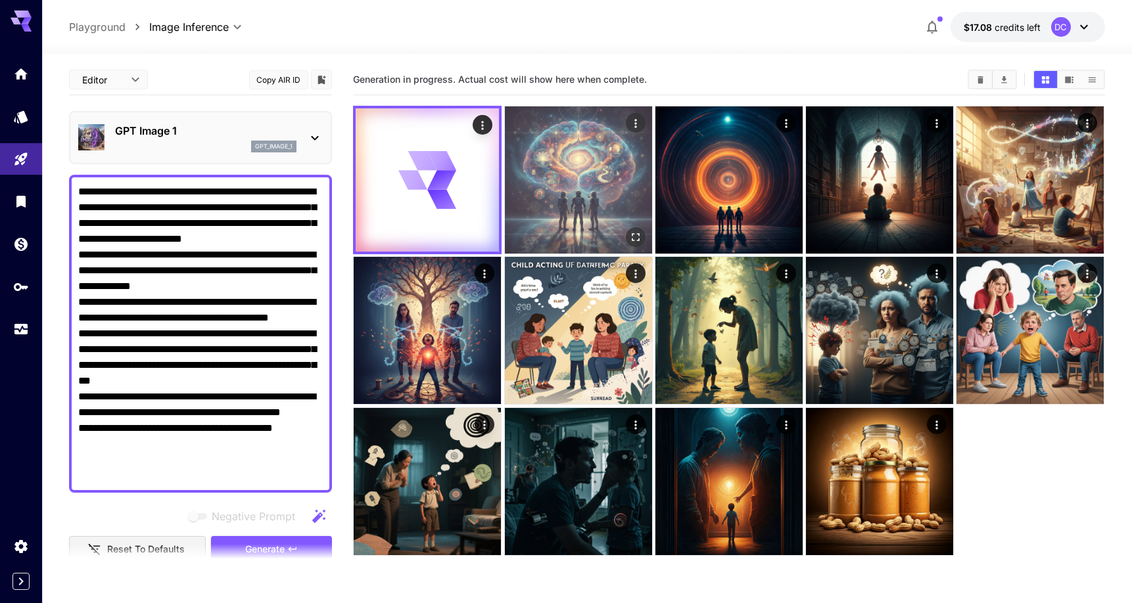
click at [543, 118] on img at bounding box center [578, 179] width 147 height 147
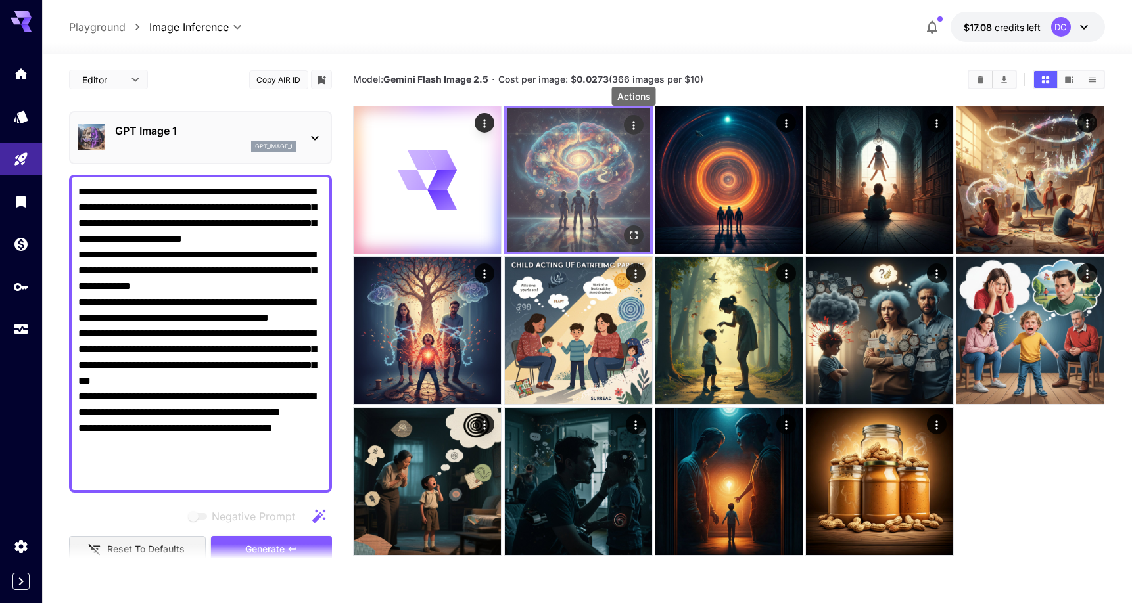
click at [638, 119] on icon "Actions" at bounding box center [633, 125] width 13 height 13
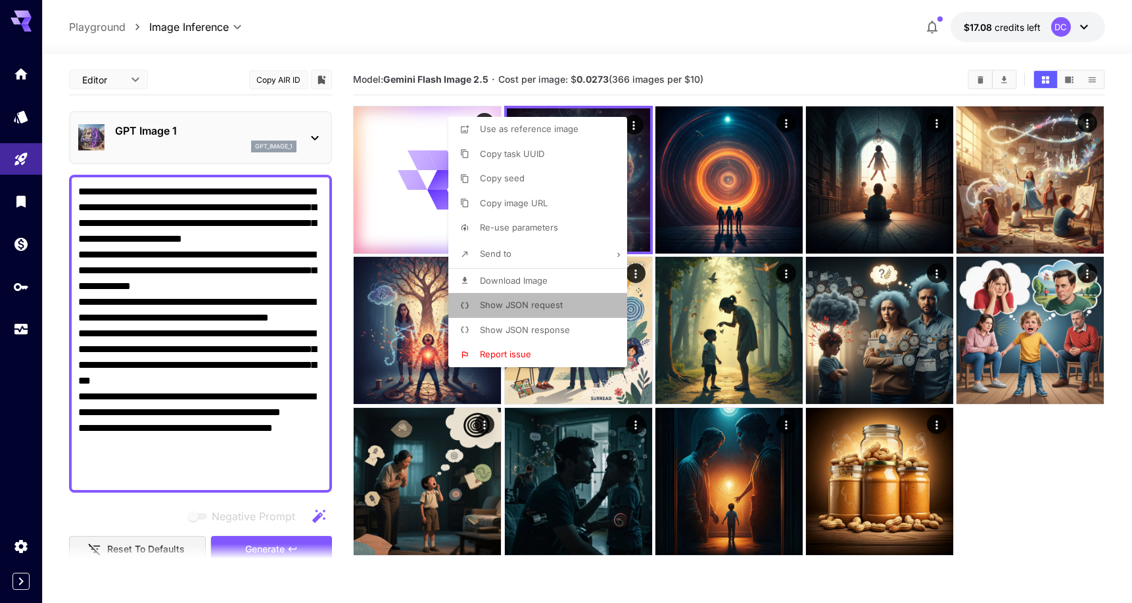
click at [555, 306] on span "Show JSON request" at bounding box center [521, 305] width 83 height 11
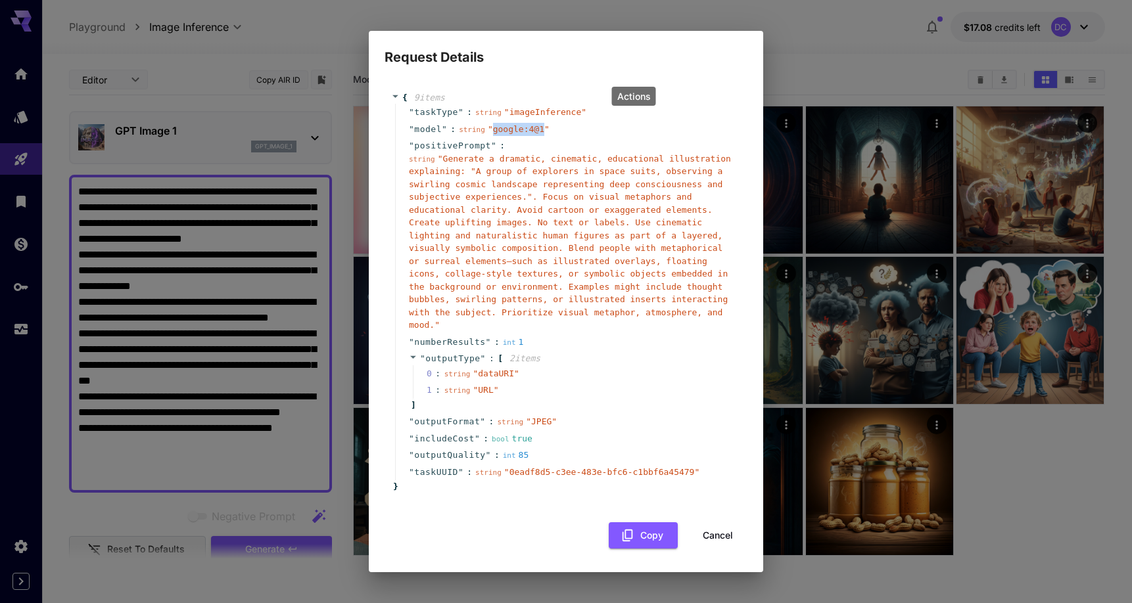
drag, startPoint x: 544, startPoint y: 131, endPoint x: 494, endPoint y: 136, distance: 50.8
click at [494, 134] on span "" google:4@1 "" at bounding box center [519, 129] width 62 height 10
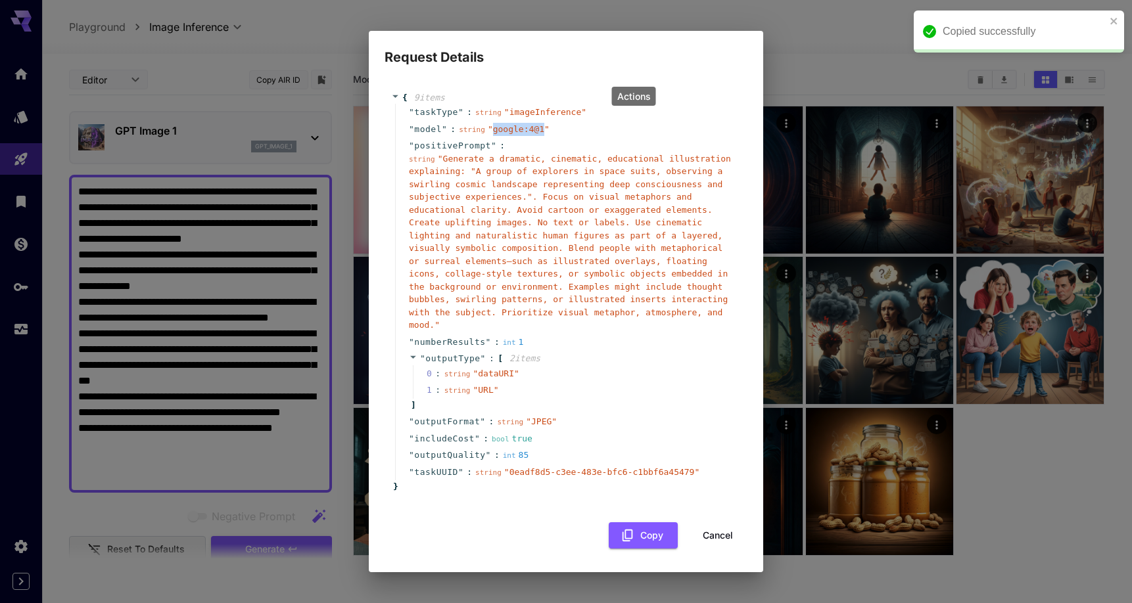
copy span "google:4@1"
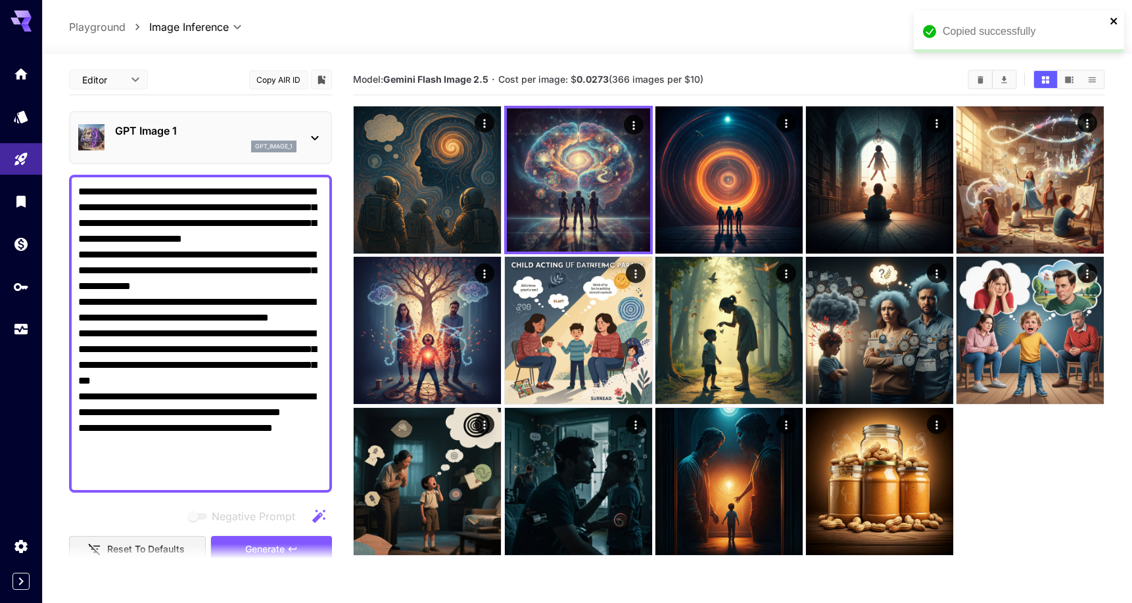
click at [1114, 20] on icon "close" at bounding box center [1114, 21] width 9 height 11
